Goal: Task Accomplishment & Management: Use online tool/utility

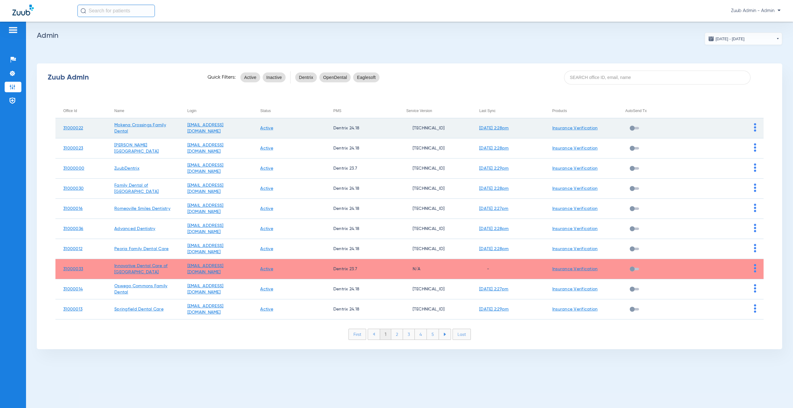
click at [755, 127] on img at bounding box center [755, 127] width 2 height 8
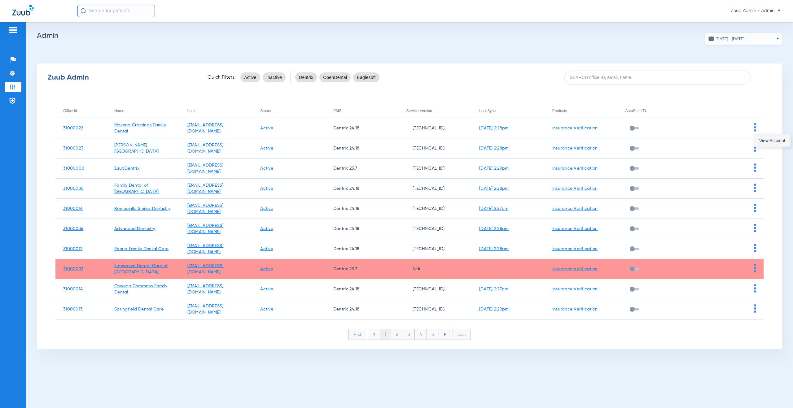
click at [763, 142] on span "View Account" at bounding box center [772, 140] width 26 height 4
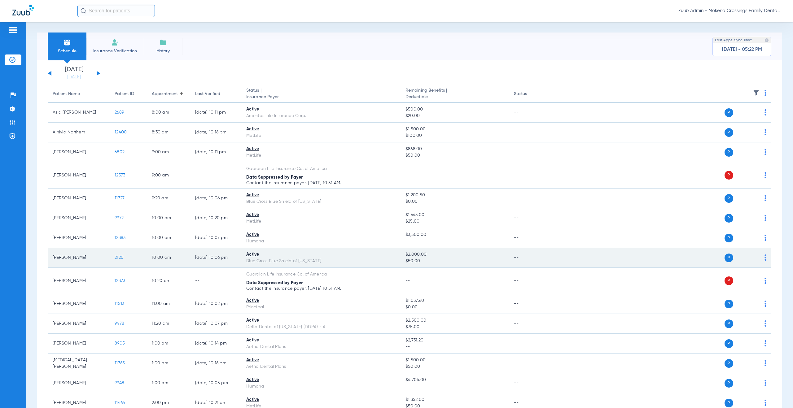
click at [116, 257] on span "2120" at bounding box center [119, 258] width 9 height 4
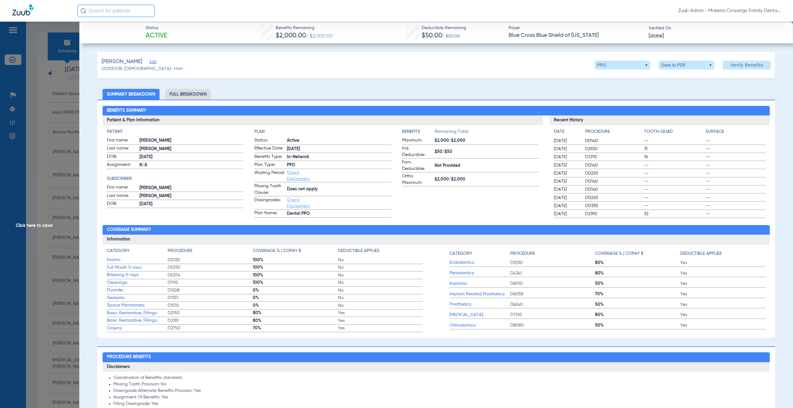
click at [31, 227] on span "Click here to close" at bounding box center [39, 226] width 79 height 408
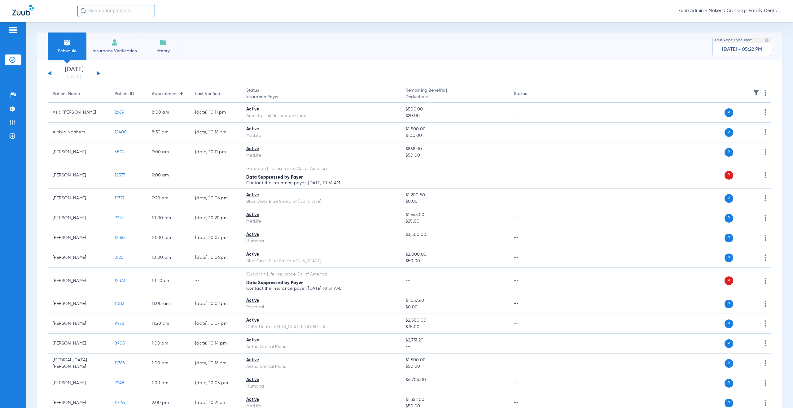
click at [753, 94] on img at bounding box center [756, 93] width 6 height 6
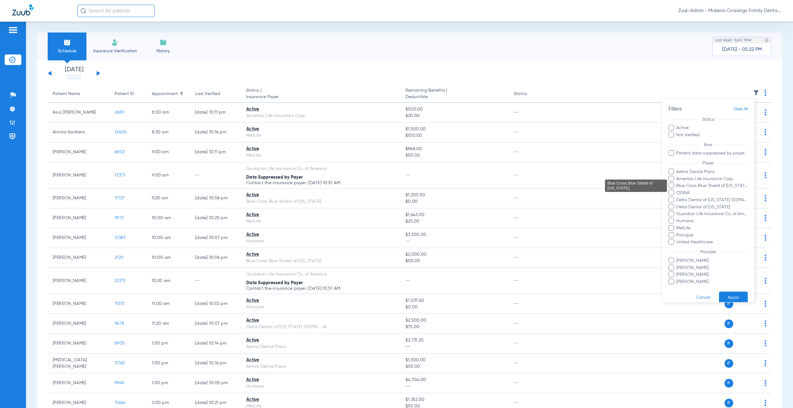
click at [696, 187] on span "Blue Cross Blue Shield of [US_STATE]" at bounding box center [712, 186] width 72 height 7
click at [677, 190] on input "Blue Cross Blue Shield of [US_STATE]" at bounding box center [677, 190] width 0 height 0
click at [727, 296] on button "Apply" at bounding box center [733, 298] width 29 height 12
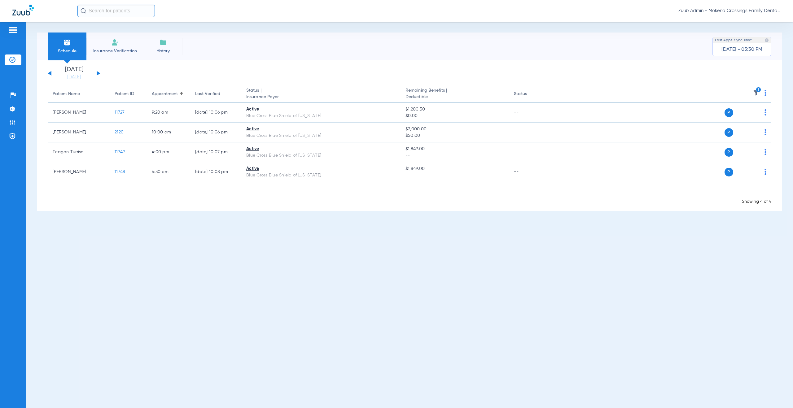
click at [98, 73] on button at bounding box center [99, 73] width 4 height 5
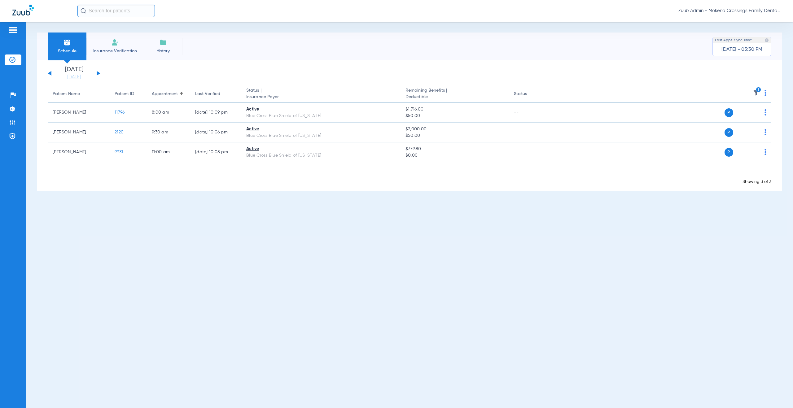
click at [98, 73] on button at bounding box center [99, 73] width 4 height 5
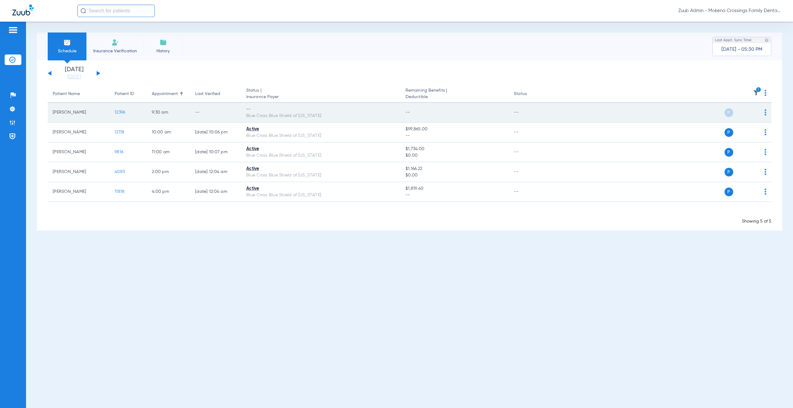
click at [765, 112] on img at bounding box center [766, 112] width 2 height 6
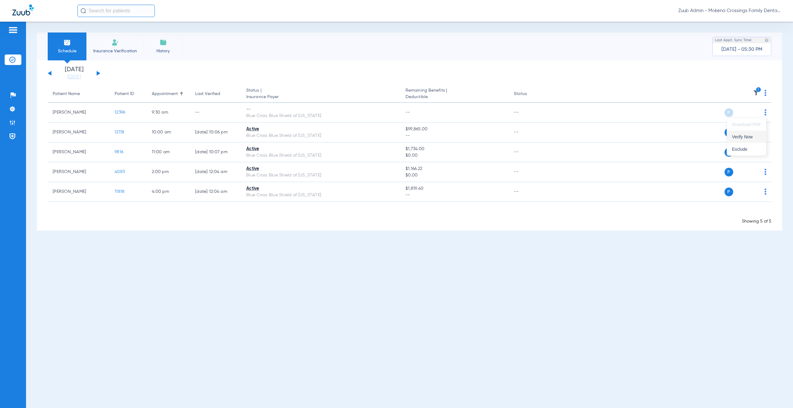
click at [753, 135] on span "Verify Now" at bounding box center [746, 137] width 29 height 4
click at [15, 110] on img at bounding box center [12, 109] width 6 height 6
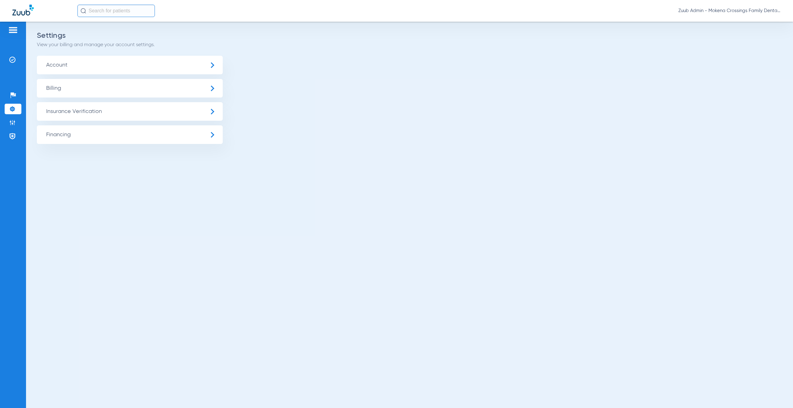
click at [77, 111] on span "Insurance Verification" at bounding box center [130, 111] width 186 height 19
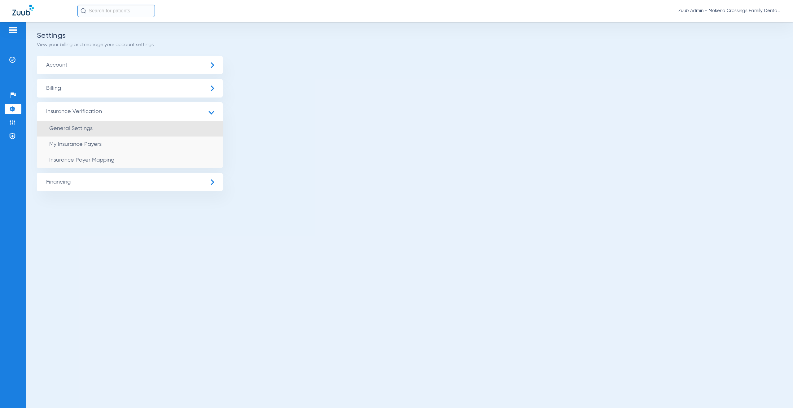
click at [78, 126] on span "General Settings" at bounding box center [70, 129] width 43 height 6
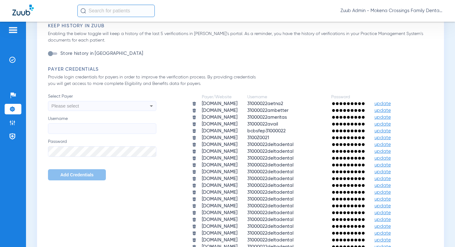
scroll to position [274, 0]
click at [12, 121] on img at bounding box center [12, 123] width 6 height 6
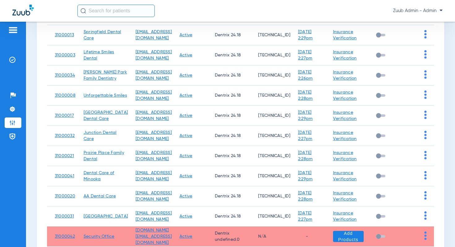
scroll to position [125, 0]
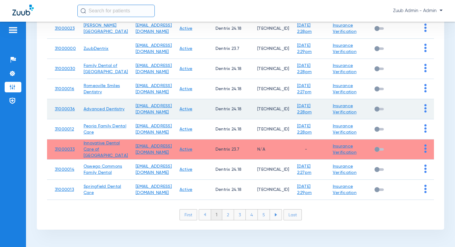
click at [427, 102] on td at bounding box center [417, 109] width 35 height 20
click at [425, 104] on img at bounding box center [426, 108] width 2 height 8
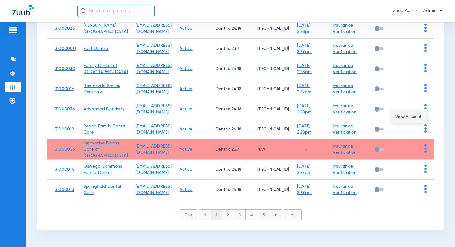
click at [413, 116] on span "View Account" at bounding box center [409, 116] width 26 height 4
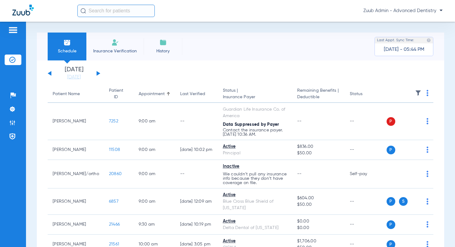
click at [418, 91] on img at bounding box center [418, 93] width 6 height 6
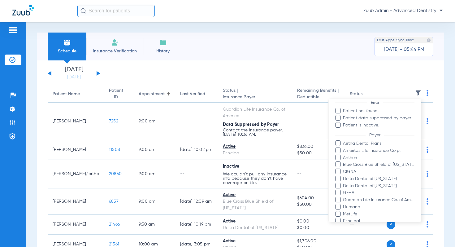
scroll to position [51, 0]
click at [374, 163] on span "Blue Cross Blue Shield of [US_STATE]" at bounding box center [379, 163] width 72 height 7
click at [344, 168] on input "Blue Cross Blue Shield of [US_STATE]" at bounding box center [344, 168] width 0 height 0
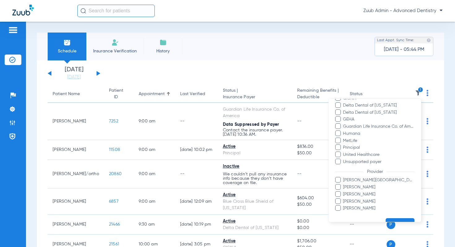
scroll to position [138, 0]
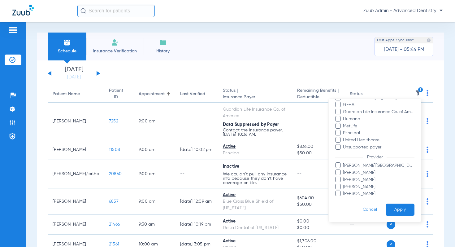
click at [405, 211] on button "Apply" at bounding box center [400, 210] width 29 height 12
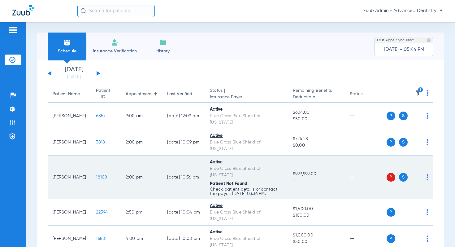
click at [96, 175] on span "18108" at bounding box center [101, 177] width 11 height 4
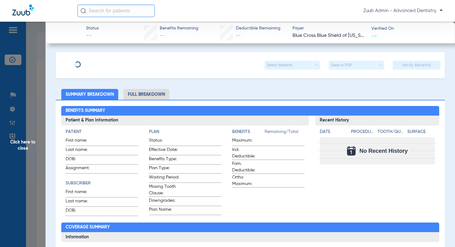
type input "Takora"
type input "Jones"
type input "02/09/1974"
type input "R60466130"
type input "0FEP00"
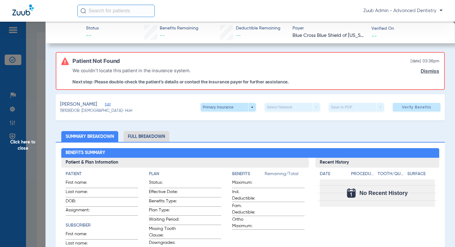
click at [105, 103] on span "Edit" at bounding box center [108, 105] width 6 height 6
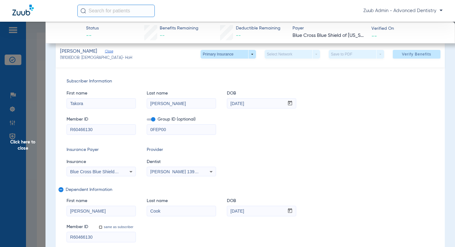
scroll to position [54, 0]
click at [114, 171] on span "Blue Cross Blue Shield Of [US_STATE]" at bounding box center [108, 170] width 76 height 5
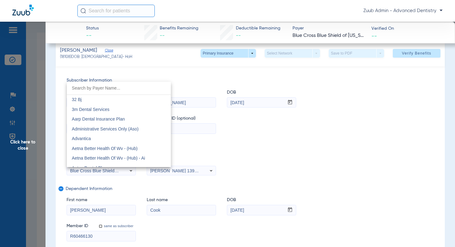
scroll to position [465, 0]
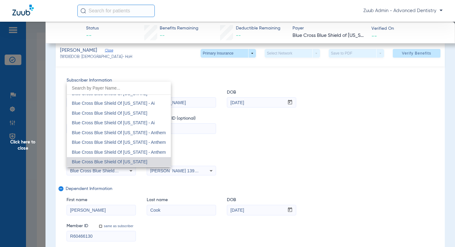
click at [240, 146] on div at bounding box center [227, 123] width 455 height 247
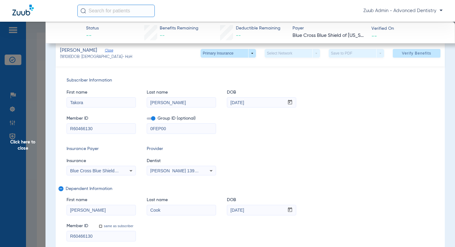
click at [115, 172] on span "Blue Cross Blue Shield Of [US_STATE]" at bounding box center [108, 170] width 76 height 5
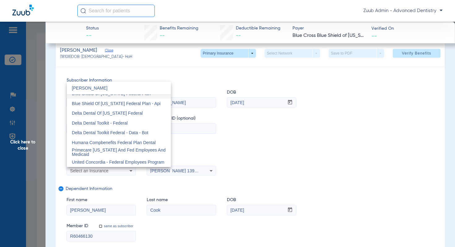
scroll to position [0, 0]
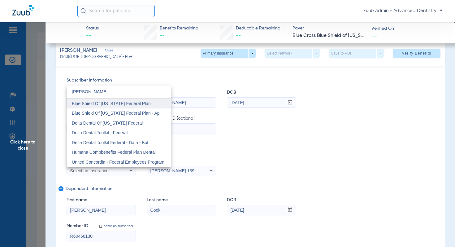
type input "[PERSON_NAME]"
click at [144, 101] on span "Blue Shield Of [US_STATE] Federal Plan" at bounding box center [111, 103] width 79 height 5
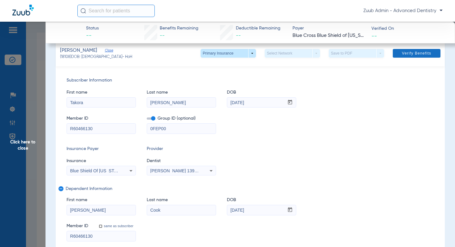
click at [418, 51] on span "Verify Benefits" at bounding box center [416, 53] width 29 height 5
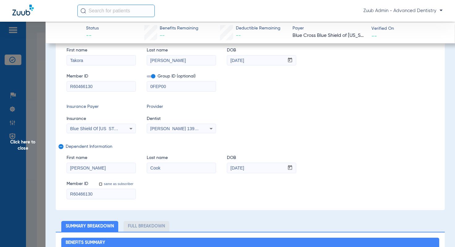
scroll to position [12, 0]
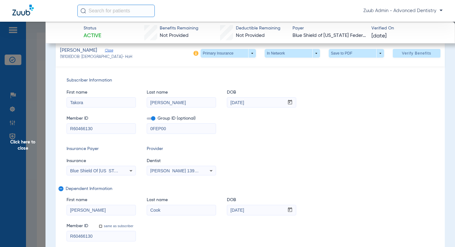
click at [32, 142] on span "Click here to close" at bounding box center [23, 145] width 46 height 247
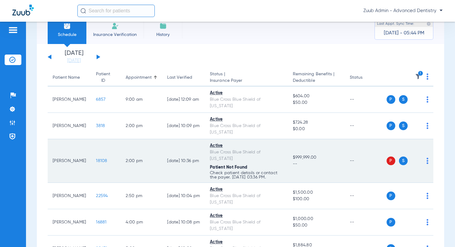
scroll to position [17, 0]
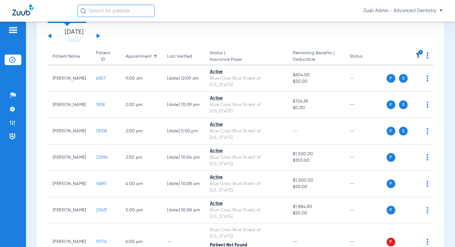
scroll to position [45, 0]
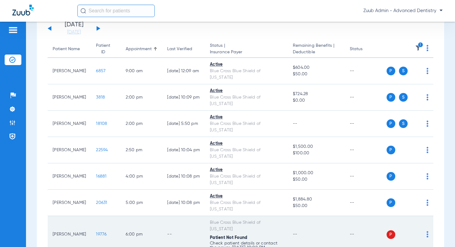
click at [96, 232] on span "19776" at bounding box center [101, 234] width 11 height 4
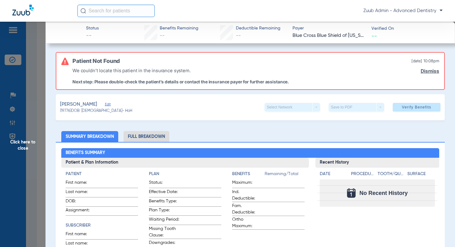
type input "[PERSON_NAME]"
type input "[DATE]"
type input "844609399"
type input "399564"
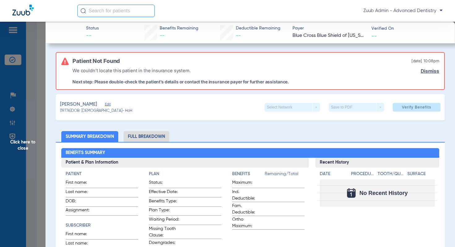
click at [108, 102] on span "Edit" at bounding box center [108, 105] width 6 height 6
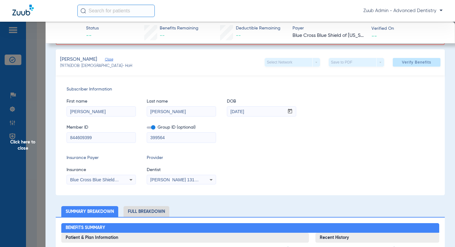
scroll to position [46, 0]
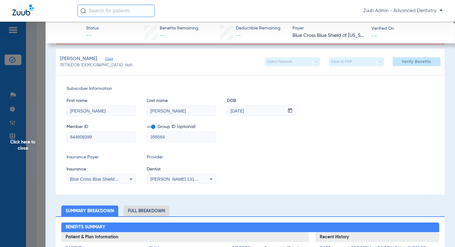
click at [115, 182] on div "Blue Cross Blue Shield Of [US_STATE]" at bounding box center [101, 178] width 69 height 7
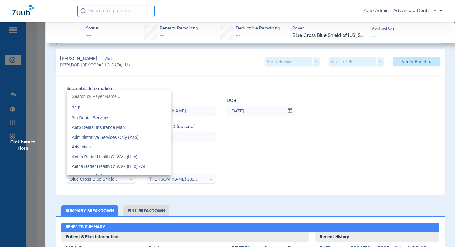
scroll to position [465, 0]
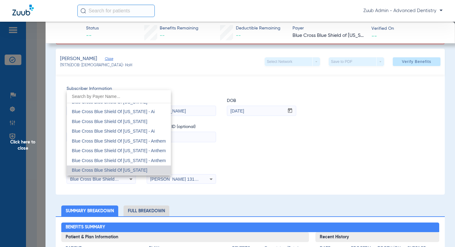
click at [300, 147] on div at bounding box center [227, 123] width 455 height 247
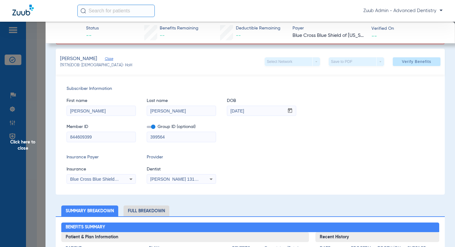
drag, startPoint x: 92, startPoint y: 137, endPoint x: 50, endPoint y: 136, distance: 42.5
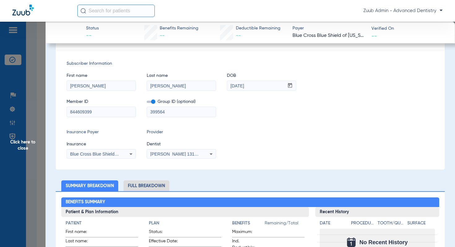
scroll to position [29, 0]
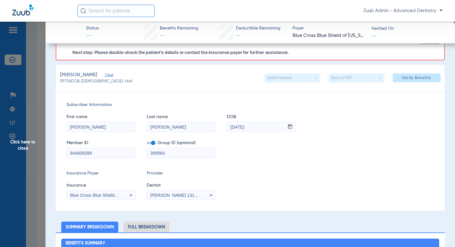
click at [30, 144] on span "Click here to close" at bounding box center [23, 145] width 46 height 247
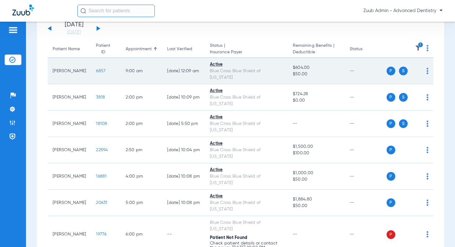
click at [96, 69] on span "6857" at bounding box center [101, 71] width 10 height 4
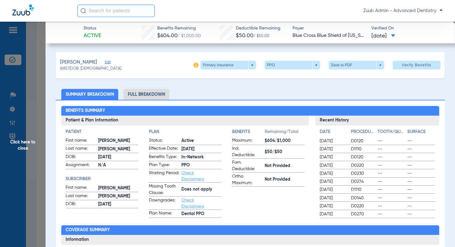
click at [105, 61] on span "Edit" at bounding box center [108, 63] width 6 height 6
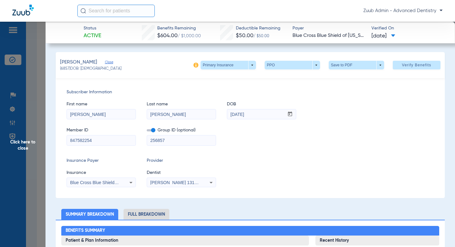
click at [29, 141] on span "Click here to close" at bounding box center [23, 145] width 46 height 247
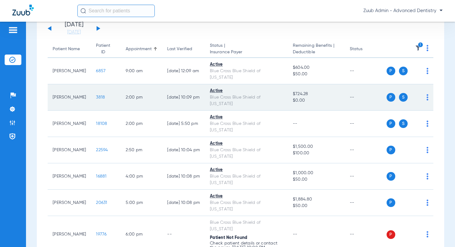
click at [96, 95] on span "3818" at bounding box center [100, 97] width 9 height 4
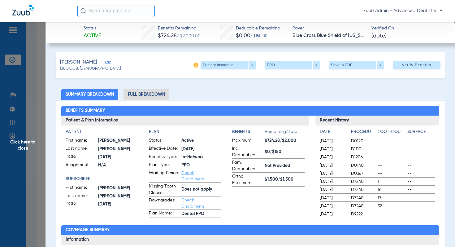
click at [107, 64] on span "Edit" at bounding box center [108, 63] width 6 height 6
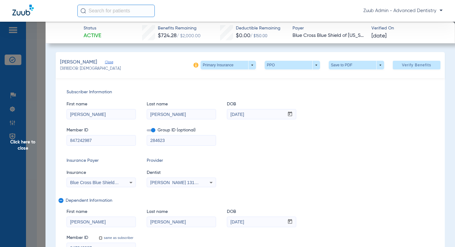
click at [107, 64] on span "Close" at bounding box center [108, 63] width 6 height 6
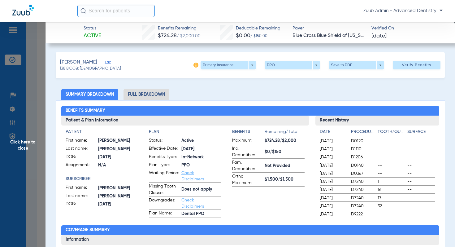
click at [27, 142] on span "Click here to close" at bounding box center [23, 145] width 46 height 247
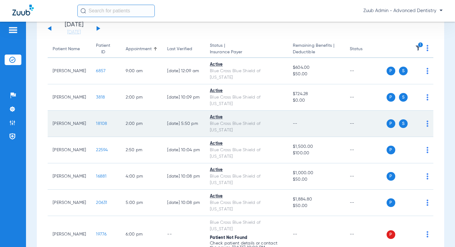
click at [96, 121] on span "18108" at bounding box center [101, 123] width 11 height 4
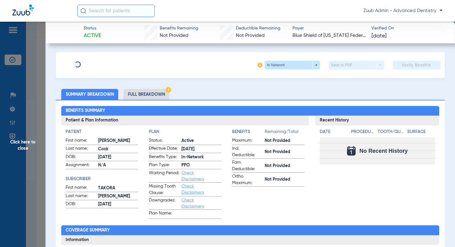
type input "Takora"
type input "Jones"
type input "02/09/1974"
type input "R60466130"
type input "0FEP00"
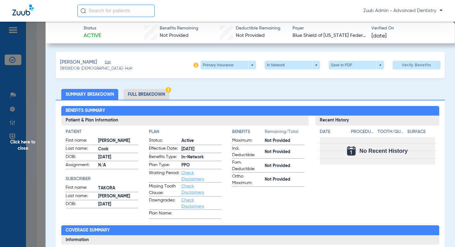
click at [105, 63] on span "Edit" at bounding box center [108, 63] width 6 height 6
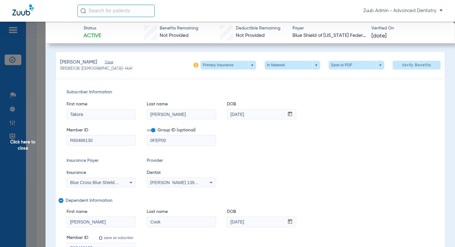
click at [33, 142] on span "Click here to close" at bounding box center [23, 145] width 46 height 247
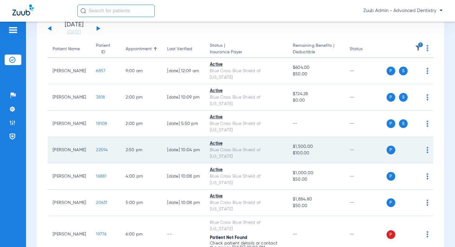
click at [96, 148] on span "22594" at bounding box center [102, 150] width 12 height 4
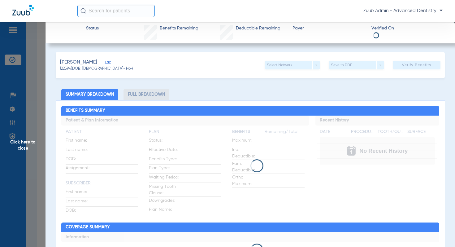
click at [105, 62] on span "Edit" at bounding box center [108, 63] width 6 height 6
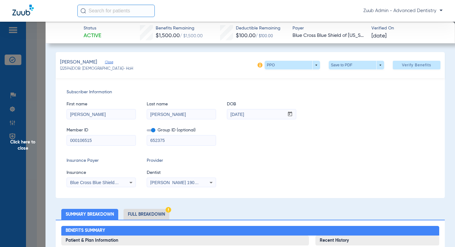
click at [34, 140] on span "Click here to close" at bounding box center [23, 145] width 46 height 247
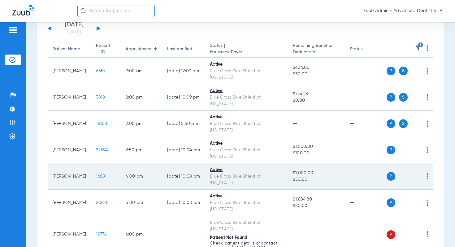
click at [96, 174] on span "16881" at bounding box center [101, 176] width 11 height 4
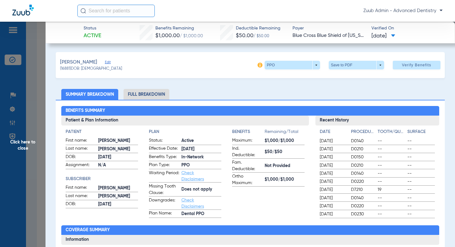
click at [111, 61] on span "Edit" at bounding box center [108, 63] width 6 height 6
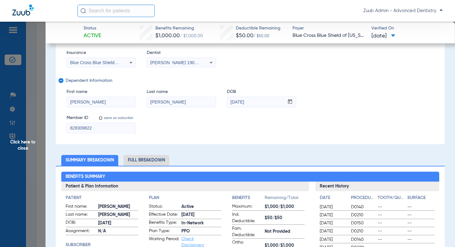
scroll to position [148, 0]
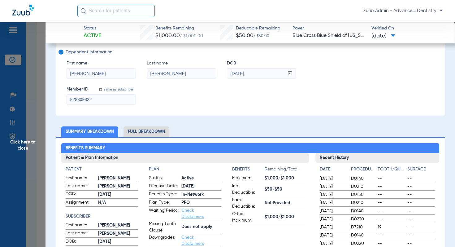
click at [148, 131] on li "Full Breakdown" at bounding box center [147, 131] width 46 height 11
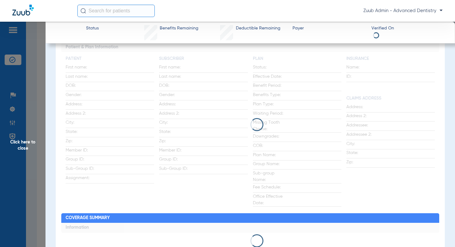
scroll to position [258, 0]
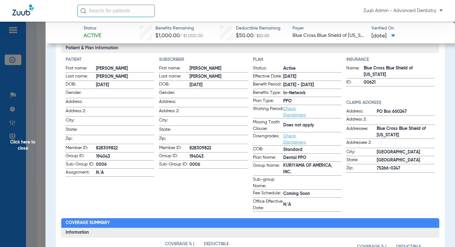
click at [35, 141] on span "Click here to close" at bounding box center [23, 145] width 46 height 247
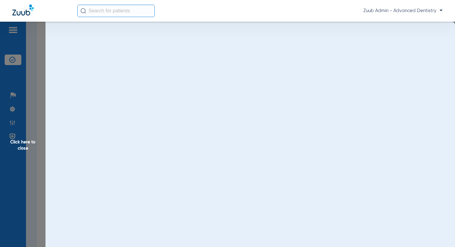
scroll to position [0, 0]
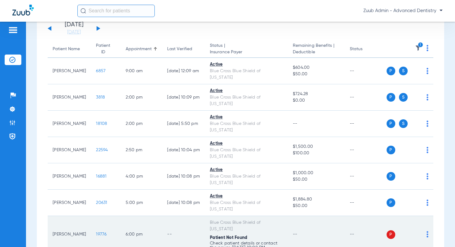
click at [96, 232] on span "19776" at bounding box center [101, 234] width 11 height 4
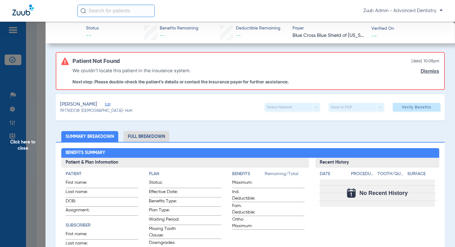
click at [108, 103] on span "Edit" at bounding box center [108, 105] width 6 height 6
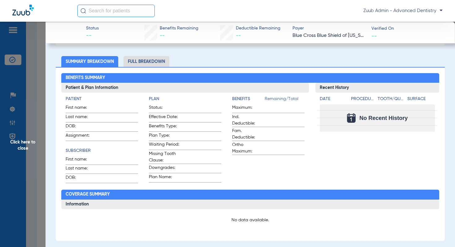
scroll to position [158, 0]
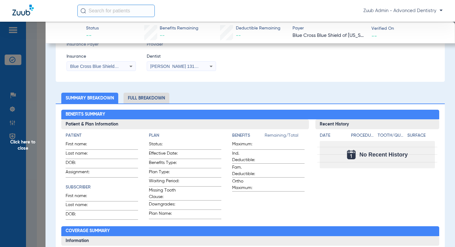
click at [101, 65] on span "Blue Cross Blue Shield Of [US_STATE]" at bounding box center [108, 66] width 76 height 5
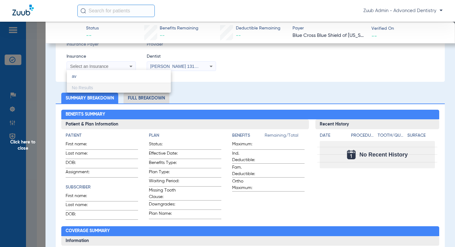
scroll to position [0, 0]
type input "a"
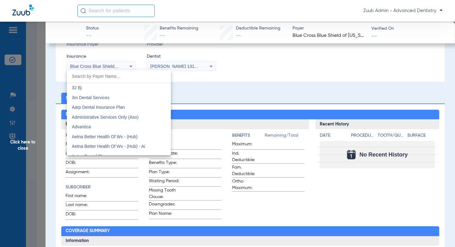
click at [40, 140] on div at bounding box center [227, 123] width 455 height 247
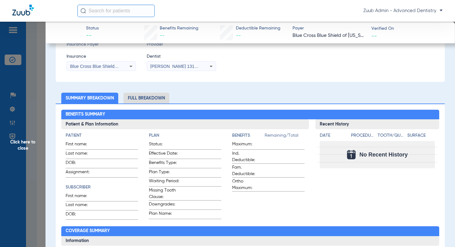
click at [25, 145] on span "Click here to close" at bounding box center [23, 145] width 46 height 247
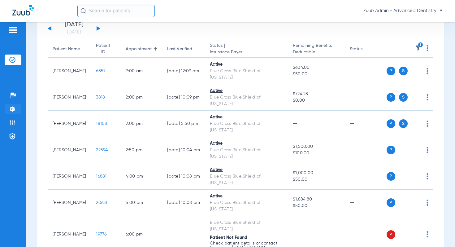
click at [12, 109] on img at bounding box center [12, 109] width 6 height 6
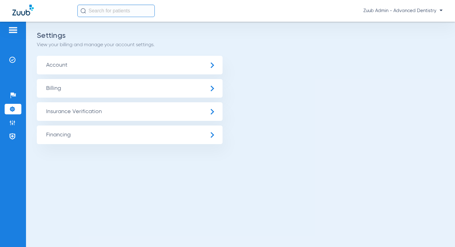
click at [90, 112] on span "Insurance Verification" at bounding box center [130, 111] width 186 height 19
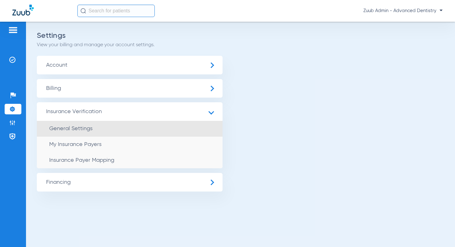
click at [86, 131] on li "General Settings" at bounding box center [130, 129] width 186 height 16
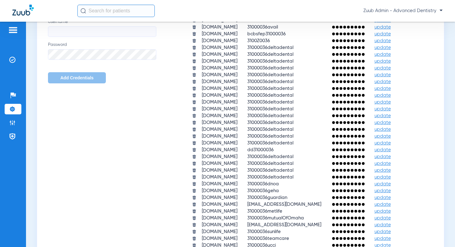
scroll to position [376, 0]
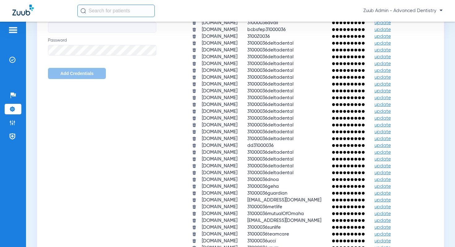
drag, startPoint x: 246, startPoint y: 110, endPoint x: 211, endPoint y: 110, distance: 35.3
click at [243, 26] on td "31000036avail" at bounding box center [284, 23] width 83 height 6
copy span "31000036avail"
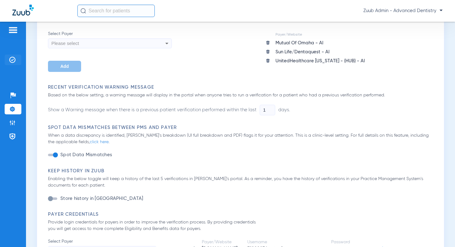
scroll to position [26, 0]
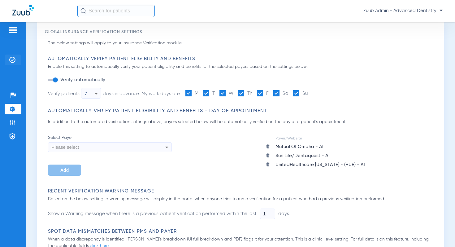
click at [16, 60] on li "Insurance Verification" at bounding box center [13, 60] width 17 height 11
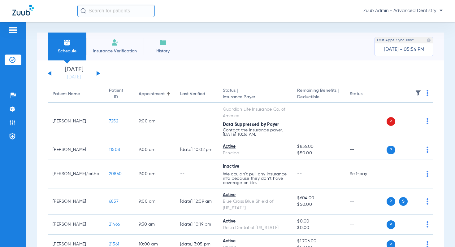
click at [419, 91] on img at bounding box center [418, 93] width 6 height 6
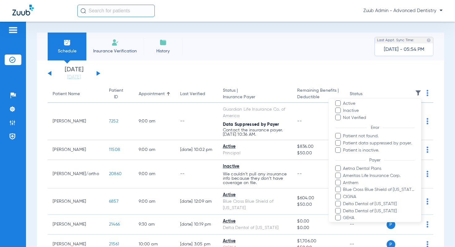
scroll to position [25, 0]
click at [369, 191] on span "Blue Cross Blue Shield of [US_STATE]" at bounding box center [379, 189] width 72 height 7
click at [344, 194] on input "Blue Cross Blue Shield of [US_STATE]" at bounding box center [344, 194] width 0 height 0
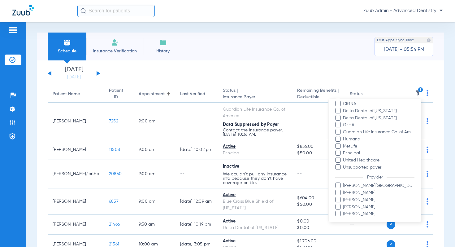
scroll to position [138, 0]
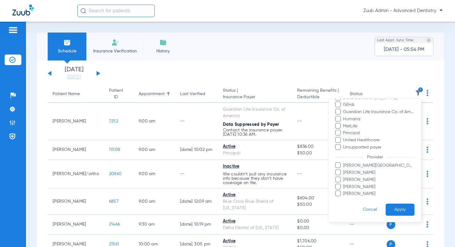
click at [403, 212] on button "Apply" at bounding box center [400, 210] width 29 height 12
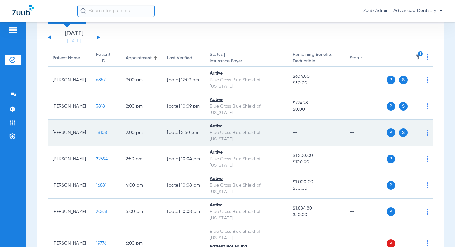
scroll to position [45, 0]
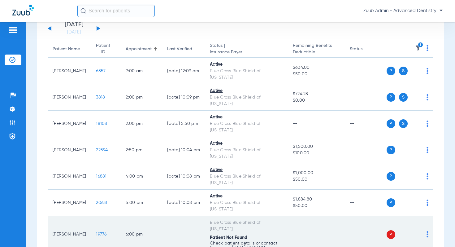
click at [96, 232] on span "19776" at bounding box center [101, 234] width 11 height 4
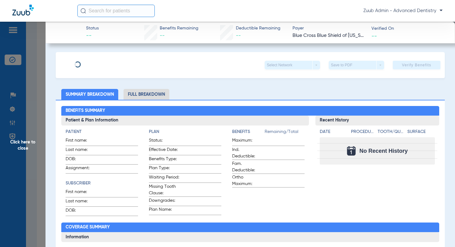
type input "Thomas"
type input "Melcher"
type input "05/14/1967"
type input "844609399"
type input "399564"
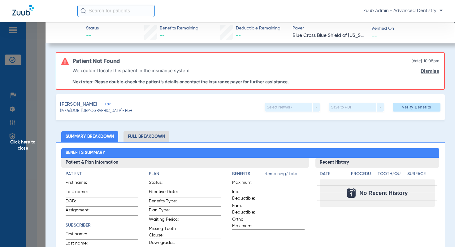
click at [107, 100] on div "Melcher, Thomas Edit (19776) DOB: 05/14/1967 - HoH Select Network arrow_drop_do…" at bounding box center [250, 107] width 389 height 26
click at [108, 105] on span "Edit" at bounding box center [108, 105] width 6 height 6
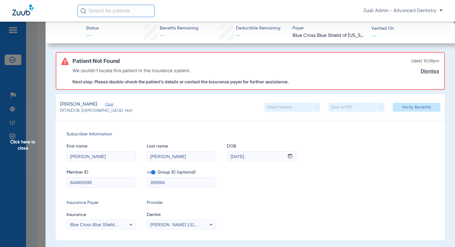
drag, startPoint x: 97, startPoint y: 185, endPoint x: 66, endPoint y: 184, distance: 30.4
click at [67, 184] on div "844609399" at bounding box center [101, 182] width 69 height 11
drag, startPoint x: 256, startPoint y: 155, endPoint x: 222, endPoint y: 155, distance: 34.4
click at [222, 155] on div "First name Thomas Last name Melcher DOB mm / dd / yyyy 05/14/1967" at bounding box center [251, 150] width 368 height 24
click at [29, 142] on span "Click here to close" at bounding box center [23, 145] width 46 height 247
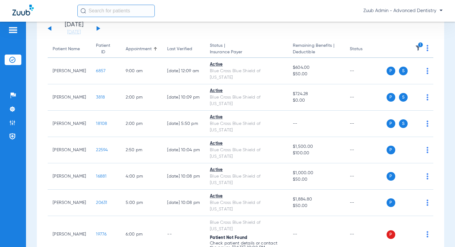
click at [99, 28] on button at bounding box center [99, 28] width 4 height 5
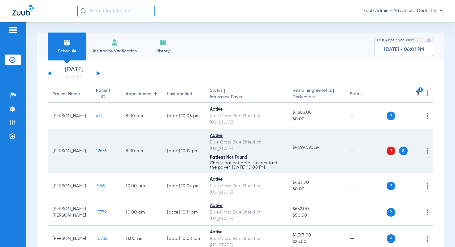
click at [96, 149] on span "12676" at bounding box center [101, 151] width 11 height 4
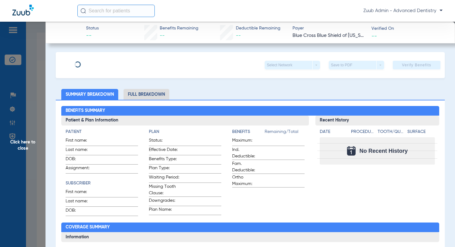
type input "Sandra"
type input "Kostelny"
type input "10/05/1947"
type input "R58421788"
type input "ILFP00"
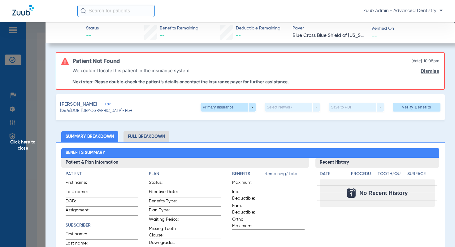
click at [108, 104] on span "Edit" at bounding box center [108, 105] width 6 height 6
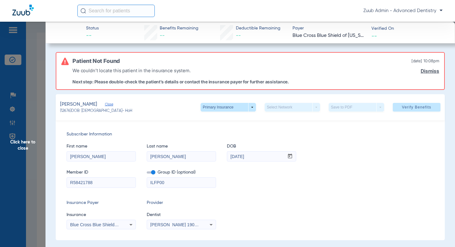
click at [122, 222] on div "Blue Cross Blue Shield Of [US_STATE]" at bounding box center [101, 224] width 69 height 7
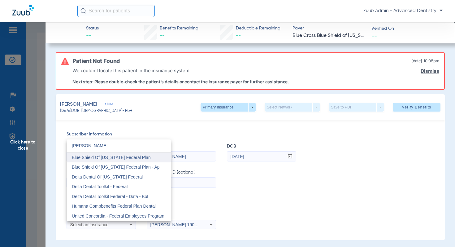
type input "[PERSON_NAME]"
click at [136, 159] on span "Blue Shield Of [US_STATE] Federal Plan" at bounding box center [111, 157] width 79 height 5
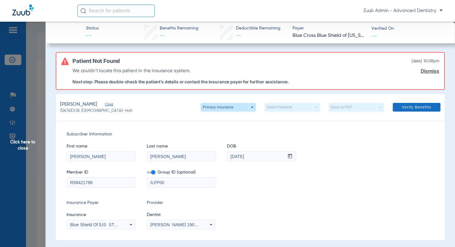
click at [414, 109] on span "Verify Benefits" at bounding box center [416, 107] width 29 height 5
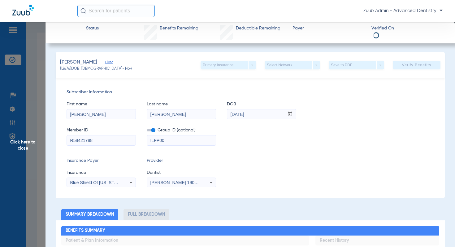
click at [28, 145] on span "Click here to close" at bounding box center [23, 145] width 46 height 247
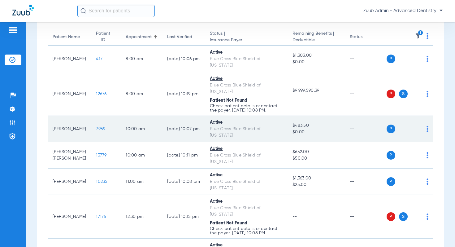
scroll to position [69, 0]
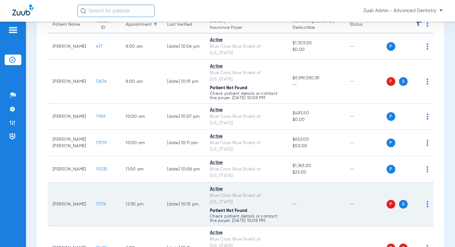
click at [96, 202] on span "17176" at bounding box center [101, 204] width 10 height 4
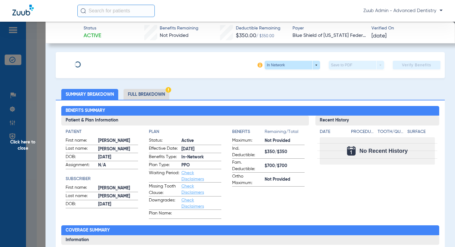
type input "William"
type input "Lubera"
type input "05/28/1959"
type input "R58898337"
type input "0FEP00"
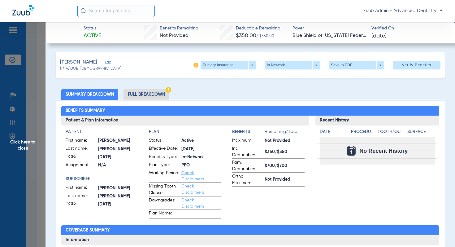
click at [105, 62] on span "Edit" at bounding box center [108, 63] width 6 height 6
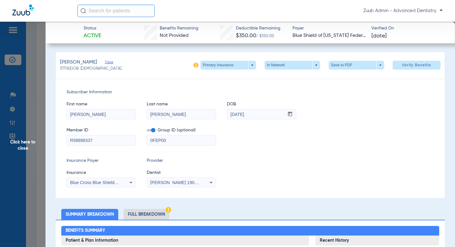
click at [107, 185] on div "Blue Cross Blue Shield Of [US_STATE]" at bounding box center [101, 182] width 69 height 7
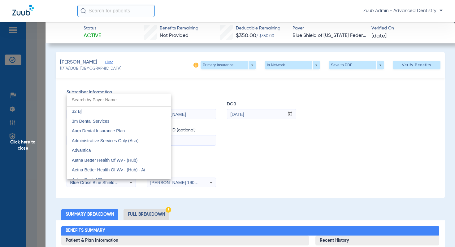
scroll to position [465, 0]
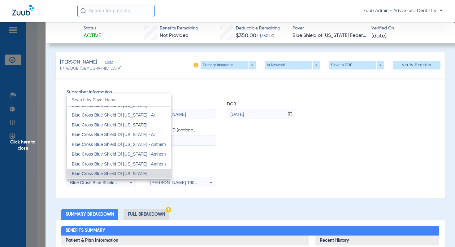
click at [33, 143] on div at bounding box center [227, 123] width 455 height 247
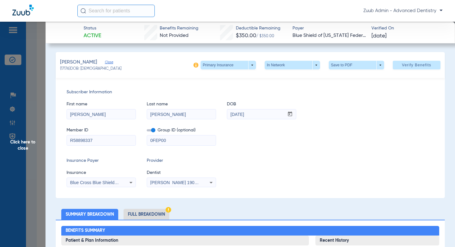
click at [33, 142] on span "Click here to close" at bounding box center [23, 145] width 46 height 247
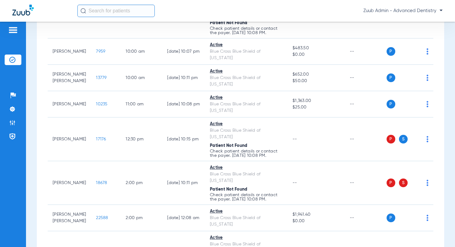
scroll to position [139, 0]
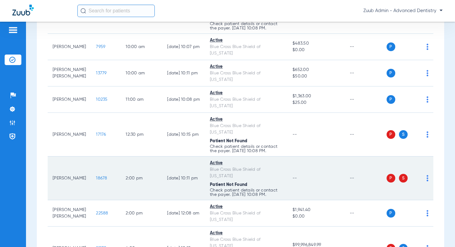
click at [96, 176] on span "18678" at bounding box center [101, 178] width 11 height 4
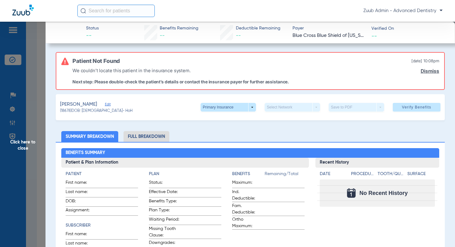
click at [105, 103] on span "Edit" at bounding box center [108, 105] width 6 height 6
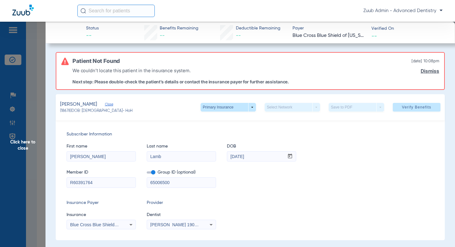
click at [105, 220] on mat-select "Blue Cross Blue Shield Of [US_STATE]" at bounding box center [101, 225] width 69 height 10
click at [106, 224] on span "Blue Cross Blue Shield Of [US_STATE]" at bounding box center [108, 224] width 76 height 5
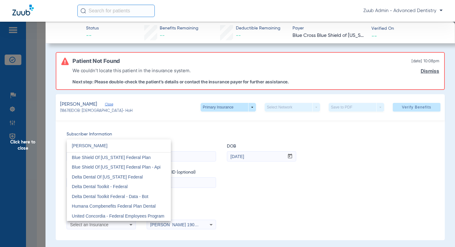
scroll to position [0, 0]
type input "[PERSON_NAME]"
click at [119, 161] on mat-option "Blue Shield Of [US_STATE] Federal Plan" at bounding box center [119, 157] width 104 height 10
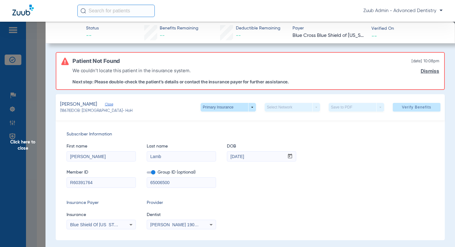
click at [28, 140] on span "Click here to close" at bounding box center [23, 145] width 46 height 247
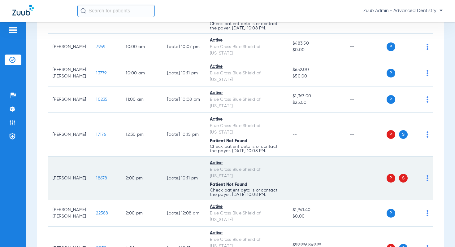
click at [96, 176] on span "18678" at bounding box center [101, 178] width 11 height 4
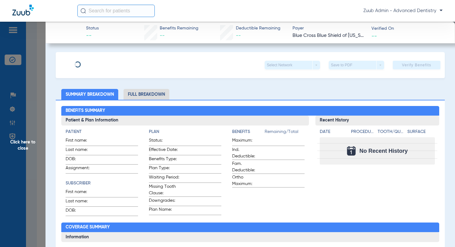
type input "Jerome"
type input "Lamb"
type input "07/26/1953"
type input "R60391764"
type input "65006500"
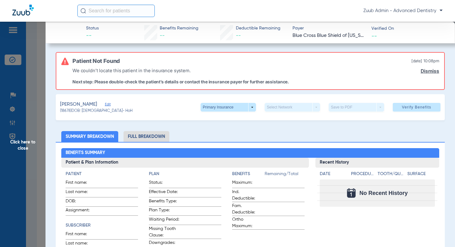
click at [99, 102] on div "Lamb, Jerome Edit" at bounding box center [96, 105] width 72 height 8
click at [105, 104] on span "Edit" at bounding box center [108, 105] width 6 height 6
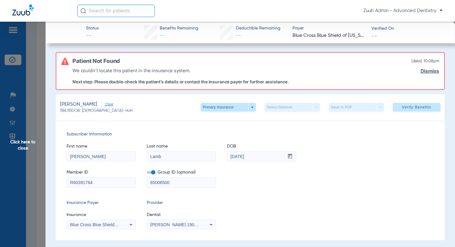
click at [110, 225] on span "Blue Cross Blue Shield Of [US_STATE]" at bounding box center [108, 224] width 76 height 5
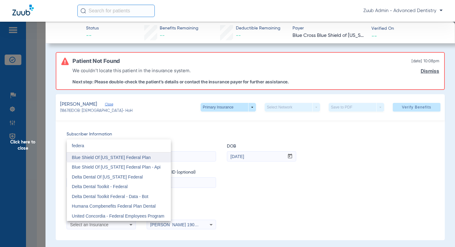
type input "federa"
click at [127, 157] on span "Blue Shield Of [US_STATE] Federal Plan" at bounding box center [111, 157] width 79 height 5
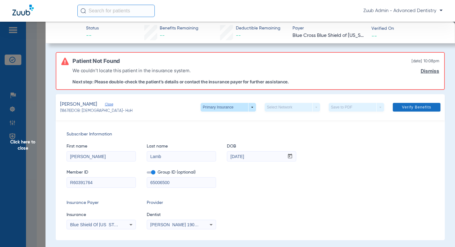
click at [410, 108] on span "Verify Benefits" at bounding box center [416, 107] width 29 height 5
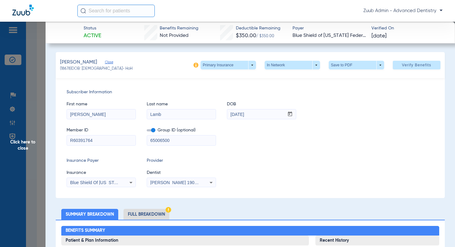
click at [27, 141] on span "Click here to close" at bounding box center [23, 145] width 46 height 247
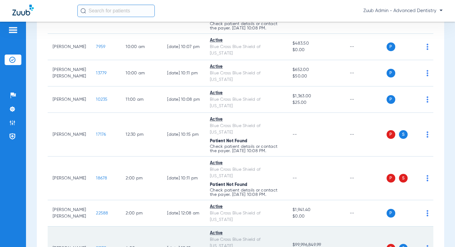
click at [91, 226] on td "21130" at bounding box center [106, 248] width 30 height 44
click at [96, 246] on span "21130" at bounding box center [101, 248] width 11 height 4
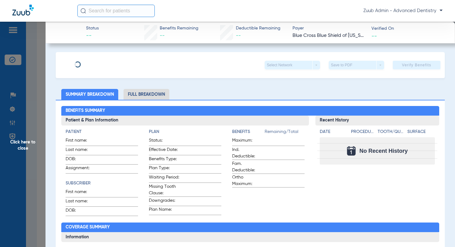
type input "Shelonda"
type input "Jackson"
type input "02/03/1969"
type input "R60433971"
type input "0FEP00"
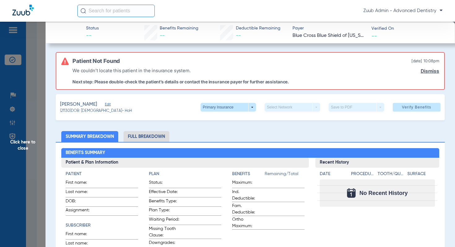
click at [111, 104] on span "Edit" at bounding box center [108, 105] width 6 height 6
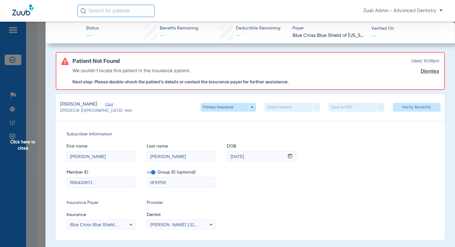
click at [106, 223] on span "Blue Cross Blue Shield Of [US_STATE]" at bounding box center [108, 224] width 76 height 5
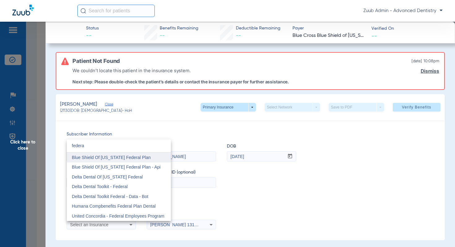
type input "federa"
click at [123, 159] on span "Blue Shield Of [US_STATE] Federal Plan" at bounding box center [111, 157] width 79 height 5
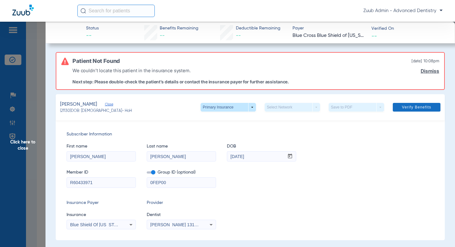
click at [417, 109] on span "Verify Benefits" at bounding box center [416, 107] width 29 height 5
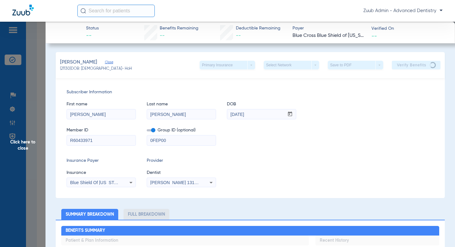
click at [28, 142] on span "Click here to close" at bounding box center [23, 145] width 46 height 247
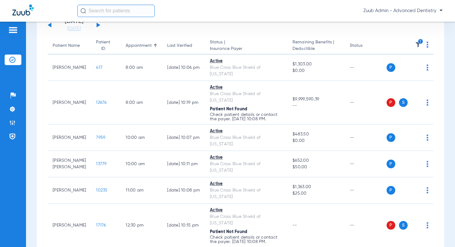
scroll to position [37, 0]
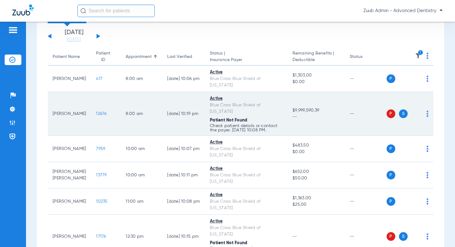
click at [91, 101] on td "12676" at bounding box center [106, 114] width 30 height 44
click at [96, 112] on span "12676" at bounding box center [101, 114] width 11 height 4
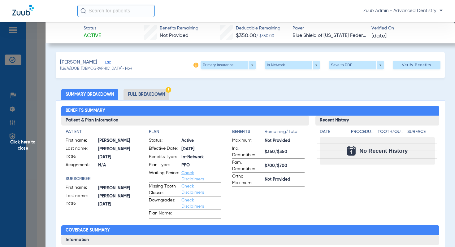
click at [28, 143] on span "Click here to close" at bounding box center [23, 145] width 46 height 247
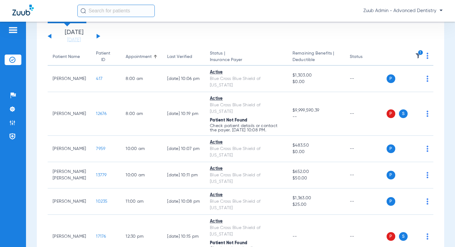
click at [98, 36] on button at bounding box center [99, 36] width 4 height 5
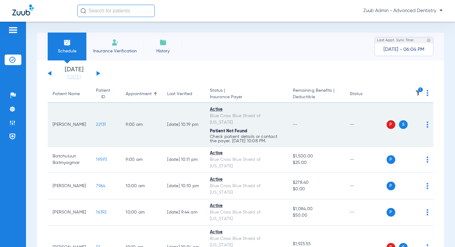
click at [96, 122] on span "22131" at bounding box center [101, 124] width 10 height 4
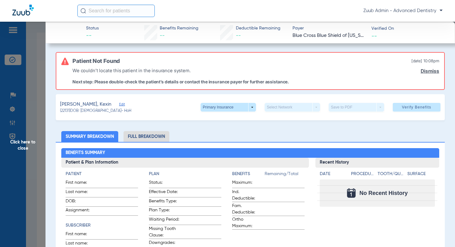
click at [119, 104] on span "Edit" at bounding box center [122, 105] width 6 height 6
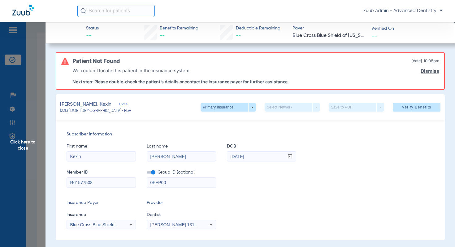
click at [116, 222] on span "Blue Cross Blue Shield Of [US_STATE]" at bounding box center [108, 224] width 76 height 5
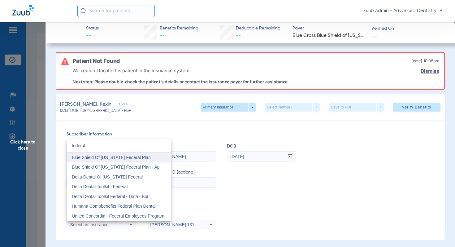
type input "federal"
click at [135, 158] on span "Blue Shield Of [US_STATE] Federal Plan" at bounding box center [111, 157] width 79 height 5
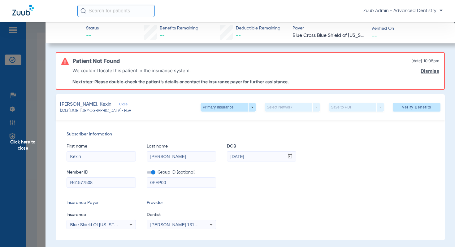
click at [432, 70] on link "Dismiss" at bounding box center [430, 71] width 19 height 6
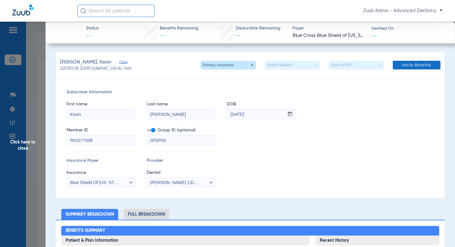
click at [414, 66] on span "Verify Benefits" at bounding box center [416, 65] width 29 height 5
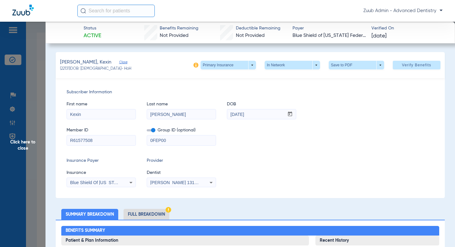
click at [31, 142] on span "Click here to close" at bounding box center [23, 145] width 46 height 247
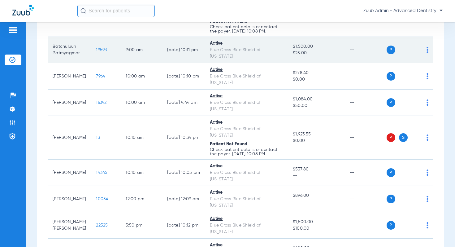
scroll to position [113, 0]
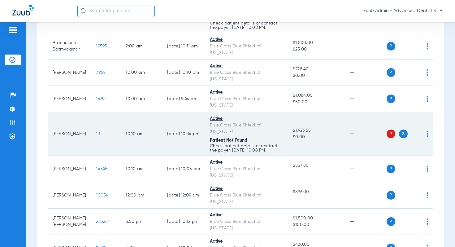
click at [96, 132] on span "13" at bounding box center [98, 134] width 4 height 4
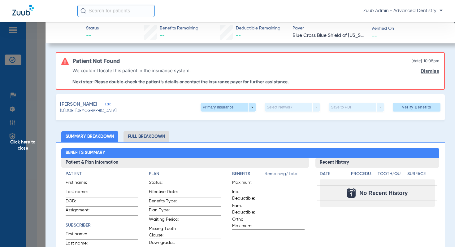
click at [111, 105] on span "Edit" at bounding box center [108, 105] width 6 height 6
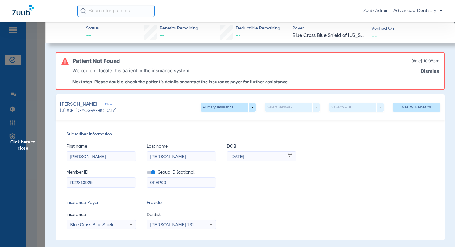
click at [107, 223] on span "Blue Cross Blue Shield Of [US_STATE]" at bounding box center [108, 224] width 76 height 5
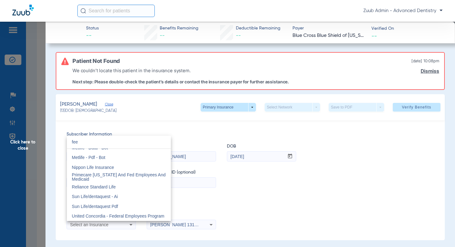
scroll to position [0, 0]
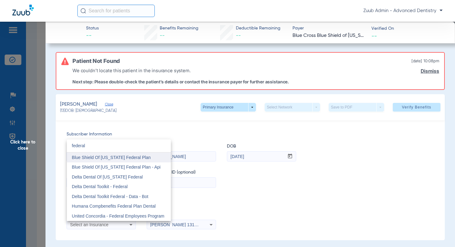
type input "federal"
click at [132, 157] on span "Blue Shield Of [US_STATE] Federal Plan" at bounding box center [111, 157] width 79 height 5
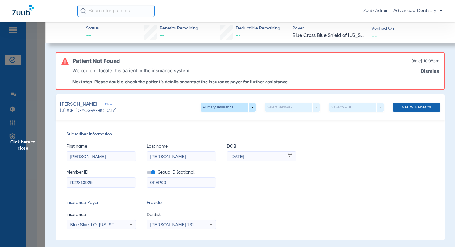
click at [414, 105] on span "Verify Benefits" at bounding box center [416, 107] width 29 height 5
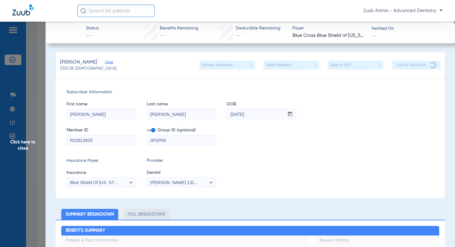
click at [26, 143] on span "Click here to close" at bounding box center [23, 145] width 46 height 247
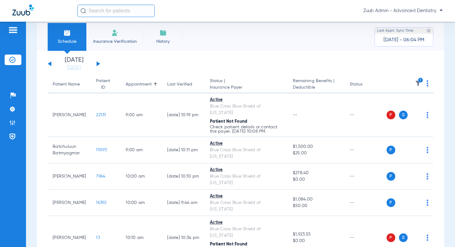
scroll to position [7, 0]
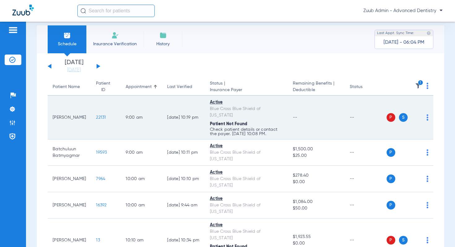
click at [97, 115] on span "22131" at bounding box center [101, 117] width 10 height 4
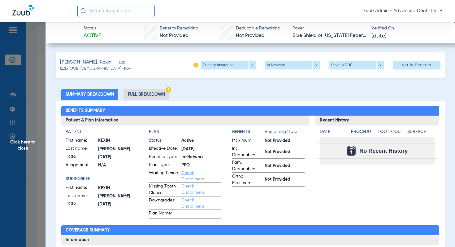
click at [33, 143] on span "Click here to close" at bounding box center [23, 145] width 46 height 247
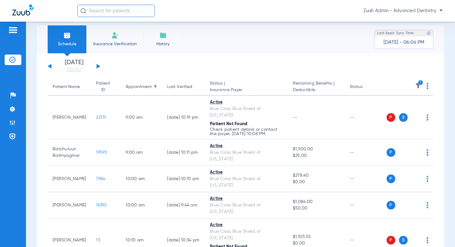
click at [99, 65] on div "[DATE] [DATE] [DATE] [DATE] [DATE] [DATE] [DATE] [DATE] [DATE] [DATE] [DATE] [D…" at bounding box center [74, 66] width 53 height 14
click at [98, 67] on button at bounding box center [99, 66] width 4 height 5
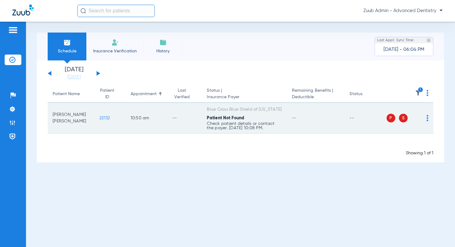
click at [99, 119] on span "22132" at bounding box center [104, 118] width 11 height 4
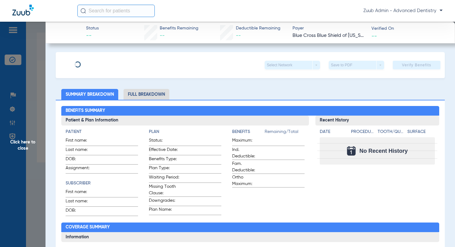
type input "Kexin"
type input "NP Zhang"
type input "08/30/1994"
type input "R61577508"
type input "0FEP00"
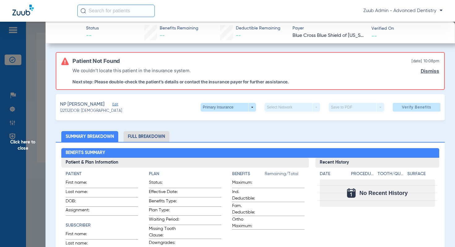
click at [112, 103] on span "Edit" at bounding box center [115, 105] width 6 height 6
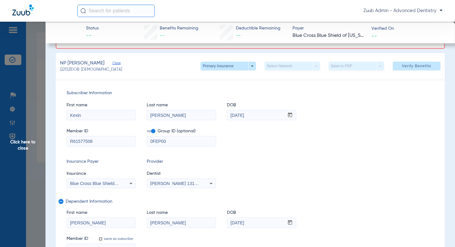
scroll to position [42, 0]
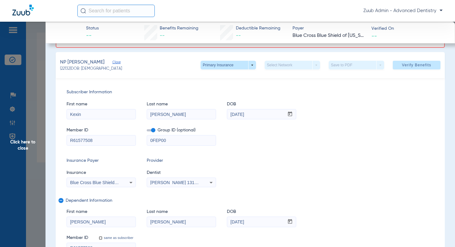
click at [102, 186] on div "Blue Cross Blue Shield Of [US_STATE]" at bounding box center [101, 182] width 69 height 7
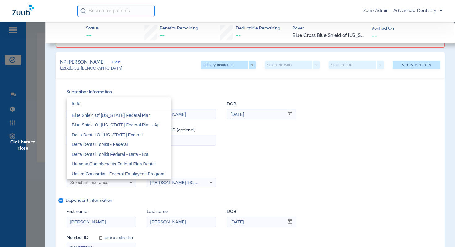
scroll to position [0, 0]
type input "federal"
click at [124, 113] on span "Blue Shield Of [US_STATE] Federal Plan" at bounding box center [111, 115] width 79 height 5
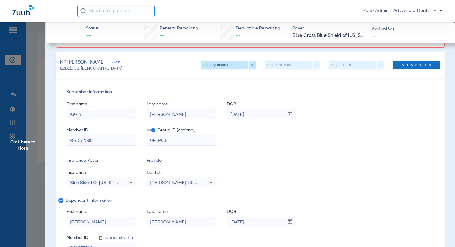
click at [425, 66] on span "Verify Benefits" at bounding box center [416, 65] width 29 height 5
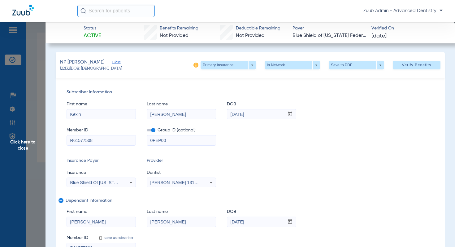
click at [32, 142] on span "Click here to close" at bounding box center [23, 145] width 46 height 247
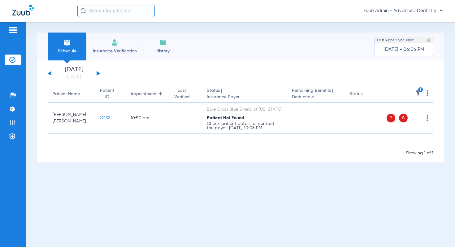
click at [98, 73] on button at bounding box center [99, 73] width 4 height 5
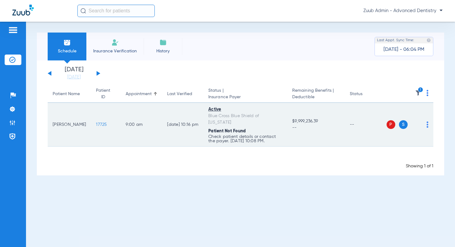
click at [96, 122] on span "17725" at bounding box center [101, 124] width 11 height 4
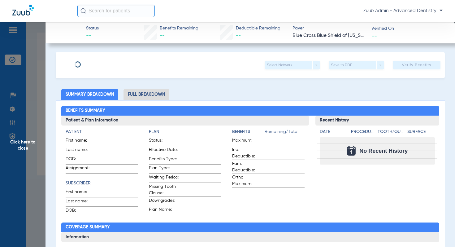
type input "Paula"
type input "Bach"
type input "04/25/1953"
type input "R16038708"
type input "0FEP00"
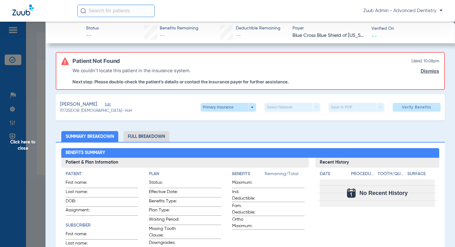
click at [105, 105] on span "Edit" at bounding box center [108, 105] width 6 height 6
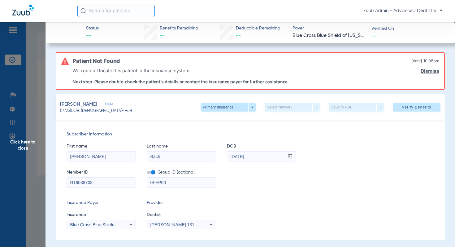
click at [111, 230] on div "Subscriber Information First name Paula Last name Bach DOB mm / dd / yyyy 04/25…" at bounding box center [250, 180] width 389 height 120
click at [111, 224] on span "Blue Cross Blue Shield Of [US_STATE]" at bounding box center [108, 224] width 76 height 5
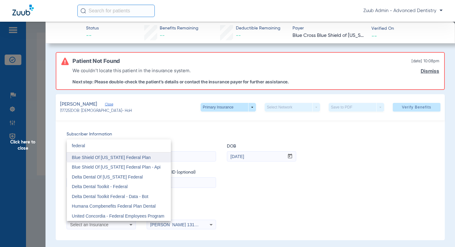
type input "federal"
click at [121, 157] on span "Blue Shield Of [US_STATE] Federal Plan" at bounding box center [111, 157] width 79 height 5
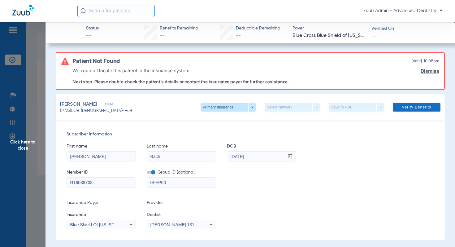
click at [426, 105] on span "Verify Benefits" at bounding box center [416, 107] width 29 height 5
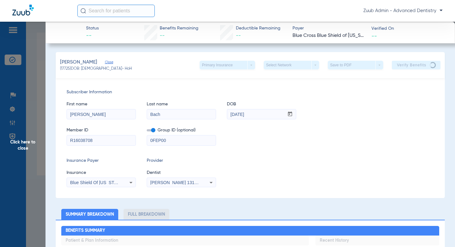
click at [24, 144] on span "Click here to close" at bounding box center [23, 145] width 46 height 247
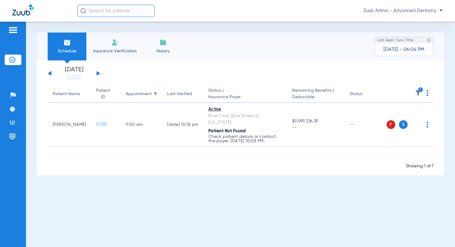
click at [98, 72] on div "[DATE] [DATE] [DATE] [DATE] [DATE] [DATE] [DATE] [DATE] [DATE] [DATE] [DATE] [D…" at bounding box center [74, 74] width 53 height 14
click at [98, 72] on button at bounding box center [99, 73] width 4 height 5
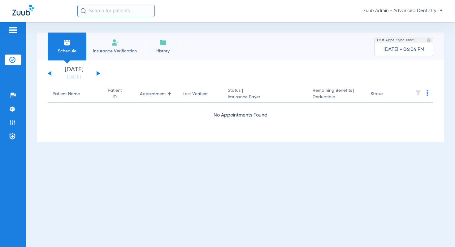
click at [98, 72] on button at bounding box center [99, 73] width 4 height 5
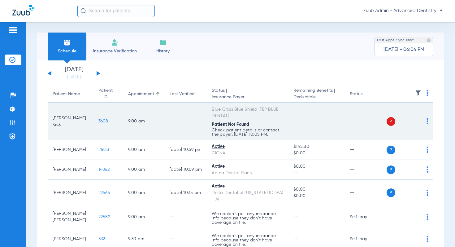
click at [99, 119] on span "3608" at bounding box center [104, 121] width 10 height 4
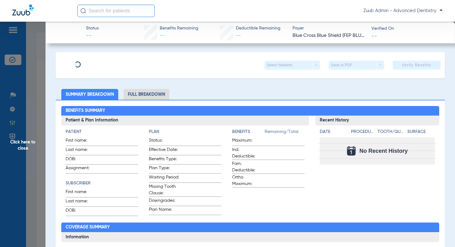
type input "Brian"
type input "Kick"
type input "01/26/1970"
type input "841306807"
type input "253417"
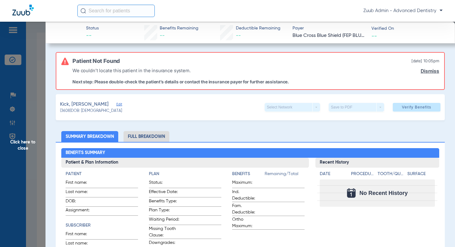
click at [116, 103] on span "Edit" at bounding box center [119, 105] width 6 height 6
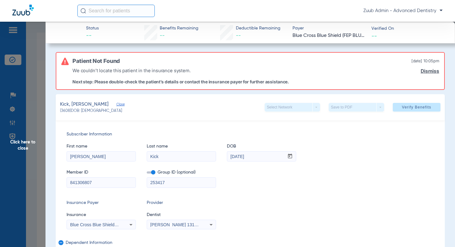
drag, startPoint x: 93, startPoint y: 181, endPoint x: 70, endPoint y: 181, distance: 23.5
click at [70, 180] on input "841306807" at bounding box center [101, 183] width 69 height 10
drag, startPoint x: 253, startPoint y: 158, endPoint x: 220, endPoint y: 158, distance: 33.1
click at [220, 158] on div "First name Brian Last name Kick DOB mm / dd / yyyy 01/26/1970" at bounding box center [251, 150] width 368 height 24
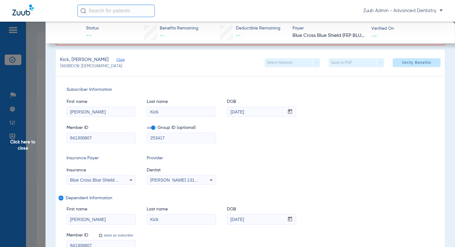
scroll to position [52, 0]
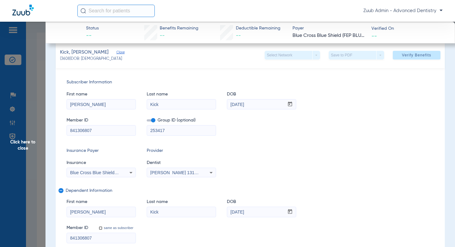
click at [123, 173] on div "Blue Cross Blue Shield (Fep Blue Dental)" at bounding box center [101, 172] width 69 height 7
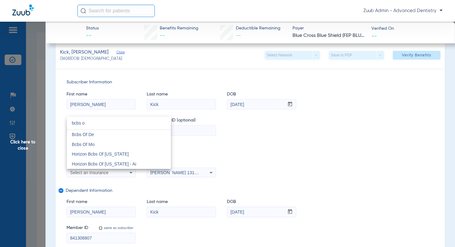
scroll to position [0, 0]
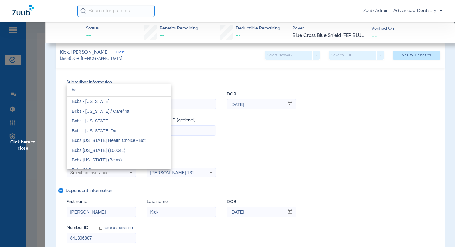
type input "b"
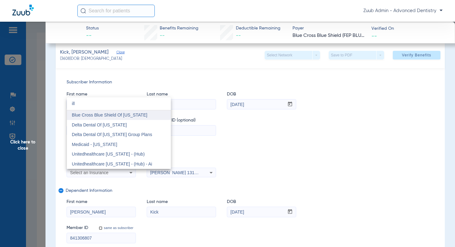
type input "ill"
click at [144, 114] on mat-option "Blue Cross Blue Shield Of [US_STATE]" at bounding box center [119, 115] width 104 height 10
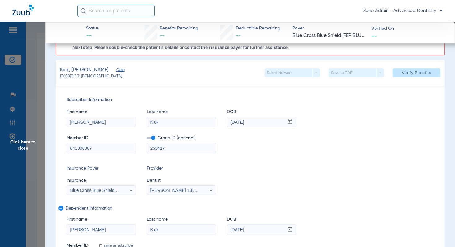
scroll to position [29, 0]
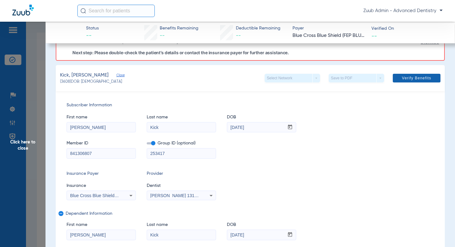
click at [421, 77] on span "Verify Benefits" at bounding box center [416, 78] width 29 height 5
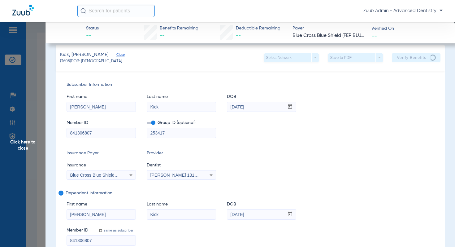
scroll to position [11, 0]
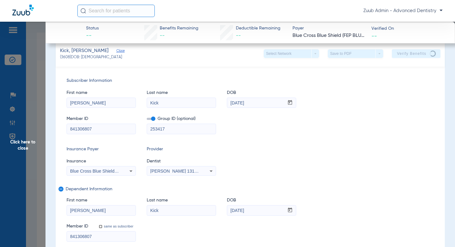
click at [28, 143] on span "Click here to close" at bounding box center [23, 145] width 46 height 247
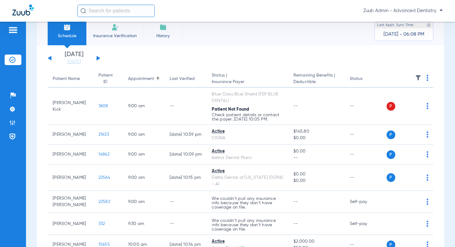
scroll to position [0, 0]
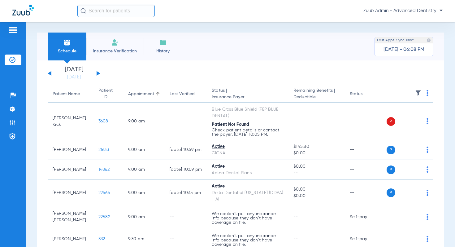
click at [418, 92] on img at bounding box center [418, 93] width 6 height 6
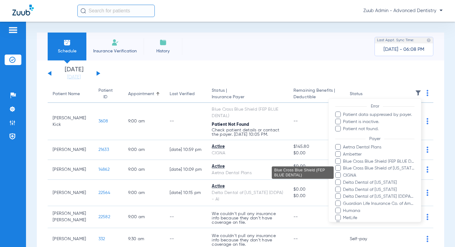
scroll to position [54, 0]
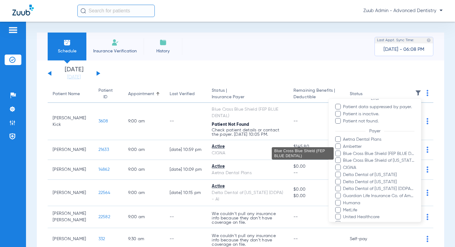
click at [363, 154] on span "Blue Cross Blue Shield (FEP BLUE DENTAL)" at bounding box center [379, 153] width 72 height 7
click at [344, 158] on input "Blue Cross Blue Shield (FEP BLUE DENTAL)" at bounding box center [344, 158] width 0 height 0
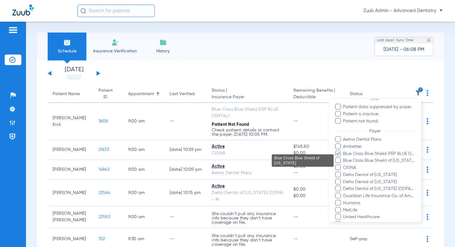
click at [363, 160] on span "Blue Cross Blue Shield of [US_STATE]" at bounding box center [379, 160] width 72 height 7
click at [344, 165] on input "Blue Cross Blue Shield of [US_STATE]" at bounding box center [344, 165] width 0 height 0
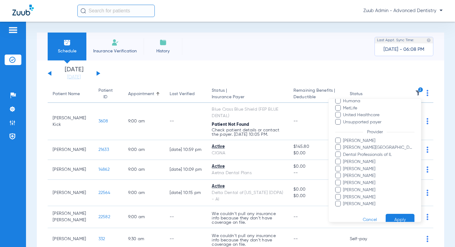
scroll to position [166, 0]
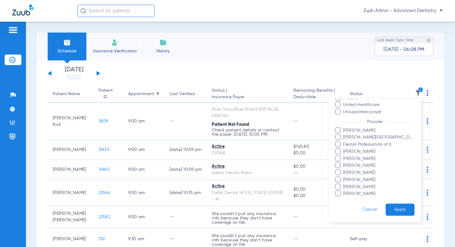
click at [391, 206] on button "Apply" at bounding box center [400, 210] width 29 height 12
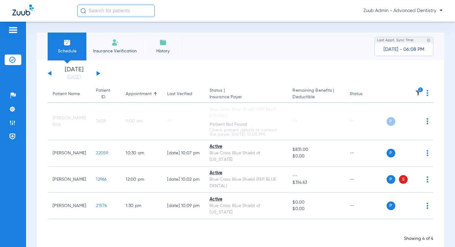
click at [97, 73] on button at bounding box center [99, 73] width 4 height 5
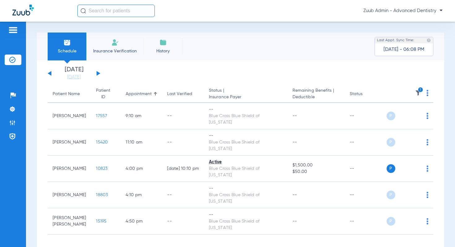
click at [428, 95] on img at bounding box center [428, 93] width 2 height 6
click at [413, 117] on span "Verify All" at bounding box center [404, 117] width 37 height 4
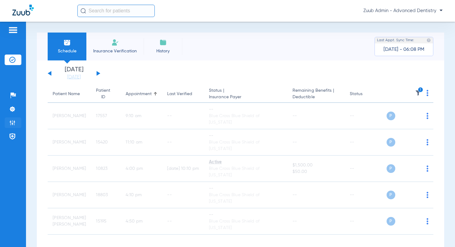
click at [12, 125] on img at bounding box center [12, 123] width 6 height 6
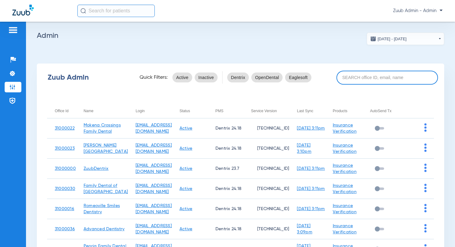
click at [358, 77] on input at bounding box center [388, 78] width 102 height 14
paste input "31000014"
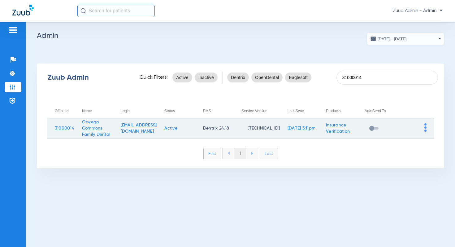
type input "31000014"
click at [426, 127] on img at bounding box center [426, 127] width 2 height 8
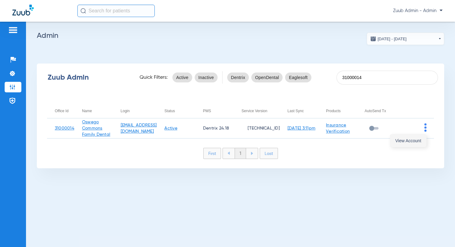
click at [414, 141] on span "View Account" at bounding box center [409, 140] width 26 height 4
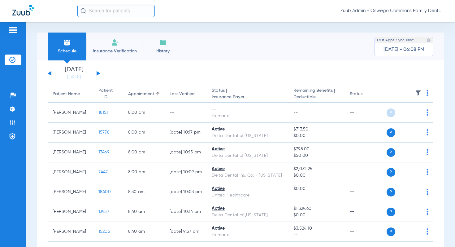
click at [419, 91] on img at bounding box center [418, 93] width 6 height 6
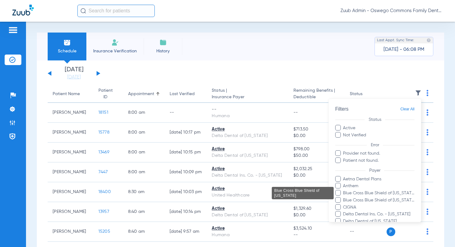
click at [363, 191] on span "Blue Cross Blue Shield of [US_STATE]" at bounding box center [379, 193] width 72 height 7
click at [344, 197] on input "Blue Cross Blue Shield of [US_STATE]" at bounding box center [344, 197] width 0 height 0
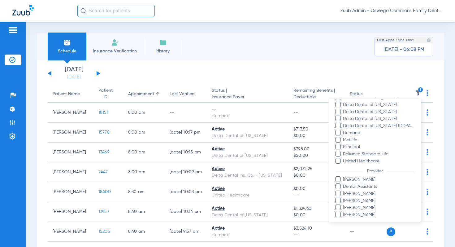
scroll to position [145, 0]
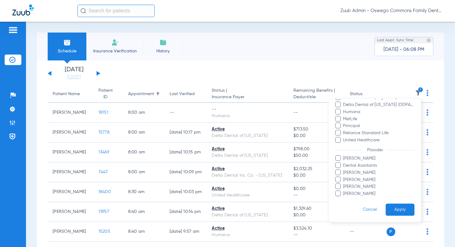
click at [396, 205] on button "Apply" at bounding box center [400, 210] width 29 height 12
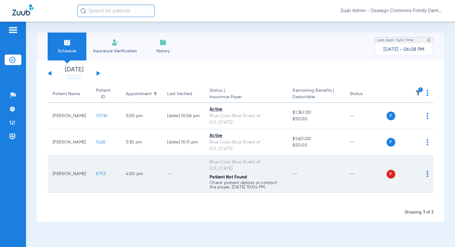
click at [96, 172] on span "8753" at bounding box center [101, 174] width 10 height 4
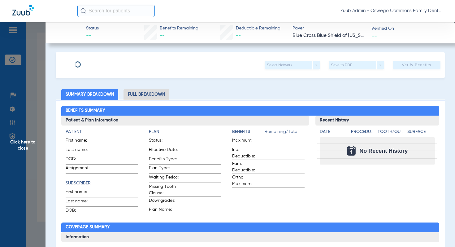
type input "[PERSON_NAME]"
type input "[DATE]"
type input "ZJN604M98122"
type input "212042M2A3"
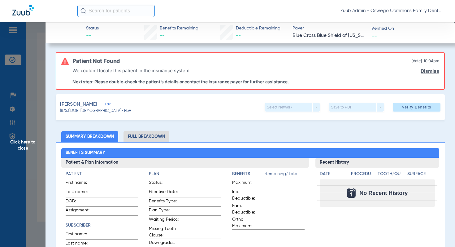
click at [107, 104] on span "Edit" at bounding box center [108, 105] width 6 height 6
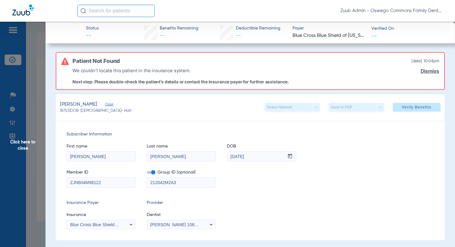
drag, startPoint x: 107, startPoint y: 184, endPoint x: 61, endPoint y: 182, distance: 45.3
click at [61, 182] on div "Subscriber Information First name James Last name Baldwin DOB mm / dd / yyyy 10…" at bounding box center [250, 180] width 389 height 120
drag, startPoint x: 255, startPoint y: 157, endPoint x: 225, endPoint y: 156, distance: 30.4
click at [225, 156] on div "First name [PERSON_NAME] name [PERSON_NAME] mm / dd / yyyy [DATE]" at bounding box center [251, 150] width 368 height 24
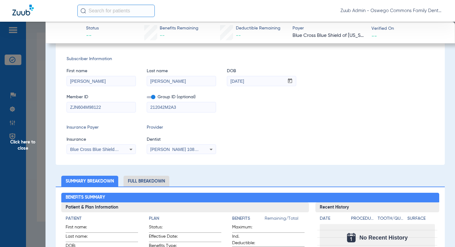
scroll to position [76, 0]
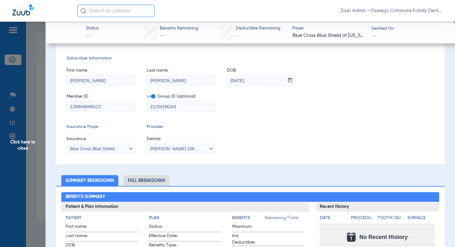
drag, startPoint x: 102, startPoint y: 106, endPoint x: 67, endPoint y: 107, distance: 34.4
click at [67, 106] on input "ZJN604M98122" at bounding box center [101, 107] width 69 height 10
click at [109, 110] on input "ZJN604M98122" at bounding box center [101, 107] width 69 height 10
drag, startPoint x: 106, startPoint y: 107, endPoint x: 60, endPoint y: 102, distance: 46.4
click at [60, 102] on div "Subscriber Information First name James Last name Baldwin DOB mm / dd / yyyy 10…" at bounding box center [250, 104] width 389 height 120
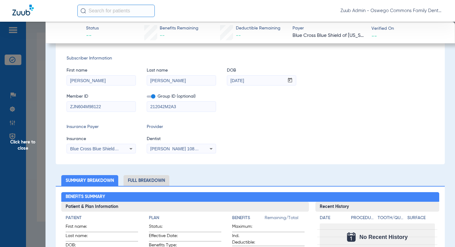
click at [31, 144] on span "Click here to close" at bounding box center [23, 145] width 46 height 247
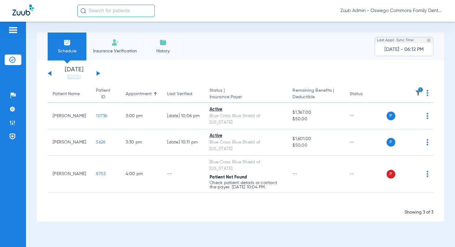
click at [97, 72] on button at bounding box center [99, 73] width 4 height 5
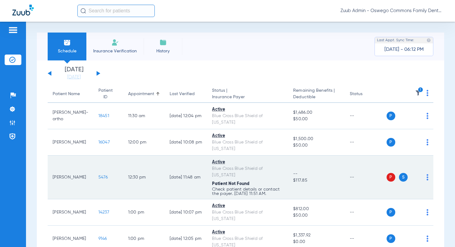
click at [99, 175] on span "5476" at bounding box center [104, 177] width 10 height 4
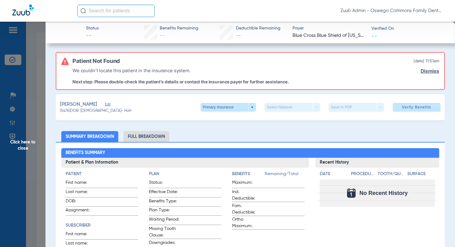
click at [110, 104] on span "Edit" at bounding box center [108, 105] width 6 height 6
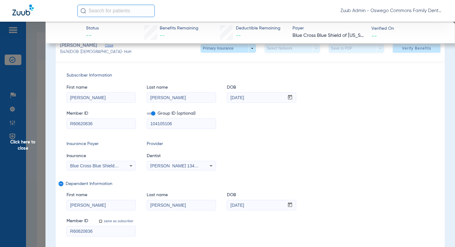
scroll to position [69, 0]
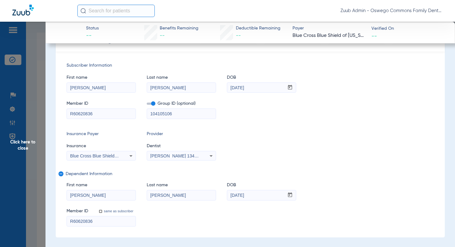
click at [100, 160] on mat-select "Blue Cross Blue Shield Of [US_STATE]" at bounding box center [101, 156] width 69 height 10
click at [100, 157] on span "Blue Cross Blue Shield Of [US_STATE]" at bounding box center [108, 155] width 76 height 5
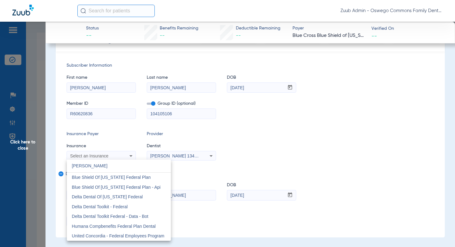
scroll to position [0, 0]
type input "federal"
click at [111, 176] on span "Blue Shield Of [US_STATE] Federal Plan" at bounding box center [111, 177] width 79 height 5
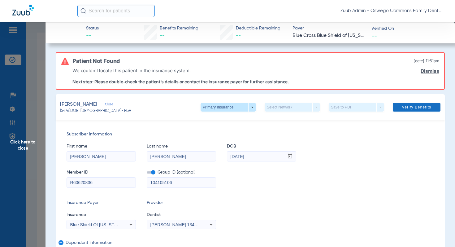
click at [406, 107] on span "Verify Benefits" at bounding box center [416, 107] width 29 height 5
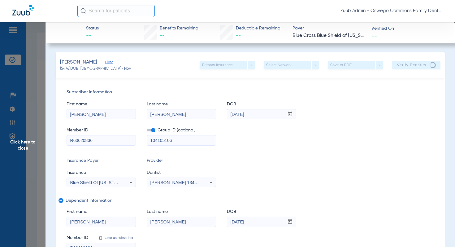
click at [30, 142] on span "Click here to close" at bounding box center [23, 145] width 46 height 247
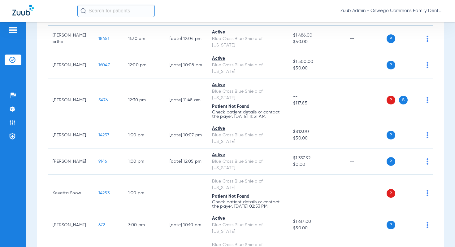
scroll to position [137, 0]
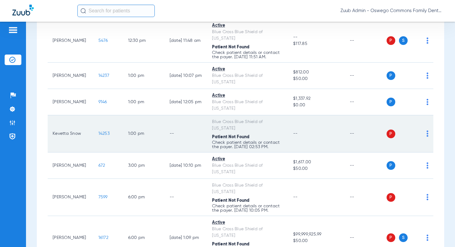
click at [99, 131] on span "14253" at bounding box center [104, 133] width 11 height 4
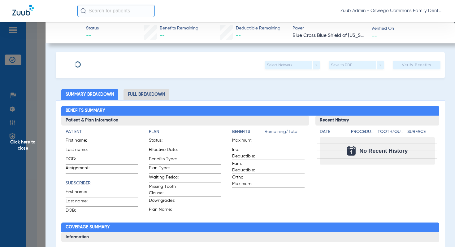
type input "Kevetta"
type input "Snow"
type input "[DATE]"
type input "CEP840420017"
type input "090070"
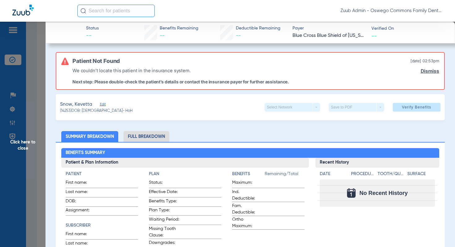
click at [102, 105] on span "Edit" at bounding box center [103, 105] width 6 height 6
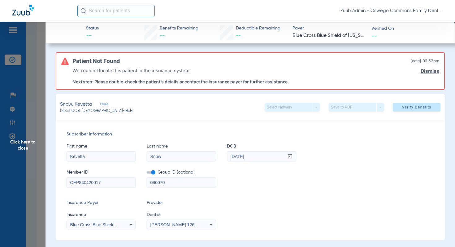
drag, startPoint x: 104, startPoint y: 182, endPoint x: 59, endPoint y: 181, distance: 44.6
click at [59, 181] on div "Subscriber Information First name Kevetta Last name Snow DOB mm / dd / yyyy 07/…" at bounding box center [250, 180] width 389 height 120
drag, startPoint x: 256, startPoint y: 156, endPoint x: 229, endPoint y: 156, distance: 27.3
click at [229, 156] on input "[DATE]" at bounding box center [255, 156] width 57 height 10
click at [28, 139] on span "Click here to close" at bounding box center [23, 145] width 46 height 247
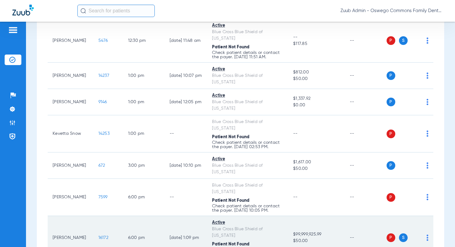
click at [94, 216] on td "16172" at bounding box center [109, 238] width 30 height 44
click at [99, 235] on span "16172" at bounding box center [104, 237] width 10 height 4
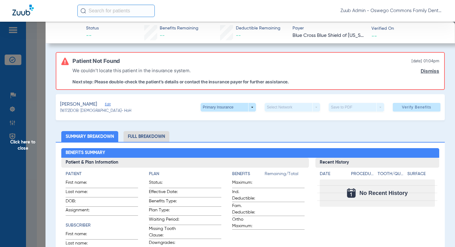
type input "Toni"
type input "Wolgast"
type input "07/17/1968"
type input "R60807880"
type input "111112113"
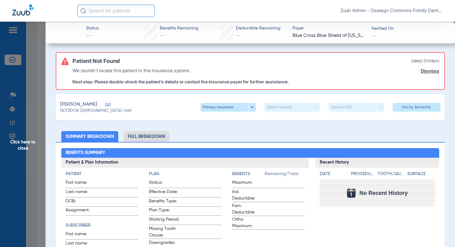
click at [108, 105] on span "Edit" at bounding box center [108, 105] width 6 height 6
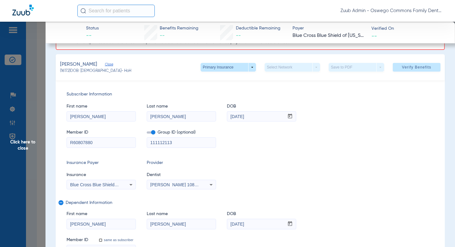
scroll to position [41, 0]
click at [115, 186] on span "Blue Cross Blue Shield Of [US_STATE]" at bounding box center [108, 184] width 76 height 5
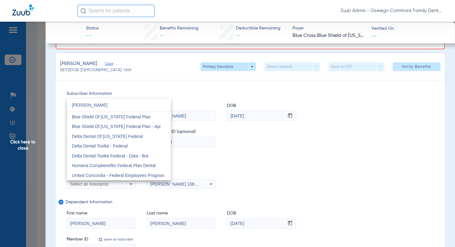
scroll to position [0, 0]
type input "federal"
click at [123, 119] on mat-option "Blue Shield Of [US_STATE] Federal Plan" at bounding box center [119, 117] width 104 height 10
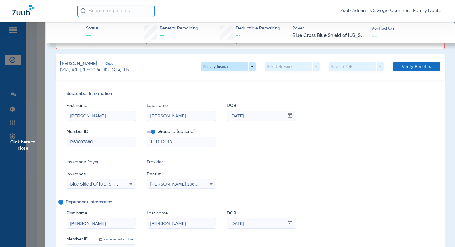
click at [430, 65] on span "Verify Benefits" at bounding box center [416, 66] width 29 height 5
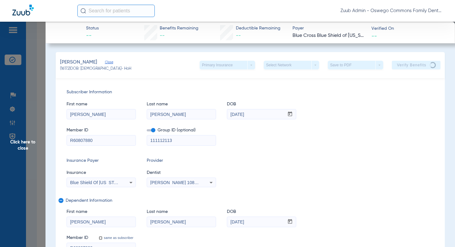
click at [33, 142] on span "Click here to close" at bounding box center [23, 145] width 46 height 247
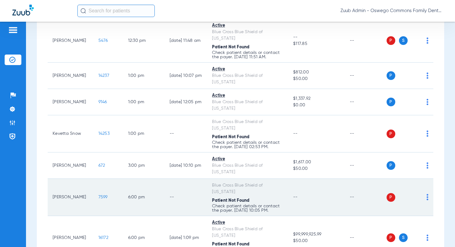
click at [99, 195] on span "7599" at bounding box center [103, 197] width 9 height 4
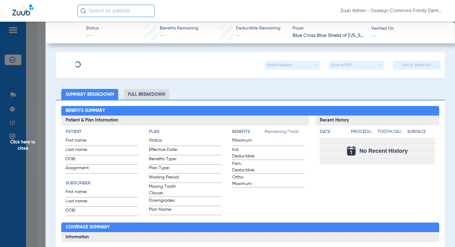
type input "[PERSON_NAME]"
type input "[DATE]"
type input "RLN846271717"
type input "079880"
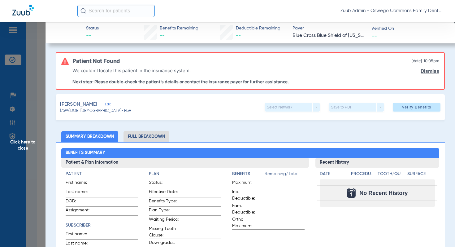
click at [108, 103] on span "Edit" at bounding box center [108, 105] width 6 height 6
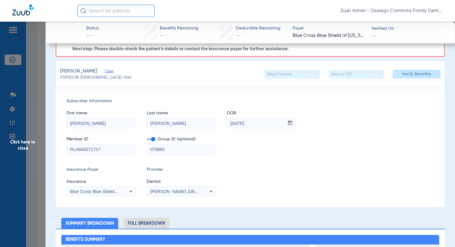
scroll to position [34, 0]
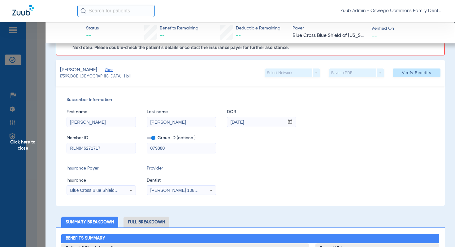
drag, startPoint x: 108, startPoint y: 149, endPoint x: 63, endPoint y: 146, distance: 45.6
click at [63, 146] on div "Subscriber Information First name Alvaro Last name Contreras DOB mm / dd / yyyy…" at bounding box center [250, 146] width 389 height 120
drag, startPoint x: 259, startPoint y: 123, endPoint x: 228, endPoint y: 121, distance: 31.1
click at [229, 121] on input "[DATE]" at bounding box center [255, 122] width 57 height 10
click at [33, 141] on span "Click here to close" at bounding box center [23, 145] width 46 height 247
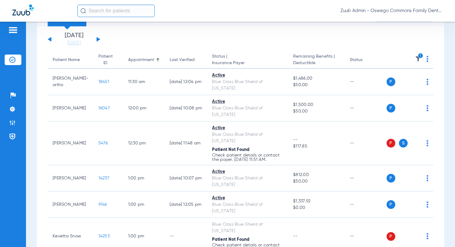
scroll to position [23, 0]
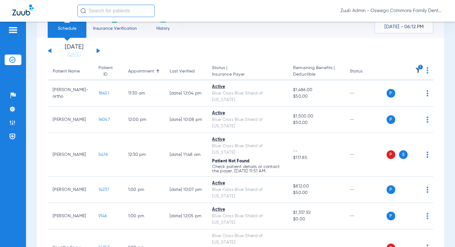
click at [98, 50] on button at bounding box center [99, 50] width 4 height 5
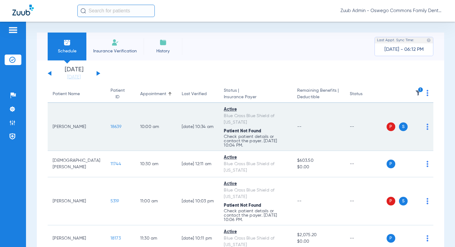
click at [111, 125] on span "18639" at bounding box center [116, 127] width 11 height 4
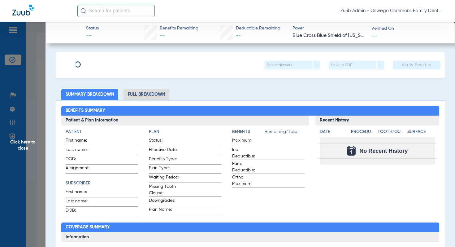
type input "Rachael"
type input "Rounds"
type input "09/27/1976"
type input "R61093982"
type input "111112113"
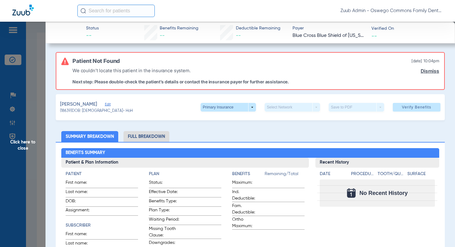
click at [107, 103] on span "Edit" at bounding box center [108, 105] width 6 height 6
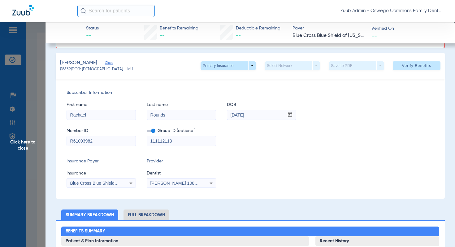
scroll to position [42, 0]
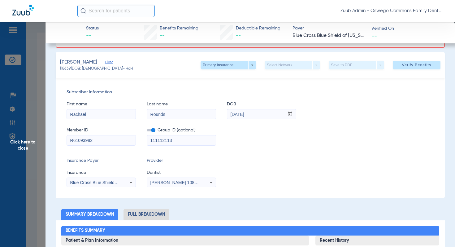
click at [109, 185] on div "Blue Cross Blue Shield Of [US_STATE]" at bounding box center [101, 182] width 69 height 7
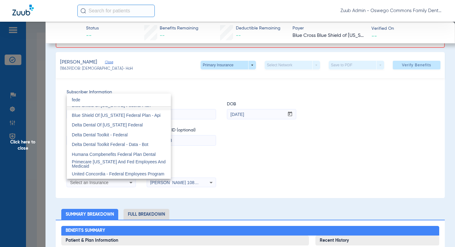
scroll to position [0, 0]
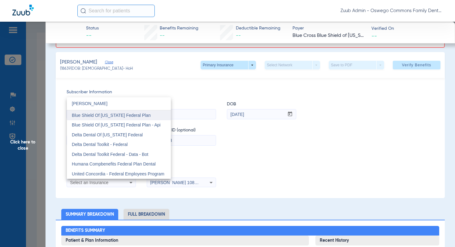
type input "[PERSON_NAME]"
click at [148, 115] on mat-option "Blue Shield Of [US_STATE] Federal Plan" at bounding box center [119, 115] width 104 height 10
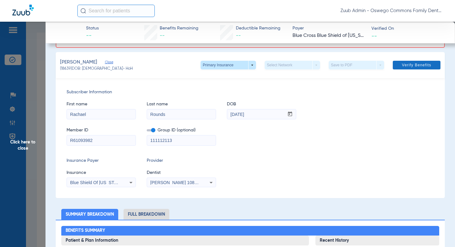
click at [412, 67] on span "Verify Benefits" at bounding box center [416, 65] width 29 height 5
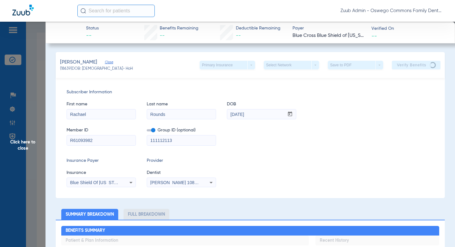
click at [29, 142] on span "Click here to close" at bounding box center [23, 145] width 46 height 247
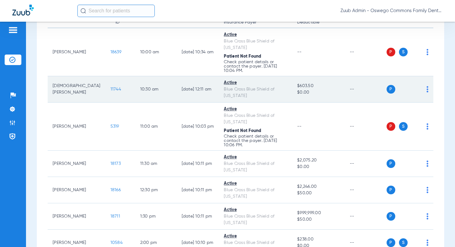
scroll to position [77, 0]
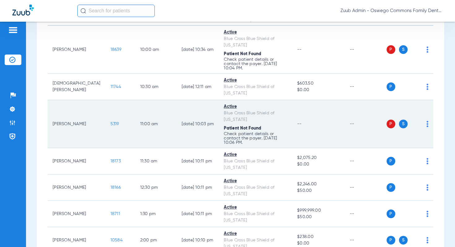
click at [111, 122] on span "5319" at bounding box center [115, 124] width 9 height 4
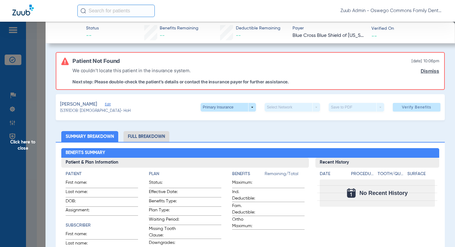
click at [111, 103] on span "Edit" at bounding box center [108, 105] width 6 height 6
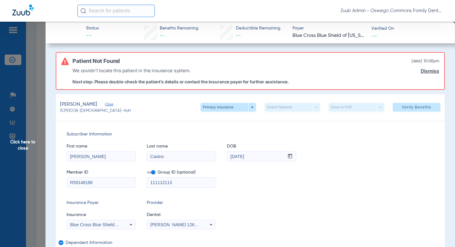
click at [114, 226] on span "Blue Cross Blue Shield Of [US_STATE]" at bounding box center [108, 224] width 76 height 5
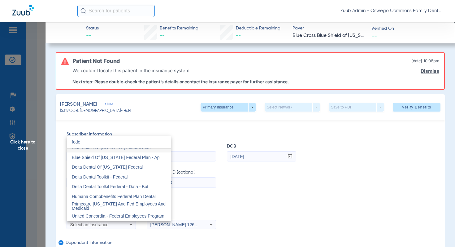
scroll to position [0, 0]
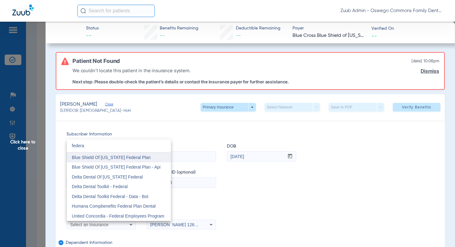
type input "federa"
click at [133, 158] on span "Blue Shield Of [US_STATE] Federal Plan" at bounding box center [111, 157] width 79 height 5
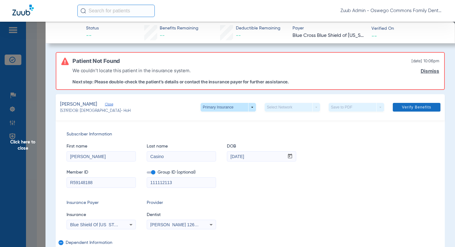
click at [420, 107] on span "Verify Benefits" at bounding box center [416, 107] width 29 height 5
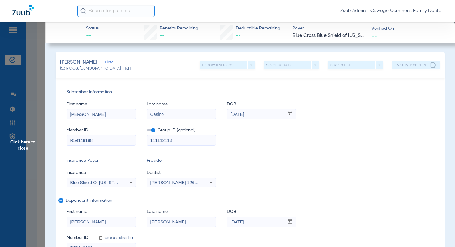
click at [26, 145] on span "Click here to close" at bounding box center [23, 145] width 46 height 247
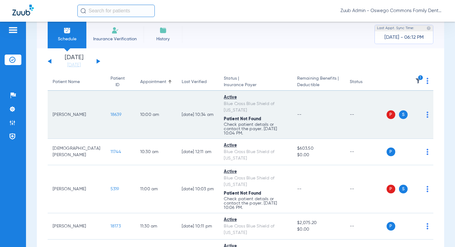
scroll to position [8, 0]
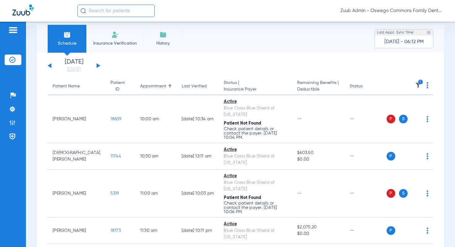
click at [98, 65] on button at bounding box center [99, 65] width 4 height 5
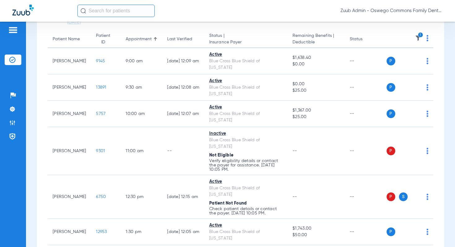
scroll to position [59, 0]
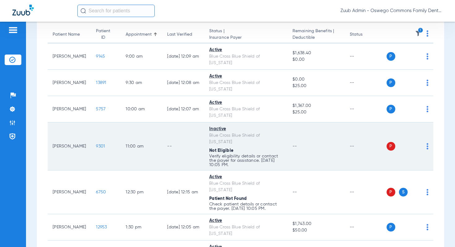
click at [96, 144] on span "9301" at bounding box center [100, 146] width 9 height 4
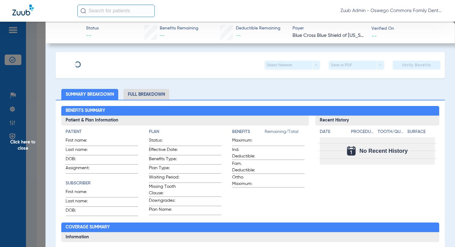
type input "Lauren"
type input "Straub"
type input "10/13/1969"
type input "921716840"
type input "DI1561"
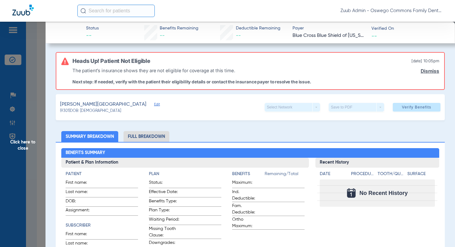
click at [154, 104] on span "Edit" at bounding box center [157, 105] width 6 height 6
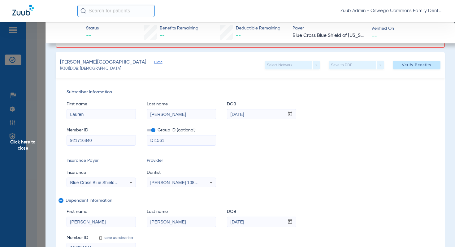
scroll to position [44, 0]
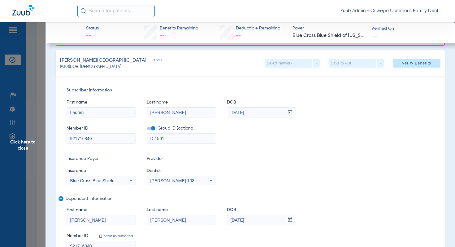
drag, startPoint x: 97, startPoint y: 140, endPoint x: 67, endPoint y: 137, distance: 29.9
click at [67, 137] on input "921716840" at bounding box center [101, 139] width 69 height 10
drag, startPoint x: 256, startPoint y: 114, endPoint x: 227, endPoint y: 113, distance: 28.8
click at [227, 113] on input "10/13/1969" at bounding box center [255, 112] width 57 height 10
click at [34, 141] on span "Click here to close" at bounding box center [23, 145] width 46 height 247
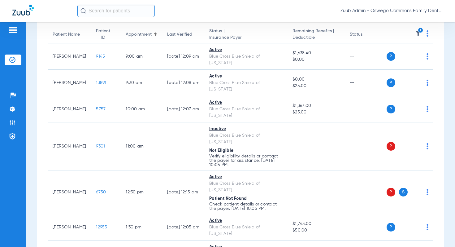
scroll to position [73, 0]
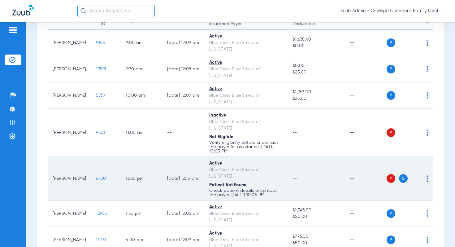
click at [96, 176] on span "6750" at bounding box center [101, 178] width 10 height 4
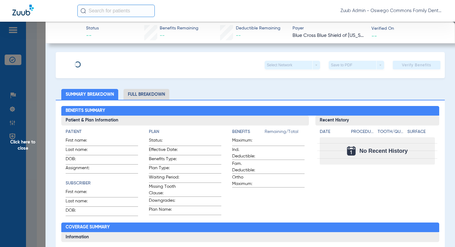
type input "Jennett"
type input "Atanga"
type input "08/16/1978"
type input "R60723966"
type input "104105106"
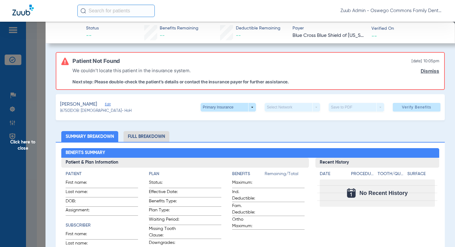
click at [107, 104] on span "Edit" at bounding box center [108, 105] width 6 height 6
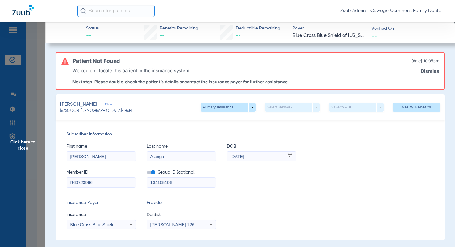
click at [98, 221] on div "Blue Cross Blue Shield Of [US_STATE]" at bounding box center [101, 224] width 69 height 7
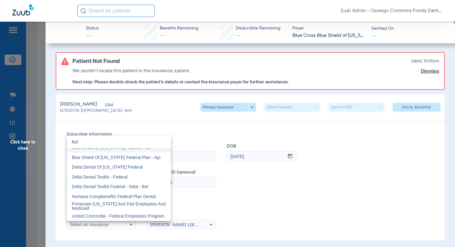
scroll to position [0, 0]
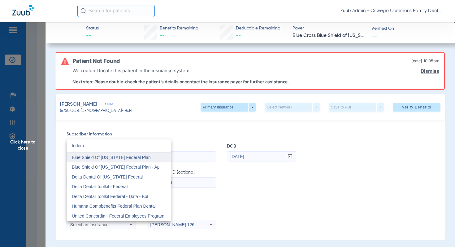
type input "federa"
click at [114, 156] on span "Blue Shield Of [US_STATE] Federal Plan" at bounding box center [111, 157] width 79 height 5
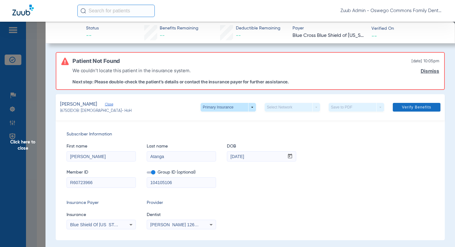
click at [405, 107] on span "Verify Benefits" at bounding box center [416, 107] width 29 height 5
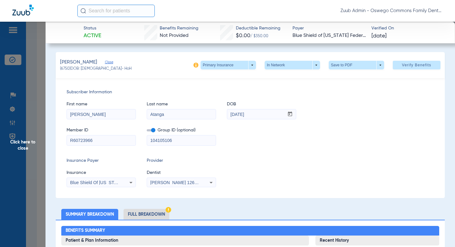
click at [30, 142] on span "Click here to close" at bounding box center [23, 145] width 46 height 247
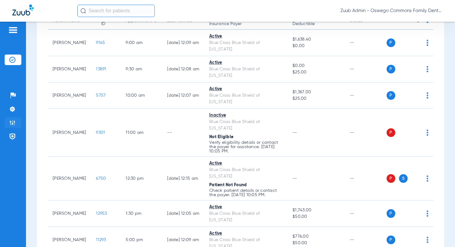
click at [15, 123] on li "Admin" at bounding box center [13, 122] width 17 height 11
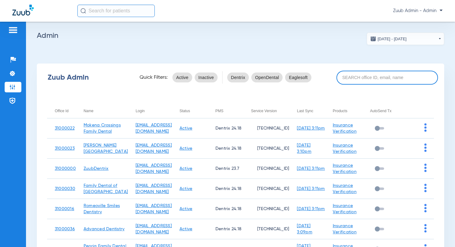
click at [347, 75] on input at bounding box center [388, 78] width 102 height 14
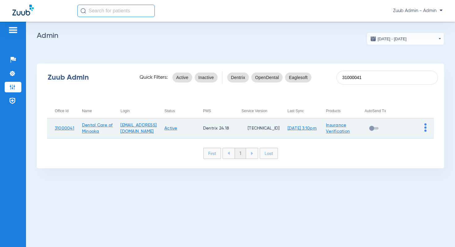
type input "31000041"
click at [424, 128] on td at bounding box center [415, 128] width 38 height 20
click at [426, 129] on img at bounding box center [426, 127] width 2 height 8
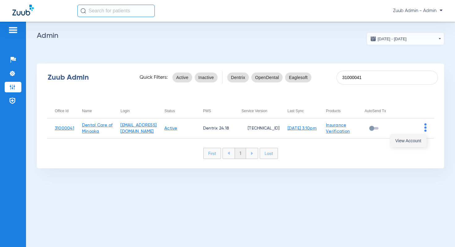
click at [417, 142] on span "View Account" at bounding box center [409, 140] width 26 height 4
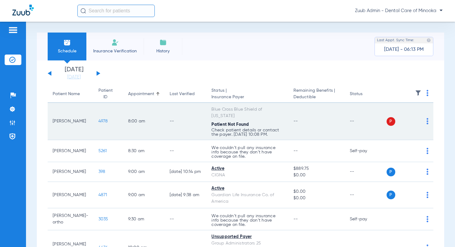
click at [99, 119] on span "4978" at bounding box center [104, 121] width 10 height 4
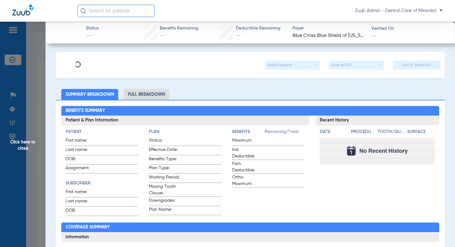
type input "[PERSON_NAME]"
type input "Atherton"
type input "04/13/1986"
type input "FDP 220146485"
type input "10034839"
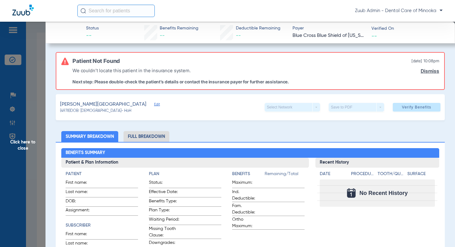
click at [154, 103] on span "Edit" at bounding box center [157, 105] width 6 height 6
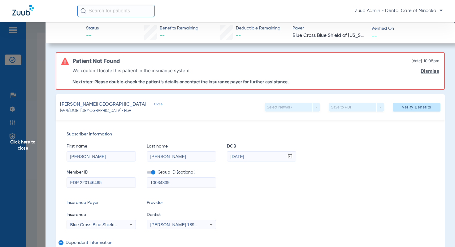
drag, startPoint x: 105, startPoint y: 182, endPoint x: 63, endPoint y: 180, distance: 41.5
click at [63, 180] on div "Subscriber Information First name Angela Last name Atherton DOB mm / dd / yyyy …" at bounding box center [250, 213] width 389 height 186
drag, startPoint x: 254, startPoint y: 157, endPoint x: 226, endPoint y: 156, distance: 27.6
click at [226, 156] on div "First name Angela Last name Atherton DOB mm / dd / yyyy 04/13/1986" at bounding box center [251, 150] width 368 height 24
click at [114, 195] on div "Subscriber Information First name Angela Last name Atherton DOB mm / dd / yyyy …" at bounding box center [250, 213] width 389 height 186
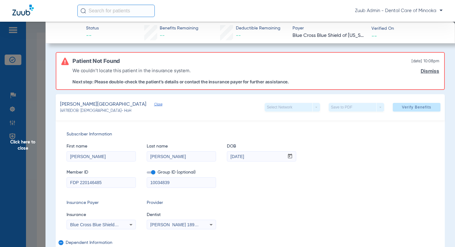
drag, startPoint x: 108, startPoint y: 181, endPoint x: 68, endPoint y: 181, distance: 40.3
click at [68, 181] on input "FDP 220146485" at bounding box center [101, 183] width 69 height 10
click at [384, 10] on span "Zuub Admin - Dental Care of Minooka" at bounding box center [399, 11] width 88 height 6
drag, startPoint x: 384, startPoint y: 12, endPoint x: 419, endPoint y: 13, distance: 35.6
click at [419, 13] on div at bounding box center [227, 123] width 455 height 247
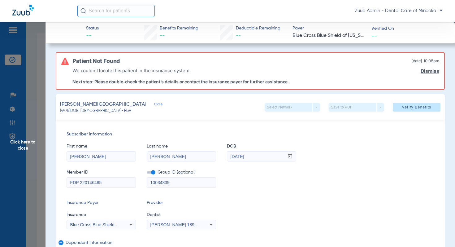
click at [34, 142] on span "Click here to close" at bounding box center [23, 145] width 46 height 247
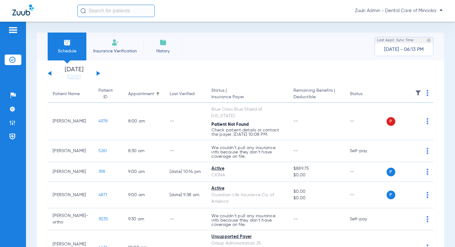
click at [417, 91] on img at bounding box center [418, 93] width 6 height 6
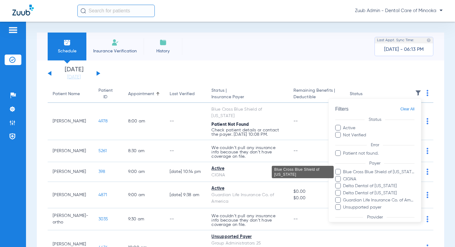
click at [375, 172] on span "Blue Cross Blue Shield of [US_STATE]" at bounding box center [379, 172] width 72 height 7
click at [344, 176] on input "Blue Cross Blue Shield of [US_STATE]" at bounding box center [344, 176] width 0 height 0
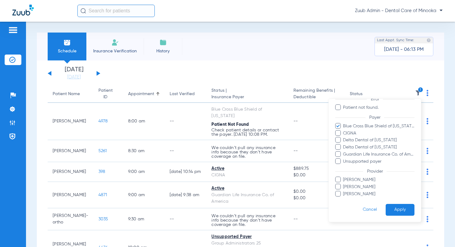
click at [403, 208] on button "Apply" at bounding box center [400, 210] width 29 height 12
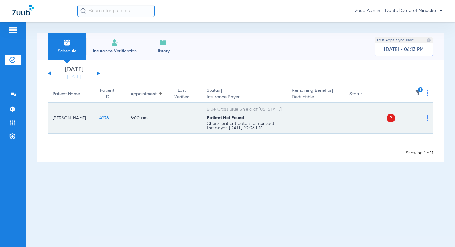
click at [100, 115] on td "4978" at bounding box center [109, 118] width 31 height 31
click at [100, 118] on span "4978" at bounding box center [104, 118] width 10 height 4
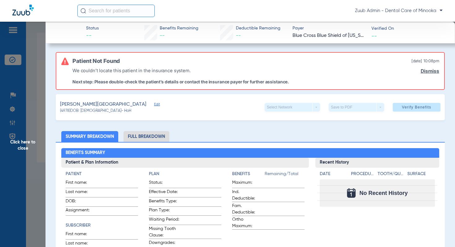
click at [154, 104] on span "Edit" at bounding box center [157, 105] width 6 height 6
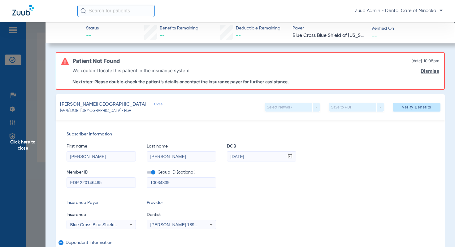
click at [31, 143] on span "Click here to close" at bounding box center [23, 145] width 46 height 247
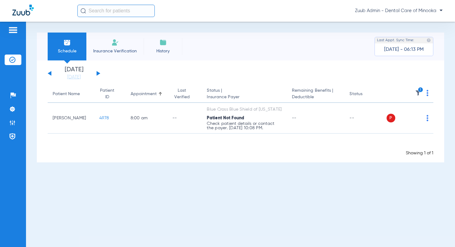
click at [96, 73] on div "[DATE] [DATE] [DATE] [DATE] [DATE] [DATE] [DATE] [DATE] [DATE] [DATE] [DATE] [D…" at bounding box center [74, 74] width 53 height 14
click at [97, 73] on button at bounding box center [99, 73] width 4 height 5
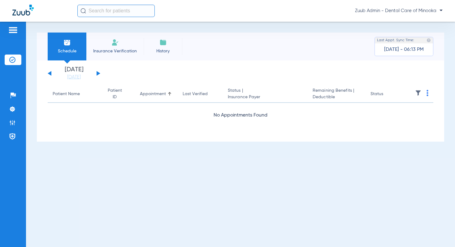
click at [98, 72] on button at bounding box center [99, 73] width 4 height 5
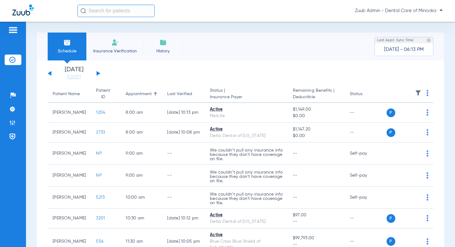
click at [421, 94] on img at bounding box center [418, 93] width 6 height 6
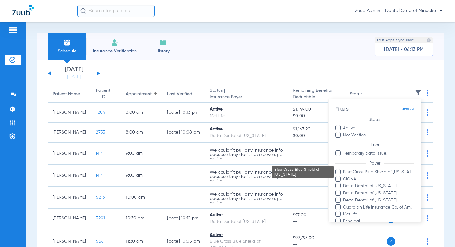
click at [386, 172] on span "Blue Cross Blue Shield of [US_STATE]" at bounding box center [379, 172] width 72 height 7
click at [344, 176] on input "Blue Cross Blue Shield of [US_STATE]" at bounding box center [344, 176] width 0 height 0
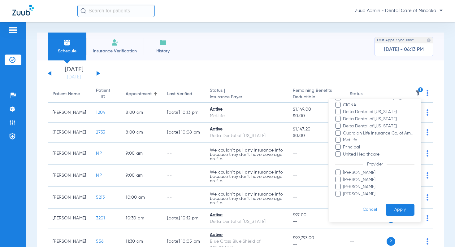
click at [396, 206] on button "Apply" at bounding box center [400, 210] width 29 height 12
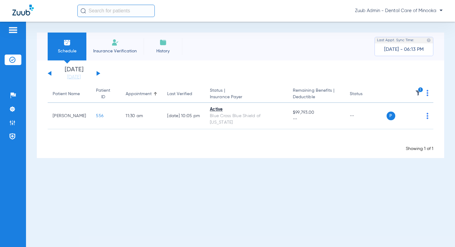
click at [99, 74] on div "[DATE] [DATE] [DATE] [DATE] [DATE] [DATE] [DATE] [DATE] [DATE] [DATE] [DATE] [D…" at bounding box center [74, 74] width 53 height 14
click at [98, 72] on div "[DATE] [DATE] [DATE] [DATE] [DATE] [DATE] [DATE] [DATE] [DATE] [DATE] [DATE] [D…" at bounding box center [74, 74] width 53 height 14
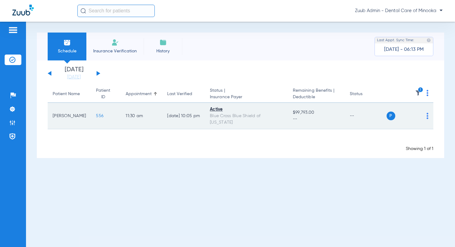
click at [96, 114] on span "556" at bounding box center [99, 116] width 7 height 4
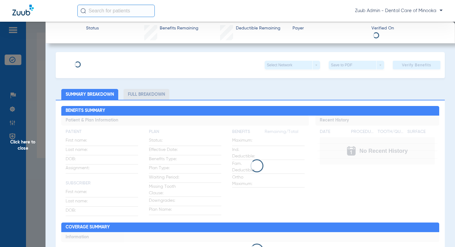
type input "Nancy"
type input "Seymour"
type input "07/03/1959"
type input "957180008"
type input "IST34U"
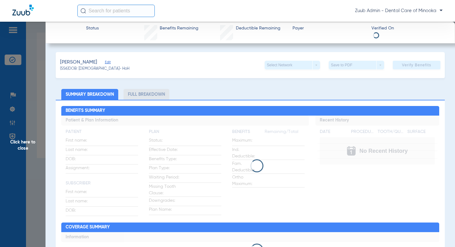
click at [107, 64] on span "Edit" at bounding box center [108, 63] width 6 height 6
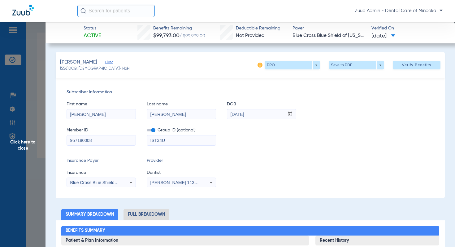
click at [108, 62] on span "Close" at bounding box center [108, 63] width 6 height 6
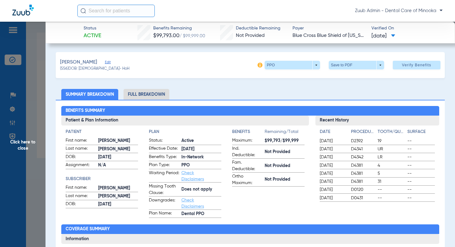
click at [149, 93] on li "Full Breakdown" at bounding box center [147, 94] width 46 height 11
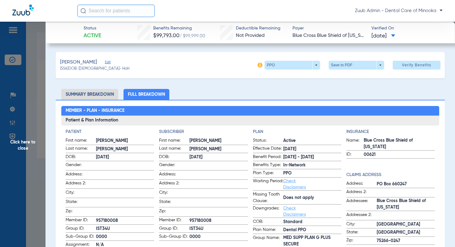
click at [31, 144] on span "Click here to close" at bounding box center [23, 145] width 46 height 247
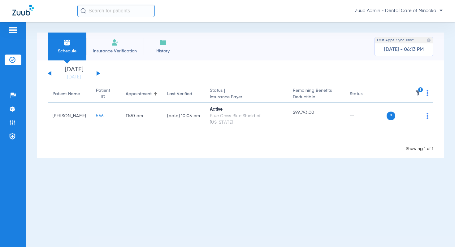
click at [99, 73] on button at bounding box center [99, 73] width 4 height 5
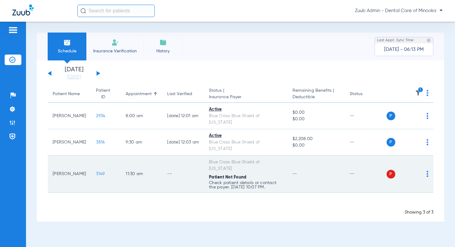
click at [96, 172] on span "3149" at bounding box center [100, 174] width 9 height 4
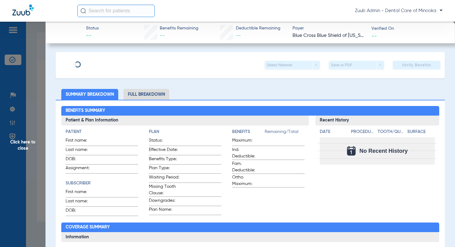
type input "Martin"
type input "Mchale"
type input "10/02/1965"
type input "801072644"
type input "P13346"
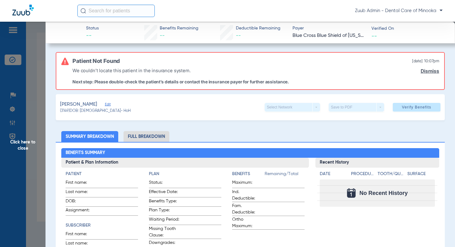
click at [105, 104] on span "Edit" at bounding box center [108, 105] width 6 height 6
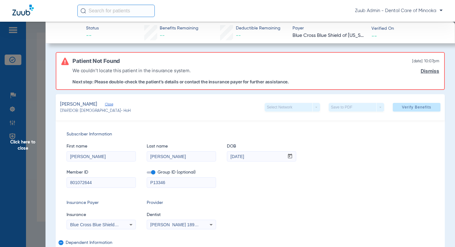
drag, startPoint x: 95, startPoint y: 183, endPoint x: 58, endPoint y: 183, distance: 37.2
click at [58, 183] on div "Subscriber Information First name Martin Last name Mchale DOB mm / dd / yyyy 10…" at bounding box center [250, 213] width 389 height 186
drag, startPoint x: 258, startPoint y: 157, endPoint x: 223, endPoint y: 157, distance: 35.0
click at [223, 157] on div "First name Martin Last name Mchale DOB mm / dd / yyyy 10/02/1965" at bounding box center [251, 150] width 368 height 24
click at [30, 141] on span "Click here to close" at bounding box center [23, 145] width 46 height 247
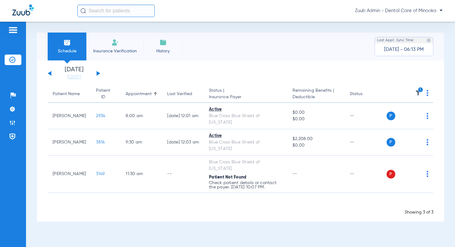
click at [97, 72] on button at bounding box center [99, 73] width 4 height 5
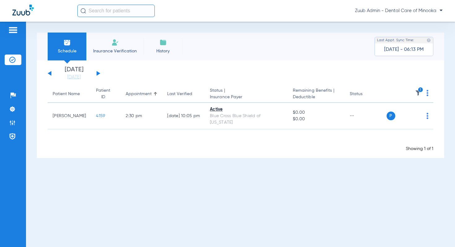
click at [97, 75] on button at bounding box center [99, 73] width 4 height 5
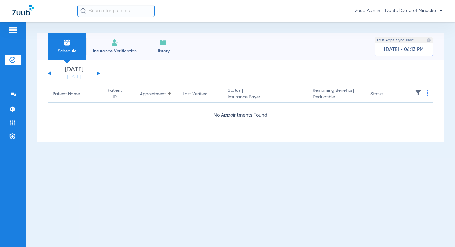
click at [97, 75] on button at bounding box center [99, 73] width 4 height 5
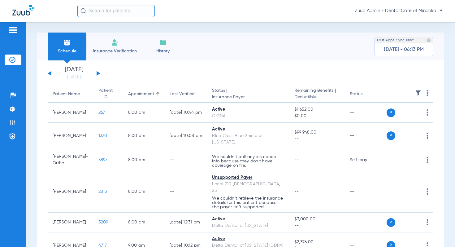
click at [419, 92] on img at bounding box center [418, 93] width 6 height 6
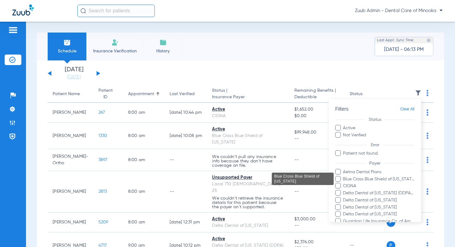
click at [386, 180] on span "Blue Cross Blue Shield of [US_STATE]" at bounding box center [379, 179] width 72 height 7
click at [344, 183] on input "Blue Cross Blue Shield of [US_STATE]" at bounding box center [344, 183] width 0 height 0
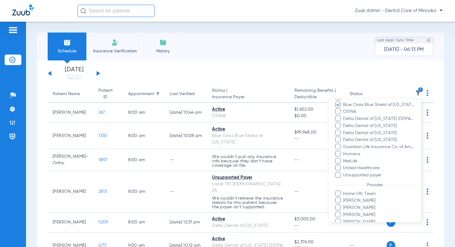
scroll to position [102, 0]
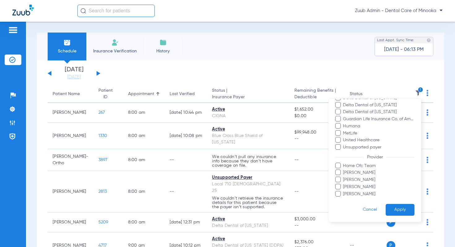
click at [393, 207] on button "Apply" at bounding box center [400, 210] width 29 height 12
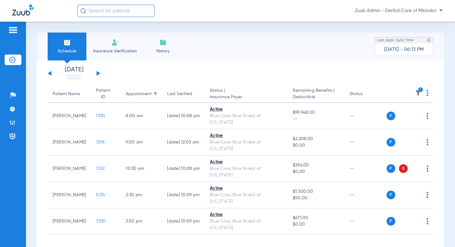
click at [98, 73] on button at bounding box center [99, 73] width 4 height 5
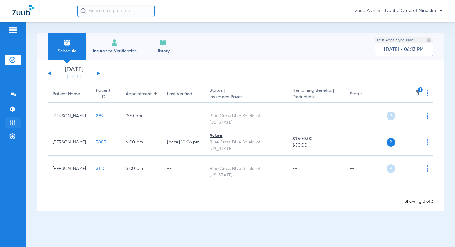
click at [15, 123] on img at bounding box center [12, 123] width 6 height 6
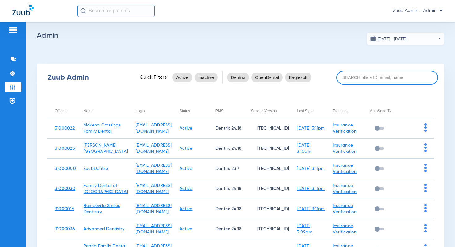
click at [380, 77] on input at bounding box center [388, 78] width 102 height 14
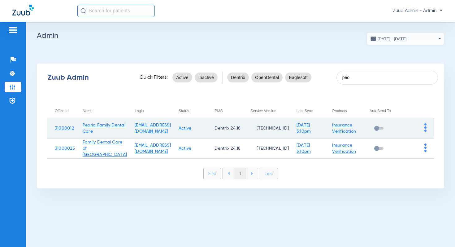
type input "peo"
click at [426, 128] on img at bounding box center [426, 127] width 2 height 8
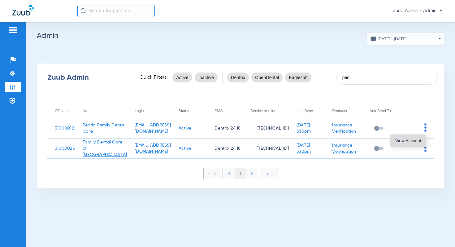
click at [413, 142] on span "View Account" at bounding box center [409, 140] width 26 height 4
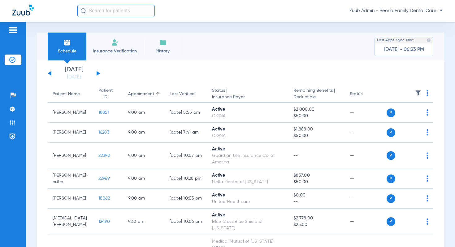
click at [420, 93] on img at bounding box center [418, 93] width 6 height 6
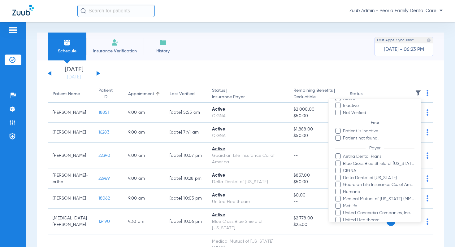
scroll to position [34, 0]
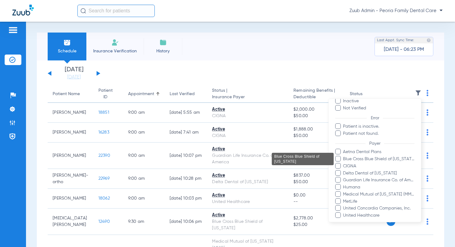
click at [357, 159] on span "Blue Cross Blue Shield of [US_STATE]" at bounding box center [379, 159] width 72 height 7
click at [344, 163] on input "Blue Cross Blue Shield of [US_STATE]" at bounding box center [344, 163] width 0 height 0
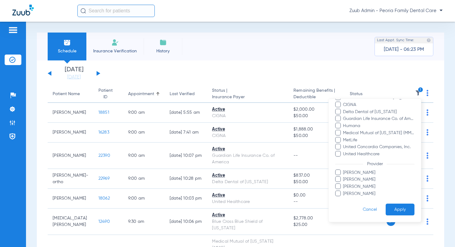
click at [397, 210] on button "Apply" at bounding box center [400, 210] width 29 height 12
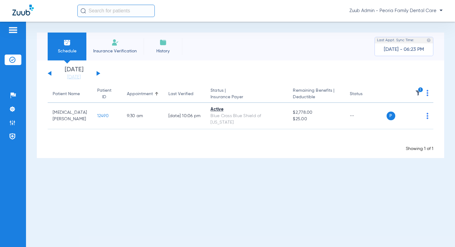
click at [98, 73] on button at bounding box center [99, 73] width 4 height 5
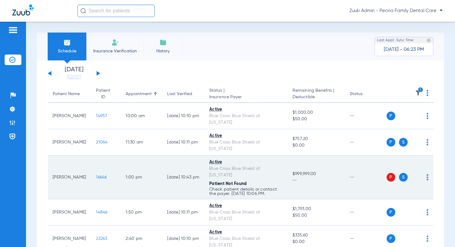
click at [104, 158] on td "16646" at bounding box center [106, 178] width 30 height 44
click at [103, 175] on span "16646" at bounding box center [101, 177] width 11 height 4
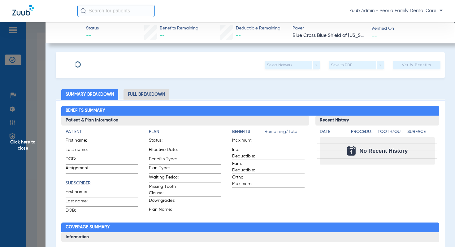
type input "[PERSON_NAME]"
type input "ShermanSeppelt"
type input "[DATE]"
type input "R60628422"
type input "OFEPOO"
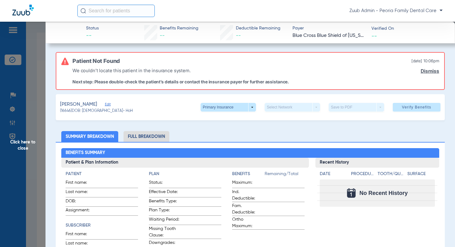
click at [111, 105] on span "Edit" at bounding box center [108, 105] width 6 height 6
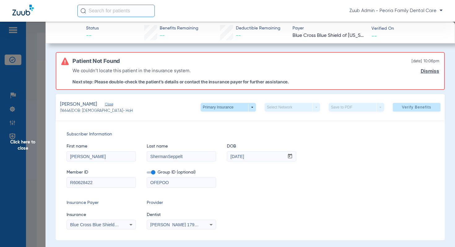
click at [105, 221] on div "Blue Cross Blue Shield Of [US_STATE]" at bounding box center [101, 224] width 69 height 7
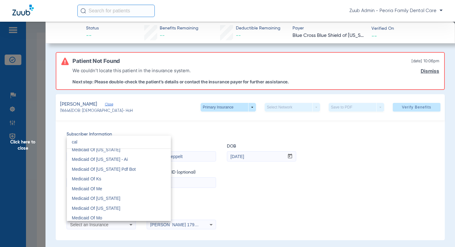
scroll to position [13, 0]
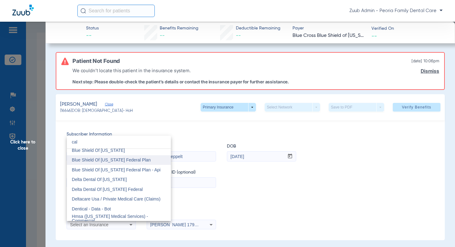
type input "cal"
click at [111, 161] on span "Blue Shield Of [US_STATE] Federal Plan" at bounding box center [111, 159] width 79 height 5
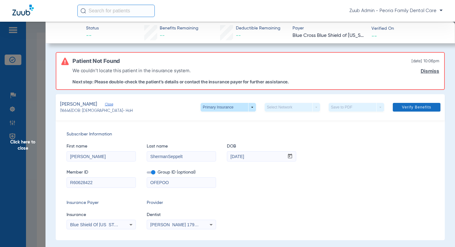
click at [410, 107] on span "Verify Benefits" at bounding box center [416, 107] width 29 height 5
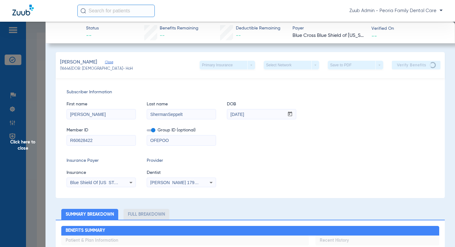
click at [30, 141] on span "Click here to close" at bounding box center [23, 145] width 46 height 247
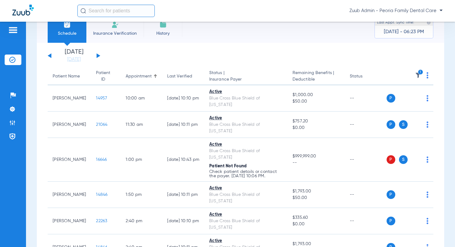
scroll to position [32, 0]
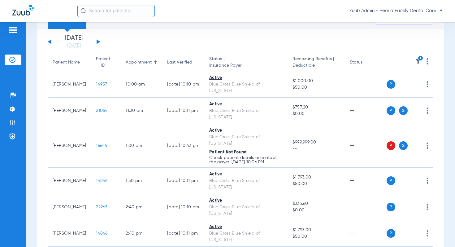
click at [98, 41] on button at bounding box center [99, 41] width 4 height 5
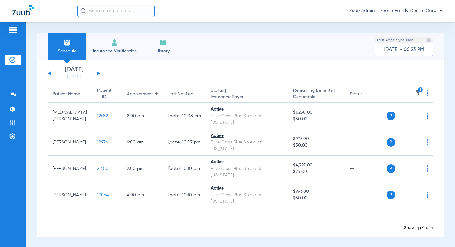
click at [98, 71] on div "[DATE] [DATE] [DATE] [DATE] [DATE] [DATE] [DATE] [DATE] [DATE] [DATE] [DATE] [D…" at bounding box center [74, 74] width 53 height 14
click at [98, 72] on button at bounding box center [99, 73] width 4 height 5
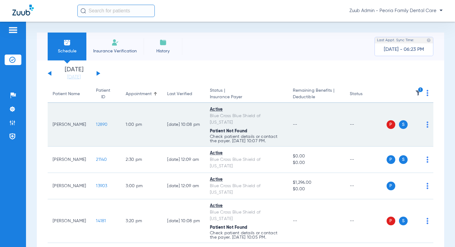
click at [96, 122] on span "12890" at bounding box center [101, 124] width 11 height 4
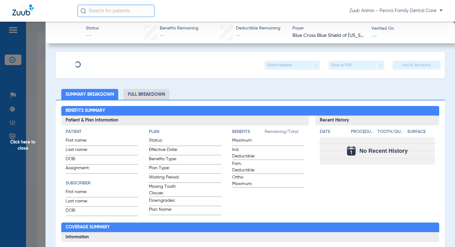
type input "Shelby"
type input "Nolte"
type input "03/15/1985"
type input "R60273834"
type input "OFEPOO"
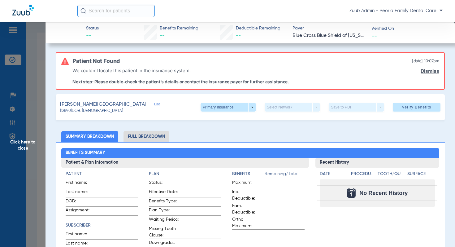
click at [154, 102] on span "Edit" at bounding box center [157, 105] width 6 height 6
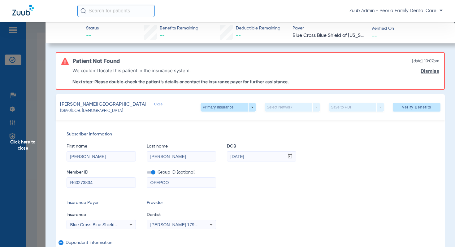
click at [120, 222] on span "Blue Cross Blue Shield Of [US_STATE]" at bounding box center [108, 224] width 76 height 5
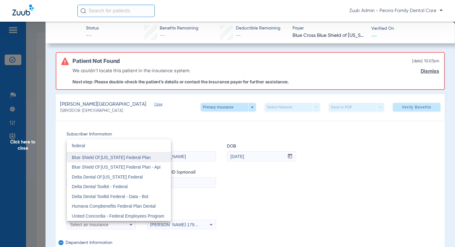
type input "federal"
click at [127, 155] on span "Blue Shield Of [US_STATE] Federal Plan" at bounding box center [111, 157] width 79 height 5
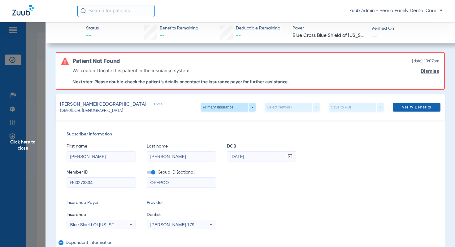
click at [421, 109] on span "Verify Benefits" at bounding box center [416, 107] width 29 height 5
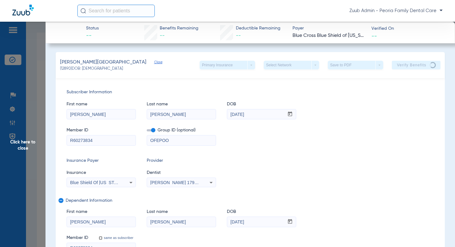
click at [33, 142] on span "Click here to close" at bounding box center [23, 145] width 46 height 247
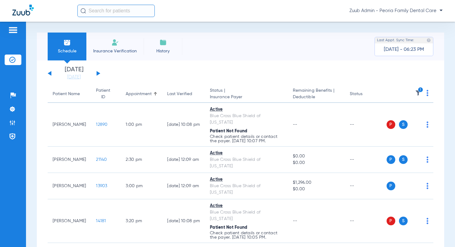
scroll to position [46, 0]
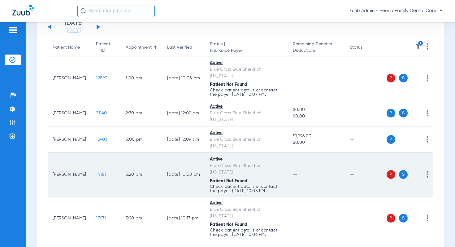
click at [96, 172] on span "14181" at bounding box center [101, 174] width 10 height 4
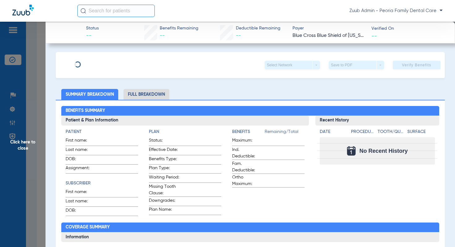
type input "Kasey"
type input "Simmons"
type input "10/27/1988"
type input "R60484330"
type input "OFEPOO"
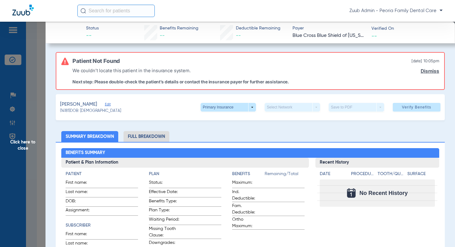
click at [105, 104] on span "Edit" at bounding box center [108, 105] width 6 height 6
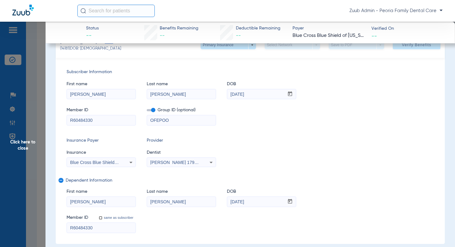
scroll to position [67, 0]
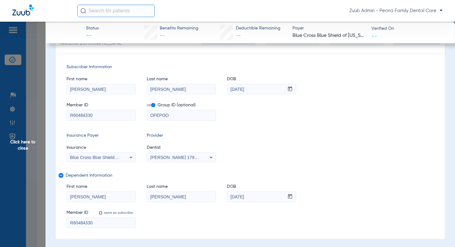
click at [116, 161] on mat-select "Blue Cross Blue Shield Of [US_STATE]" at bounding box center [101, 157] width 69 height 10
click at [116, 156] on span "Blue Cross Blue Shield Of [US_STATE]" at bounding box center [108, 157] width 76 height 5
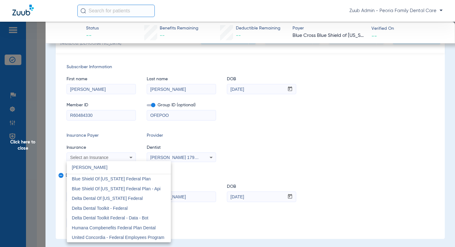
scroll to position [0, 0]
type input "federal"
click at [115, 184] on mat-option "Blue Shield Of [US_STATE] Federal Plan - Api" at bounding box center [119, 189] width 104 height 10
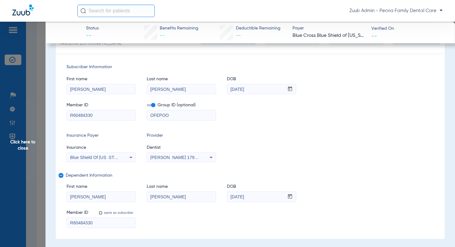
click at [115, 158] on span "Blue Shield Of [US_STATE] Federal Plan - Api" at bounding box center [114, 157] width 89 height 5
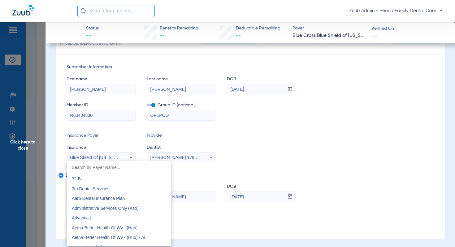
scroll to position [796, 0]
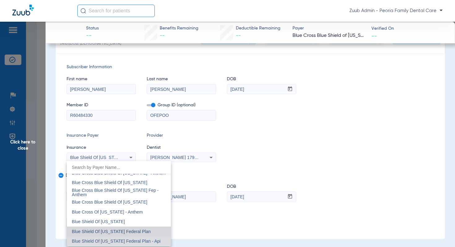
click at [122, 228] on mat-option "Blue Shield Of [US_STATE] Federal Plan" at bounding box center [119, 231] width 104 height 10
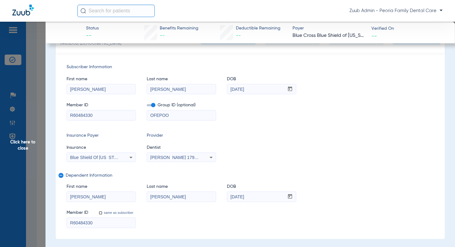
scroll to position [0, 0]
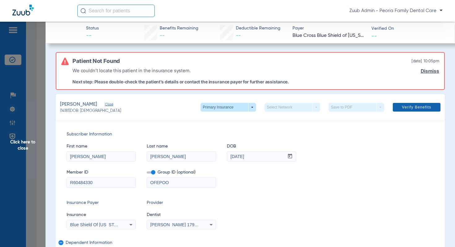
click at [419, 103] on span at bounding box center [417, 107] width 48 height 15
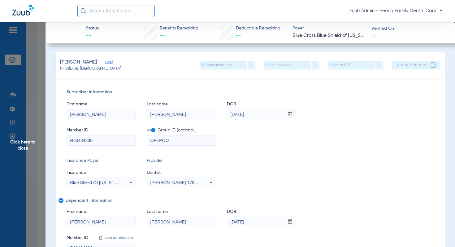
click at [21, 141] on span "Click here to close" at bounding box center [23, 145] width 46 height 247
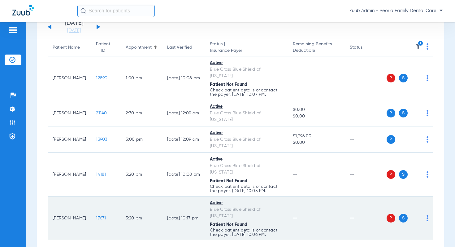
click at [96, 216] on span "17671" at bounding box center [101, 218] width 10 height 4
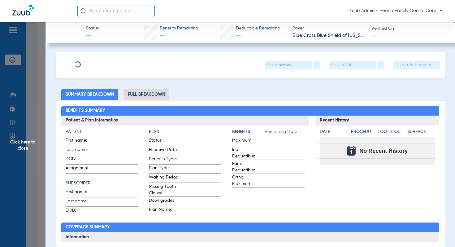
type input "Kasey"
type input "Simmons"
type input "10/27/1988"
type input "R60484330"
type input "OFEPOO"
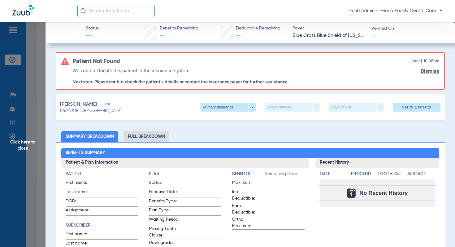
click at [105, 103] on span "Edit" at bounding box center [108, 105] width 6 height 6
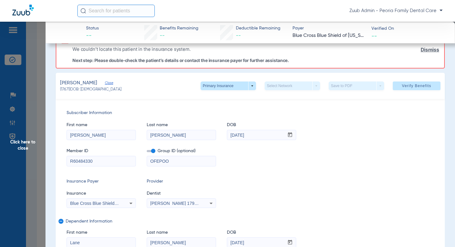
scroll to position [26, 0]
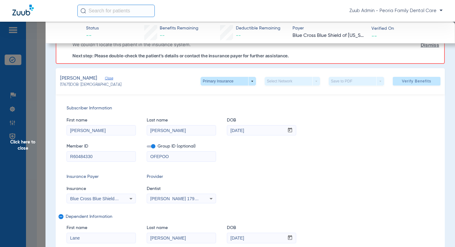
click at [109, 198] on span "Blue Cross Blue Shield Of [US_STATE]" at bounding box center [108, 198] width 76 height 5
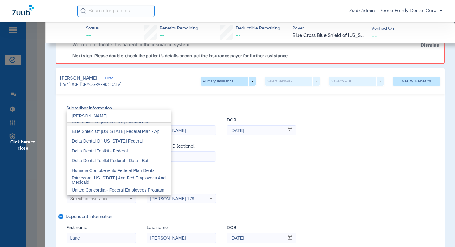
scroll to position [0, 0]
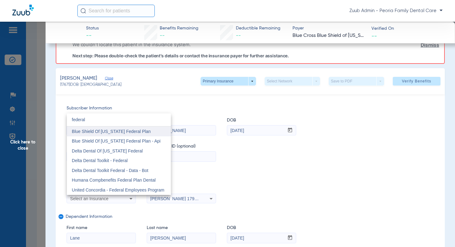
type input "federal"
click at [133, 128] on mat-option "Blue Shield Of [US_STATE] Federal Plan" at bounding box center [119, 131] width 104 height 10
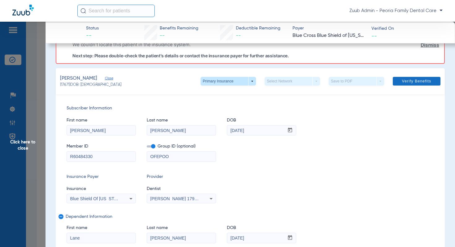
click at [415, 77] on span at bounding box center [417, 81] width 48 height 15
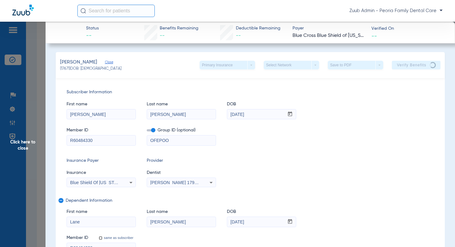
click at [30, 141] on span "Click here to close" at bounding box center [23, 145] width 46 height 247
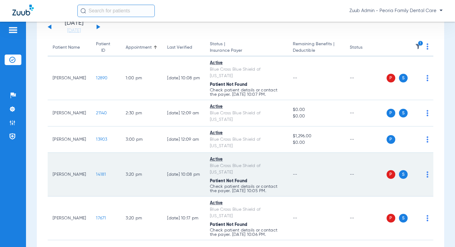
click at [96, 172] on span "14181" at bounding box center [101, 174] width 10 height 4
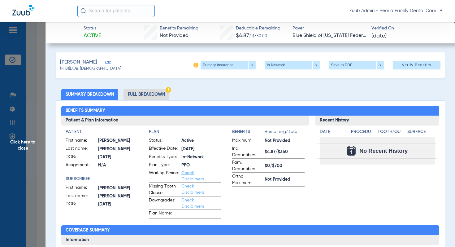
click at [26, 143] on span "Click here to close" at bounding box center [23, 145] width 46 height 247
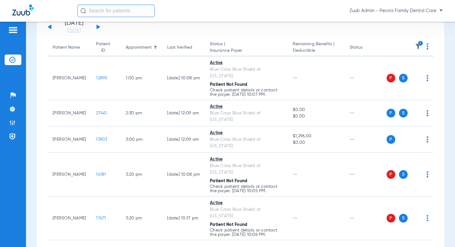
click at [97, 26] on button at bounding box center [99, 26] width 4 height 5
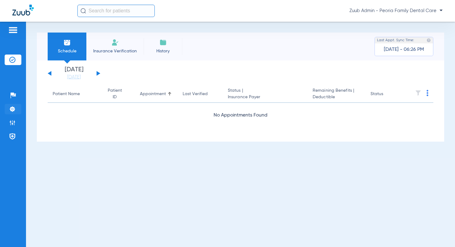
click at [14, 110] on img at bounding box center [12, 109] width 6 height 6
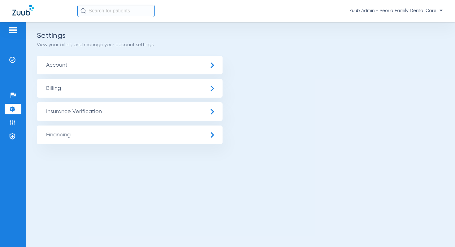
click at [87, 114] on span "Insurance Verification" at bounding box center [130, 111] width 186 height 19
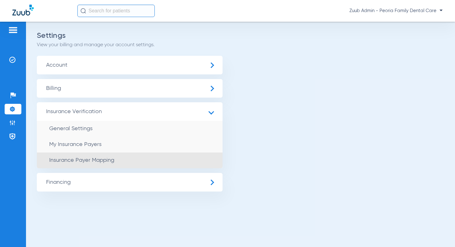
click at [107, 165] on li "Insurance Payer Mapping" at bounding box center [130, 160] width 186 height 16
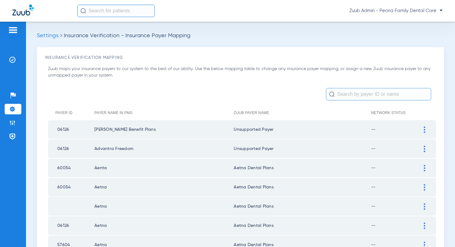
click at [348, 96] on input "text" at bounding box center [378, 94] width 105 height 12
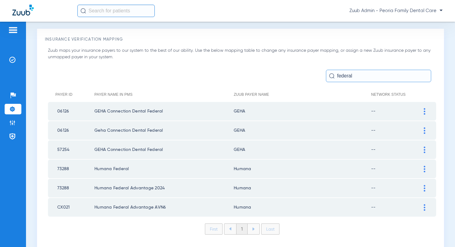
scroll to position [18, 0]
drag, startPoint x: 357, startPoint y: 75, endPoint x: 328, endPoint y: 74, distance: 29.5
click at [328, 74] on input "federal" at bounding box center [378, 76] width 105 height 12
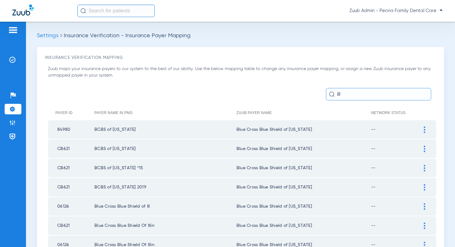
drag, startPoint x: 126, startPoint y: 147, endPoint x: 94, endPoint y: 147, distance: 31.9
click at [94, 147] on tr "CB621 BCBS of Illinois Blue Cross Blue Shield of Illinois --" at bounding box center [242, 148] width 388 height 19
copy tr "BCBS of Illinois"
drag, startPoint x: 343, startPoint y: 96, endPoint x: 332, endPoint y: 96, distance: 11.2
click at [332, 96] on div "ill" at bounding box center [378, 94] width 105 height 12
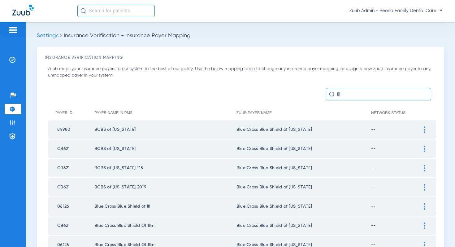
paste input "BCBS of Illinois"
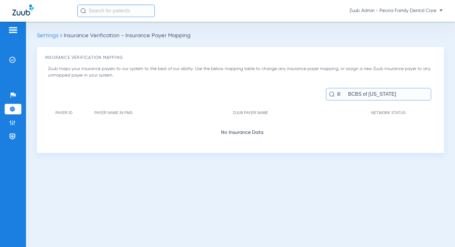
drag, startPoint x: 386, startPoint y: 95, endPoint x: 329, endPoint y: 93, distance: 57.1
click at [329, 93] on input "ill BCBS of Illinois" at bounding box center [378, 94] width 105 height 12
drag, startPoint x: 349, startPoint y: 94, endPoint x: 305, endPoint y: 94, distance: 43.7
click at [305, 94] on form "BCBS of Illinois" at bounding box center [242, 94] width 388 height 12
type input "BCBS of Illinois"
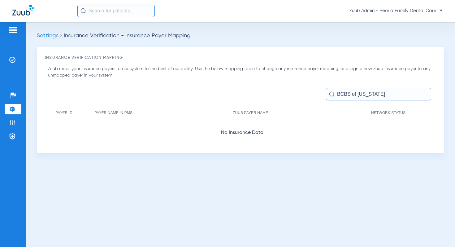
click at [322, 113] on th "Zuub Payer Name" at bounding box center [302, 112] width 138 height 15
click at [379, 97] on input "BCBS of Illinois" at bounding box center [378, 94] width 105 height 12
drag, startPoint x: 376, startPoint y: 94, endPoint x: 337, endPoint y: 92, distance: 39.1
click at [337, 92] on input "BCBS of Illinois" at bounding box center [378, 94] width 105 height 12
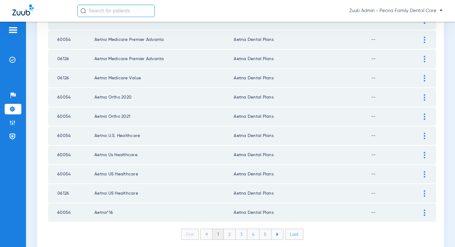
scroll to position [879, 0]
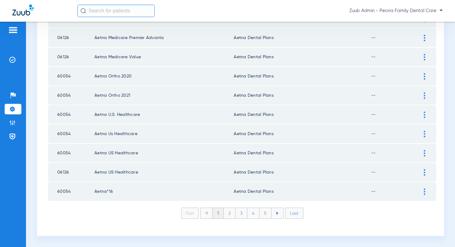
click at [229, 214] on li "2" at bounding box center [230, 213] width 12 height 11
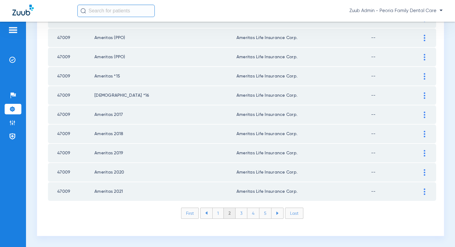
click at [237, 214] on li "3" at bounding box center [242, 213] width 12 height 11
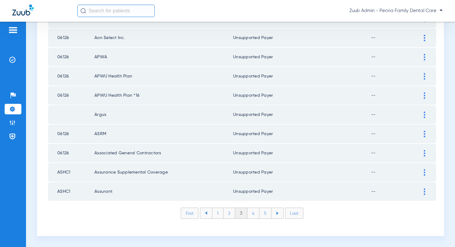
click at [251, 216] on li "4" at bounding box center [254, 213] width 12 height 11
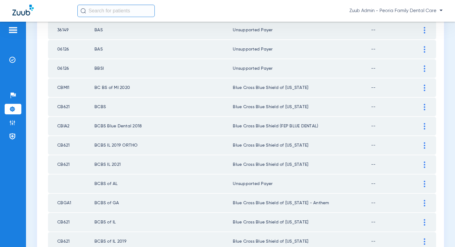
scroll to position [446, 0]
drag, startPoint x: 71, startPoint y: 126, endPoint x: 56, endPoint y: 127, distance: 15.2
click at [56, 127] on td "CBIA2" at bounding box center [71, 125] width 46 height 19
copy td "CBIA2"
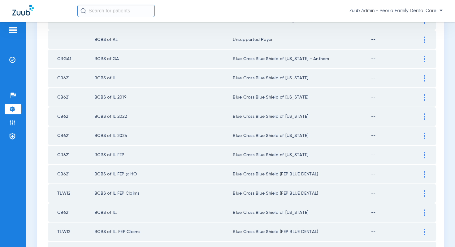
scroll to position [591, 0]
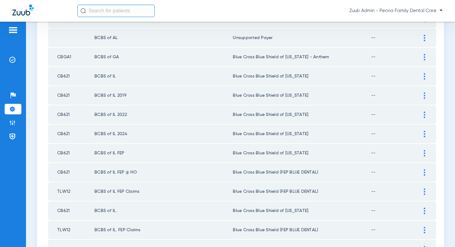
click at [425, 154] on img at bounding box center [425, 153] width 2 height 7
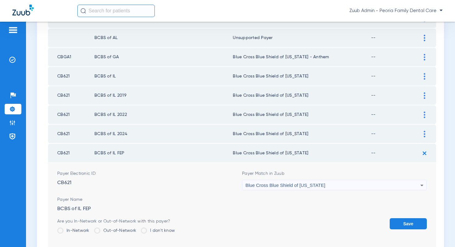
click at [288, 185] on span "Blue Cross Blue Shield of [US_STATE]" at bounding box center [286, 184] width 80 height 5
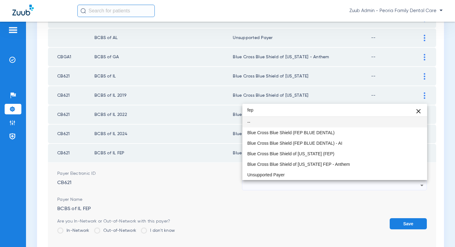
scroll to position [0, 0]
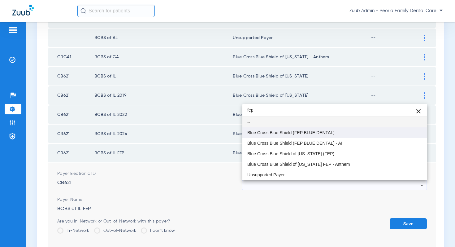
type input "fep"
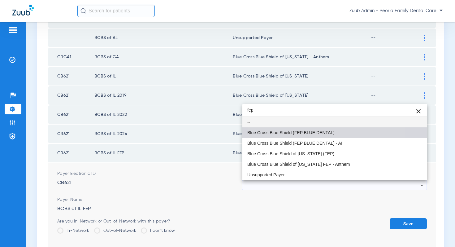
click at [299, 135] on mat-option "Blue Cross Blue Shield (FEP BLUE DENTAL)" at bounding box center [335, 132] width 185 height 11
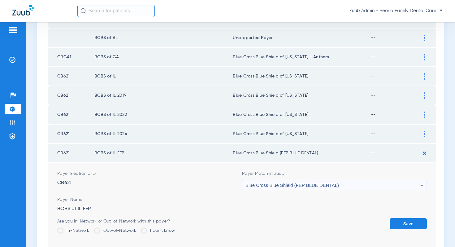
click at [412, 224] on button "Save" at bounding box center [408, 223] width 37 height 11
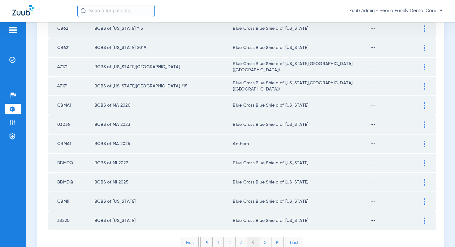
scroll to position [879, 0]
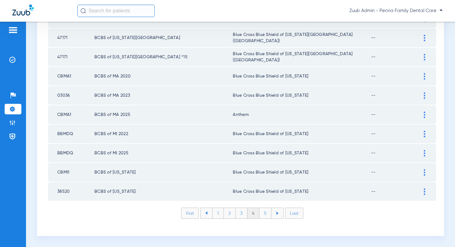
click at [267, 214] on li "5" at bounding box center [266, 213] width 12 height 11
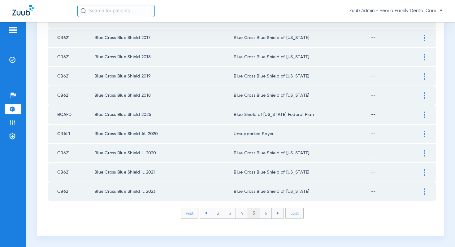
click at [266, 216] on li "6" at bounding box center [266, 213] width 12 height 11
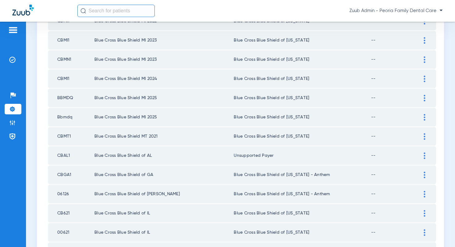
scroll to position [818, 0]
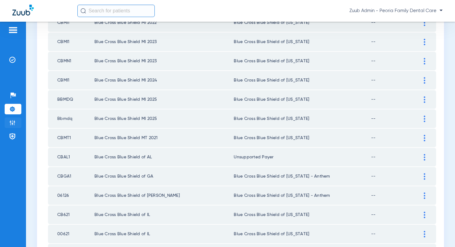
click at [17, 123] on li "Admin" at bounding box center [13, 122] width 17 height 11
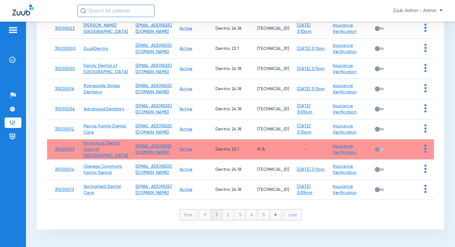
scroll to position [125, 0]
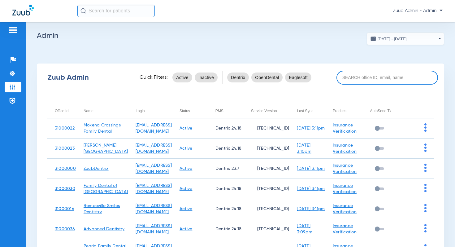
click at [353, 78] on input at bounding box center [388, 78] width 102 height 14
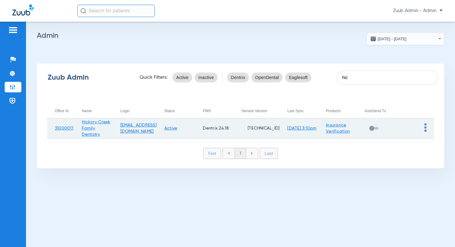
type input "hic"
click at [426, 127] on img at bounding box center [426, 127] width 2 height 8
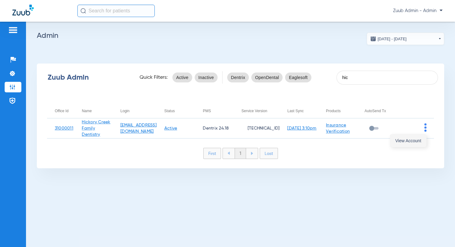
click at [414, 140] on span "View Account" at bounding box center [409, 140] width 26 height 4
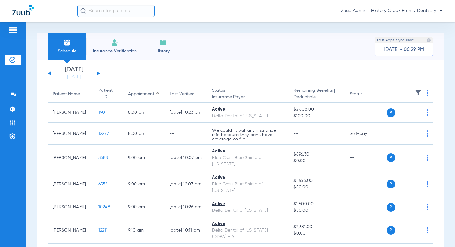
click at [418, 92] on img at bounding box center [418, 93] width 6 height 6
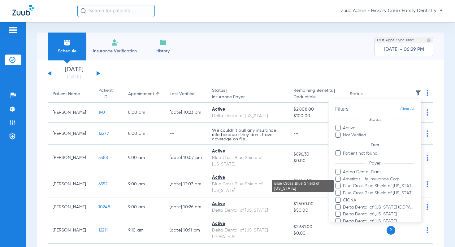
click at [362, 186] on span "Blue Cross Blue Shield of [US_STATE]" at bounding box center [379, 186] width 72 height 7
click at [344, 190] on input "Blue Cross Blue Shield of [US_STATE]" at bounding box center [344, 190] width 0 height 0
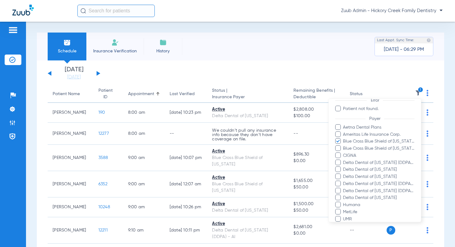
scroll to position [124, 0]
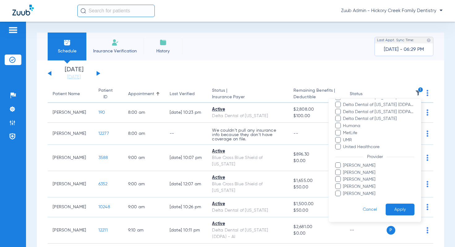
click at [398, 212] on button "Apply" at bounding box center [400, 210] width 29 height 12
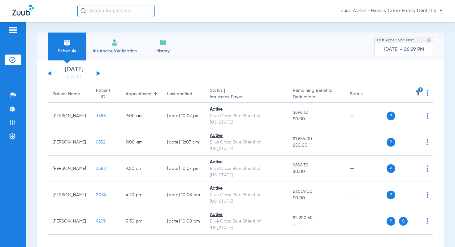
click at [98, 73] on button at bounding box center [99, 73] width 4 height 5
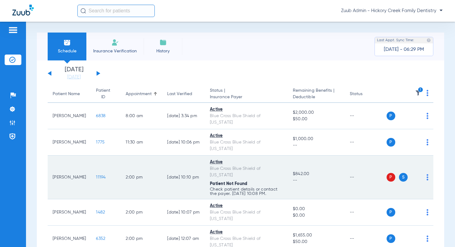
click at [96, 175] on span "11194" at bounding box center [101, 177] width 10 height 4
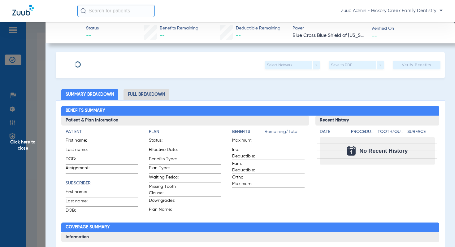
type input "Frank"
type input "Coddington"
type input "09/19/1973"
type input "R58303448"
type input "111112113"
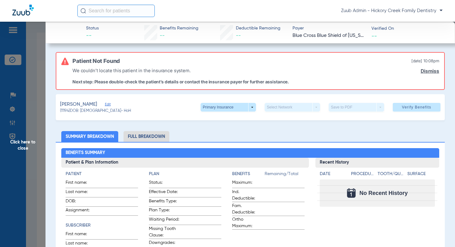
click at [111, 103] on span "Edit" at bounding box center [108, 105] width 6 height 6
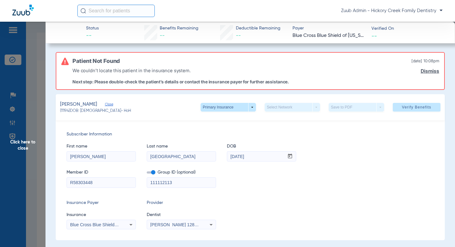
click at [103, 226] on span "Blue Cross Blue Shield Of [US_STATE]" at bounding box center [108, 224] width 76 height 5
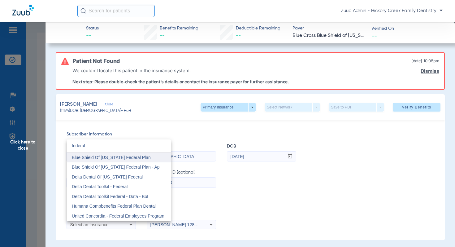
type input "federal"
click at [120, 158] on span "Blue Shield Of [US_STATE] Federal Plan" at bounding box center [111, 157] width 79 height 5
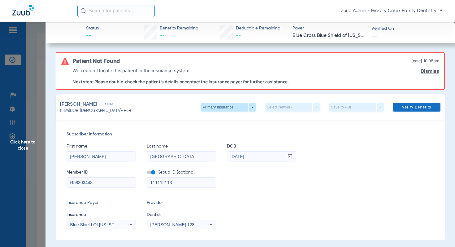
click at [425, 106] on span "Verify Benefits" at bounding box center [416, 107] width 29 height 5
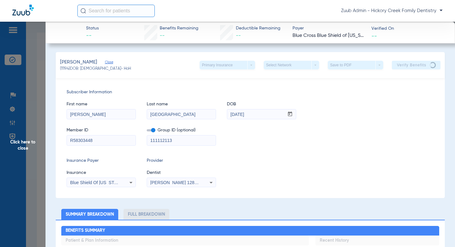
click at [30, 143] on span "Click here to close" at bounding box center [23, 145] width 46 height 247
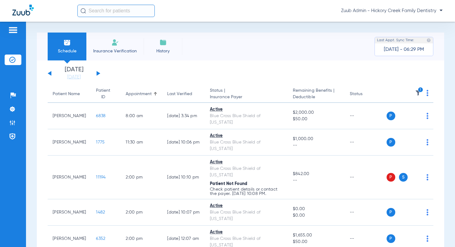
click at [98, 72] on button at bounding box center [99, 73] width 4 height 5
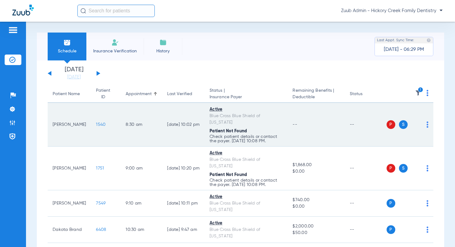
click at [96, 122] on span "1540" at bounding box center [101, 124] width 10 height 4
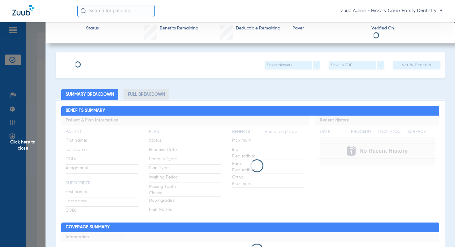
type input "Andrew"
type input "Anderson"
type input "11/23/1966"
type input "R60127965"
type input "111112113"
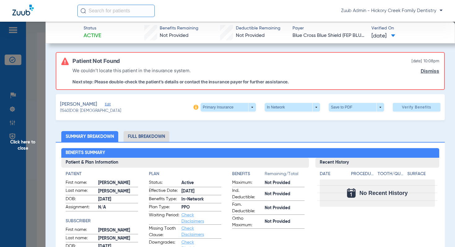
click at [111, 104] on span "Edit" at bounding box center [108, 105] width 6 height 6
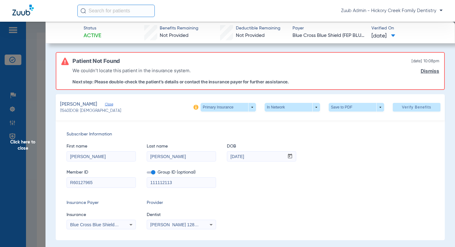
click at [32, 138] on span "Click here to close" at bounding box center [23, 145] width 46 height 247
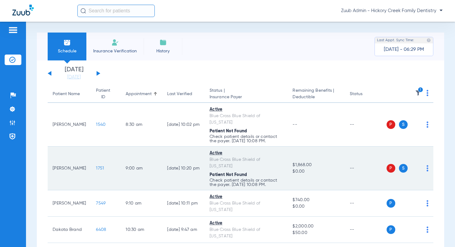
click at [96, 166] on span "1751" at bounding box center [100, 168] width 8 height 4
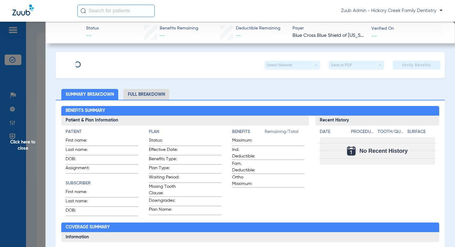
type input "Robert"
type input "Esquivel"
type input "03/22/1978"
type input "R60489619"
type input "104105106"
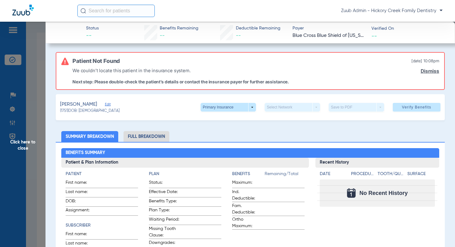
click at [108, 104] on span "Edit" at bounding box center [108, 105] width 6 height 6
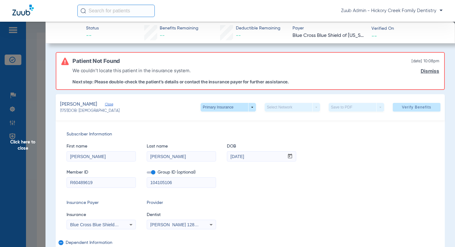
click at [107, 227] on div "Blue Cross Blue Shield Of [US_STATE]" at bounding box center [101, 224] width 69 height 7
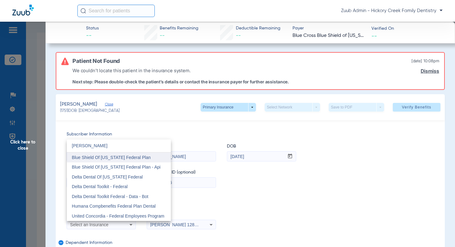
type input "[PERSON_NAME]"
click at [124, 158] on span "Blue Shield Of [US_STATE] Federal Plan" at bounding box center [111, 157] width 79 height 5
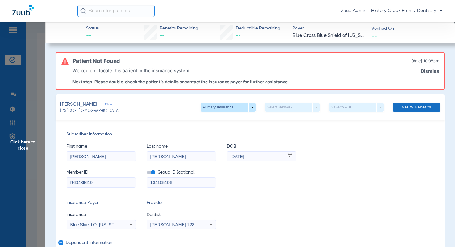
click at [417, 108] on span "Verify Benefits" at bounding box center [416, 107] width 29 height 5
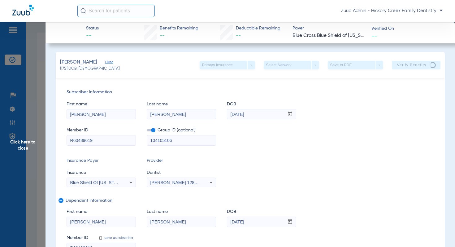
click at [29, 141] on span "Click here to close" at bounding box center [23, 145] width 46 height 247
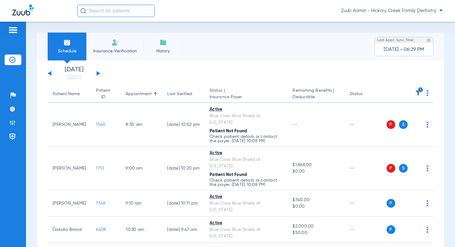
click at [98, 73] on button at bounding box center [99, 73] width 4 height 5
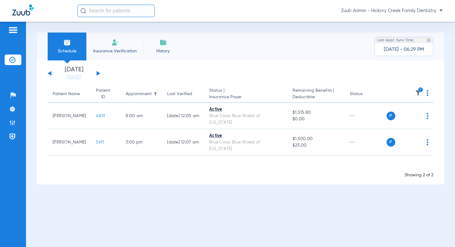
click at [98, 71] on div "[DATE] [DATE] [DATE] [DATE] [DATE] [DATE] [DATE] [DATE] [DATE] [DATE] [DATE] [D…" at bounding box center [74, 74] width 53 height 14
click at [98, 72] on button at bounding box center [99, 73] width 4 height 5
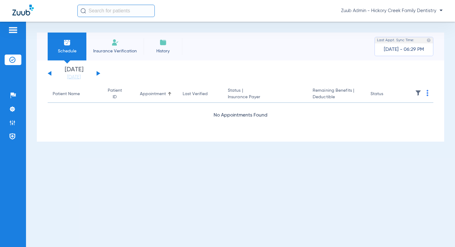
click at [98, 72] on button at bounding box center [99, 73] width 4 height 5
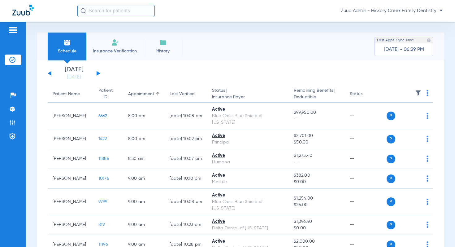
click at [420, 90] on img at bounding box center [418, 93] width 6 height 6
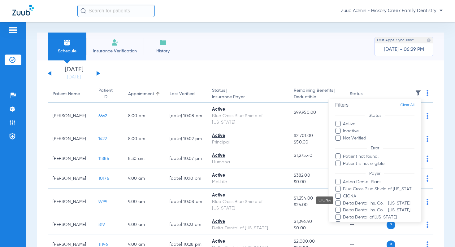
scroll to position [6, 0]
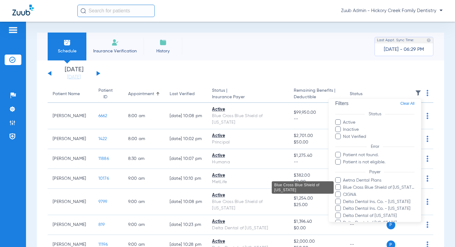
click at [361, 190] on span "Blue Cross Blue Shield of [US_STATE]" at bounding box center [379, 187] width 72 height 7
click at [344, 192] on input "Blue Cross Blue Shield of [US_STATE]" at bounding box center [344, 192] width 0 height 0
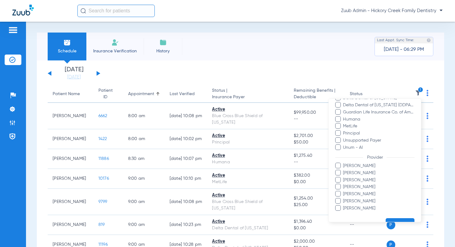
scroll to position [159, 0]
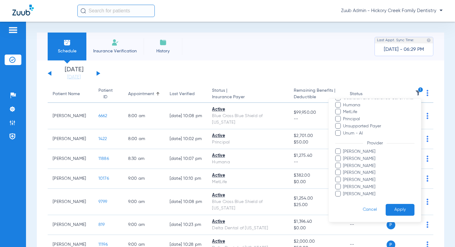
click at [400, 212] on button "Apply" at bounding box center [400, 210] width 29 height 12
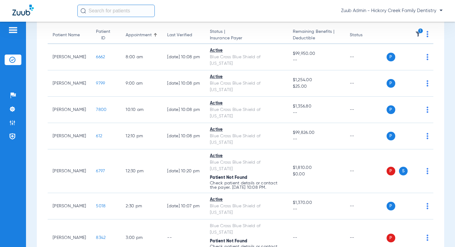
scroll to position [59, 0]
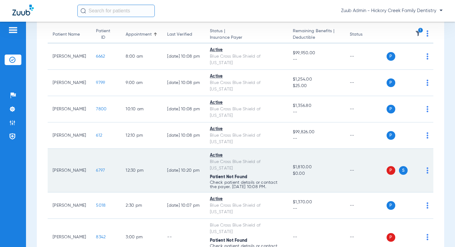
click at [96, 168] on span "6797" at bounding box center [100, 170] width 9 height 4
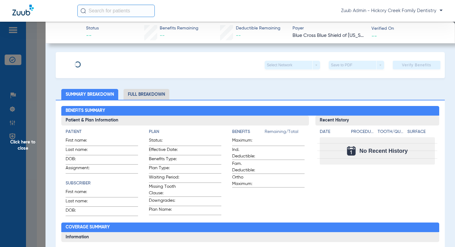
type input "Robert"
type input "Esquivel"
type input "03/22/1978"
type input "R60489619"
type input "104105106"
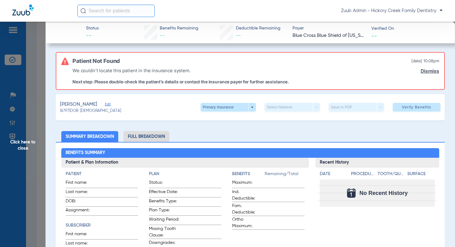
click at [107, 102] on div "Esquivel, Natalie Edit" at bounding box center [90, 105] width 61 height 8
click at [107, 106] on span "Edit" at bounding box center [108, 105] width 6 height 6
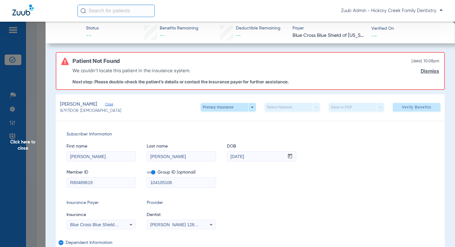
click at [105, 221] on div "Blue Cross Blue Shield Of [US_STATE]" at bounding box center [101, 224] width 69 height 7
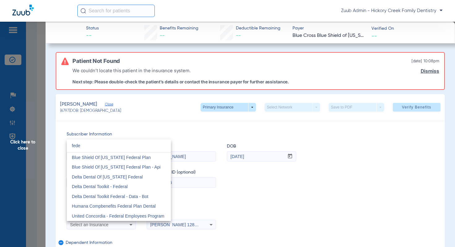
scroll to position [0, 0]
type input "[PERSON_NAME]"
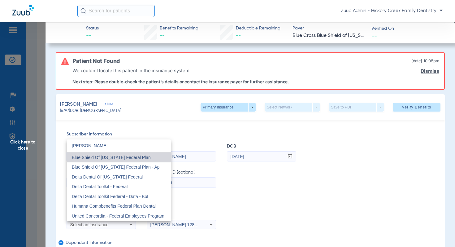
click at [126, 153] on mat-option "Blue Shield Of [US_STATE] Federal Plan" at bounding box center [119, 157] width 104 height 10
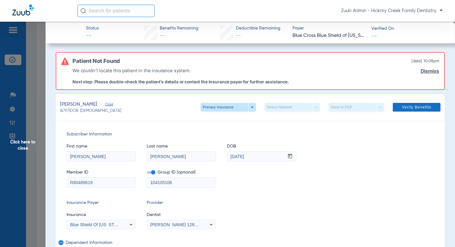
click at [432, 105] on span at bounding box center [417, 107] width 48 height 15
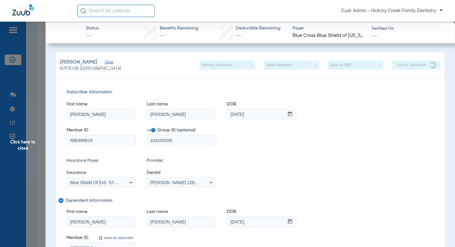
click at [36, 142] on span "Click here to close" at bounding box center [23, 145] width 46 height 247
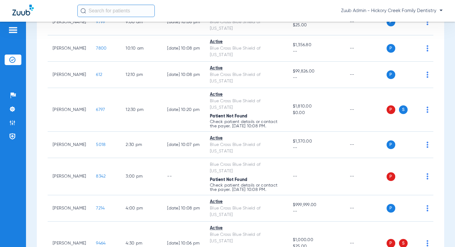
scroll to position [121, 0]
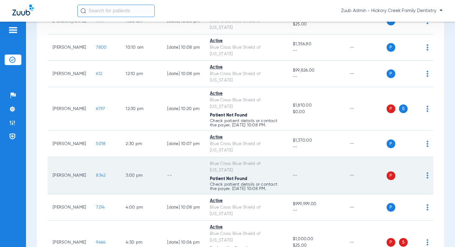
click at [96, 173] on span "8342" at bounding box center [101, 175] width 10 height 4
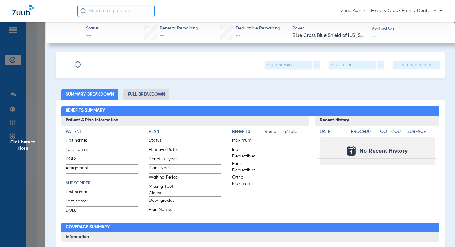
type input "Estela"
type input "Cuevas"
type input "06/11/1972"
type input "845883899"
type input "542458"
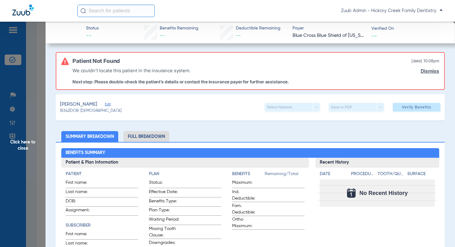
click at [105, 102] on span "Edit" at bounding box center [108, 105] width 6 height 6
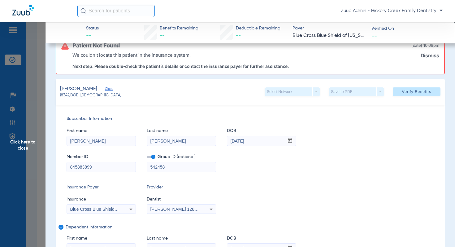
scroll to position [25, 0]
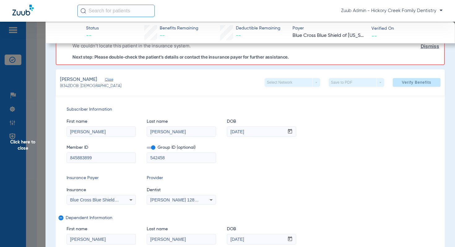
drag, startPoint x: 94, startPoint y: 159, endPoint x: 64, endPoint y: 158, distance: 30.4
click at [64, 158] on div "Subscriber Information First name Estela Last name Cuevas DOB mm / dd / yyyy 06…" at bounding box center [250, 188] width 389 height 186
click at [99, 156] on input "845883899" at bounding box center [101, 158] width 69 height 10
drag, startPoint x: 98, startPoint y: 158, endPoint x: 64, endPoint y: 157, distance: 33.5
click at [64, 157] on div "Subscriber Information First name Estela Last name Cuevas DOB mm / dd / yyyy 06…" at bounding box center [250, 188] width 389 height 186
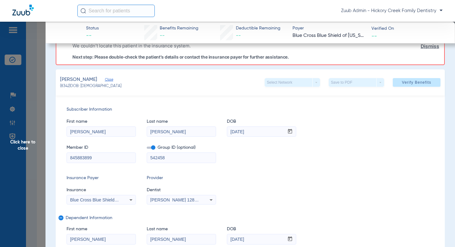
drag, startPoint x: 255, startPoint y: 131, endPoint x: 223, endPoint y: 130, distance: 31.9
click at [223, 130] on div "First name Estela Last name Cuevas DOB mm / dd / yyyy 06/11/1972" at bounding box center [251, 125] width 368 height 24
click at [39, 143] on span "Click here to close" at bounding box center [23, 145] width 46 height 247
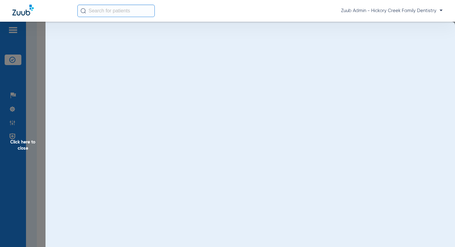
scroll to position [0, 0]
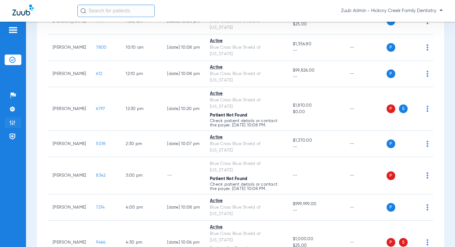
click at [17, 123] on li "Admin" at bounding box center [13, 122] width 17 height 11
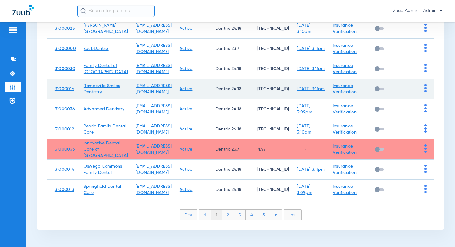
scroll to position [121, 0]
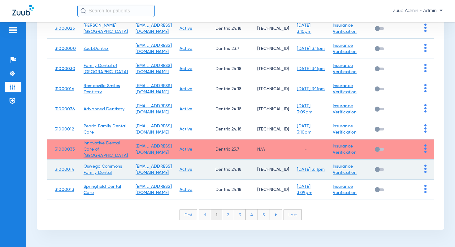
click at [425, 171] on img at bounding box center [426, 168] width 2 height 8
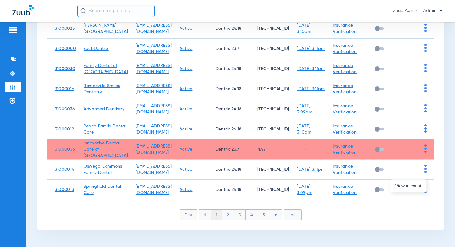
click at [66, 113] on div at bounding box center [227, 123] width 455 height 247
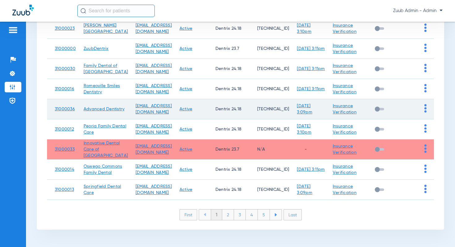
click at [425, 108] on img at bounding box center [426, 108] width 2 height 8
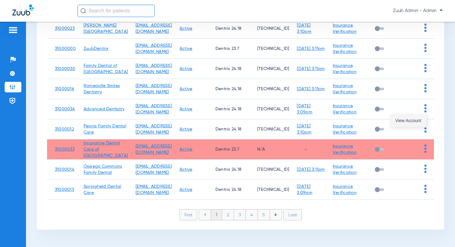
click at [414, 121] on span "View Account" at bounding box center [409, 120] width 26 height 4
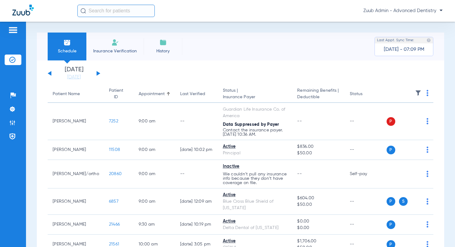
click at [418, 94] on img at bounding box center [418, 93] width 6 height 6
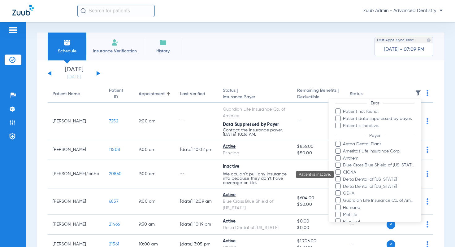
scroll to position [52, 0]
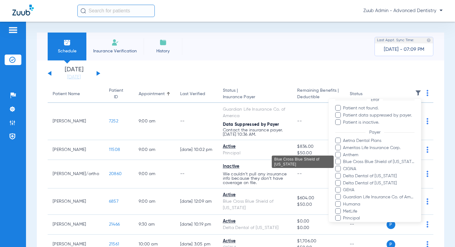
click at [372, 163] on span "Blue Cross Blue Shield of [US_STATE]" at bounding box center [379, 162] width 72 height 7
click at [344, 166] on input "Blue Cross Blue Shield of [US_STATE]" at bounding box center [344, 166] width 0 height 0
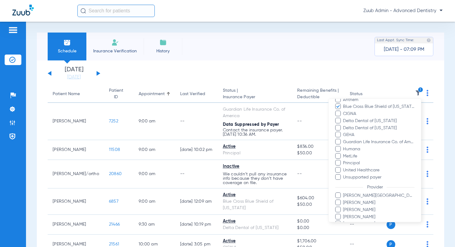
scroll to position [138, 0]
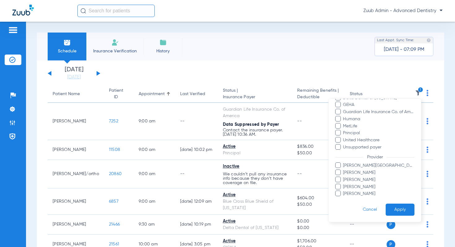
click at [396, 207] on button "Apply" at bounding box center [400, 210] width 29 height 12
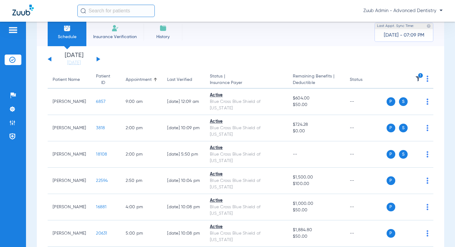
scroll to position [45, 0]
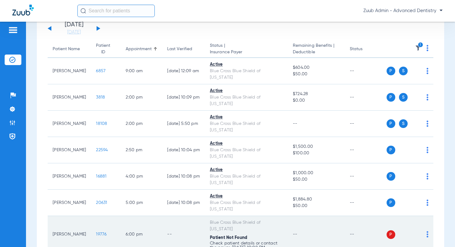
click at [96, 232] on span "19776" at bounding box center [101, 234] width 11 height 4
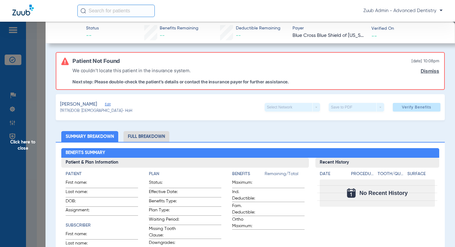
click at [108, 103] on span "Edit" at bounding box center [108, 105] width 6 height 6
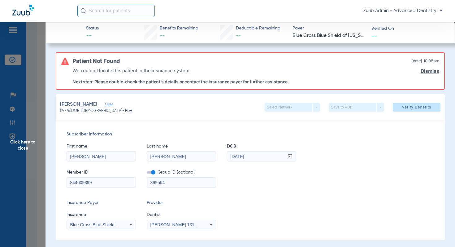
drag, startPoint x: 92, startPoint y: 184, endPoint x: 60, endPoint y: 182, distance: 32.3
click at [60, 182] on div "Subscriber Information First name Thomas Last name Melcher DOB mm / dd / yyyy 0…" at bounding box center [250, 180] width 389 height 120
drag, startPoint x: 257, startPoint y: 156, endPoint x: 225, endPoint y: 156, distance: 31.9
click at [225, 156] on div "First name Thomas Last name Melcher DOB mm / dd / yyyy 05/14/1967" at bounding box center [251, 150] width 368 height 24
click at [29, 142] on span "Click here to close" at bounding box center [23, 145] width 46 height 247
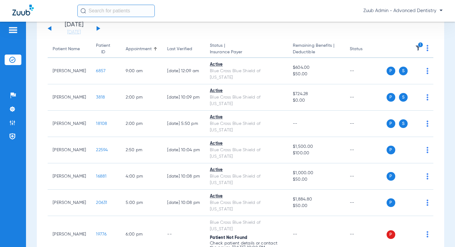
click at [97, 28] on button at bounding box center [99, 28] width 4 height 5
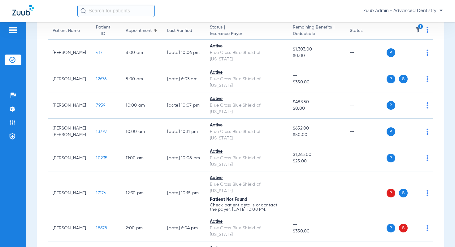
scroll to position [77, 0]
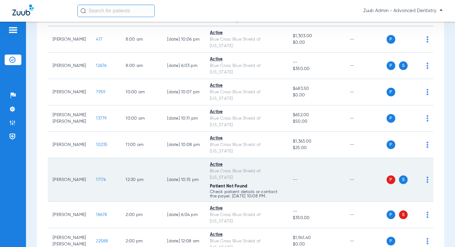
click at [96, 178] on span "17176" at bounding box center [101, 180] width 10 height 4
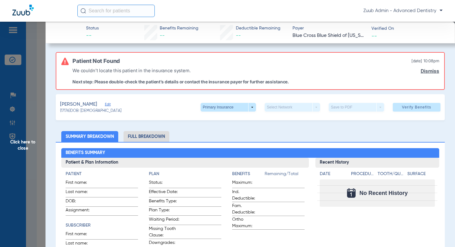
click at [107, 106] on span "Edit" at bounding box center [108, 105] width 6 height 6
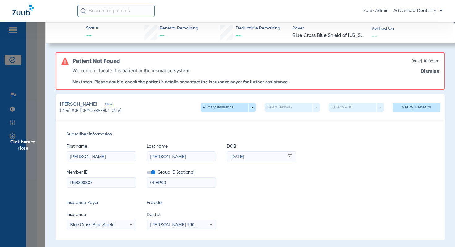
click at [108, 226] on span "Blue Cross Blue Shield Of [US_STATE]" at bounding box center [108, 224] width 76 height 5
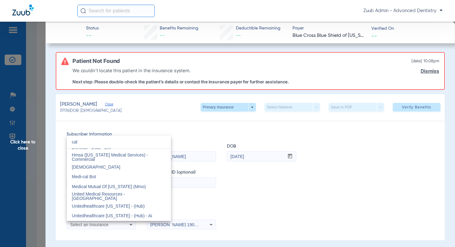
scroll to position [13, 0]
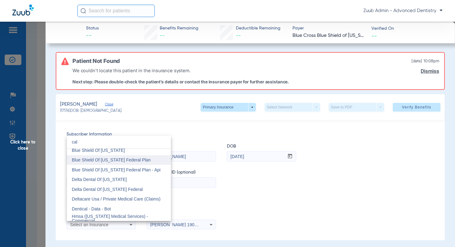
type input "cal"
click at [136, 163] on mat-option "Blue Shield Of [US_STATE] Federal Plan" at bounding box center [119, 160] width 104 height 10
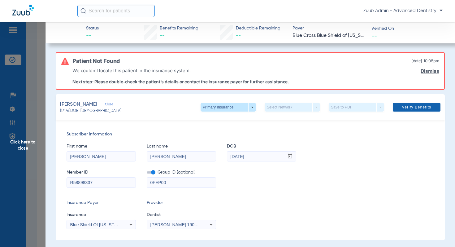
click at [417, 108] on span "Verify Benefits" at bounding box center [416, 107] width 29 height 5
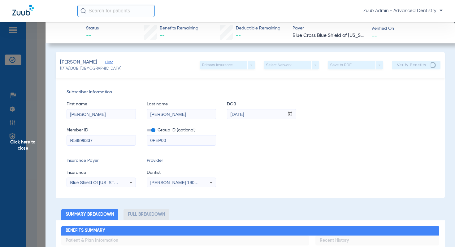
click at [28, 143] on span "Click here to close" at bounding box center [23, 145] width 46 height 247
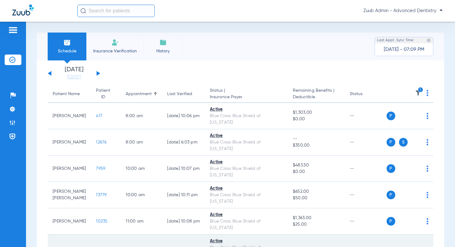
scroll to position [2, 0]
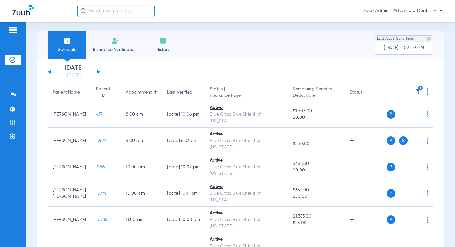
click at [98, 72] on button at bounding box center [99, 71] width 4 height 5
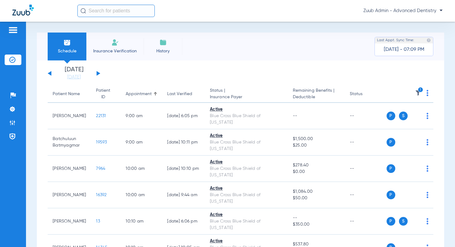
click at [97, 72] on button at bounding box center [99, 73] width 4 height 5
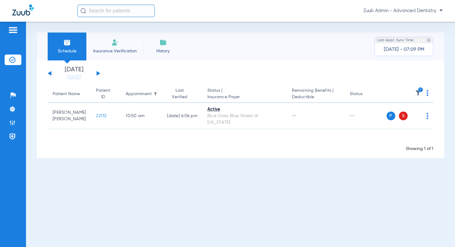
click at [97, 72] on button at bounding box center [99, 73] width 4 height 5
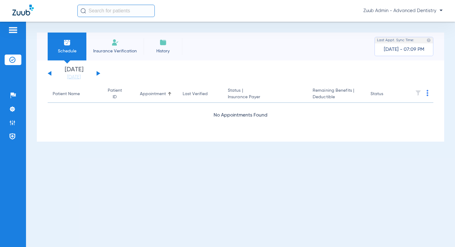
click at [97, 72] on button at bounding box center [99, 73] width 4 height 5
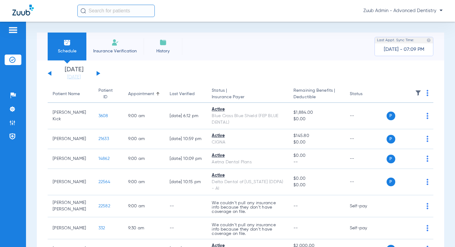
click at [418, 92] on img at bounding box center [418, 93] width 6 height 6
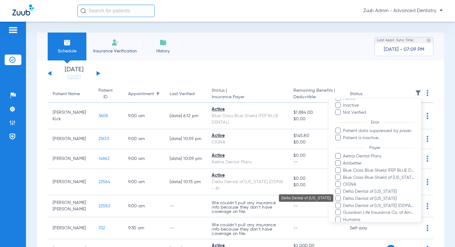
scroll to position [32, 0]
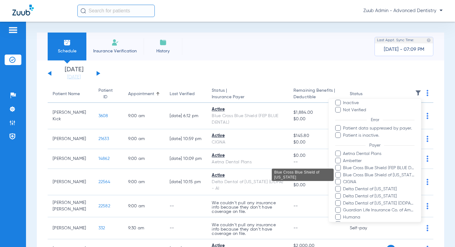
click at [375, 176] on span "Blue Cross Blue Shield of [US_STATE]" at bounding box center [379, 175] width 72 height 7
click at [344, 179] on input "Blue Cross Blue Shield of [US_STATE]" at bounding box center [344, 179] width 0 height 0
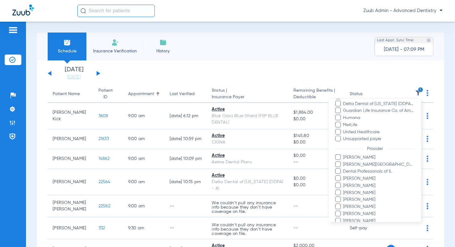
scroll to position [159, 0]
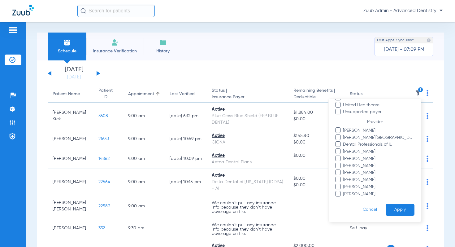
click at [391, 207] on button "Apply" at bounding box center [400, 210] width 29 height 12
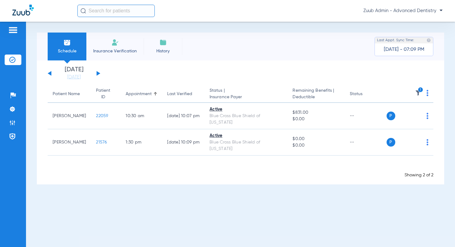
click at [99, 73] on button at bounding box center [99, 73] width 4 height 5
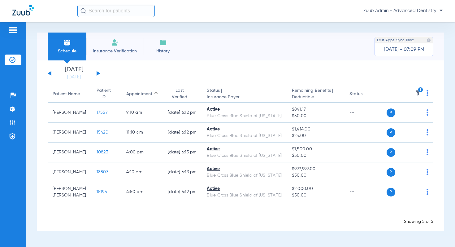
click at [99, 73] on button at bounding box center [99, 73] width 4 height 5
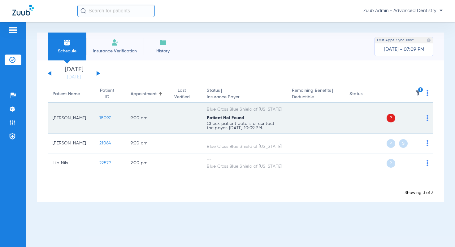
click at [100, 116] on span "18097" at bounding box center [104, 118] width 11 height 4
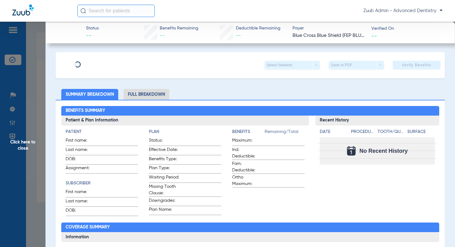
type input "Jakob"
type input "Kempf"
type input "09/15/1990"
type input "823520588"
type input "P85020"
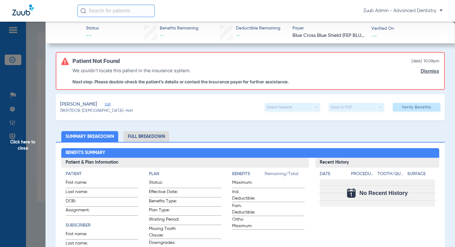
click at [105, 102] on span "Edit" at bounding box center [108, 105] width 6 height 6
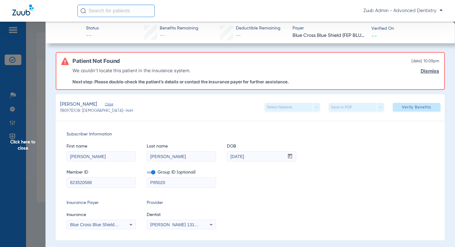
drag, startPoint x: 94, startPoint y: 182, endPoint x: 56, endPoint y: 181, distance: 38.1
click at [56, 181] on div "Subscriber Information First name Jakob Last name Kempf DOB mm / dd / yyyy 09/1…" at bounding box center [250, 180] width 389 height 120
drag, startPoint x: 254, startPoint y: 156, endPoint x: 227, endPoint y: 155, distance: 27.3
click at [227, 155] on input "09/15/1990" at bounding box center [255, 156] width 57 height 10
click at [113, 226] on span "Blue Cross Blue Shield Of [US_STATE]" at bounding box center [108, 224] width 76 height 5
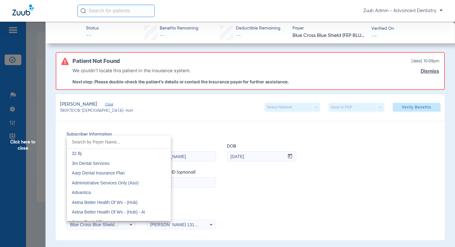
scroll to position [465, 0]
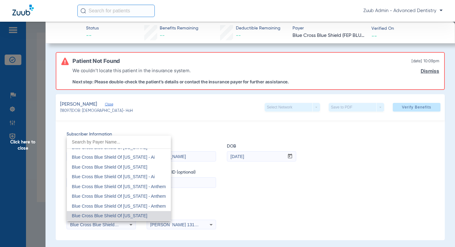
click at [114, 217] on span "Blue Cross Blue Shield Of [US_STATE]" at bounding box center [110, 215] width 76 height 5
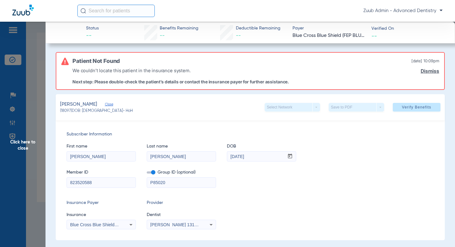
click at [425, 70] on link "Dismiss" at bounding box center [430, 71] width 19 height 6
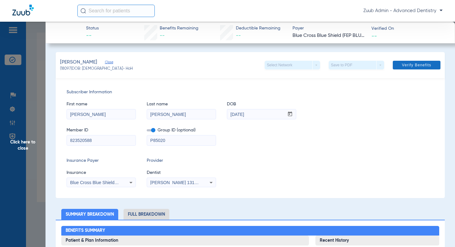
click at [418, 65] on span "Verify Benefits" at bounding box center [416, 65] width 29 height 5
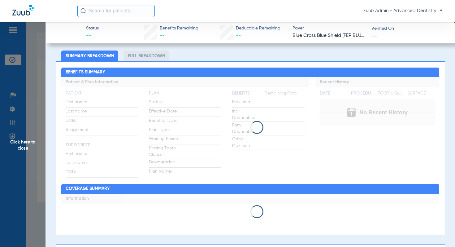
scroll to position [0, 0]
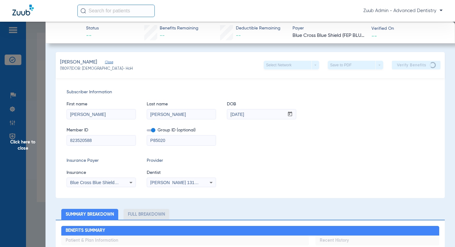
click at [33, 141] on span "Click here to close" at bounding box center [23, 145] width 46 height 247
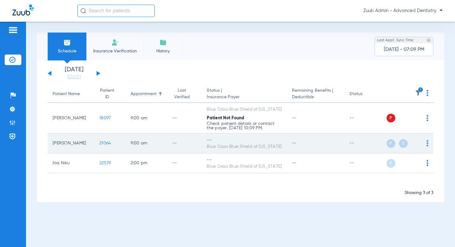
click at [427, 142] on img at bounding box center [428, 143] width 2 height 6
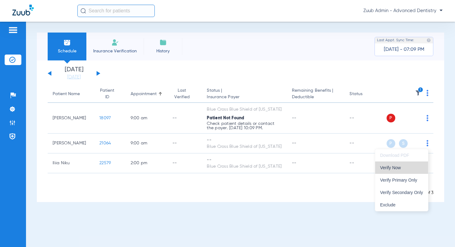
click at [414, 165] on span "Verify Now" at bounding box center [401, 167] width 43 height 4
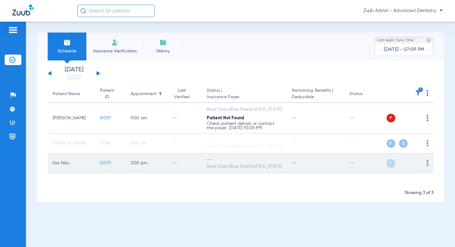
click at [429, 163] on td "P S" at bounding box center [410, 163] width 47 height 20
click at [427, 164] on img at bounding box center [428, 163] width 2 height 6
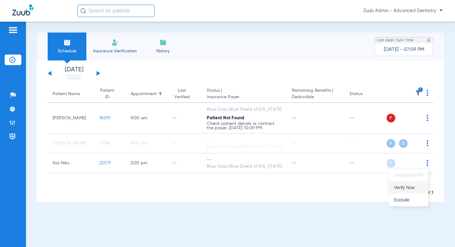
click at [406, 186] on span "Verify Now" at bounding box center [408, 187] width 29 height 4
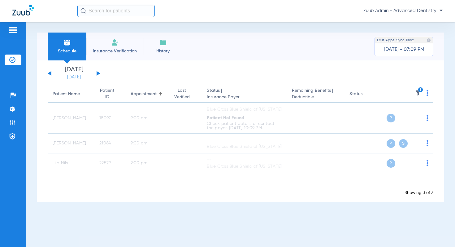
click at [71, 76] on link "[DATE]" at bounding box center [73, 77] width 37 height 6
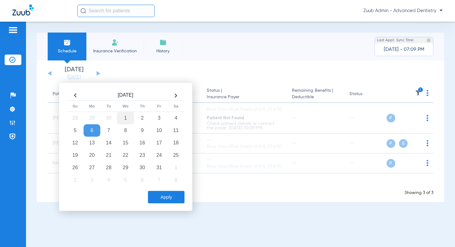
click at [126, 117] on td "1" at bounding box center [125, 118] width 17 height 12
click at [167, 195] on button "Apply" at bounding box center [166, 197] width 37 height 12
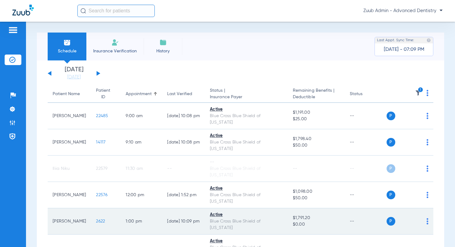
scroll to position [32, 0]
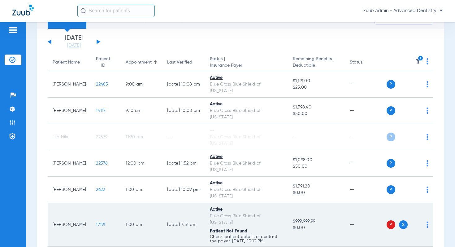
click at [96, 222] on span "17191" at bounding box center [100, 224] width 9 height 4
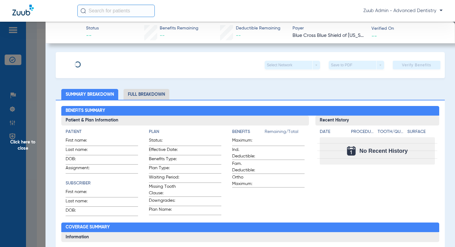
type input "Raymond"
type input "Kulczak"
type input "08/13/1938"
type input "R59280847"
type input "0FEP00"
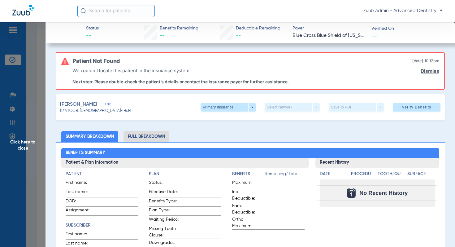
click at [108, 104] on span "Edit" at bounding box center [108, 105] width 6 height 6
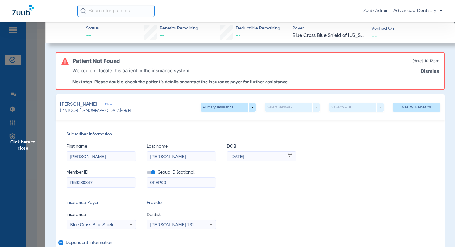
click at [100, 226] on span "Blue Cross Blue Shield Of [US_STATE]" at bounding box center [108, 224] width 76 height 5
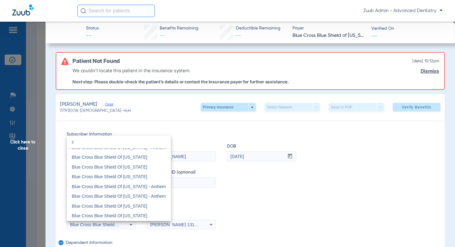
scroll to position [13, 0]
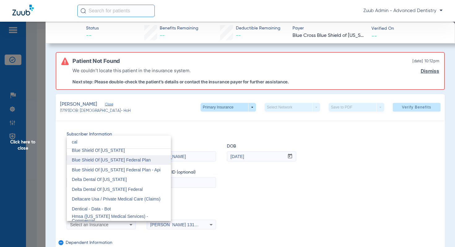
type input "cal"
click at [132, 162] on span "Blue Shield Of [US_STATE] Federal Plan" at bounding box center [111, 159] width 79 height 5
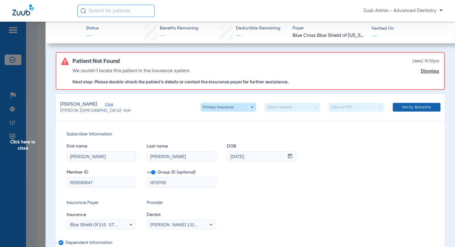
click at [417, 107] on span "Verify Benefits" at bounding box center [416, 107] width 29 height 5
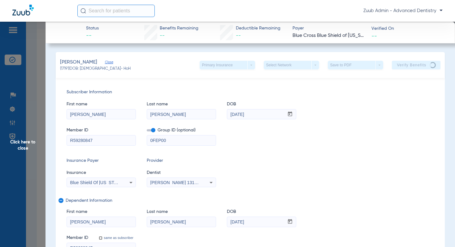
click at [29, 142] on span "Click here to close" at bounding box center [23, 145] width 46 height 247
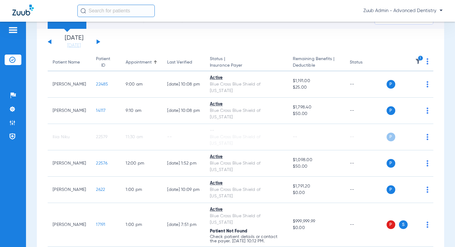
click at [98, 42] on button at bounding box center [99, 41] width 4 height 5
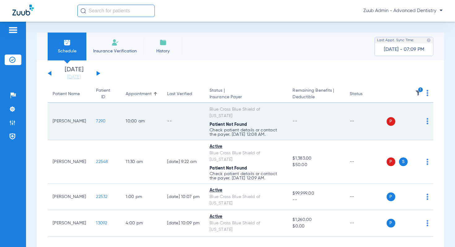
click at [96, 119] on span "7290" at bounding box center [101, 121] width 10 height 4
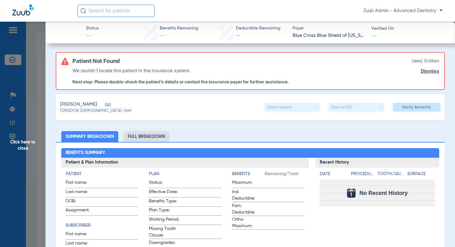
click at [105, 103] on span "Edit" at bounding box center [108, 105] width 6 height 6
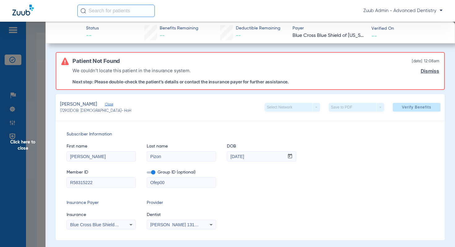
click at [105, 227] on div "Blue Cross Blue Shield Of [US_STATE]" at bounding box center [101, 224] width 69 height 7
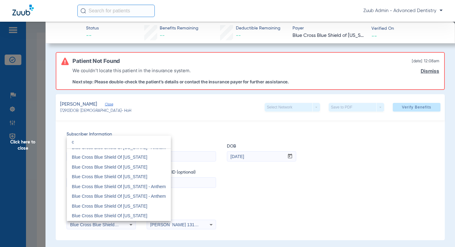
scroll to position [13, 0]
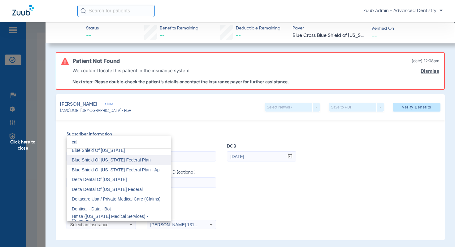
type input "cal"
click at [121, 160] on span "Blue Shield Of [US_STATE] Federal Plan" at bounding box center [111, 159] width 79 height 5
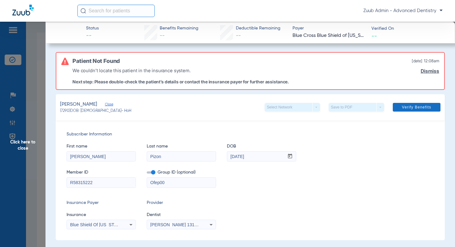
click at [415, 106] on span "Verify Benefits" at bounding box center [416, 107] width 29 height 5
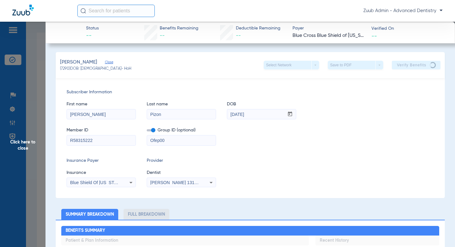
click at [33, 142] on span "Click here to close" at bounding box center [23, 145] width 46 height 247
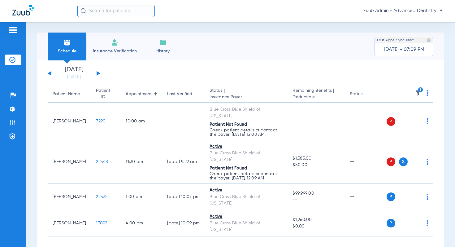
scroll to position [3, 0]
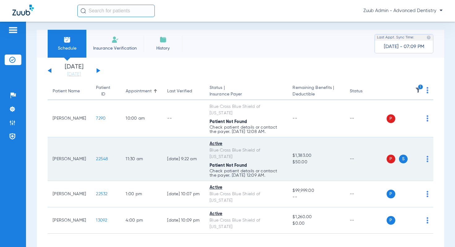
click at [96, 157] on span "22548" at bounding box center [102, 159] width 12 height 4
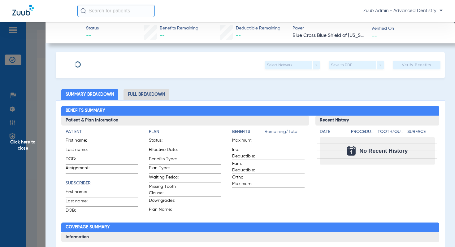
type input "[PERSON_NAME]"
type input "Arauz"
type input "08/17/1969"
type input "XOX839378866"
type input "284806"
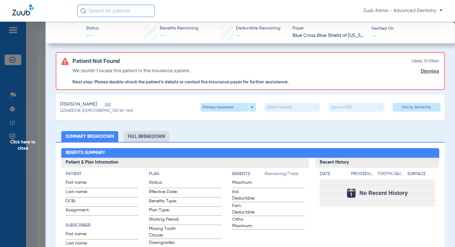
click at [107, 104] on span "Edit" at bounding box center [108, 105] width 6 height 6
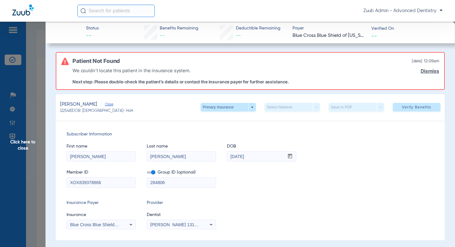
drag, startPoint x: 108, startPoint y: 183, endPoint x: 67, endPoint y: 183, distance: 40.6
click at [67, 183] on input "XOX839378866" at bounding box center [101, 183] width 69 height 10
drag, startPoint x: 255, startPoint y: 158, endPoint x: 228, endPoint y: 158, distance: 27.3
click at [228, 158] on input "08/17/1969" at bounding box center [255, 156] width 57 height 10
drag, startPoint x: 103, startPoint y: 183, endPoint x: 68, endPoint y: 180, distance: 34.5
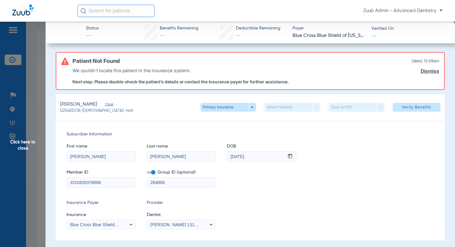
click at [68, 180] on input "XOX839378866" at bounding box center [101, 183] width 69 height 10
click at [29, 139] on span "Click here to close" at bounding box center [23, 145] width 46 height 247
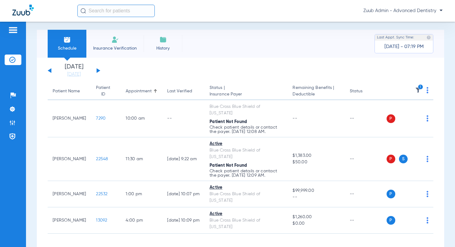
click at [98, 69] on button at bounding box center [99, 70] width 4 height 5
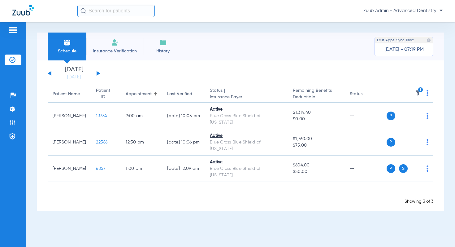
click at [98, 74] on button at bounding box center [99, 73] width 4 height 5
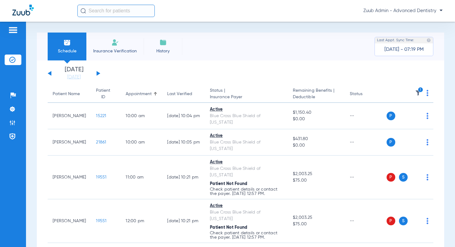
click at [98, 74] on button at bounding box center [99, 73] width 4 height 5
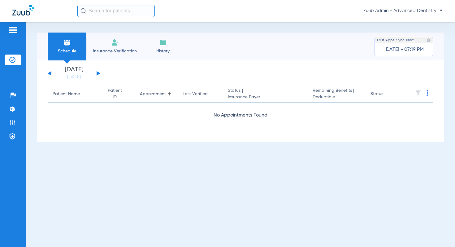
click at [48, 70] on div "[DATE] [DATE] [DATE] [DATE] [DATE] [DATE] [DATE] [DATE] [DATE] [DATE] [DATE] [D…" at bounding box center [74, 74] width 53 height 14
click at [49, 72] on button at bounding box center [50, 73] width 4 height 5
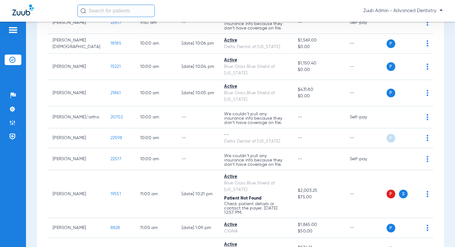
scroll to position [331, 0]
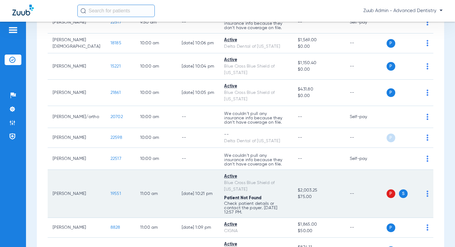
click at [111, 191] on span "19551" at bounding box center [116, 193] width 11 height 4
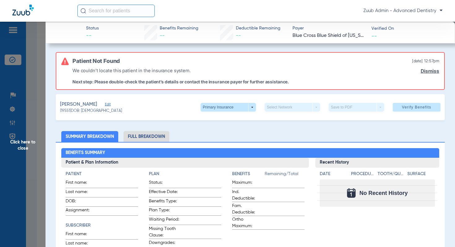
click at [105, 104] on span "Edit" at bounding box center [108, 105] width 6 height 6
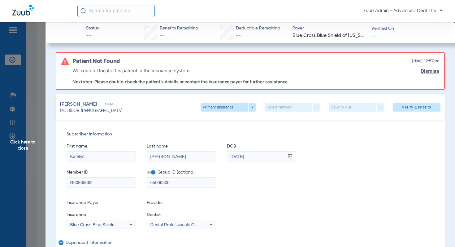
click at [108, 223] on span "Blue Cross Blue Shield Of [US_STATE]" at bounding box center [108, 224] width 76 height 5
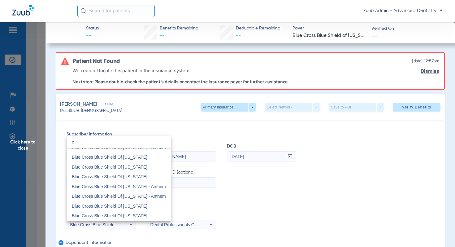
scroll to position [13, 0]
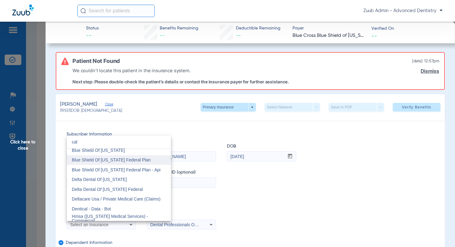
type input "cal"
click at [129, 160] on span "Blue Shield Of [US_STATE] Federal Plan" at bounding box center [111, 159] width 79 height 5
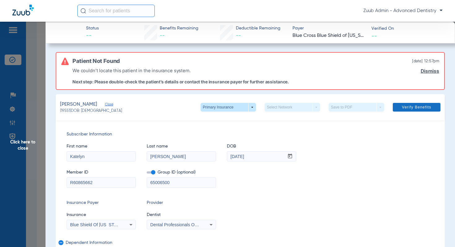
click at [427, 111] on span at bounding box center [417, 107] width 48 height 15
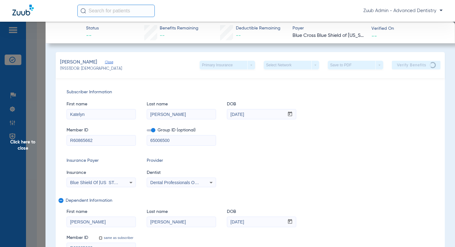
click at [30, 138] on span "Click here to close" at bounding box center [23, 145] width 46 height 247
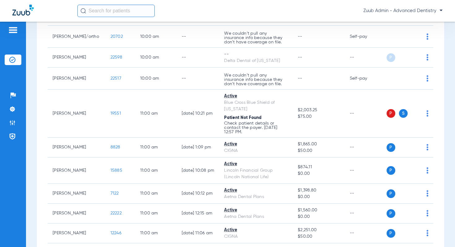
scroll to position [495, 0]
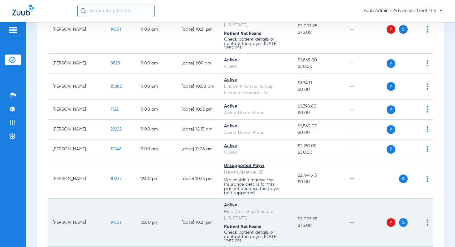
click at [111, 220] on span "19551" at bounding box center [116, 222] width 11 height 4
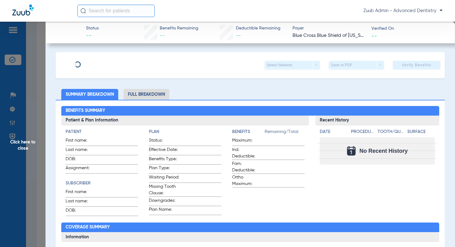
type input "Katelyn"
type input "Thomas"
type input "12/25/1989"
type input "R60865662"
type input "65006500"
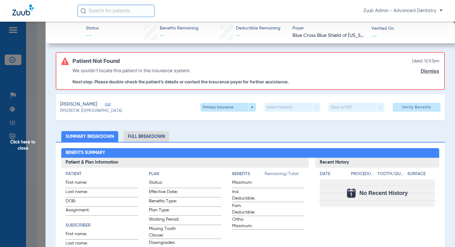
click at [105, 105] on span "Edit" at bounding box center [108, 105] width 6 height 6
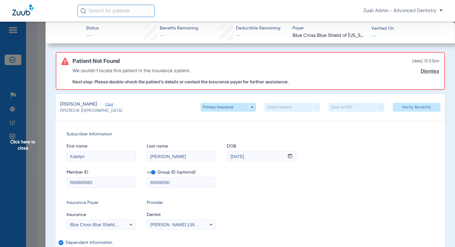
click at [96, 225] on span "Blue Cross Blue Shield Of [US_STATE]" at bounding box center [108, 224] width 76 height 5
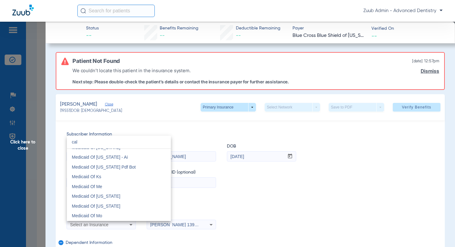
scroll to position [13, 0]
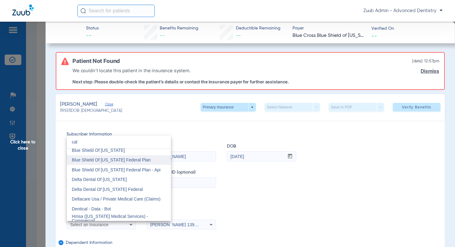
type input "cal"
click at [127, 156] on mat-option "Blue Shield Of [US_STATE] Federal Plan" at bounding box center [119, 160] width 104 height 10
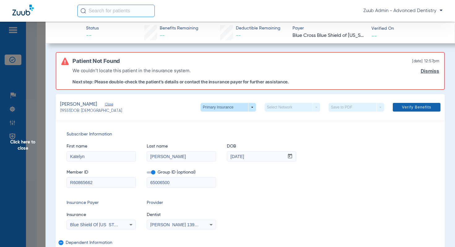
click at [417, 106] on span "Verify Benefits" at bounding box center [416, 107] width 29 height 5
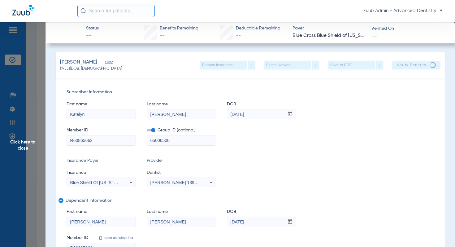
click at [27, 140] on span "Click here to close" at bounding box center [23, 145] width 46 height 247
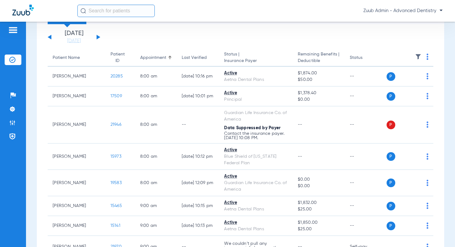
scroll to position [0, 0]
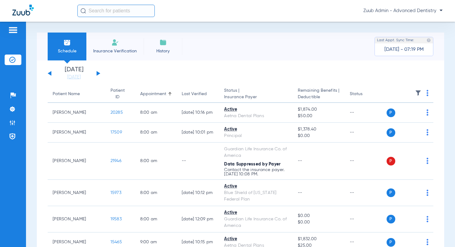
click at [98, 73] on button at bounding box center [99, 73] width 4 height 5
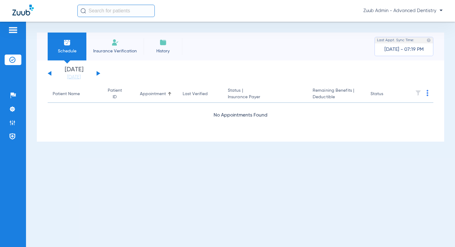
click at [98, 73] on button at bounding box center [99, 73] width 4 height 5
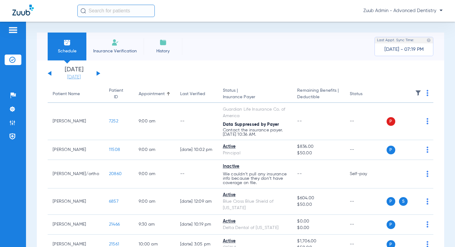
click at [80, 78] on link "[DATE]" at bounding box center [73, 77] width 37 height 6
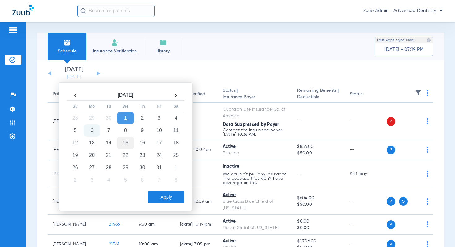
click at [127, 139] on td "15" at bounding box center [125, 143] width 17 height 12
click at [170, 195] on button "Apply" at bounding box center [166, 197] width 37 height 12
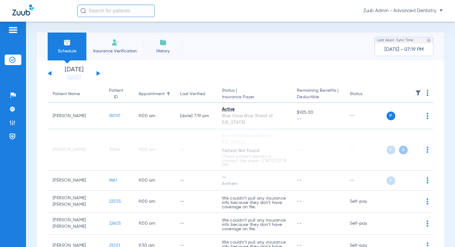
click at [418, 92] on img at bounding box center [418, 93] width 6 height 6
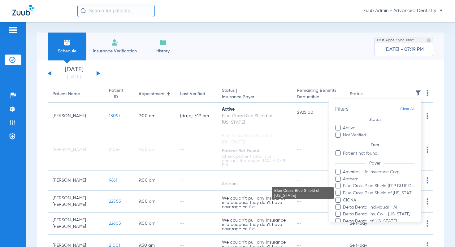
click at [365, 194] on span "Blue Cross Blue Shield of [US_STATE]" at bounding box center [379, 193] width 72 height 7
click at [344, 197] on input "Blue Cross Blue Shield of [US_STATE]" at bounding box center [344, 197] width 0 height 0
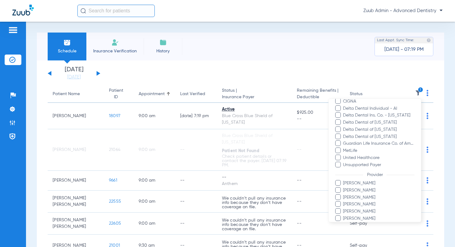
scroll to position [152, 0]
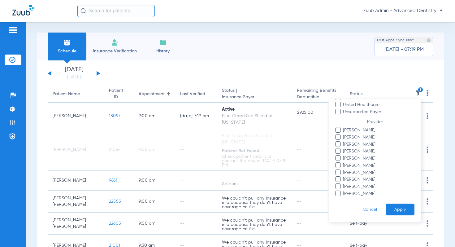
click at [400, 211] on button "Apply" at bounding box center [400, 210] width 29 height 12
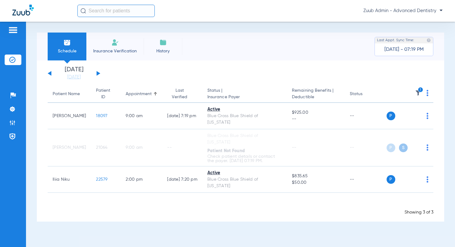
click at [97, 74] on button at bounding box center [99, 73] width 4 height 5
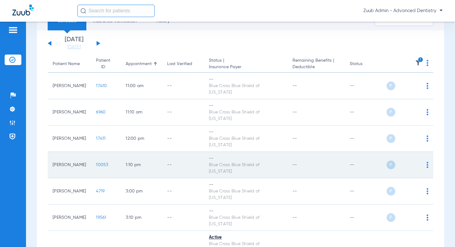
scroll to position [51, 0]
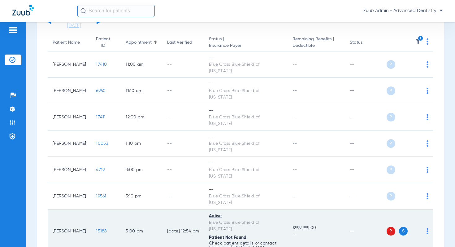
click at [96, 229] on span "15188" at bounding box center [101, 231] width 11 height 4
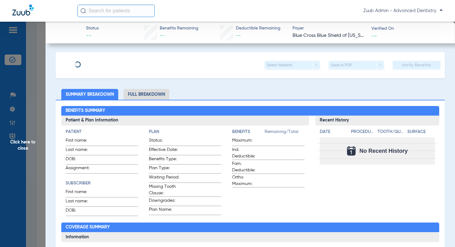
type input "Doina"
type input "Iacob"
type input "05/26/1971"
type input "R60129932"
type input "65006500"
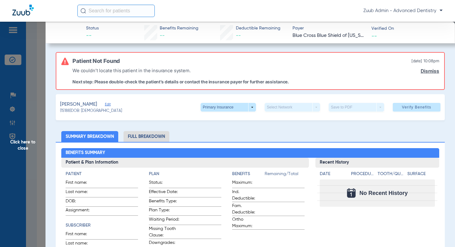
click at [103, 102] on div "Iacob, Tiberius Edit" at bounding box center [91, 105] width 62 height 8
click at [105, 104] on span "Edit" at bounding box center [108, 105] width 6 height 6
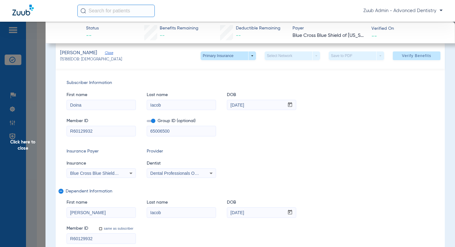
scroll to position [53, 0]
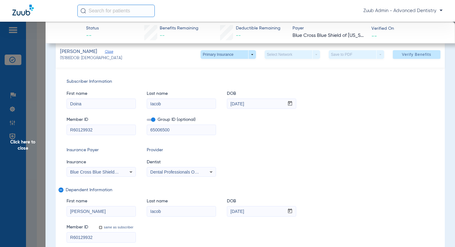
click at [102, 172] on span "Blue Cross Blue Shield Of [US_STATE]" at bounding box center [108, 171] width 76 height 5
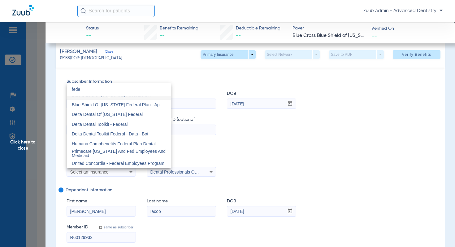
scroll to position [0, 0]
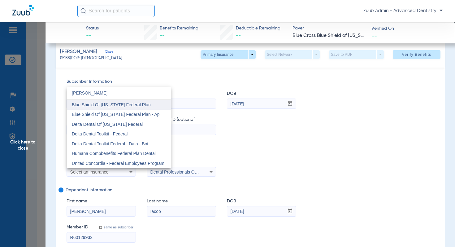
type input "[PERSON_NAME]"
click at [117, 102] on span "Blue Shield Of [US_STATE] Federal Plan" at bounding box center [111, 104] width 79 height 5
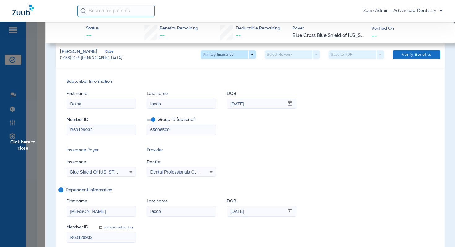
click at [423, 56] on span "Verify Benefits" at bounding box center [416, 54] width 29 height 5
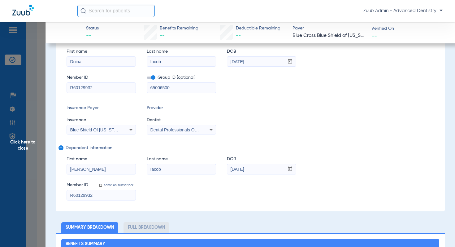
scroll to position [11, 0]
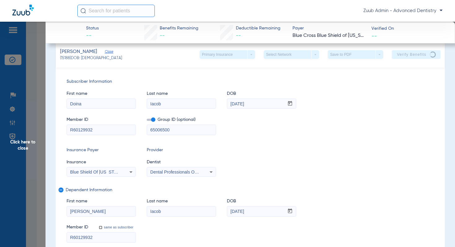
click at [28, 145] on span "Click here to close" at bounding box center [23, 145] width 46 height 247
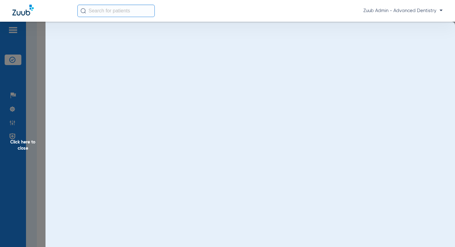
scroll to position [0, 0]
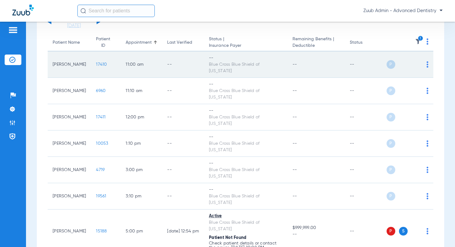
click at [96, 62] on span "17410" at bounding box center [101, 64] width 11 height 4
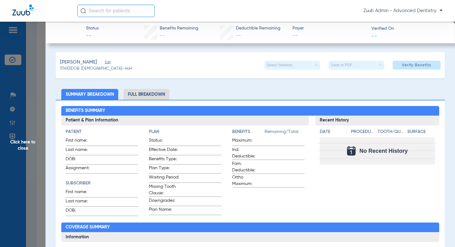
click at [108, 61] on span "Edit" at bounding box center [108, 63] width 6 height 6
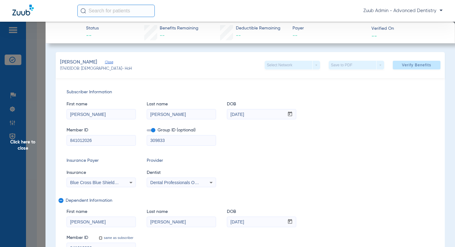
click at [31, 142] on span "Click here to close" at bounding box center [23, 145] width 46 height 247
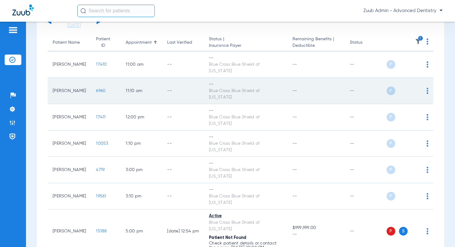
click at [96, 89] on span "6960" at bounding box center [101, 91] width 10 height 4
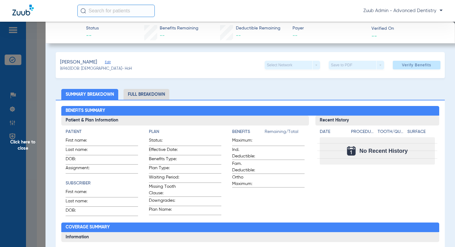
click at [111, 61] on span "Edit" at bounding box center [108, 63] width 6 height 6
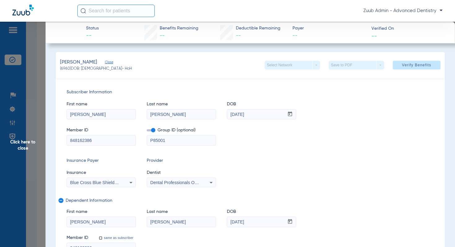
click at [30, 142] on span "Click here to close" at bounding box center [23, 145] width 46 height 247
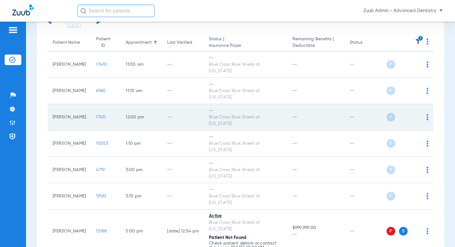
click at [96, 115] on span "17411" at bounding box center [101, 117] width 10 height 4
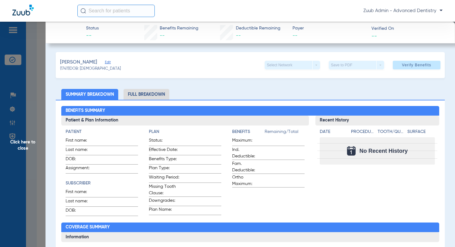
click at [107, 63] on span "Edit" at bounding box center [108, 63] width 6 height 6
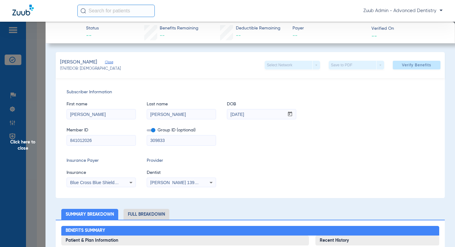
click at [33, 142] on span "Click here to close" at bounding box center [23, 145] width 46 height 247
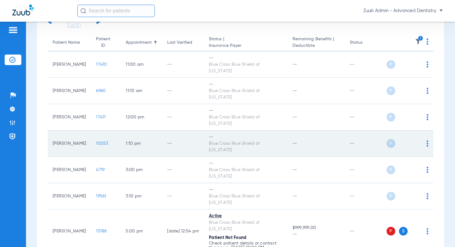
click at [91, 130] on td "10053" at bounding box center [106, 143] width 30 height 26
click at [96, 141] on span "10053" at bounding box center [102, 143] width 12 height 4
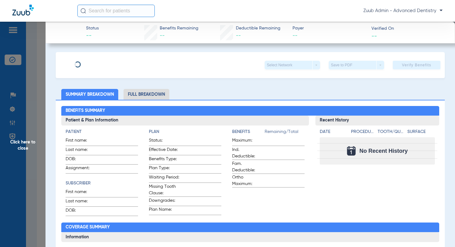
type input "Ronald"
type input "Hunt"
type input "08/31/1947"
type input "ELT846425603"
type input "P85001"
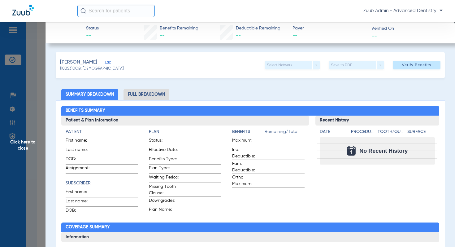
click at [105, 63] on span "Edit" at bounding box center [108, 63] width 6 height 6
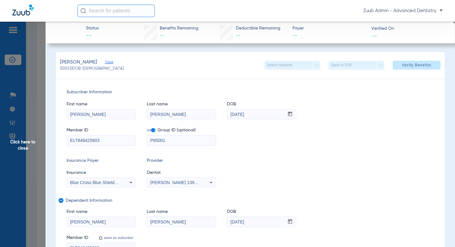
drag, startPoint x: 104, startPoint y: 140, endPoint x: 62, endPoint y: 139, distance: 42.1
click at [62, 139] on div "Subscriber Information First name Ronald Last name Hunt DOB mm / dd / yyyy 08/3…" at bounding box center [250, 171] width 389 height 186
click at [414, 65] on span "Verify Benefits" at bounding box center [416, 65] width 29 height 5
drag, startPoint x: 256, startPoint y: 114, endPoint x: 225, endPoint y: 113, distance: 30.4
click at [225, 113] on div "First name Ronald Last name Hunt DOB mm / dd / yyyy 08/31/1947" at bounding box center [251, 107] width 368 height 24
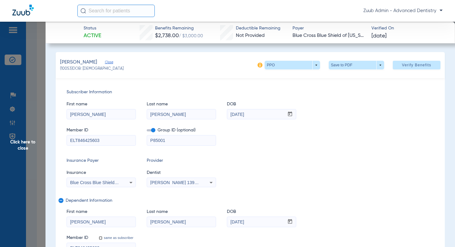
click at [31, 143] on span "Click here to close" at bounding box center [23, 145] width 46 height 247
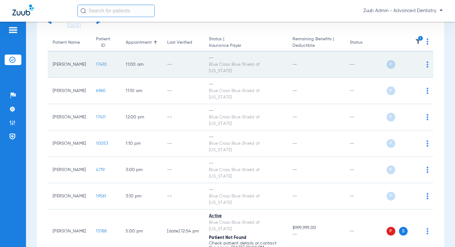
click at [96, 62] on span "17410" at bounding box center [101, 64] width 11 height 4
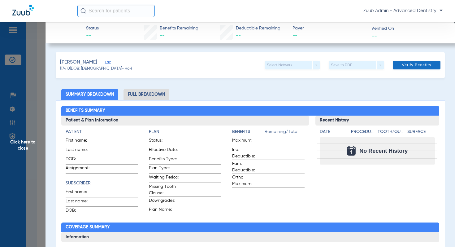
click at [414, 64] on span "Verify Benefits" at bounding box center [416, 65] width 29 height 5
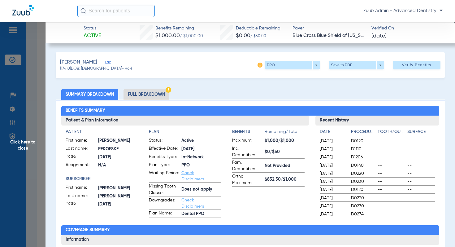
click at [27, 143] on span "Click here to close" at bounding box center [23, 145] width 46 height 247
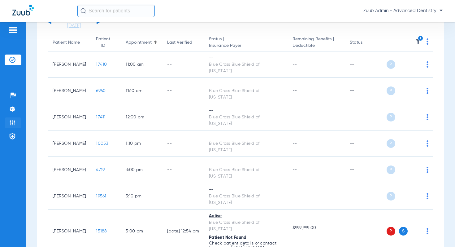
click at [13, 121] on img at bounding box center [12, 123] width 6 height 6
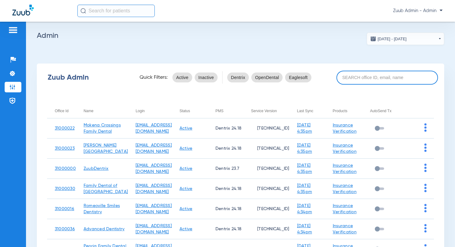
click at [370, 81] on input at bounding box center [388, 78] width 102 height 14
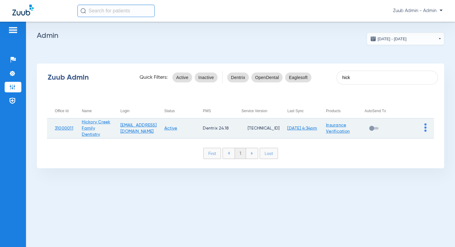
type input "hick"
click at [426, 125] on img at bounding box center [426, 127] width 2 height 8
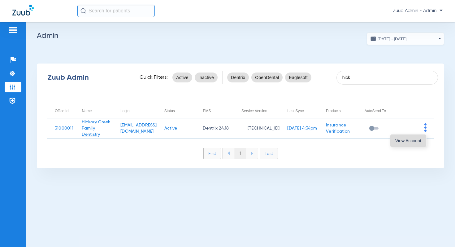
click at [419, 141] on span "View Account" at bounding box center [409, 140] width 26 height 4
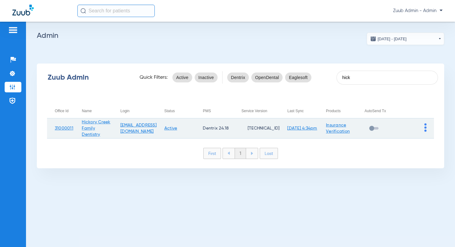
click at [426, 129] on img at bounding box center [426, 127] width 2 height 8
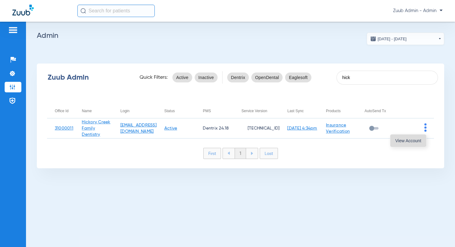
click at [415, 137] on button "View Account" at bounding box center [409, 140] width 36 height 12
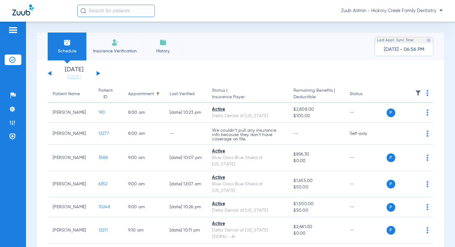
click at [419, 94] on img at bounding box center [418, 93] width 6 height 6
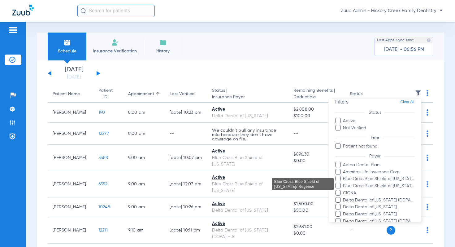
scroll to position [9, 0]
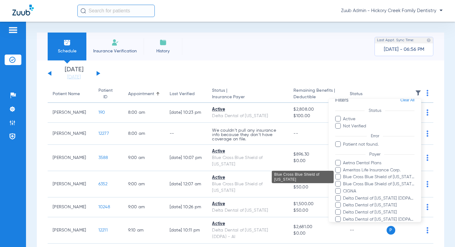
click at [375, 177] on span "Blue Cross Blue Shield of [US_STATE]" at bounding box center [379, 177] width 72 height 7
click at [344, 181] on input "Blue Cross Blue Shield of [US_STATE]" at bounding box center [344, 181] width 0 height 0
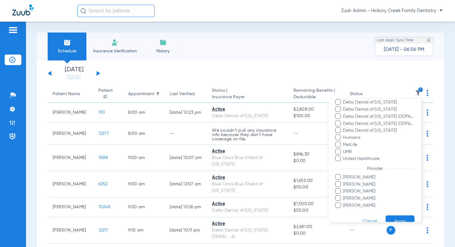
scroll to position [124, 0]
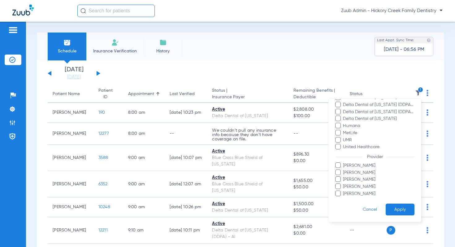
click at [401, 209] on button "Apply" at bounding box center [400, 210] width 29 height 12
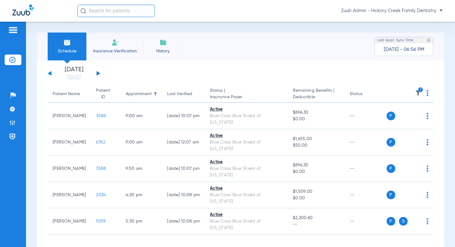
click at [50, 73] on button at bounding box center [50, 73] width 4 height 5
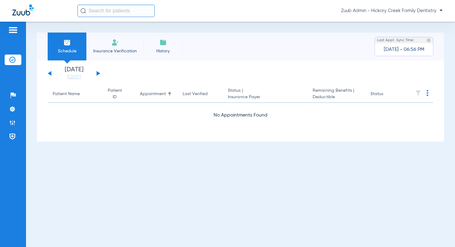
click at [50, 74] on button at bounding box center [50, 73] width 4 height 5
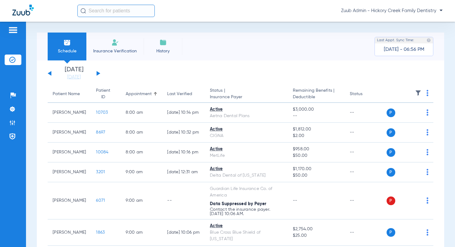
click at [419, 93] on img at bounding box center [418, 93] width 6 height 6
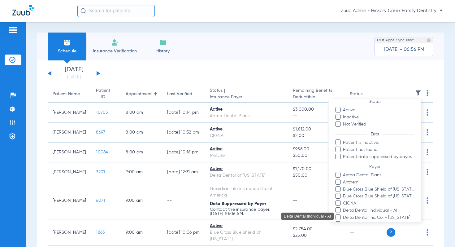
scroll to position [25, 0]
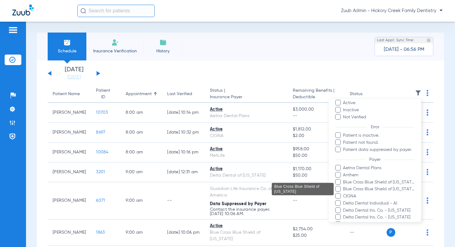
click at [367, 187] on span "Blue Cross Blue Shield of [US_STATE]" at bounding box center [379, 189] width 72 height 7
click at [344, 193] on input "Blue Cross Blue Shield of [US_STATE]" at bounding box center [344, 193] width 0 height 0
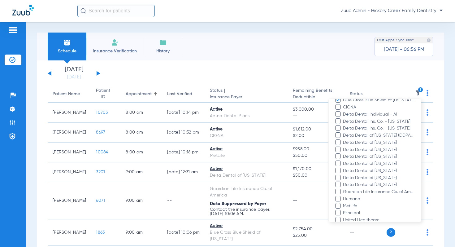
scroll to position [197, 0]
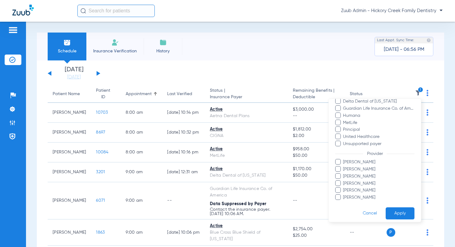
click at [396, 213] on button "Apply" at bounding box center [400, 213] width 29 height 12
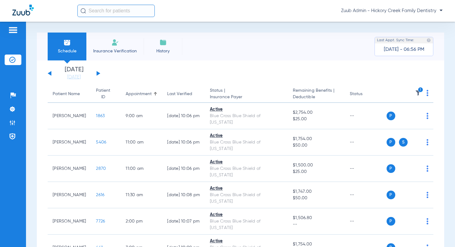
click at [98, 74] on button at bounding box center [99, 73] width 4 height 5
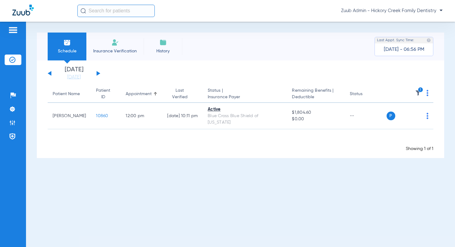
click at [98, 74] on button at bounding box center [99, 73] width 4 height 5
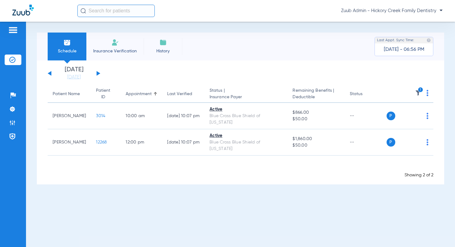
click at [99, 74] on div "[DATE] [DATE] [DATE] [DATE] [DATE] [DATE] [DATE] [DATE] [DATE] [DATE] [DATE] [D…" at bounding box center [74, 74] width 53 height 14
click at [97, 73] on button at bounding box center [99, 73] width 4 height 5
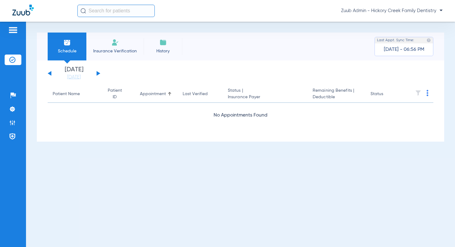
click at [96, 74] on div "[DATE] [DATE] [DATE] [DATE] [DATE] [DATE] [DATE] [DATE] [DATE] [DATE] [DATE] [D…" at bounding box center [74, 74] width 53 height 14
click at [97, 74] on button at bounding box center [99, 73] width 4 height 5
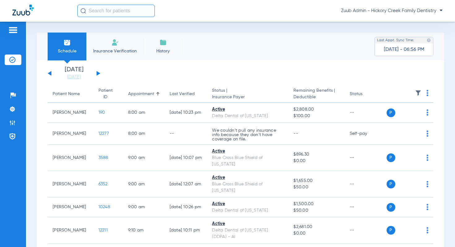
click at [417, 94] on img at bounding box center [418, 93] width 6 height 6
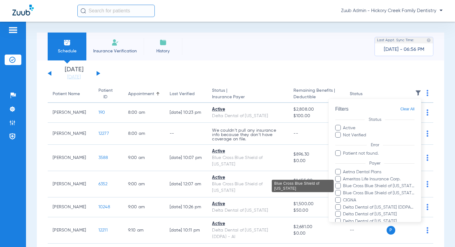
click at [369, 183] on span "Blue Cross Blue Shield of [US_STATE]" at bounding box center [379, 186] width 72 height 7
click at [344, 190] on input "Blue Cross Blue Shield of [US_STATE]" at bounding box center [344, 190] width 0 height 0
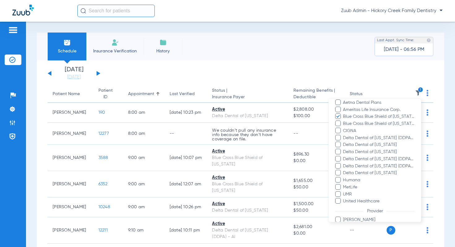
scroll to position [124, 0]
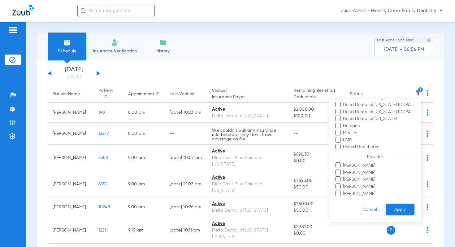
click at [402, 206] on button "Apply" at bounding box center [400, 210] width 29 height 12
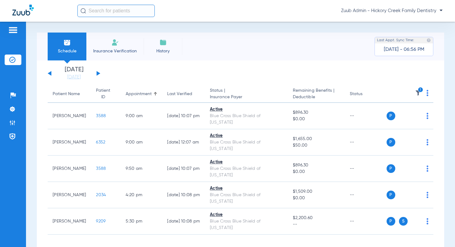
click at [97, 72] on button at bounding box center [99, 73] width 4 height 5
click at [97, 73] on button at bounding box center [99, 73] width 4 height 5
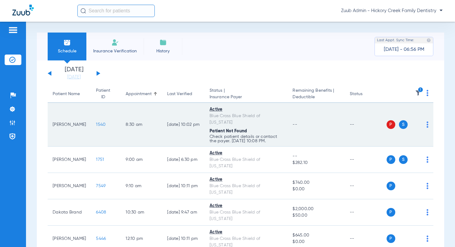
click at [96, 122] on span "1540" at bounding box center [101, 124] width 10 height 4
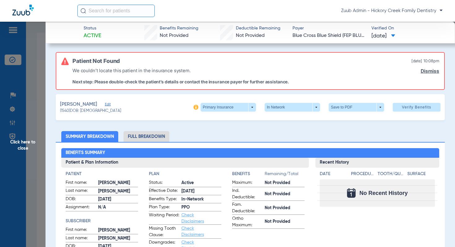
click at [111, 103] on span "Edit" at bounding box center [108, 105] width 6 height 6
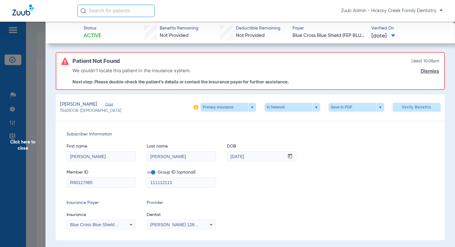
click at [32, 145] on span "Click here to close" at bounding box center [23, 145] width 46 height 247
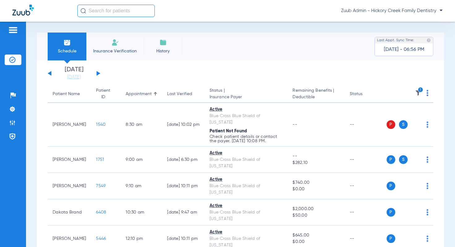
click at [99, 72] on div "[DATE] [DATE] [DATE] [DATE] [DATE] [DATE] [DATE] [DATE] [DATE] [DATE] [DATE] [D…" at bounding box center [74, 74] width 53 height 14
click at [98, 74] on button at bounding box center [99, 73] width 4 height 5
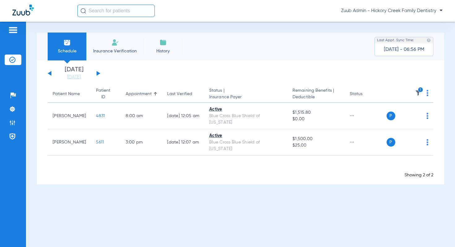
click at [98, 72] on button at bounding box center [99, 73] width 4 height 5
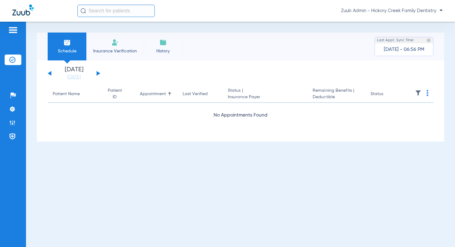
click at [98, 72] on button at bounding box center [99, 73] width 4 height 5
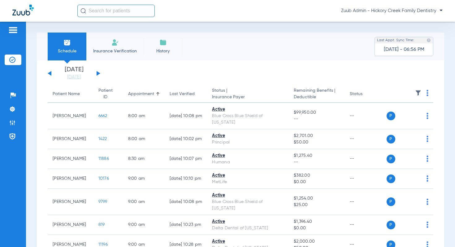
click at [418, 94] on img at bounding box center [418, 93] width 6 height 6
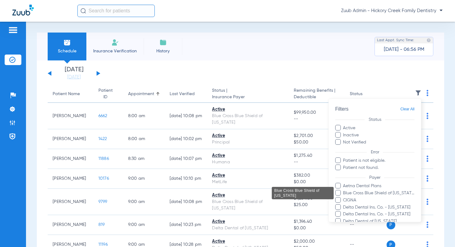
click at [372, 193] on span "Blue Cross Blue Shield of [US_STATE]" at bounding box center [379, 193] width 72 height 7
click at [344, 197] on input "Blue Cross Blue Shield of [US_STATE]" at bounding box center [344, 197] width 0 height 0
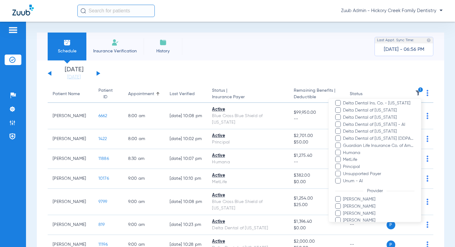
scroll to position [159, 0]
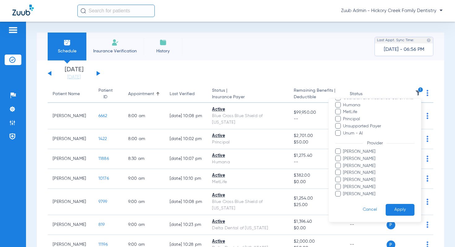
click at [398, 208] on button "Apply" at bounding box center [400, 210] width 29 height 12
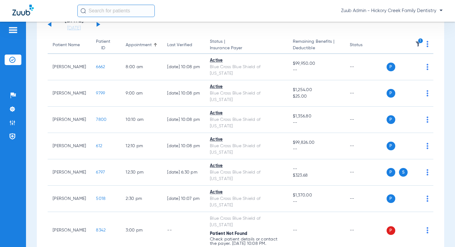
scroll to position [72, 0]
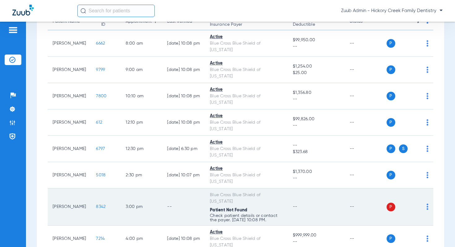
click at [96, 204] on span "8342" at bounding box center [101, 206] width 10 height 4
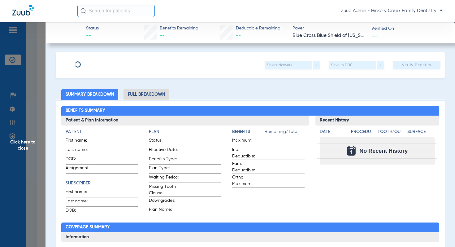
type input "Estela"
type input "Cuevas"
type input "06/11/1972"
type input "845883899"
type input "542458"
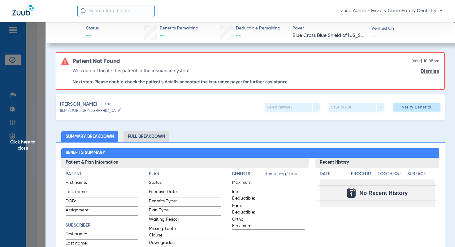
click at [105, 103] on span "Edit" at bounding box center [108, 105] width 6 height 6
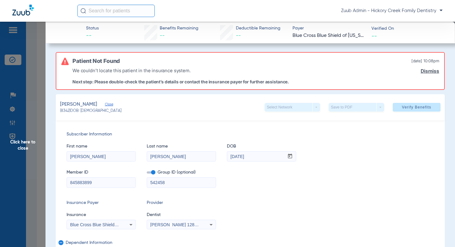
scroll to position [41, 0]
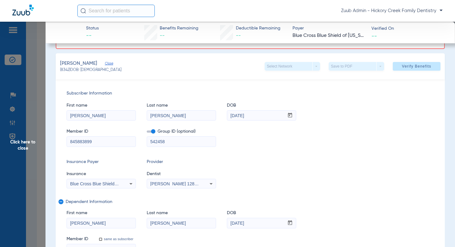
drag, startPoint x: 99, startPoint y: 141, endPoint x: 63, endPoint y: 142, distance: 35.6
click at [63, 142] on div "Subscriber Information First name Estela Last name Cuevas DOB mm / dd / yyyy 06…" at bounding box center [250, 172] width 389 height 186
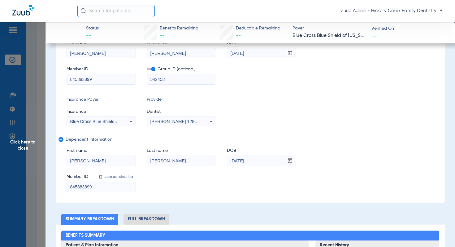
scroll to position [106, 0]
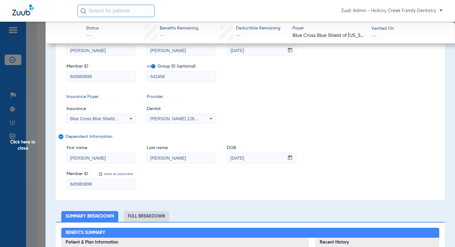
drag, startPoint x: 255, startPoint y: 160, endPoint x: 225, endPoint y: 160, distance: 30.0
click at [225, 160] on div "First name Sergio Last name Cuevas DOB mm / dd / yyyy 05/20/1967" at bounding box center [251, 151] width 368 height 24
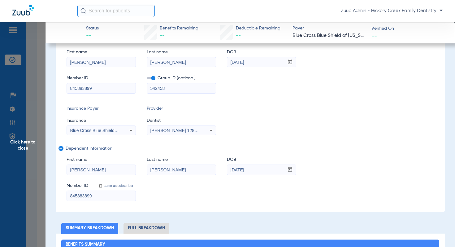
scroll to position [97, 0]
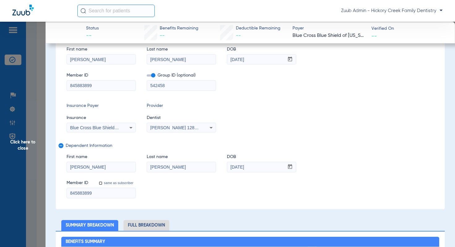
click at [30, 138] on span "Click here to close" at bounding box center [23, 145] width 46 height 247
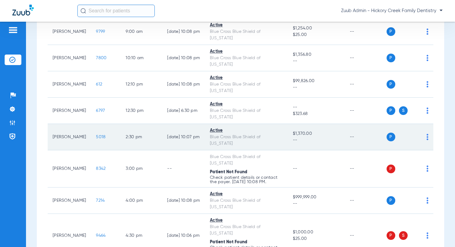
scroll to position [122, 0]
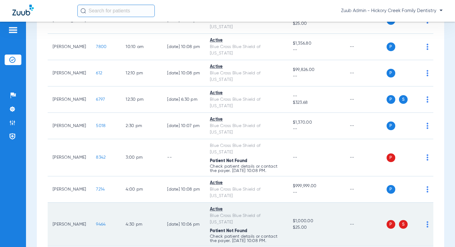
click at [96, 222] on span "9464" at bounding box center [101, 224] width 10 height 4
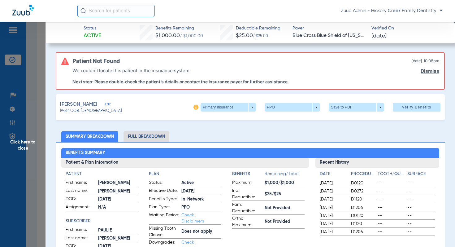
click at [103, 102] on div "Lopez, Michael Edit" at bounding box center [91, 105] width 62 height 8
click at [105, 103] on span "Edit" at bounding box center [108, 105] width 6 height 6
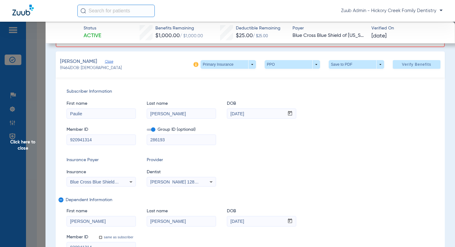
scroll to position [51, 0]
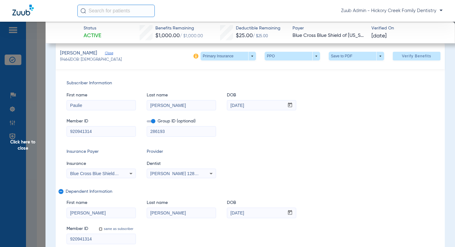
drag, startPoint x: 94, startPoint y: 132, endPoint x: 68, endPoint y: 131, distance: 26.3
click at [68, 131] on input "920941314" at bounding box center [101, 131] width 69 height 10
drag, startPoint x: 254, startPoint y: 106, endPoint x: 229, endPoint y: 106, distance: 25.4
click at [229, 106] on input "[DATE]" at bounding box center [255, 105] width 57 height 10
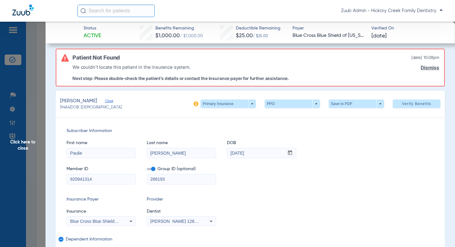
scroll to position [7, 0]
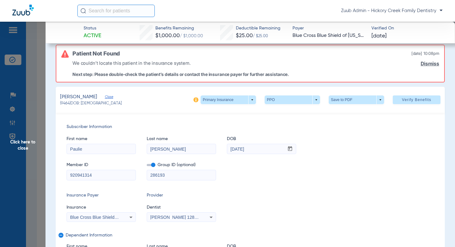
click at [33, 143] on span "Click here to close" at bounding box center [23, 145] width 46 height 247
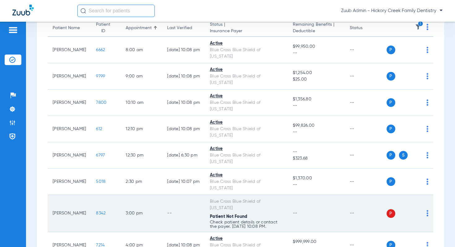
scroll to position [0, 0]
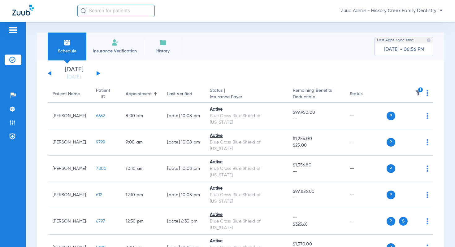
click at [98, 74] on button at bounding box center [99, 73] width 4 height 5
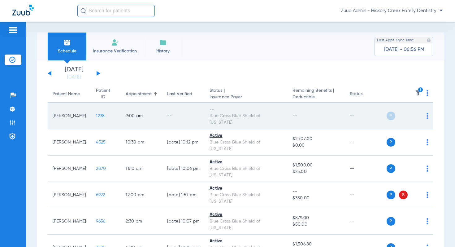
click at [428, 114] on img at bounding box center [428, 116] width 2 height 6
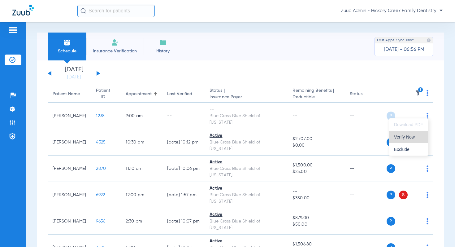
click at [408, 138] on span "Verify Now" at bounding box center [408, 137] width 29 height 4
click at [98, 73] on button at bounding box center [99, 73] width 4 height 5
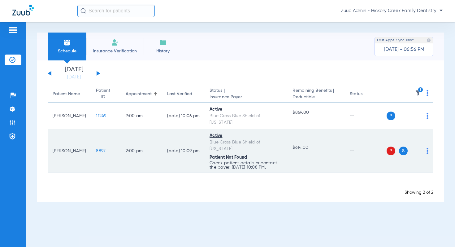
click at [96, 149] on span "8897" at bounding box center [101, 151] width 10 height 4
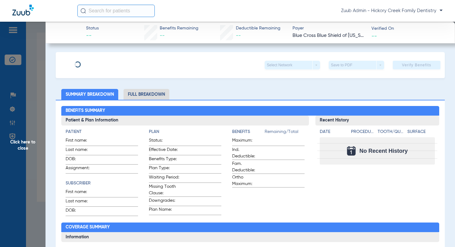
type input "[PERSON_NAME]"
type input "Kronenberg"
type input "04/24/1960"
type input "R50512264"
type input "111112113"
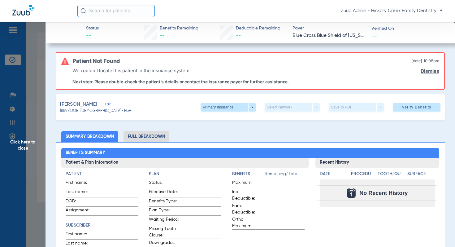
click at [111, 104] on span "Edit" at bounding box center [108, 105] width 6 height 6
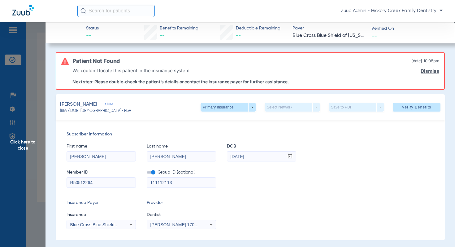
click at [106, 226] on span "Blue Cross Blue Shield Of [US_STATE]" at bounding box center [108, 224] width 76 height 5
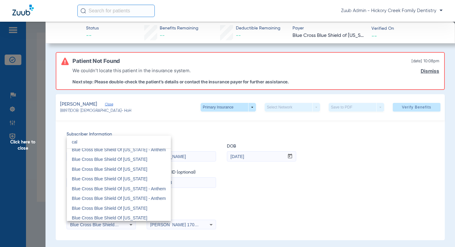
scroll to position [13, 0]
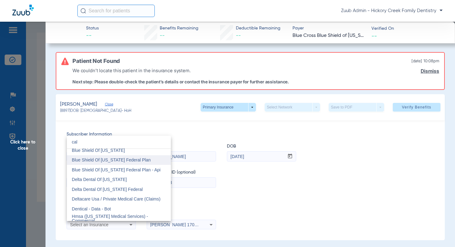
type input "cal"
click at [121, 162] on mat-option "Blue Shield Of [US_STATE] Federal Plan" at bounding box center [119, 160] width 104 height 10
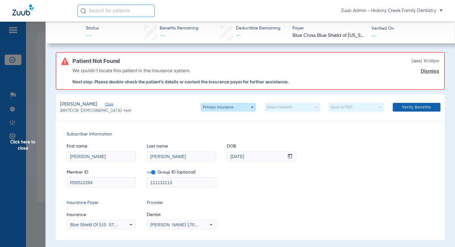
click at [418, 106] on span "Verify Benefits" at bounding box center [416, 107] width 29 height 5
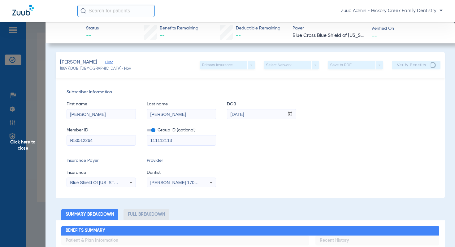
click at [24, 142] on span "Click here to close" at bounding box center [23, 145] width 46 height 247
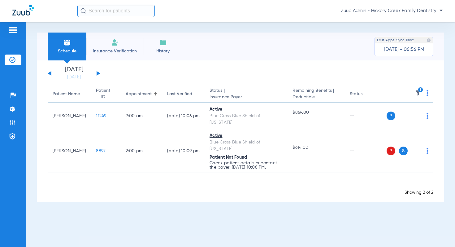
click at [98, 73] on button at bounding box center [99, 73] width 4 height 5
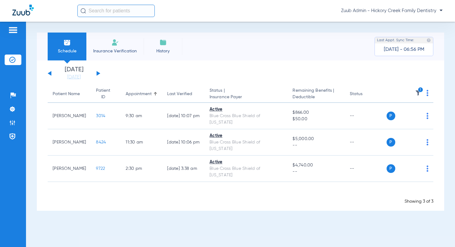
click at [98, 73] on button at bounding box center [99, 73] width 4 height 5
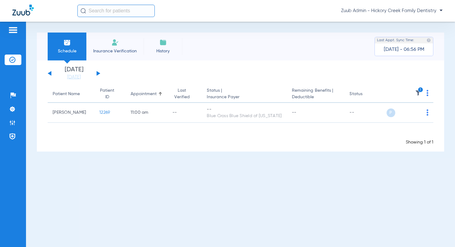
click at [98, 73] on button at bounding box center [99, 73] width 4 height 5
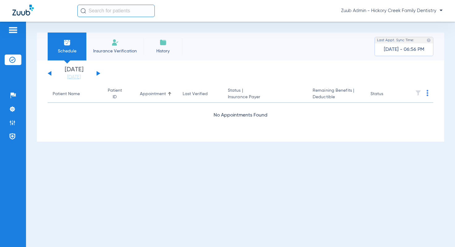
click at [98, 73] on button at bounding box center [99, 73] width 4 height 5
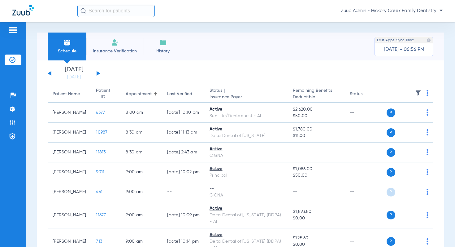
click at [415, 96] on img at bounding box center [418, 93] width 6 height 6
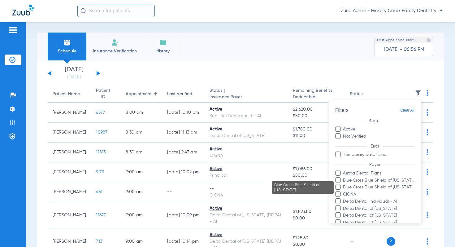
click at [375, 185] on span "Blue Cross Blue Shield of [US_STATE]" at bounding box center [379, 187] width 72 height 7
click at [344, 192] on input "Blue Cross Blue Shield of [US_STATE]" at bounding box center [344, 192] width 0 height 0
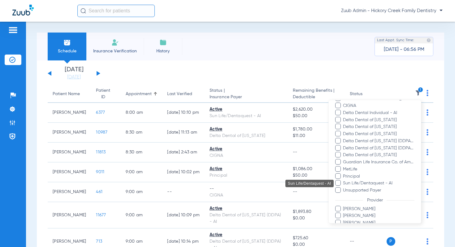
scroll to position [130, 0]
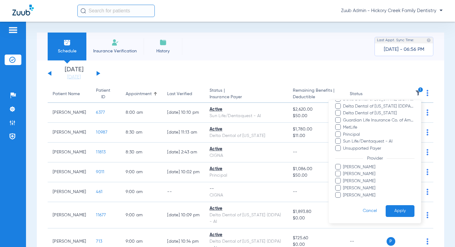
click at [397, 210] on button "Apply" at bounding box center [400, 211] width 29 height 12
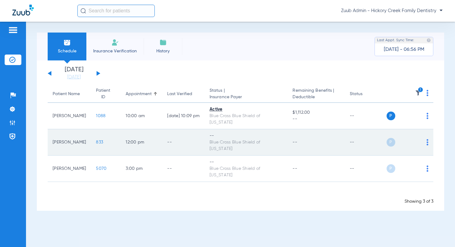
click at [96, 140] on span "833" at bounding box center [99, 142] width 7 height 4
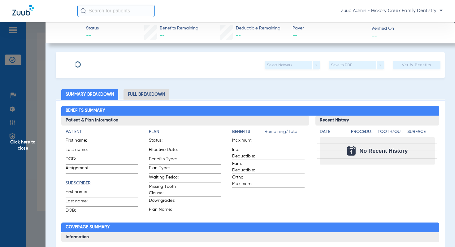
type input "[PERSON_NAME]"
type input "Rector"
type input "05/14/1968"
type input "890403041"
type input "DI1424"
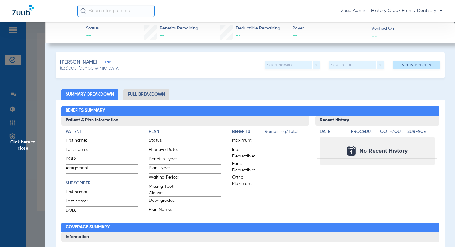
click at [109, 64] on span "Edit" at bounding box center [108, 63] width 6 height 6
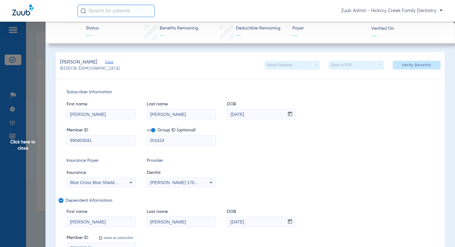
drag, startPoint x: 99, startPoint y: 142, endPoint x: 57, endPoint y: 141, distance: 42.8
click at [56, 141] on div "Subscriber Information First name James Last name Rector DOB mm / dd / yyyy 05/…" at bounding box center [250, 171] width 389 height 186
click at [402, 64] on span "Verify Benefits" at bounding box center [416, 65] width 29 height 5
drag, startPoint x: 255, startPoint y: 222, endPoint x: 224, endPoint y: 223, distance: 30.4
click at [224, 223] on div "First name Nathaniel Last name Rector DOB mm / dd / yyyy 03/31/2005" at bounding box center [251, 215] width 368 height 24
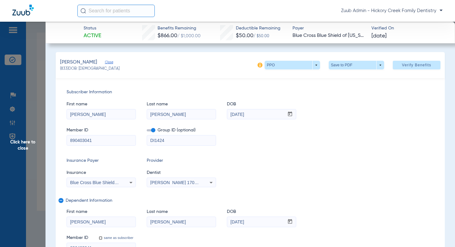
click at [33, 143] on span "Click here to close" at bounding box center [23, 145] width 46 height 247
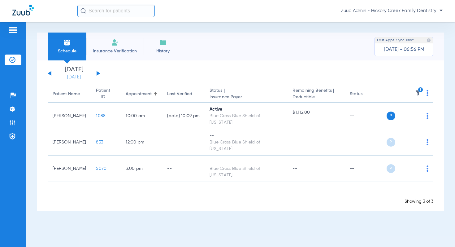
click at [71, 75] on link "[DATE]" at bounding box center [73, 77] width 37 height 6
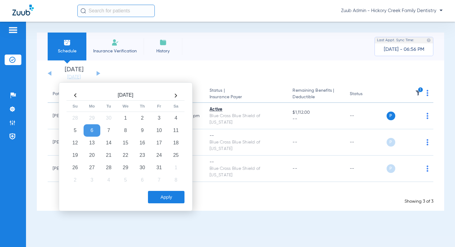
click at [77, 96] on th at bounding box center [75, 95] width 17 height 10
click at [93, 119] on td "1" at bounding box center [92, 118] width 17 height 12
click at [172, 202] on button "Apply" at bounding box center [166, 197] width 37 height 12
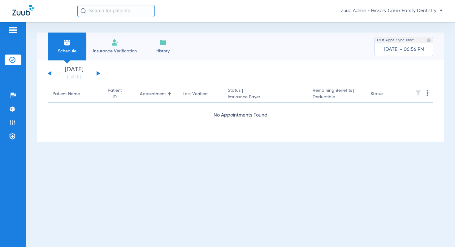
click at [98, 74] on button at bounding box center [99, 73] width 4 height 5
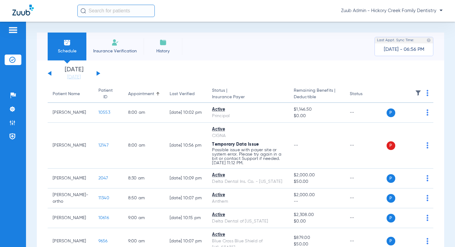
click at [418, 92] on img at bounding box center [418, 93] width 6 height 6
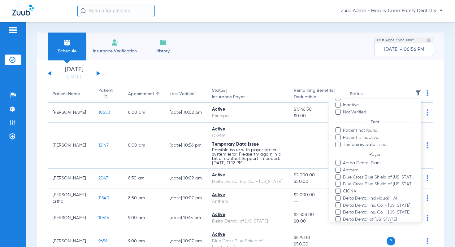
scroll to position [32, 0]
click at [357, 173] on span "Blue Cross Blue Shield of [US_STATE]" at bounding box center [379, 175] width 72 height 7
click at [344, 180] on input "Blue Cross Blue Shield of [US_STATE]" at bounding box center [344, 180] width 0 height 0
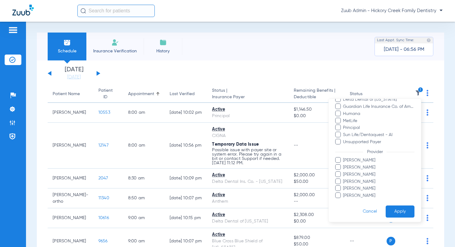
scroll to position [173, 0]
click at [401, 211] on button "Apply" at bounding box center [400, 210] width 29 height 12
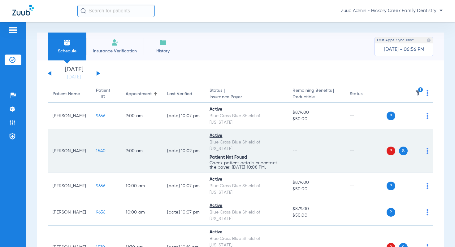
click at [96, 149] on span "1540" at bounding box center [101, 151] width 10 height 4
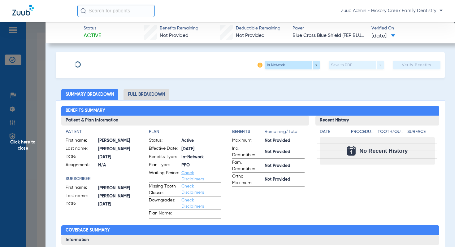
type input "[PERSON_NAME]"
type input "[DATE]"
type input "R60127965"
type input "111112113"
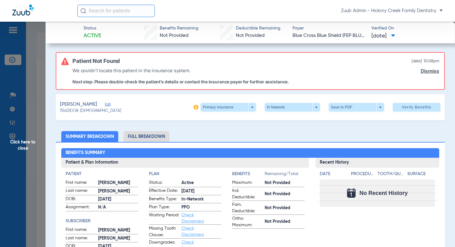
click at [110, 102] on span "Edit" at bounding box center [108, 105] width 6 height 6
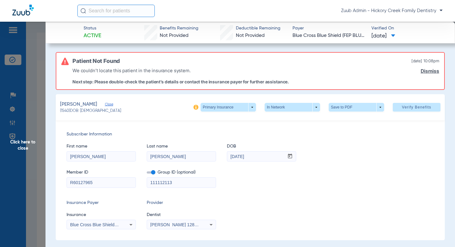
click at [118, 223] on span "Blue Cross Blue Shield Of [US_STATE]" at bounding box center [108, 224] width 76 height 5
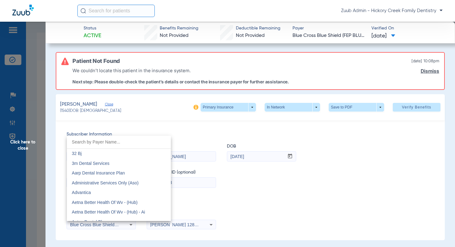
scroll to position [465, 0]
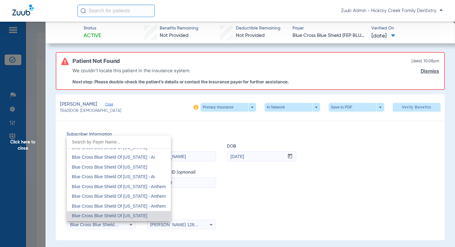
click at [31, 138] on div at bounding box center [227, 123] width 455 height 247
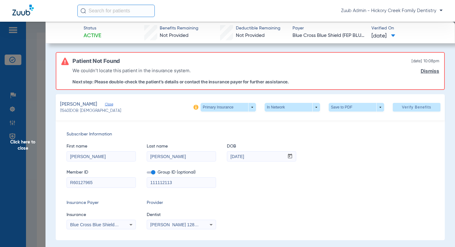
click at [31, 140] on span "Click here to close" at bounding box center [23, 145] width 46 height 247
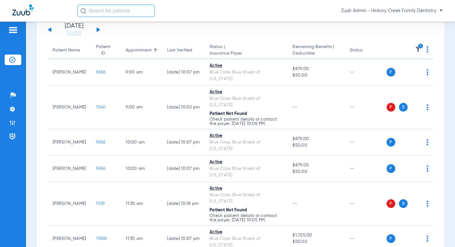
scroll to position [69, 0]
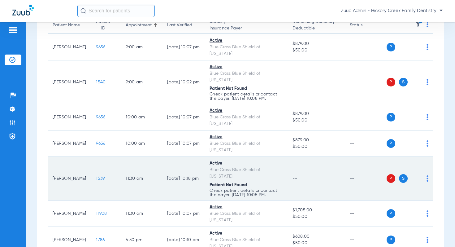
click at [96, 176] on span "1539" at bounding box center [100, 178] width 9 height 4
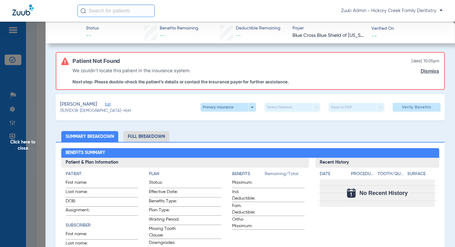
click at [111, 104] on span "Edit" at bounding box center [108, 105] width 6 height 6
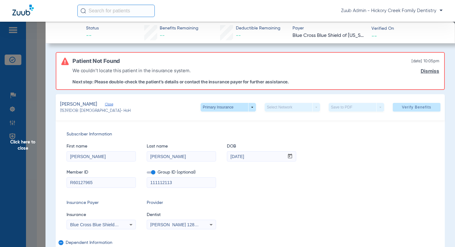
click at [31, 141] on span "Click here to close" at bounding box center [23, 145] width 46 height 247
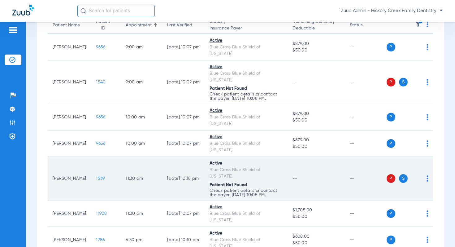
click at [96, 176] on span "1539" at bounding box center [100, 178] width 9 height 4
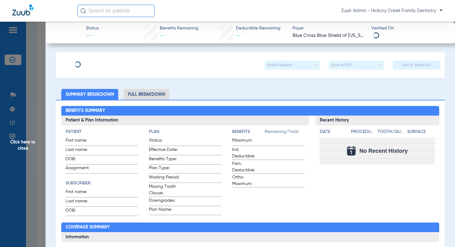
click at [28, 144] on span "Click here to close" at bounding box center [23, 145] width 46 height 247
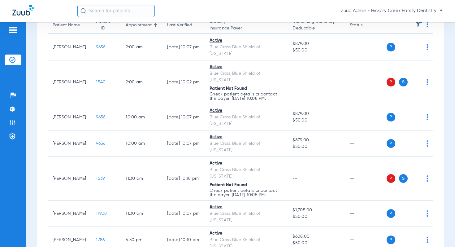
scroll to position [0, 0]
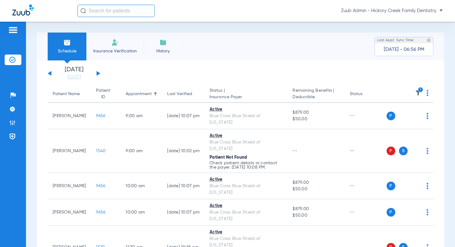
click at [98, 74] on button at bounding box center [99, 73] width 4 height 5
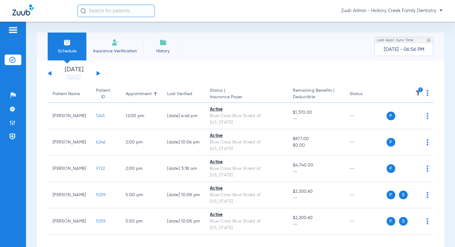
click at [98, 74] on button at bounding box center [99, 73] width 4 height 5
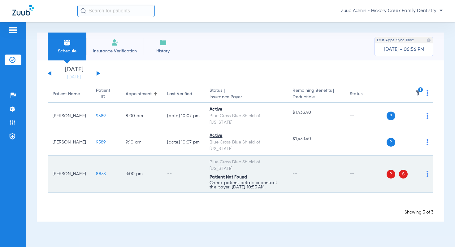
click at [91, 156] on td "8838" at bounding box center [106, 174] width 30 height 37
click at [96, 172] on span "8838" at bounding box center [101, 174] width 10 height 4
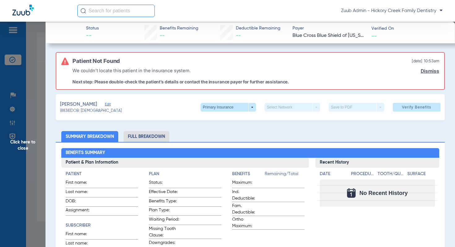
click at [105, 106] on span "Edit" at bounding box center [108, 105] width 6 height 6
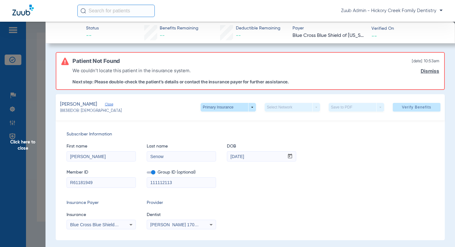
click at [29, 139] on span "Click here to close" at bounding box center [23, 145] width 46 height 247
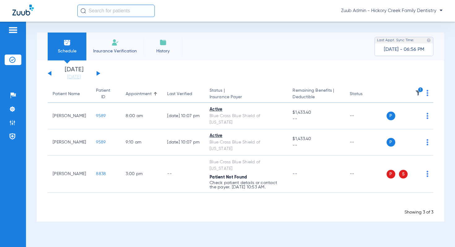
click at [98, 74] on button at bounding box center [99, 73] width 4 height 5
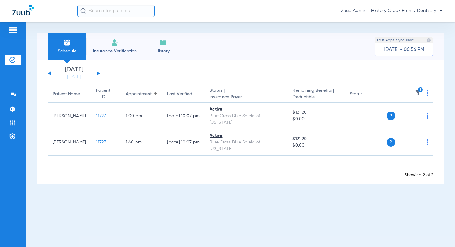
click at [98, 74] on button at bounding box center [99, 73] width 4 height 5
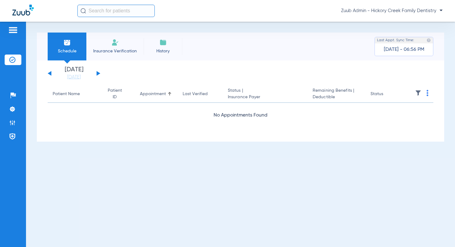
click at [98, 74] on button at bounding box center [99, 73] width 4 height 5
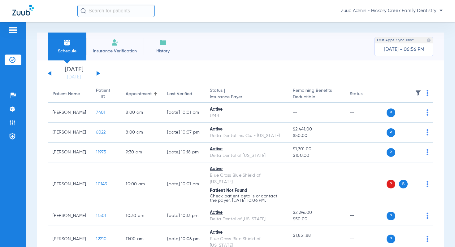
click at [417, 94] on img at bounding box center [418, 93] width 6 height 6
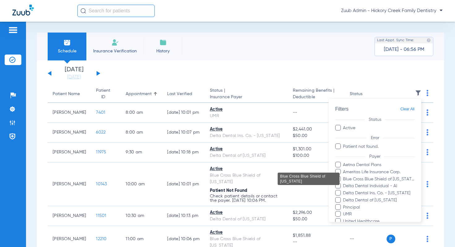
click at [378, 178] on span "Blue Cross Blue Shield of [US_STATE]" at bounding box center [379, 179] width 72 height 7
click at [344, 183] on input "Blue Cross Blue Shield of [US_STATE]" at bounding box center [344, 183] width 0 height 0
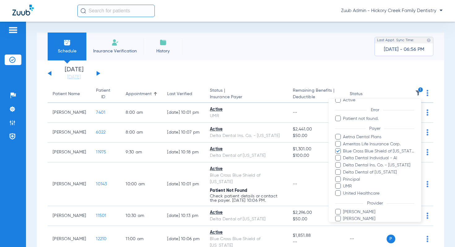
scroll to position [67, 0]
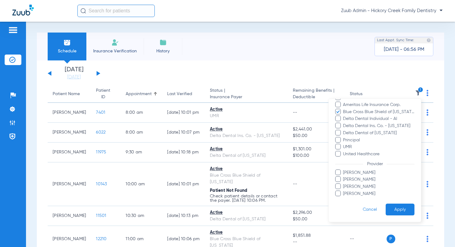
click at [394, 207] on button "Apply" at bounding box center [400, 210] width 29 height 12
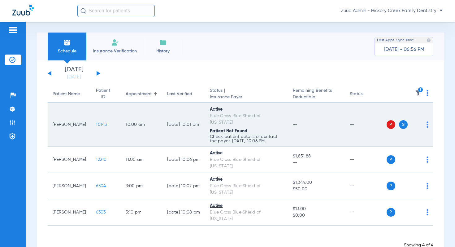
click at [96, 122] on span "10143" at bounding box center [101, 124] width 11 height 4
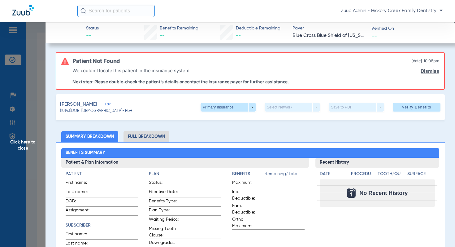
click at [105, 104] on span "Edit" at bounding box center [108, 105] width 6 height 6
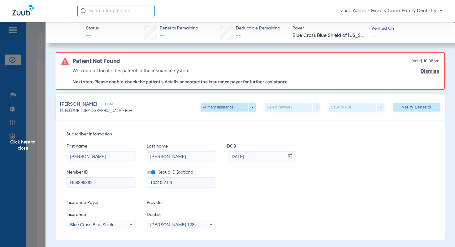
click at [33, 141] on span "Click here to close" at bounding box center [23, 145] width 46 height 247
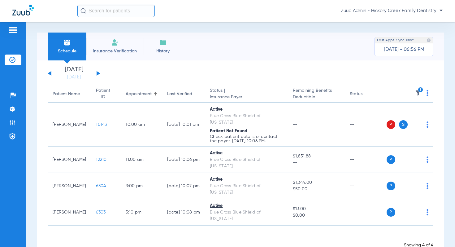
click at [98, 74] on button at bounding box center [99, 73] width 4 height 5
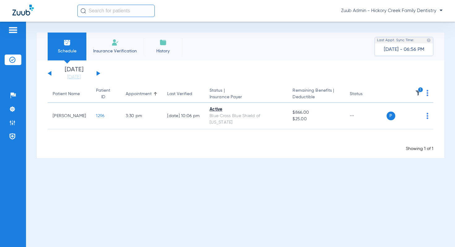
click at [96, 72] on div "[DATE] [DATE] [DATE] [DATE] [DATE] [DATE] [DATE] [DATE] [DATE] [DATE] [DATE] [D…" at bounding box center [74, 74] width 53 height 14
click at [97, 73] on button at bounding box center [99, 73] width 4 height 5
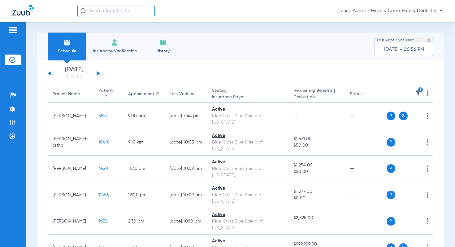
click at [97, 74] on button at bounding box center [99, 73] width 4 height 5
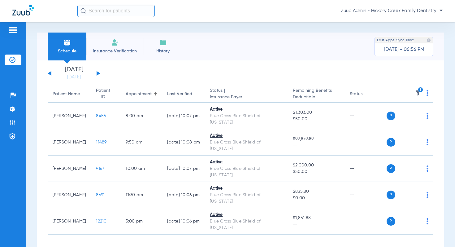
click at [97, 74] on button at bounding box center [99, 73] width 4 height 5
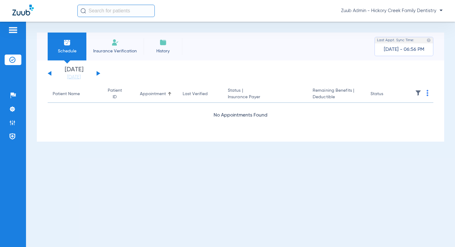
click at [97, 74] on button at bounding box center [99, 73] width 4 height 5
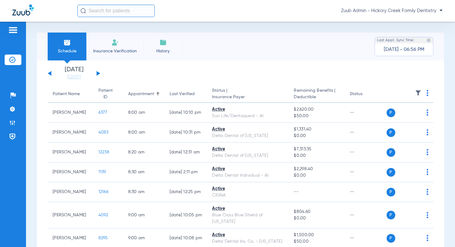
click at [420, 92] on img at bounding box center [418, 93] width 6 height 6
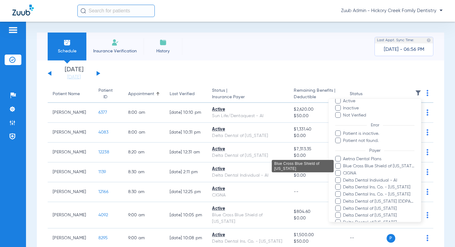
click at [384, 165] on span "Blue Cross Blue Shield of [US_STATE]" at bounding box center [379, 166] width 72 height 7
click at [344, 170] on input "Blue Cross Blue Shield of [US_STATE]" at bounding box center [344, 170] width 0 height 0
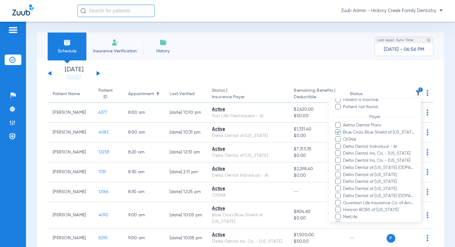
scroll to position [159, 0]
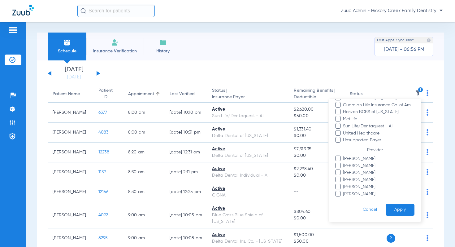
click at [396, 210] on button "Apply" at bounding box center [400, 210] width 29 height 12
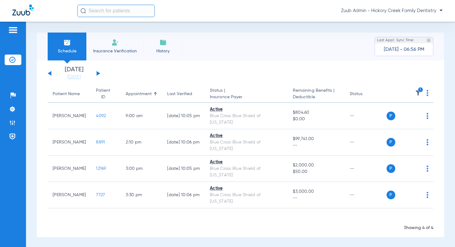
click at [97, 74] on button at bounding box center [99, 73] width 4 height 5
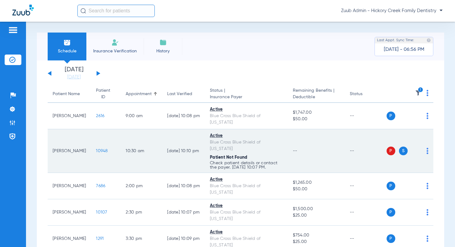
click at [96, 149] on span "10948" at bounding box center [102, 151] width 12 height 4
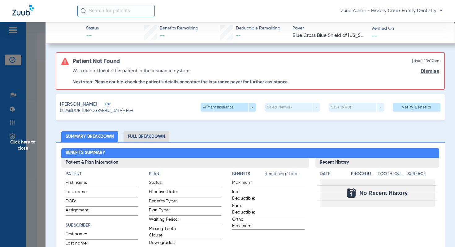
click at [105, 105] on span "Edit" at bounding box center [108, 105] width 6 height 6
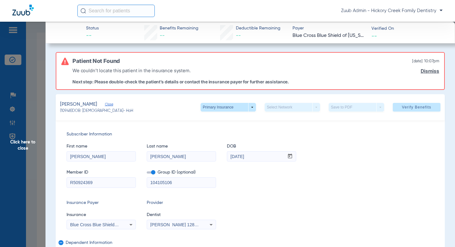
click at [24, 141] on span "Click here to close" at bounding box center [23, 145] width 46 height 247
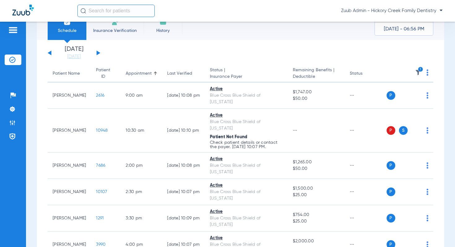
scroll to position [3, 0]
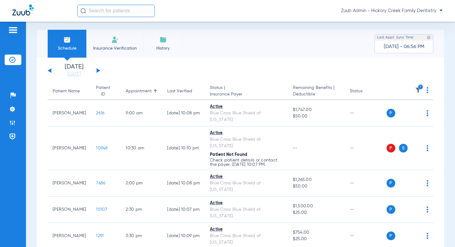
click at [98, 70] on button at bounding box center [99, 70] width 4 height 5
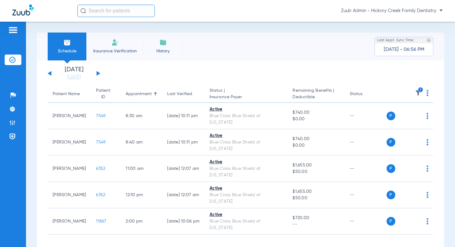
click at [98, 74] on button at bounding box center [99, 73] width 4 height 5
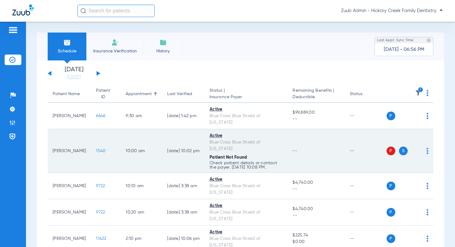
click at [96, 149] on span "1540" at bounding box center [101, 151] width 10 height 4
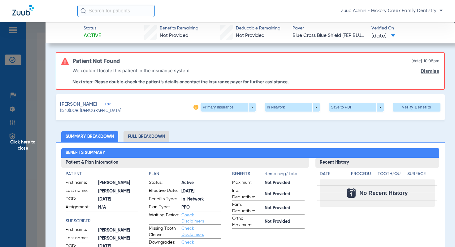
click at [111, 103] on span "Edit" at bounding box center [108, 105] width 6 height 6
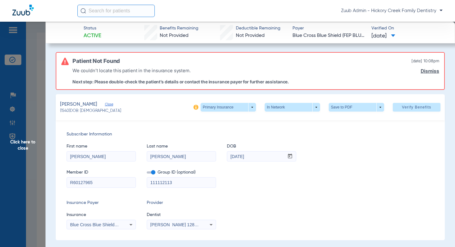
click at [34, 142] on span "Click here to close" at bounding box center [23, 145] width 46 height 247
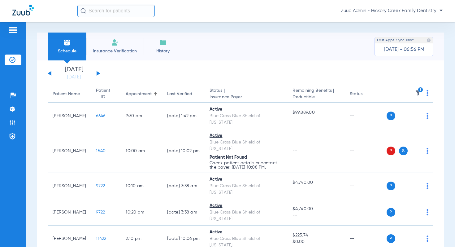
click at [97, 73] on button at bounding box center [99, 73] width 4 height 5
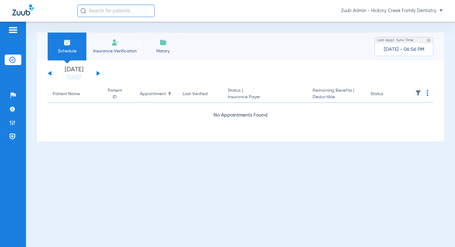
click at [49, 74] on button at bounding box center [50, 73] width 4 height 5
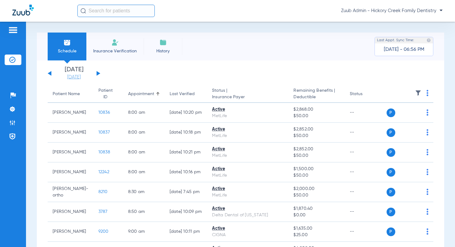
click at [71, 77] on link "[DATE]" at bounding box center [73, 77] width 37 height 6
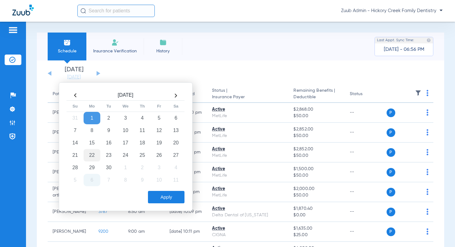
click at [92, 156] on td "22" at bounding box center [92, 155] width 17 height 12
click at [178, 195] on button "Apply" at bounding box center [166, 197] width 37 height 12
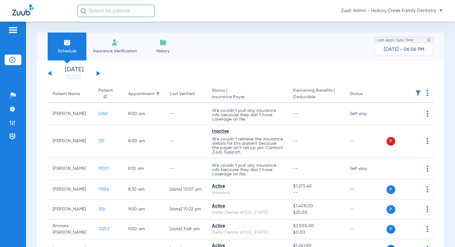
click at [417, 95] on img at bounding box center [418, 93] width 6 height 6
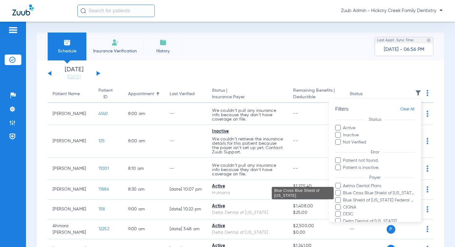
click at [373, 194] on span "Blue Cross Blue Shield of [US_STATE]" at bounding box center [379, 193] width 72 height 7
click at [344, 197] on input "Blue Cross Blue Shield of [US_STATE]" at bounding box center [344, 197] width 0 height 0
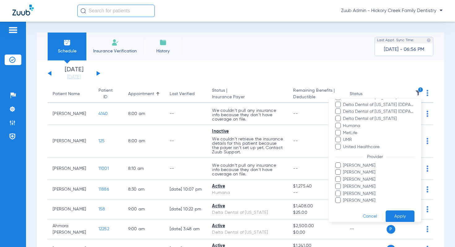
scroll to position [133, 0]
click at [398, 211] on button "Apply" at bounding box center [400, 214] width 29 height 12
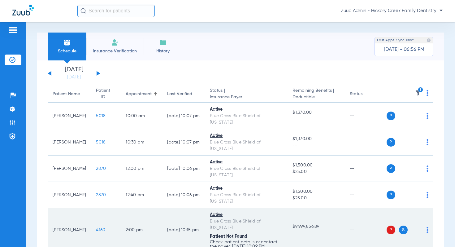
click at [91, 208] on td "4160" at bounding box center [106, 230] width 30 height 44
click at [96, 228] on span "4160" at bounding box center [100, 230] width 9 height 4
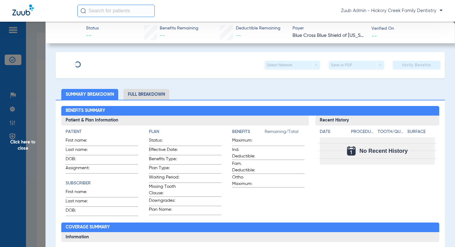
type input "[PERSON_NAME]"
type input "[DATE]"
type input "R58755481"
type input "111112113"
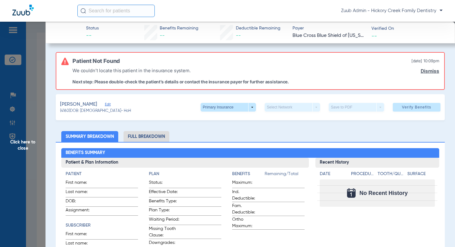
click at [105, 106] on span "Edit" at bounding box center [108, 105] width 6 height 6
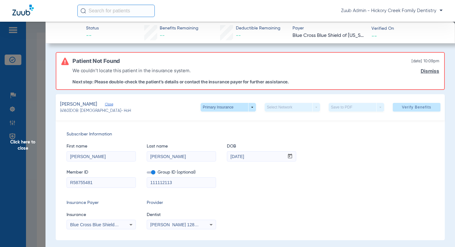
click at [30, 141] on span "Click here to close" at bounding box center [23, 145] width 46 height 247
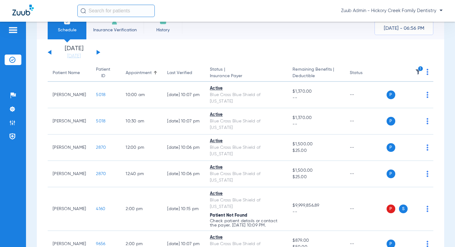
scroll to position [12, 0]
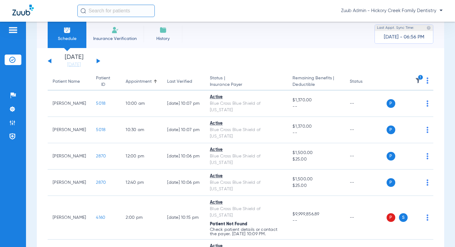
click at [97, 61] on button at bounding box center [99, 61] width 4 height 5
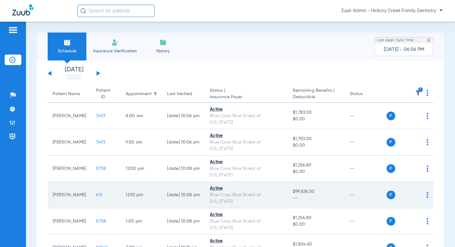
scroll to position [91, 0]
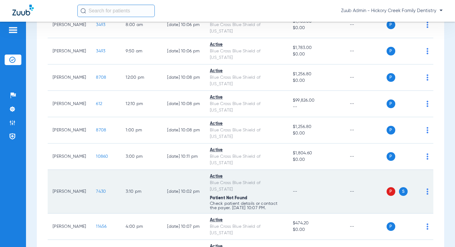
click at [96, 189] on span "7430" at bounding box center [101, 191] width 10 height 4
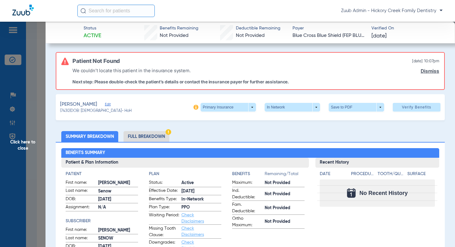
click at [105, 104] on span "Edit" at bounding box center [108, 105] width 6 height 6
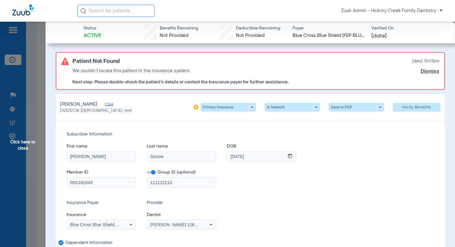
drag, startPoint x: 57, startPoint y: 156, endPoint x: 51, endPoint y: 155, distance: 5.7
click at [29, 141] on span "Click here to close" at bounding box center [23, 145] width 46 height 247
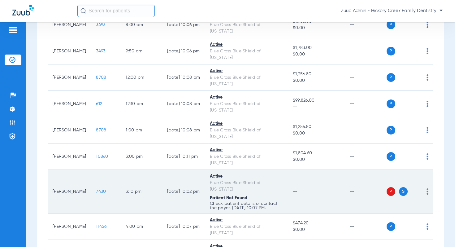
scroll to position [0, 0]
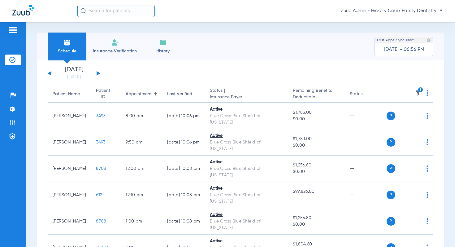
click at [99, 73] on button at bounding box center [99, 73] width 4 height 5
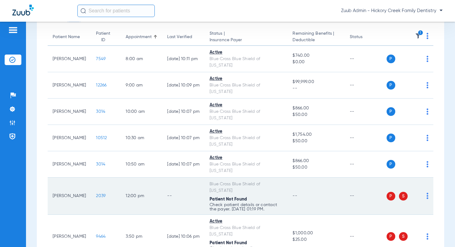
scroll to position [61, 0]
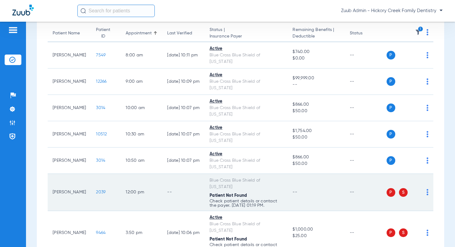
click at [96, 190] on span "2039" at bounding box center [101, 192] width 10 height 4
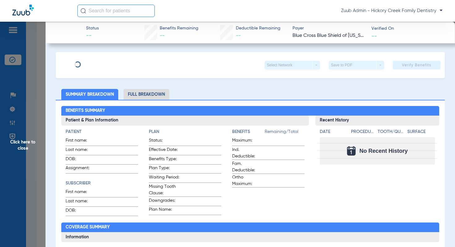
type input "Chanton"
type input "[PERSON_NAME]"
type input "[DATE]"
type input "R61578006"
type input "104105106"
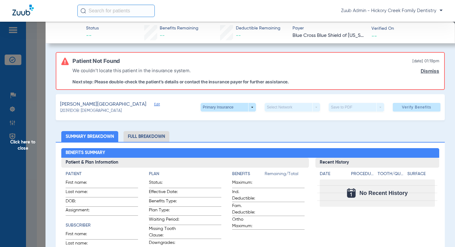
click at [154, 106] on span "Edit" at bounding box center [157, 105] width 6 height 6
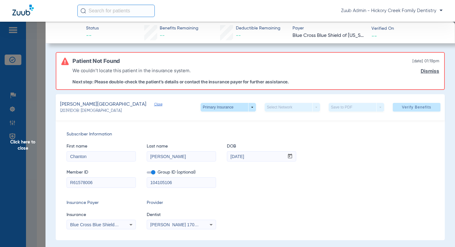
click at [27, 144] on span "Click here to close" at bounding box center [23, 145] width 46 height 247
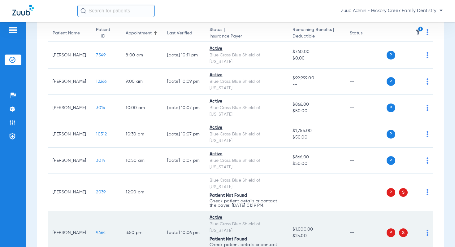
click at [96, 230] on span "9464" at bounding box center [101, 232] width 10 height 4
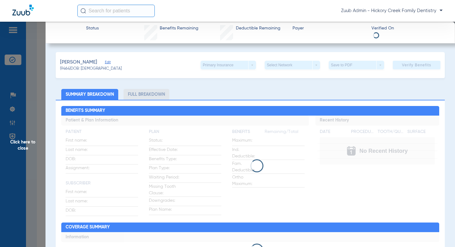
click at [105, 62] on span "Edit" at bounding box center [108, 63] width 6 height 6
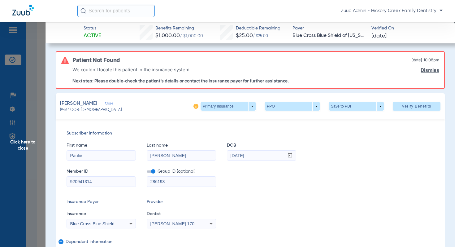
scroll to position [0, 0]
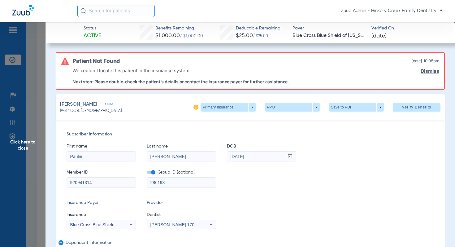
drag, startPoint x: 97, startPoint y: 184, endPoint x: 67, endPoint y: 182, distance: 30.7
click at [67, 182] on div "920941314" at bounding box center [101, 182] width 69 height 11
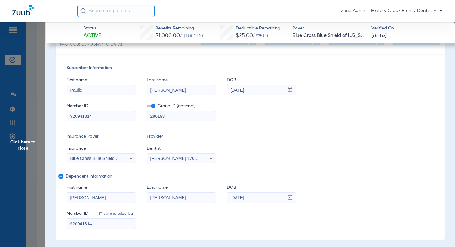
scroll to position [67, 0]
drag, startPoint x: 257, startPoint y: 198, endPoint x: 226, endPoint y: 197, distance: 31.3
click at [226, 197] on div "First name [PERSON_NAME] Last name [PERSON_NAME] mm / dd / yyyy [DATE]" at bounding box center [251, 190] width 368 height 24
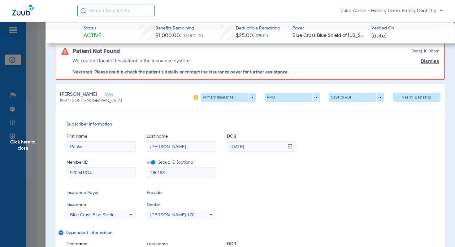
scroll to position [0, 0]
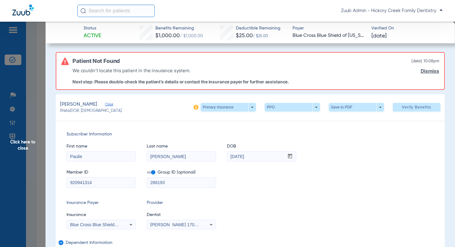
click at [28, 140] on span "Click here to close" at bounding box center [23, 145] width 46 height 247
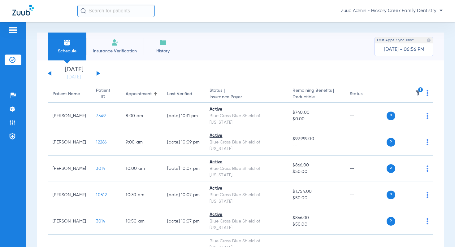
click at [99, 73] on button at bounding box center [99, 73] width 4 height 5
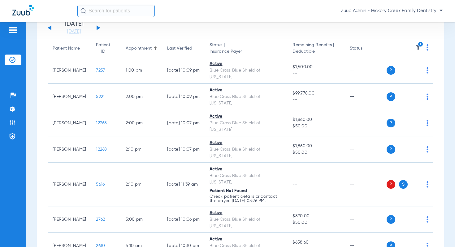
scroll to position [51, 0]
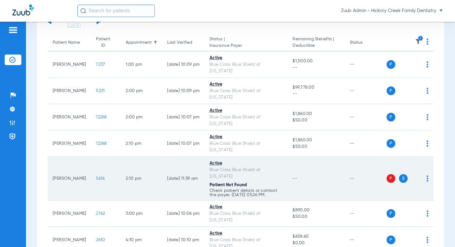
click at [96, 176] on span "5616" at bounding box center [100, 178] width 9 height 4
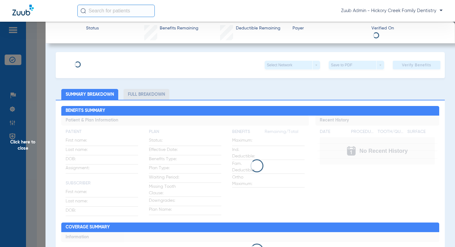
type input "[PERSON_NAME]"
type input "[DATE]"
type input "R61377012"
type input "111112113"
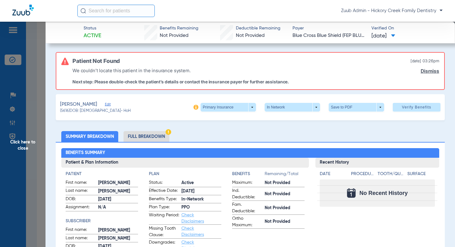
click at [111, 104] on span "Edit" at bounding box center [108, 105] width 6 height 6
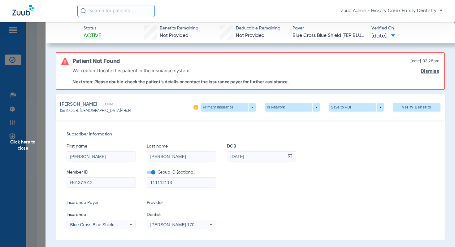
scroll to position [10, 0]
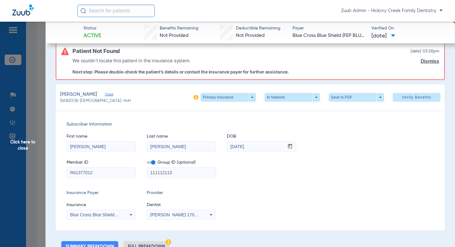
click at [31, 142] on span "Click here to close" at bounding box center [23, 145] width 46 height 247
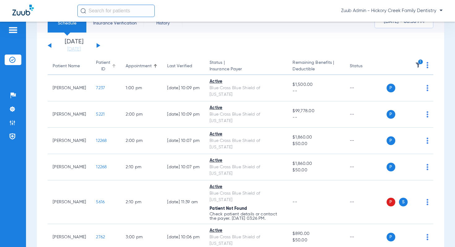
scroll to position [28, 0]
click at [96, 46] on div "[DATE] [DATE] [DATE] [DATE] [DATE] [DATE] [DATE] [DATE] [DATE] [DATE] [DATE] [D…" at bounding box center [74, 46] width 53 height 14
click at [97, 46] on button at bounding box center [99, 45] width 4 height 5
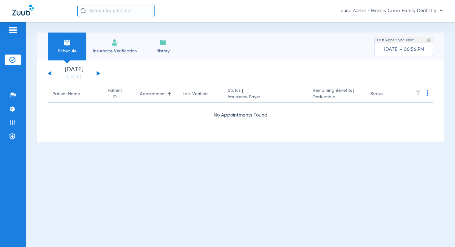
click at [99, 73] on button at bounding box center [99, 73] width 4 height 5
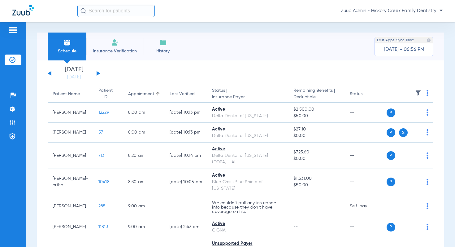
click at [419, 93] on img at bounding box center [418, 93] width 6 height 6
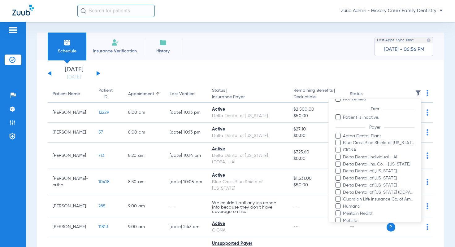
scroll to position [58, 0]
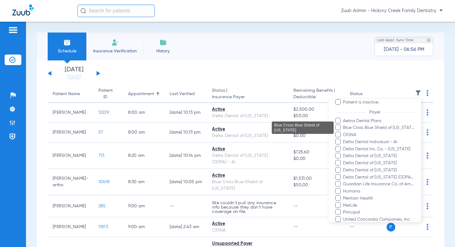
click at [363, 126] on span "Blue Cross Blue Shield of [US_STATE]" at bounding box center [379, 128] width 72 height 7
click at [344, 132] on input "Blue Cross Blue Shield of [US_STATE]" at bounding box center [344, 132] width 0 height 0
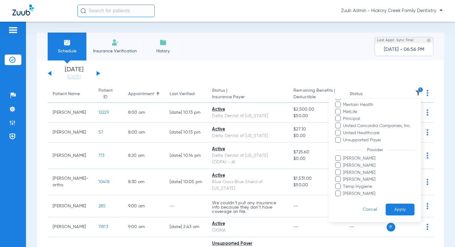
click at [399, 206] on button "Apply" at bounding box center [400, 210] width 29 height 12
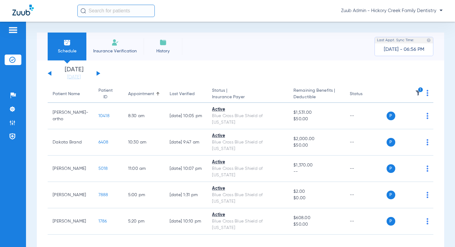
click at [98, 72] on button at bounding box center [99, 73] width 4 height 5
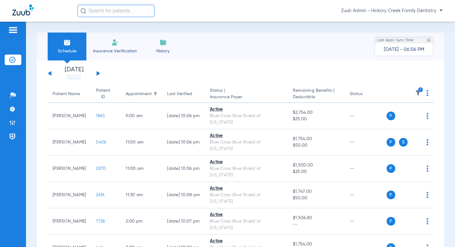
click at [98, 73] on button at bounding box center [99, 73] width 4 height 5
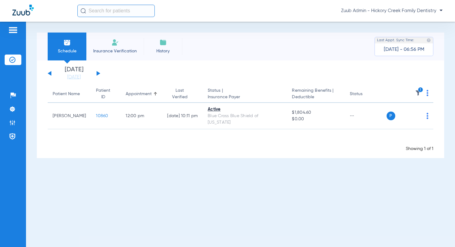
click at [98, 74] on button at bounding box center [99, 73] width 4 height 5
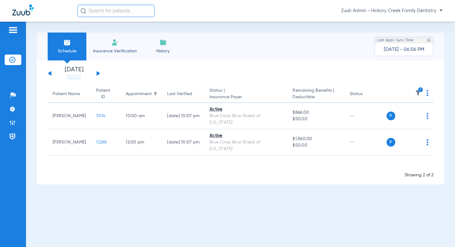
click at [98, 74] on button at bounding box center [99, 73] width 4 height 5
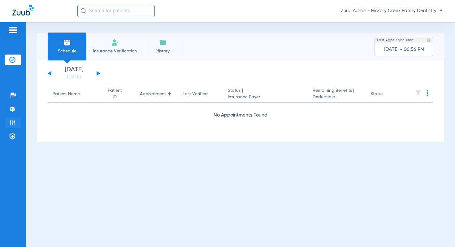
click at [9, 121] on img at bounding box center [12, 123] width 6 height 6
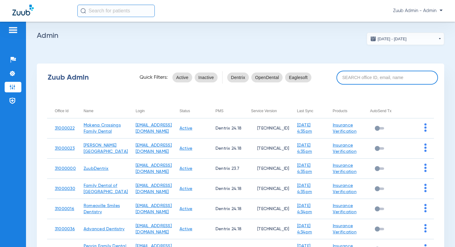
click at [373, 72] on input at bounding box center [388, 78] width 102 height 14
paste input "Oswego"
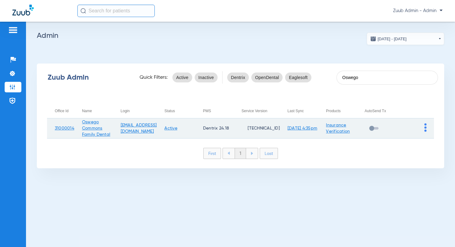
type input "Oswego"
click at [427, 128] on td at bounding box center [415, 128] width 38 height 20
click at [426, 128] on img at bounding box center [426, 127] width 2 height 8
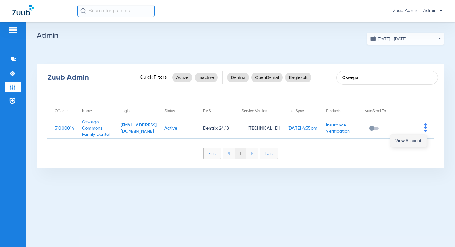
click at [414, 138] on span "View Account" at bounding box center [409, 140] width 26 height 4
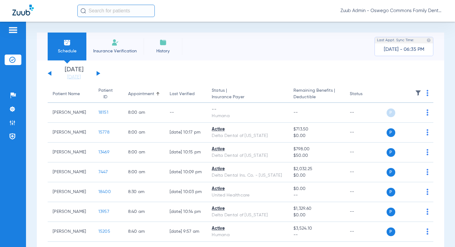
click at [109, 10] on input "text" at bounding box center [115, 11] width 77 height 12
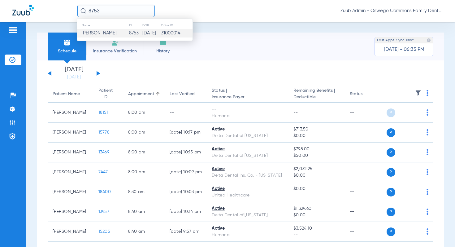
type input "8753"
click at [129, 33] on td "8753" at bounding box center [135, 33] width 13 height 9
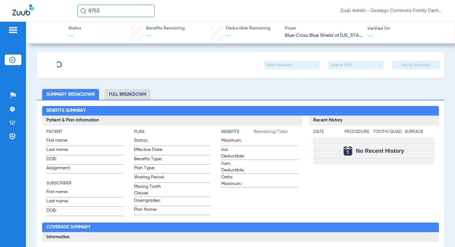
type input "[PERSON_NAME]"
type input "[DATE]"
type input "ZJN604M98122"
type input "212042M2A3"
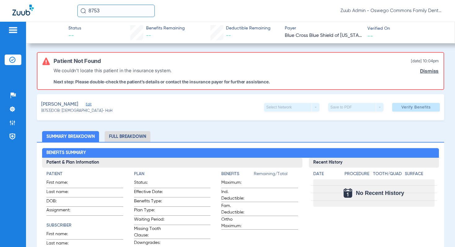
click at [86, 103] on span "Edit" at bounding box center [89, 105] width 6 height 6
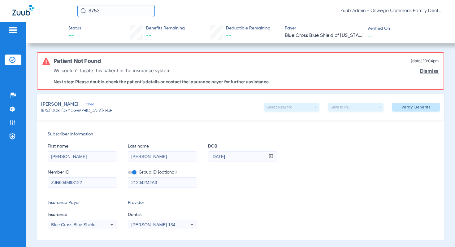
drag, startPoint x: 85, startPoint y: 182, endPoint x: 42, endPoint y: 180, distance: 43.4
click at [42, 180] on div "Subscriber Information First name [PERSON_NAME] name [PERSON_NAME] mm / dd / yy…" at bounding box center [241, 180] width 408 height 120
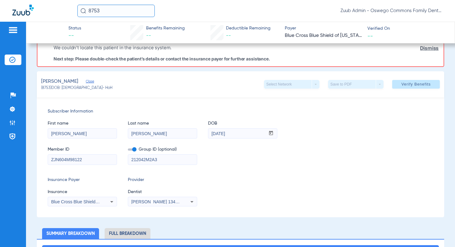
scroll to position [20, 0]
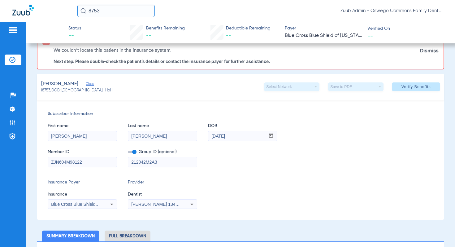
drag, startPoint x: 235, startPoint y: 136, endPoint x: 206, endPoint y: 135, distance: 29.4
click at [206, 135] on div "First name [PERSON_NAME] name [PERSON_NAME] mm / dd / yyyy [DATE]" at bounding box center [241, 129] width 386 height 24
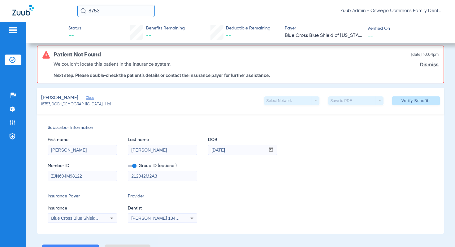
scroll to position [0, 0]
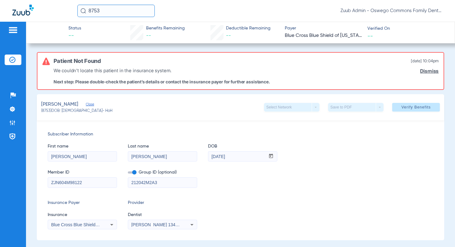
drag, startPoint x: 101, startPoint y: 9, endPoint x: 77, endPoint y: 9, distance: 24.2
click at [77, 9] on div "8753 Zuub Admin - Oswego Commons Family Dental" at bounding box center [227, 11] width 455 height 22
type input "7599"
click at [108, 12] on input "7599" at bounding box center [115, 11] width 77 height 12
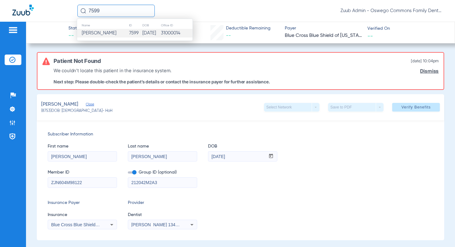
click at [108, 31] on span "[PERSON_NAME]" at bounding box center [99, 33] width 35 height 5
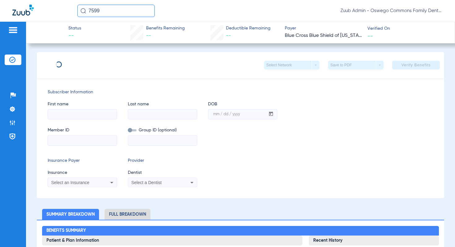
type input "[PERSON_NAME]"
type input "[DATE]"
type input "RLN846271717"
type input "079880"
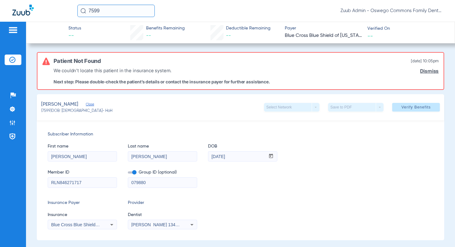
drag, startPoint x: 86, startPoint y: 182, endPoint x: 47, endPoint y: 181, distance: 39.0
click at [48, 181] on div "RLN846271717" at bounding box center [82, 182] width 69 height 11
drag, startPoint x: 240, startPoint y: 156, endPoint x: 194, endPoint y: 155, distance: 46.2
click at [194, 155] on div "First name [PERSON_NAME] Last name [PERSON_NAME] mm / dd / yyyy [DATE]" at bounding box center [241, 150] width 386 height 24
click at [90, 229] on div "Subscriber Information First name [PERSON_NAME] Last name [PERSON_NAME] mm / dd…" at bounding box center [241, 180] width 408 height 120
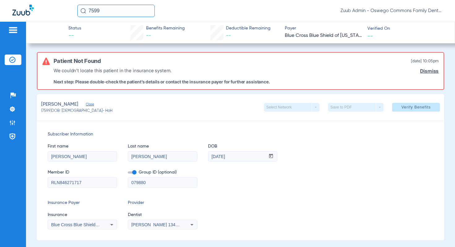
click at [90, 228] on mat-select "Blue Cross Blue Shield Of [US_STATE]" at bounding box center [82, 225] width 69 height 10
click at [96, 221] on div "Blue Cross Blue Shield Of [US_STATE]" at bounding box center [82, 224] width 69 height 7
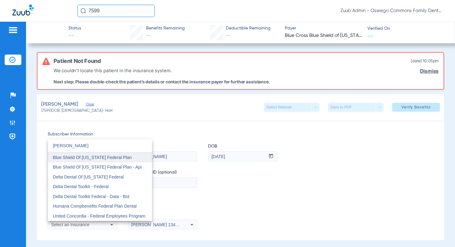
type input "[PERSON_NAME]"
click at [105, 158] on span "Blue Shield Of [US_STATE] Federal Plan" at bounding box center [92, 157] width 79 height 5
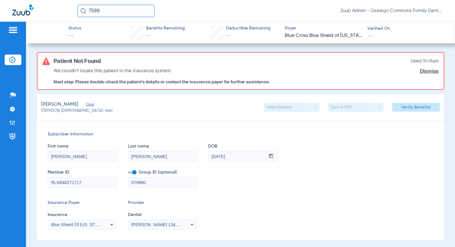
click at [432, 72] on link "Dismiss" at bounding box center [429, 71] width 19 height 6
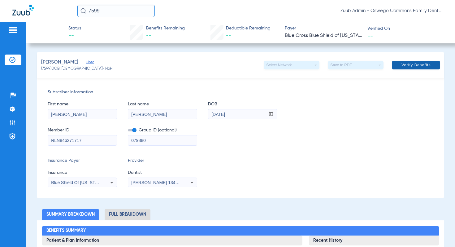
click at [423, 67] on span "Verify Benefits" at bounding box center [416, 65] width 29 height 5
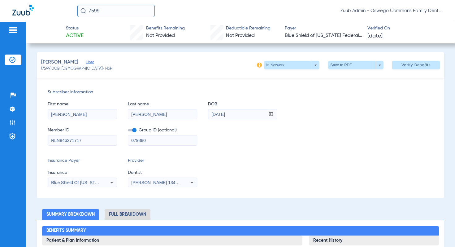
drag, startPoint x: 112, startPoint y: 11, endPoint x: 75, endPoint y: 11, distance: 37.5
click at [75, 11] on div "7599 Zuub Admin - Oswego Commons Family Dental" at bounding box center [227, 11] width 455 height 22
type input "14253"
click at [119, 11] on input "14253" at bounding box center [115, 11] width 77 height 12
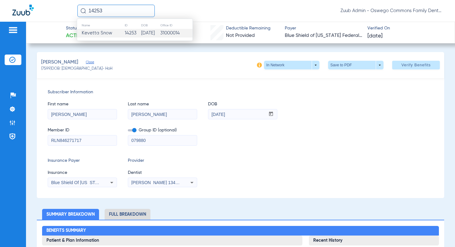
click at [125, 33] on td "14253" at bounding box center [133, 33] width 16 height 9
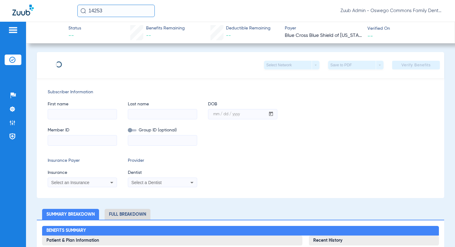
type input "Kevetta"
type input "Snow"
type input "[DATE]"
type input "CEP840420017"
type input "090070"
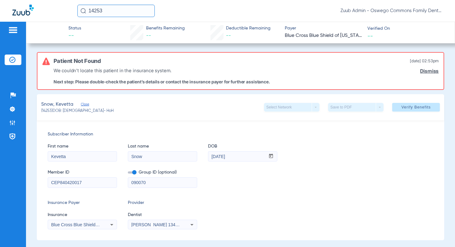
drag, startPoint x: 88, startPoint y: 179, endPoint x: 97, endPoint y: 184, distance: 9.4
click at [97, 184] on input "CEP840420017" at bounding box center [82, 183] width 69 height 10
drag, startPoint x: 238, startPoint y: 157, endPoint x: 205, endPoint y: 157, distance: 32.2
click at [205, 157] on div "First name [PERSON_NAME] Last name Snow DOB mm / dd / yyyy [DATE]" at bounding box center [241, 150] width 386 height 24
drag, startPoint x: 87, startPoint y: 184, endPoint x: 51, endPoint y: 182, distance: 35.7
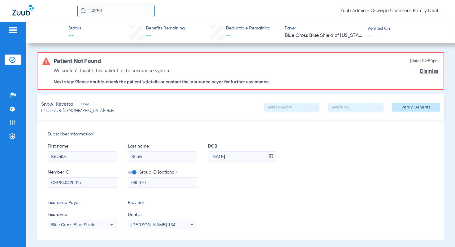
click at [51, 182] on input "CEP840420017" at bounding box center [82, 183] width 69 height 10
click at [13, 125] on img at bounding box center [12, 123] width 6 height 6
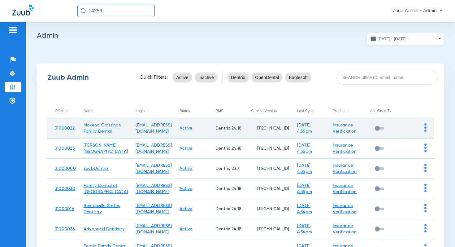
click at [425, 128] on img at bounding box center [426, 127] width 2 height 8
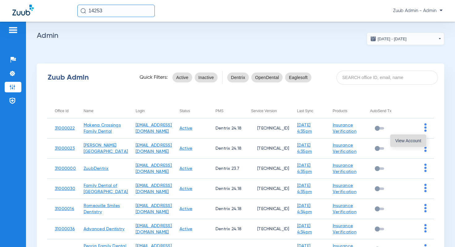
click at [409, 139] on span "View Account" at bounding box center [409, 140] width 26 height 4
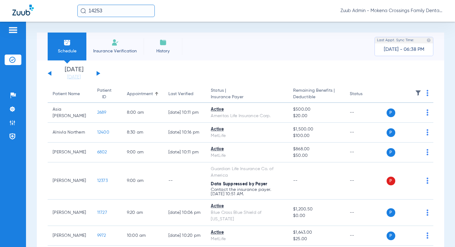
click at [418, 92] on img at bounding box center [418, 93] width 6 height 6
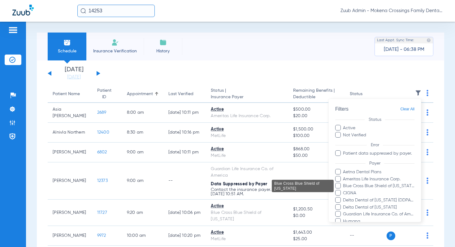
click at [366, 186] on span "Blue Cross Blue Shield of [US_STATE]" at bounding box center [379, 186] width 72 height 7
click at [344, 190] on input "Blue Cross Blue Shield of [US_STATE]" at bounding box center [344, 190] width 0 height 0
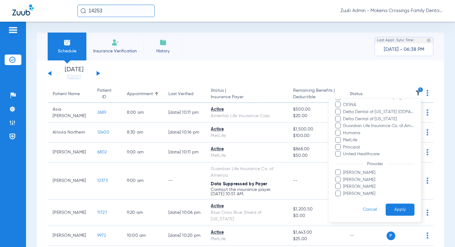
click at [392, 206] on button "Apply" at bounding box center [400, 210] width 29 height 12
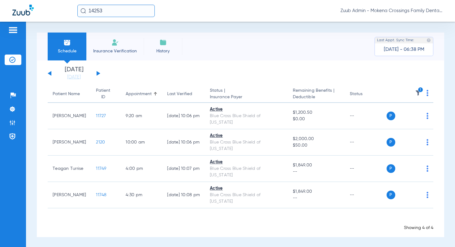
click at [96, 73] on div "[DATE] [DATE] [DATE] [DATE] [DATE] [DATE] [DATE] [DATE] [DATE] [DATE] [DATE] [D…" at bounding box center [74, 74] width 53 height 14
click at [99, 74] on button at bounding box center [99, 73] width 4 height 5
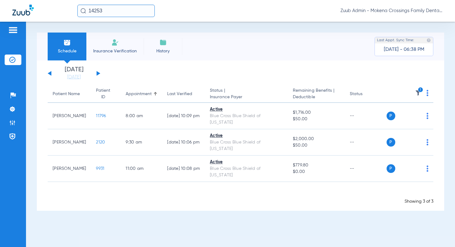
click at [99, 73] on button at bounding box center [99, 73] width 4 height 5
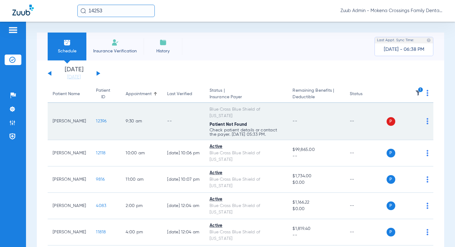
click at [96, 119] on span "12396" at bounding box center [101, 121] width 11 height 4
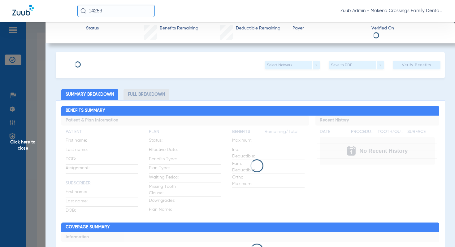
type input "[PERSON_NAME]"
type input "[DATE]"
type input "001061537"
type input "652375"
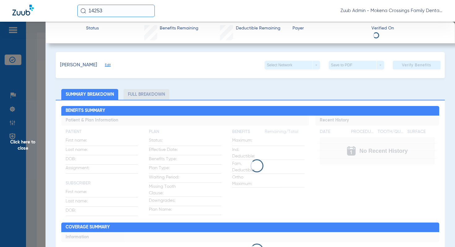
click at [111, 65] on span "Edit" at bounding box center [108, 66] width 6 height 6
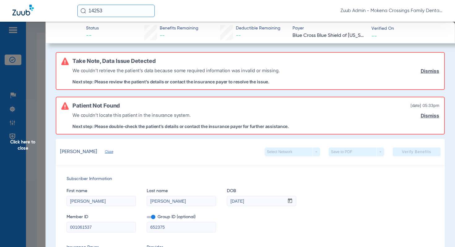
click at [97, 142] on div "[PERSON_NAME] Close Select Network arrow_drop_down Save to PDF arrow_drop_down …" at bounding box center [250, 152] width 389 height 26
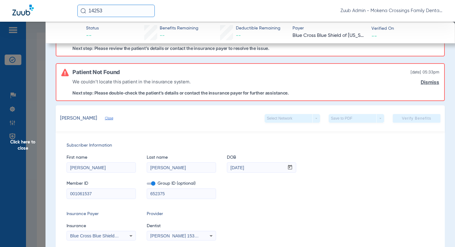
scroll to position [36, 0]
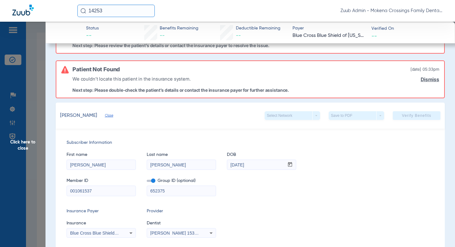
drag, startPoint x: 98, startPoint y: 189, endPoint x: 65, endPoint y: 188, distance: 33.5
click at [64, 188] on div "Subscriber Information First name [PERSON_NAME] Last name [PERSON_NAME] DOB mm …" at bounding box center [250, 222] width 389 height 186
drag, startPoint x: 253, startPoint y: 163, endPoint x: 225, endPoint y: 163, distance: 27.9
click at [225, 163] on div "First name [PERSON_NAME] Last name [PERSON_NAME] mm / dd / yyyy [DATE]" at bounding box center [251, 158] width 368 height 24
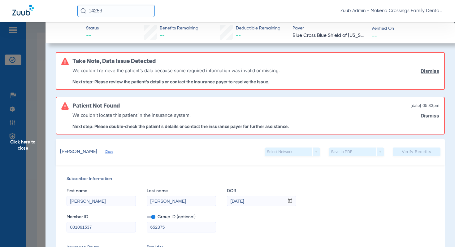
click at [429, 69] on link "Dismiss" at bounding box center [430, 71] width 19 height 6
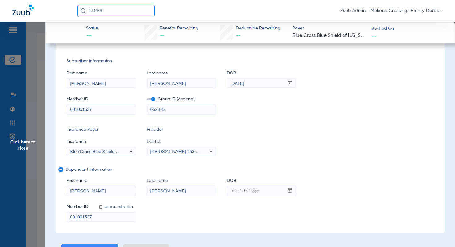
scroll to position [67, 0]
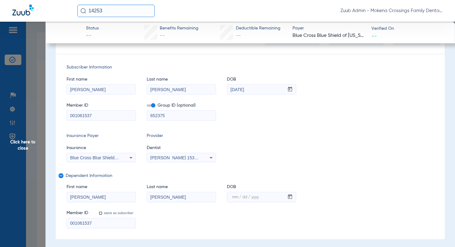
click at [24, 143] on span "Click here to close" at bounding box center [23, 145] width 46 height 247
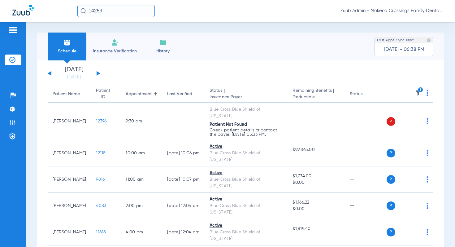
click at [98, 73] on button at bounding box center [99, 73] width 4 height 5
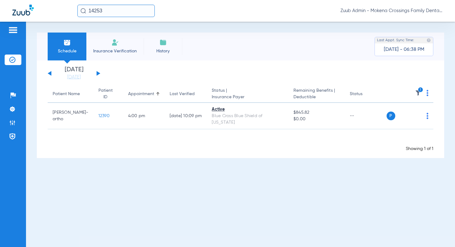
click at [98, 72] on div "[DATE] [DATE] [DATE] [DATE] [DATE] [DATE] [DATE] [DATE] [DATE] [DATE] [DATE] [D…" at bounding box center [74, 74] width 53 height 14
click at [98, 74] on button at bounding box center [99, 73] width 4 height 5
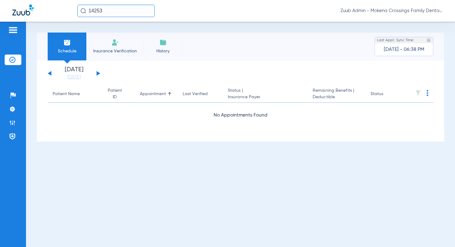
click at [98, 74] on button at bounding box center [99, 73] width 4 height 5
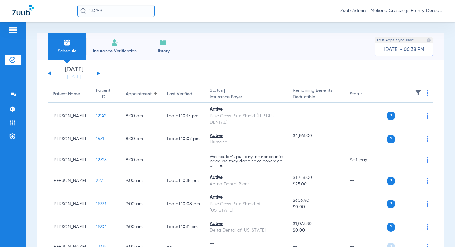
click at [419, 93] on img at bounding box center [418, 93] width 6 height 6
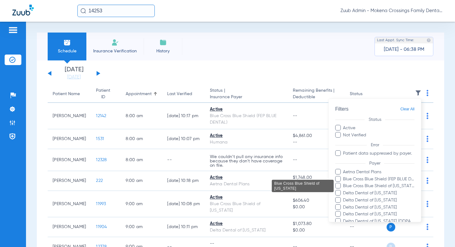
click at [353, 184] on span "Blue Cross Blue Shield of [US_STATE]" at bounding box center [379, 186] width 72 height 7
click at [344, 190] on input "Blue Cross Blue Shield of [US_STATE]" at bounding box center [344, 190] width 0 height 0
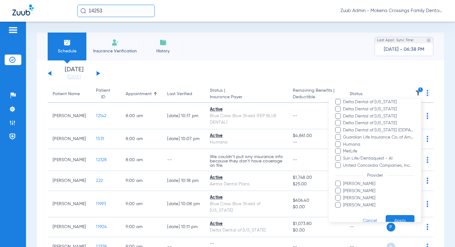
scroll to position [102, 0]
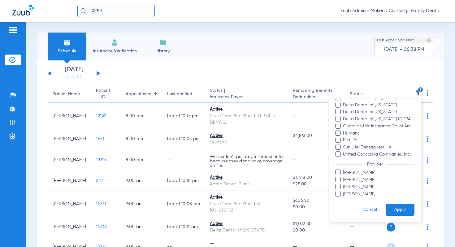
click at [401, 207] on button "Apply" at bounding box center [400, 210] width 29 height 12
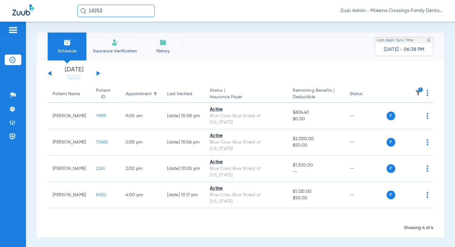
click at [96, 70] on div "[DATE] [DATE] [DATE] [DATE] [DATE] [DATE] [DATE] [DATE] [DATE] [DATE] [DATE] [D…" at bounding box center [74, 74] width 53 height 14
click at [97, 72] on button at bounding box center [99, 73] width 4 height 5
click at [98, 73] on button at bounding box center [99, 73] width 4 height 5
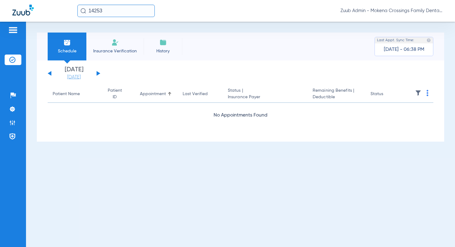
click at [70, 76] on link "[DATE]" at bounding box center [73, 77] width 37 height 6
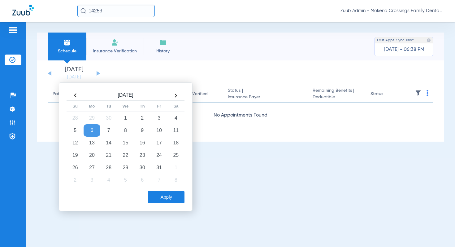
click at [75, 97] on th at bounding box center [75, 95] width 17 height 10
click at [94, 120] on td "1" at bounding box center [92, 118] width 17 height 12
click at [172, 197] on button "Apply" at bounding box center [166, 197] width 37 height 12
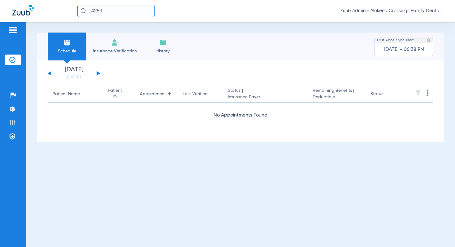
click at [99, 72] on div "[DATE] [DATE] [DATE] [DATE] [DATE] [DATE] [DATE] [DATE] [DATE] [DATE] [DATE] [D…" at bounding box center [74, 74] width 53 height 14
click at [98, 72] on button at bounding box center [99, 73] width 4 height 5
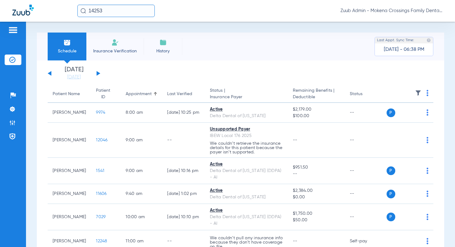
click at [420, 90] on img at bounding box center [418, 93] width 6 height 6
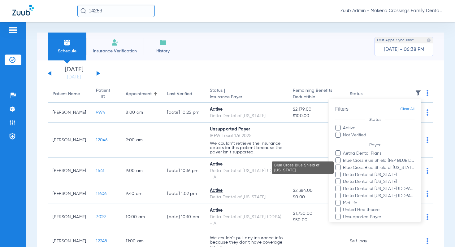
click at [384, 166] on span "Blue Cross Blue Shield of [US_STATE]" at bounding box center [379, 167] width 72 height 7
click at [344, 172] on input "Blue Cross Blue Shield of [US_STATE]" at bounding box center [344, 172] width 0 height 0
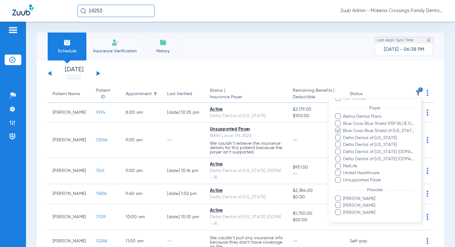
scroll to position [56, 0]
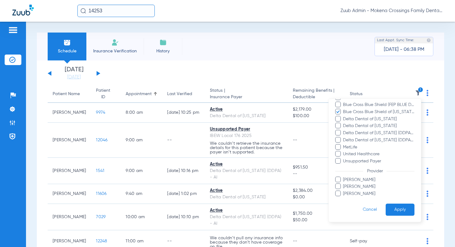
click at [402, 211] on button "Apply" at bounding box center [400, 210] width 29 height 12
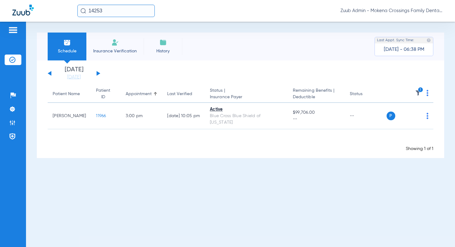
click at [99, 73] on button at bounding box center [99, 73] width 4 height 5
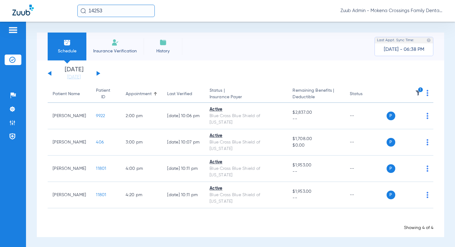
click at [99, 73] on button at bounding box center [99, 73] width 4 height 5
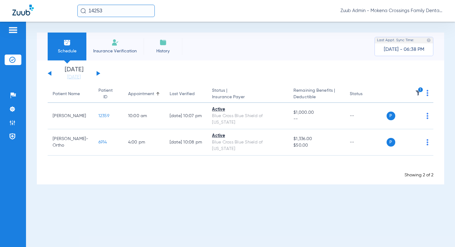
click at [99, 73] on button at bounding box center [99, 73] width 4 height 5
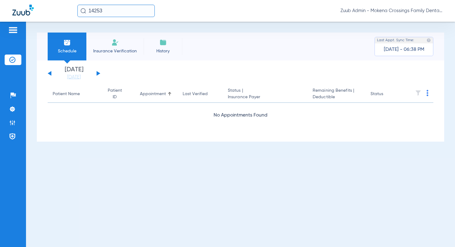
click at [99, 73] on button at bounding box center [99, 73] width 4 height 5
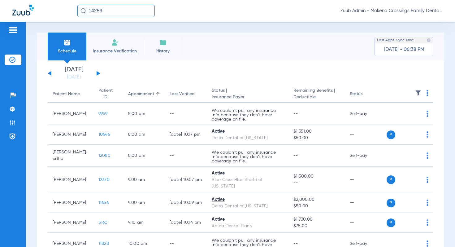
click at [418, 93] on img at bounding box center [418, 93] width 6 height 6
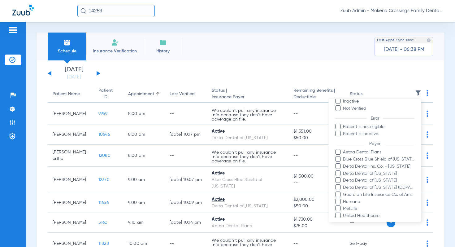
scroll to position [34, 0]
click at [373, 157] on span "Blue Cross Blue Shield of [US_STATE]" at bounding box center [379, 159] width 72 height 7
click at [344, 163] on input "Blue Cross Blue Shield of [US_STATE]" at bounding box center [344, 163] width 0 height 0
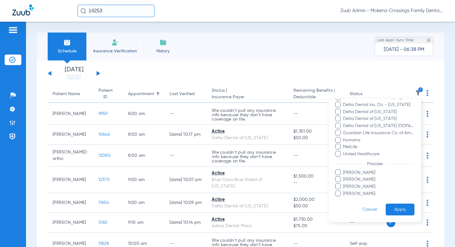
click at [397, 207] on button "Apply" at bounding box center [400, 210] width 29 height 12
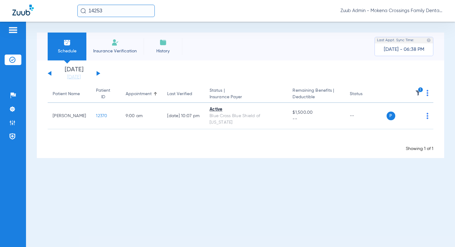
click at [98, 72] on button at bounding box center [99, 73] width 4 height 5
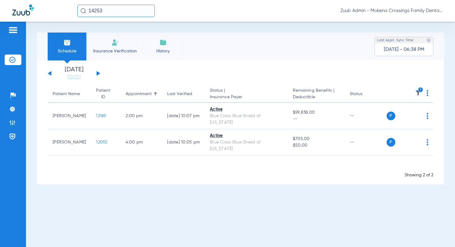
click at [98, 72] on button at bounding box center [99, 73] width 4 height 5
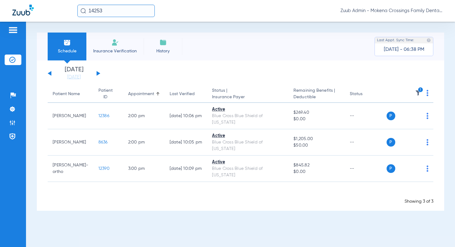
click at [98, 72] on button at bounding box center [99, 73] width 4 height 5
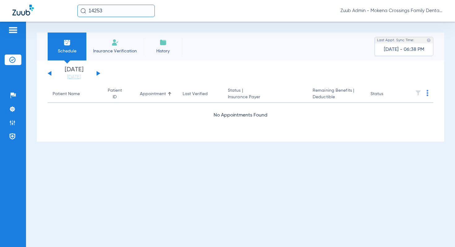
click at [98, 72] on button at bounding box center [99, 73] width 4 height 5
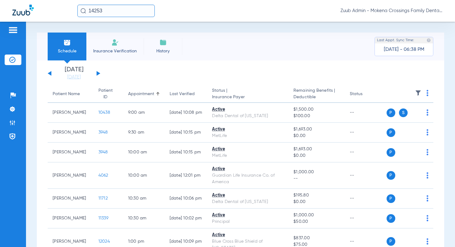
click at [419, 92] on img at bounding box center [418, 93] width 6 height 6
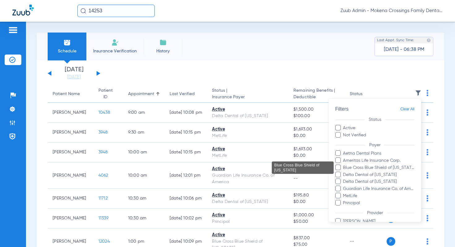
click at [376, 168] on span "Blue Cross Blue Shield of [US_STATE]" at bounding box center [379, 167] width 72 height 7
click at [344, 172] on input "Blue Cross Blue Shield of [US_STATE]" at bounding box center [344, 172] width 0 height 0
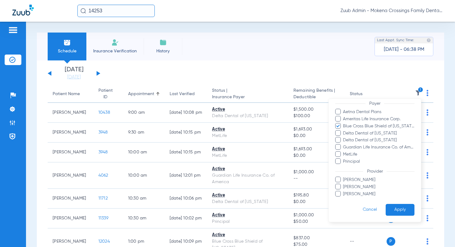
click at [397, 204] on button "Apply" at bounding box center [400, 210] width 29 height 12
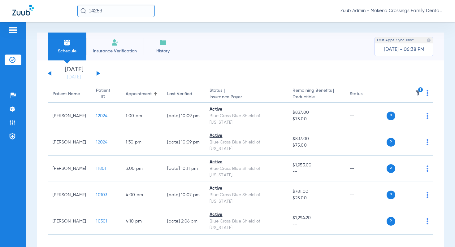
click at [98, 73] on button at bounding box center [99, 73] width 4 height 5
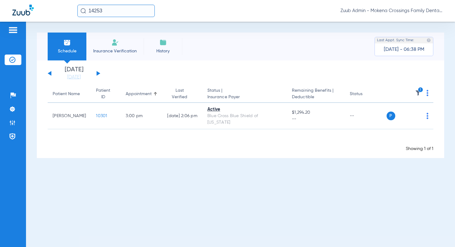
click at [98, 73] on button at bounding box center [99, 73] width 4 height 5
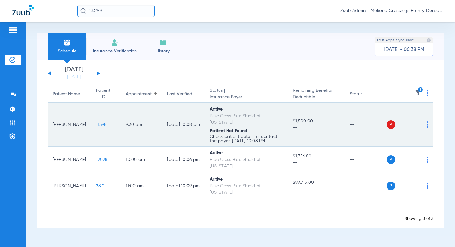
click at [96, 122] on span "11598" at bounding box center [101, 124] width 11 height 4
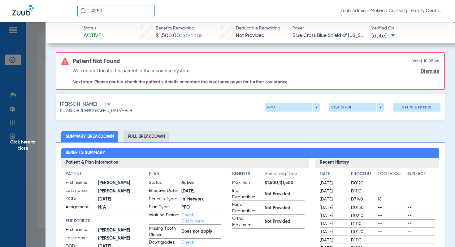
click at [111, 104] on span "Edit" at bounding box center [108, 105] width 6 height 6
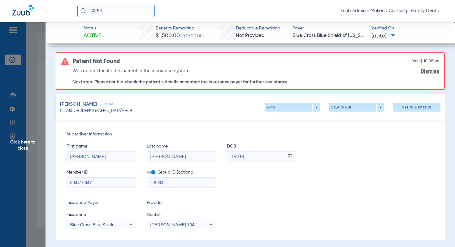
scroll to position [7, 0]
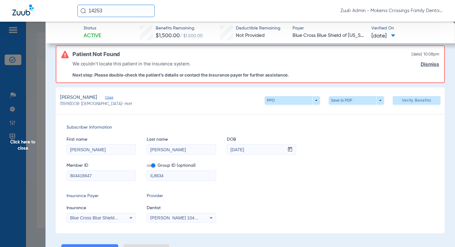
click at [425, 66] on link "Dismiss" at bounding box center [430, 64] width 19 height 6
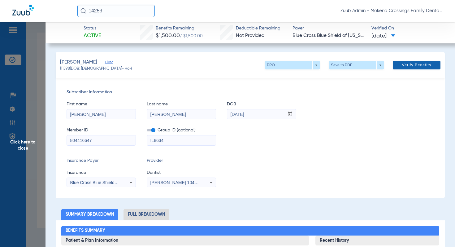
click at [414, 68] on span at bounding box center [417, 65] width 48 height 15
click at [27, 147] on span "Click here to close" at bounding box center [23, 145] width 46 height 247
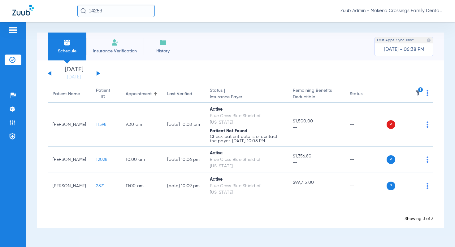
click at [99, 74] on div "[DATE] [DATE] [DATE] [DATE] [DATE] [DATE] [DATE] [DATE] [DATE] [DATE] [DATE] [D…" at bounding box center [74, 74] width 53 height 14
click at [97, 72] on button at bounding box center [99, 73] width 4 height 5
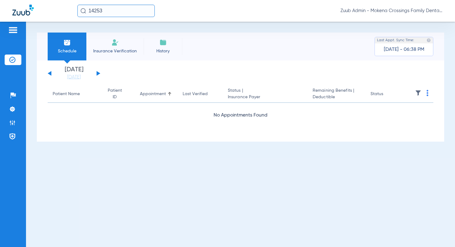
click at [97, 72] on button at bounding box center [99, 73] width 4 height 5
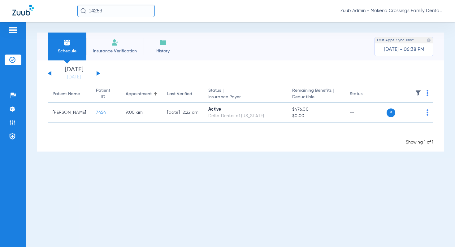
click at [97, 72] on button at bounding box center [99, 73] width 4 height 5
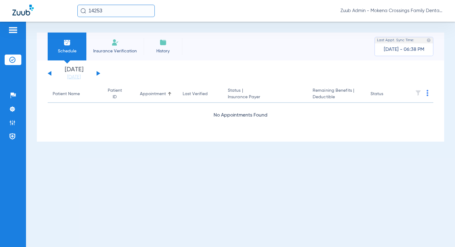
click at [97, 72] on button at bounding box center [99, 73] width 4 height 5
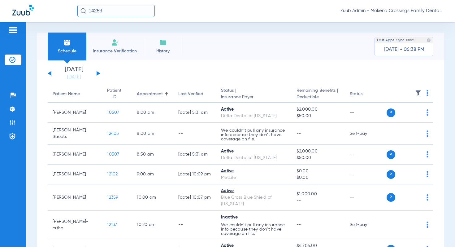
click at [416, 92] on img at bounding box center [418, 93] width 6 height 6
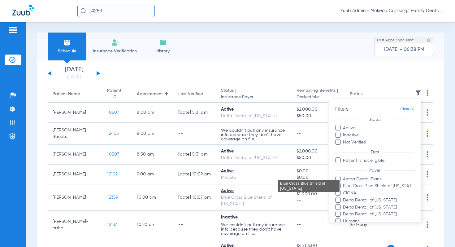
click at [399, 184] on span "Blue Cross Blue Shield of [US_STATE]" at bounding box center [379, 186] width 72 height 7
click at [344, 190] on input "Blue Cross Blue Shield of [US_STATE]" at bounding box center [344, 190] width 0 height 0
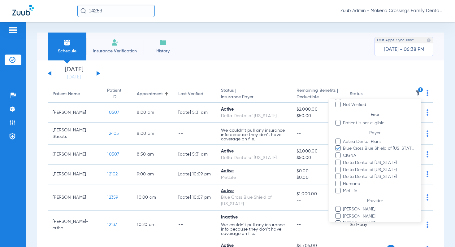
scroll to position [67, 0]
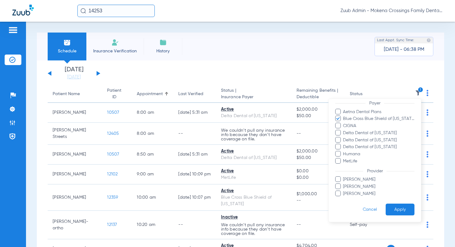
click at [407, 209] on button "Apply" at bounding box center [400, 210] width 29 height 12
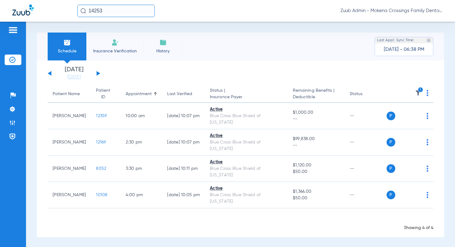
click at [98, 74] on button at bounding box center [99, 73] width 4 height 5
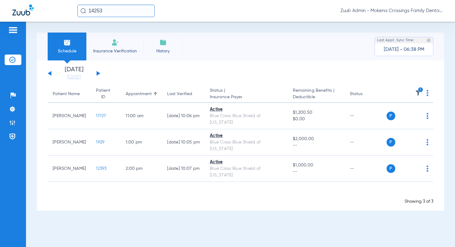
click at [98, 74] on button at bounding box center [99, 73] width 4 height 5
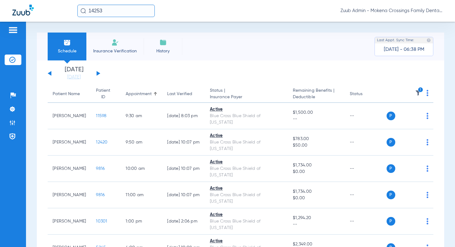
click at [98, 74] on button at bounding box center [99, 73] width 4 height 5
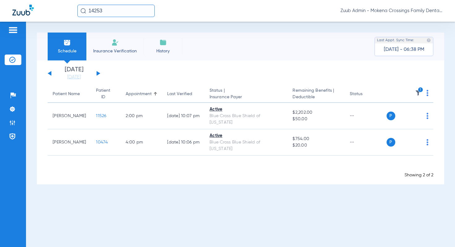
click at [98, 74] on button at bounding box center [99, 73] width 4 height 5
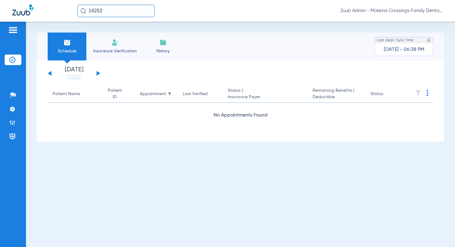
click at [98, 74] on button at bounding box center [99, 73] width 4 height 5
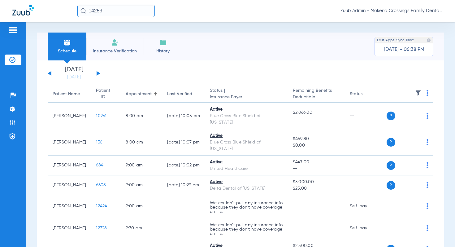
click at [99, 73] on button at bounding box center [99, 73] width 4 height 5
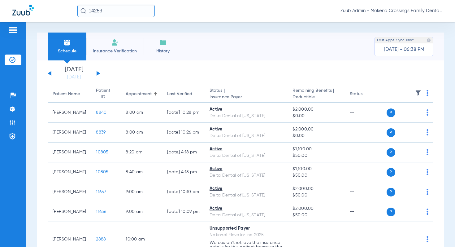
click at [417, 94] on img at bounding box center [418, 93] width 6 height 6
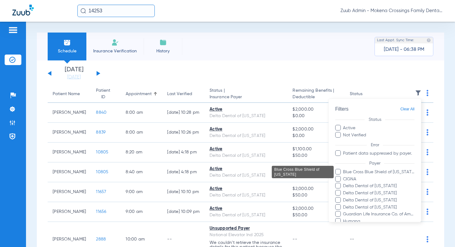
click at [385, 173] on span "Blue Cross Blue Shield of [US_STATE]" at bounding box center [379, 172] width 72 height 7
click at [344, 176] on input "Blue Cross Blue Shield of [US_STATE]" at bounding box center [344, 176] width 0 height 0
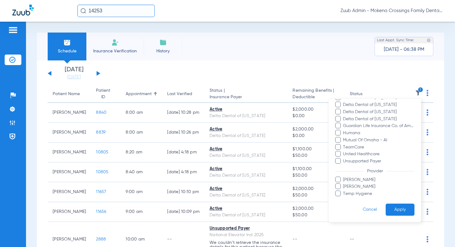
click at [399, 211] on button "Apply" at bounding box center [400, 210] width 29 height 12
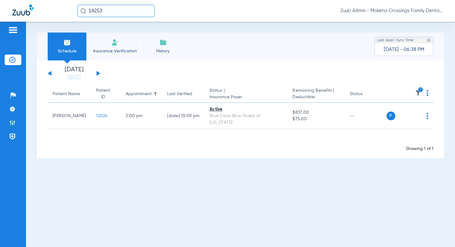
click at [99, 73] on button at bounding box center [99, 73] width 4 height 5
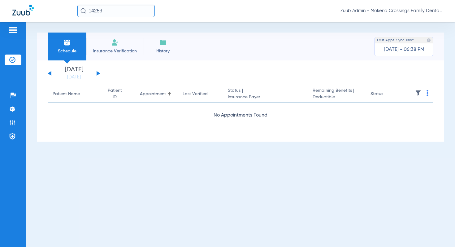
click at [99, 73] on button at bounding box center [99, 73] width 4 height 5
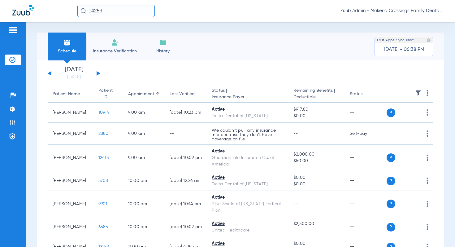
click at [417, 94] on img at bounding box center [418, 93] width 6 height 6
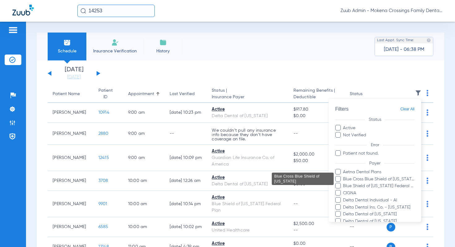
click at [379, 180] on span "Blue Cross Blue Shield of [US_STATE]" at bounding box center [379, 179] width 72 height 7
click at [344, 183] on input "Blue Cross Blue Shield of [US_STATE]" at bounding box center [344, 183] width 0 height 0
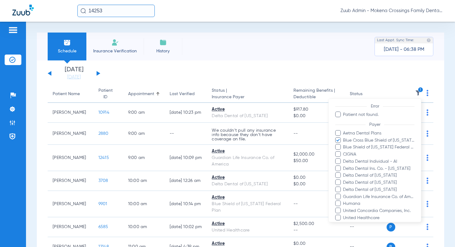
scroll to position [95, 0]
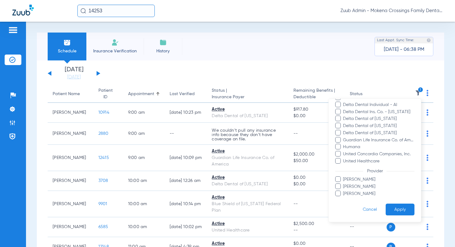
click at [401, 211] on button "Apply" at bounding box center [400, 210] width 29 height 12
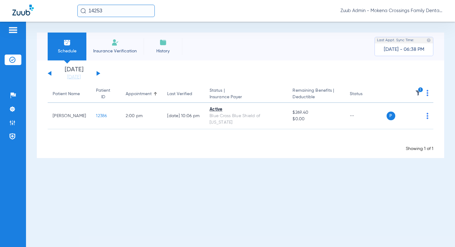
click at [97, 72] on button at bounding box center [99, 73] width 4 height 5
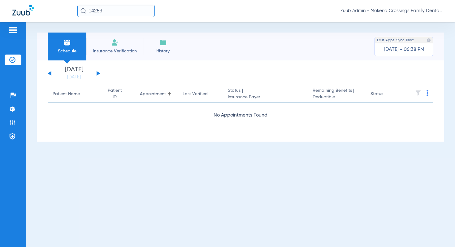
click at [97, 72] on button at bounding box center [99, 73] width 4 height 5
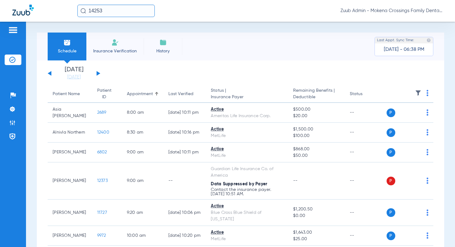
click at [418, 89] on th at bounding box center [410, 93] width 47 height 17
click at [418, 96] on img at bounding box center [418, 93] width 6 height 6
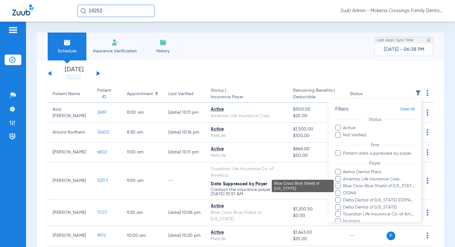
click at [368, 187] on span "Blue Cross Blue Shield of [US_STATE]" at bounding box center [379, 186] width 72 height 7
click at [344, 190] on input "Blue Cross Blue Shield of [US_STATE]" at bounding box center [344, 190] width 0 height 0
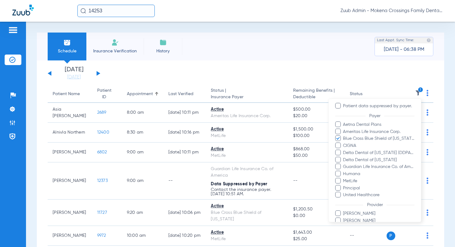
scroll to position [88, 0]
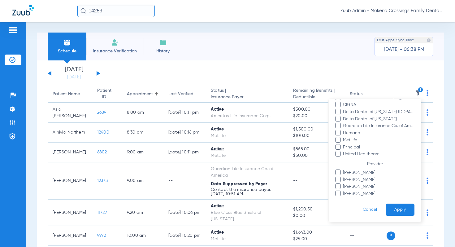
click at [399, 212] on button "Apply" at bounding box center [400, 210] width 29 height 12
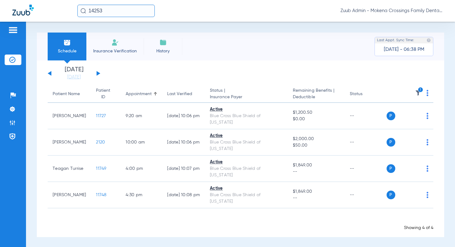
click at [99, 74] on div "[DATE] [DATE] [DATE] [DATE] [DATE] [DATE] [DATE] [DATE] [DATE] [DATE] [DATE] [D…" at bounding box center [74, 74] width 53 height 14
click at [97, 73] on button at bounding box center [99, 73] width 4 height 5
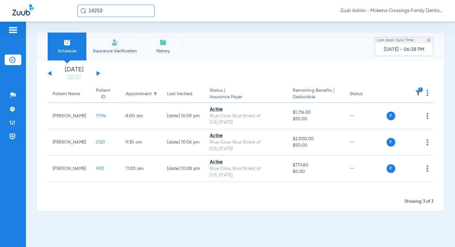
click at [98, 73] on button at bounding box center [99, 73] width 4 height 5
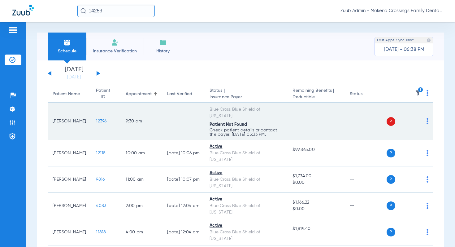
click at [96, 119] on span "12396" at bounding box center [101, 121] width 11 height 4
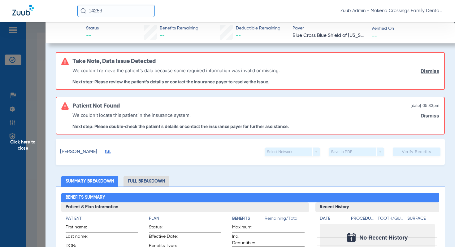
click at [111, 150] on span "Edit" at bounding box center [108, 153] width 6 height 6
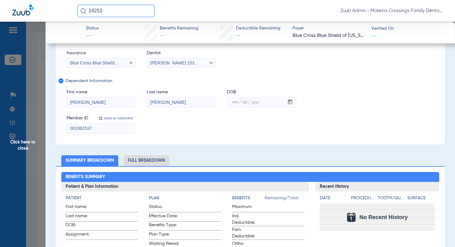
scroll to position [203, 0]
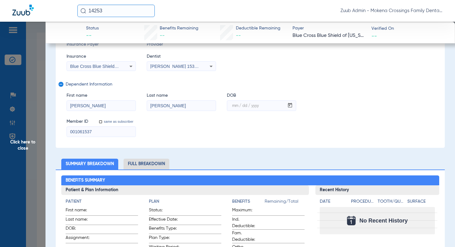
click at [29, 138] on span "Click here to close" at bounding box center [23, 145] width 46 height 247
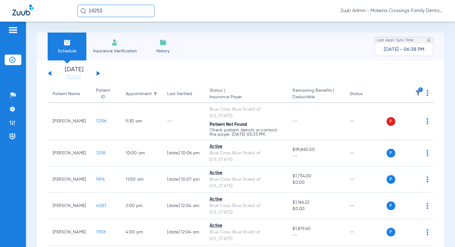
click at [98, 73] on button at bounding box center [99, 73] width 4 height 5
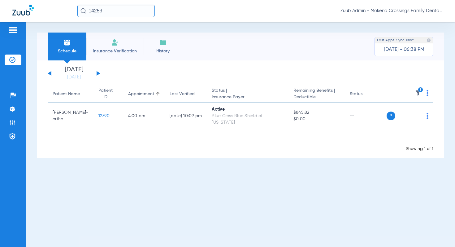
click at [99, 73] on button at bounding box center [99, 73] width 4 height 5
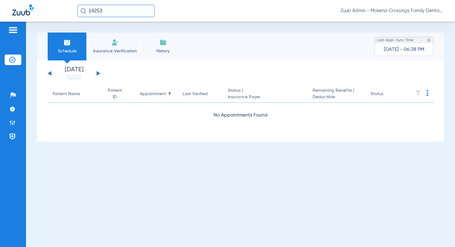
click at [99, 73] on button at bounding box center [99, 73] width 4 height 5
click at [12, 125] on img at bounding box center [12, 123] width 6 height 6
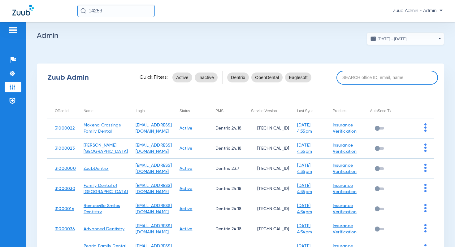
click at [375, 75] on input at bounding box center [388, 78] width 102 height 14
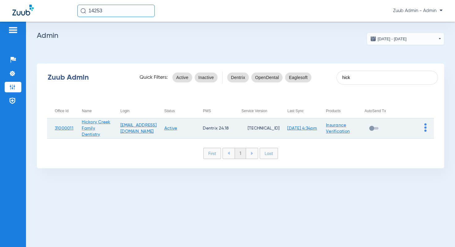
type input "hick"
click at [425, 129] on img at bounding box center [426, 127] width 2 height 8
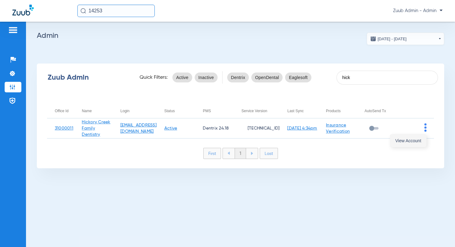
click at [410, 140] on span "View Account" at bounding box center [409, 140] width 26 height 4
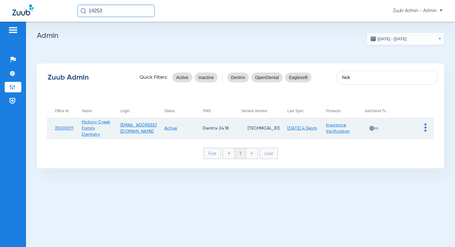
click at [426, 129] on img at bounding box center [426, 127] width 2 height 8
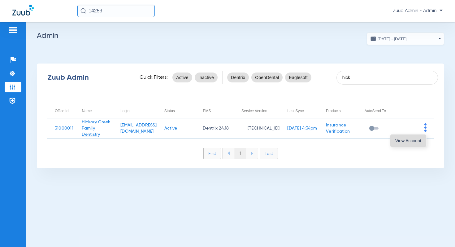
click at [415, 140] on span "View Account" at bounding box center [409, 140] width 26 height 4
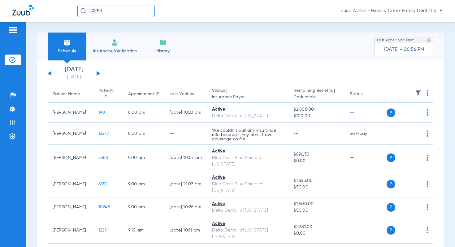
click at [78, 77] on link "[DATE]" at bounding box center [73, 77] width 37 height 6
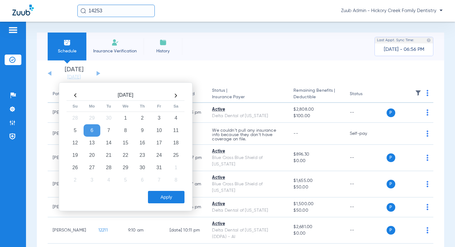
click at [77, 97] on th at bounding box center [75, 95] width 17 height 10
click at [94, 117] on td "1" at bounding box center [92, 118] width 17 height 12
click at [171, 195] on button "Apply" at bounding box center [166, 197] width 37 height 12
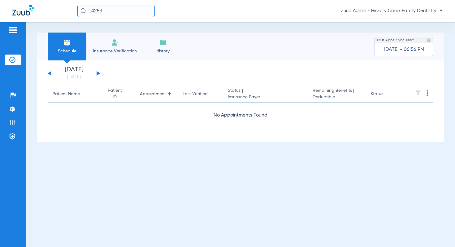
click at [98, 73] on button at bounding box center [99, 73] width 4 height 5
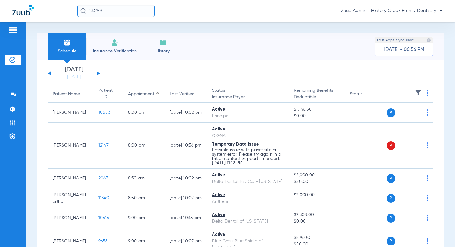
click at [419, 90] on img at bounding box center [418, 93] width 6 height 6
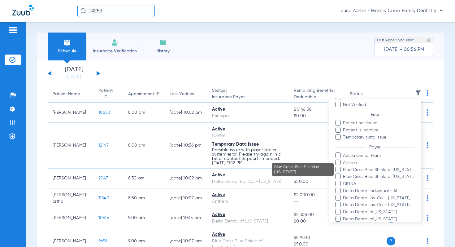
click at [388, 169] on span "Blue Cross Blue Shield of [US_STATE]" at bounding box center [379, 169] width 72 height 7
click at [344, 174] on input "Blue Cross Blue Shield of [US_STATE]" at bounding box center [344, 174] width 0 height 0
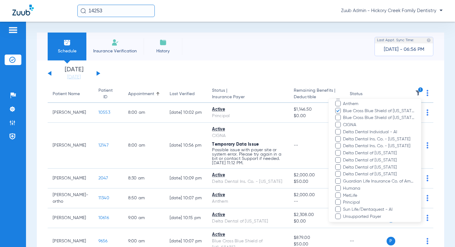
scroll to position [173, 0]
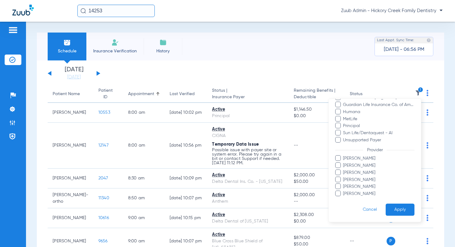
click at [398, 208] on button "Apply" at bounding box center [400, 210] width 29 height 12
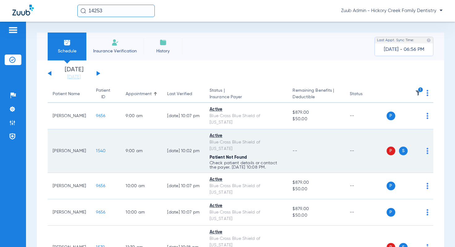
click at [92, 138] on td "1540" at bounding box center [106, 151] width 30 height 44
click at [96, 149] on span "1540" at bounding box center [101, 151] width 10 height 4
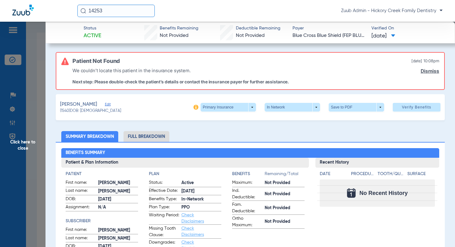
click at [111, 105] on span "Edit" at bounding box center [108, 105] width 6 height 6
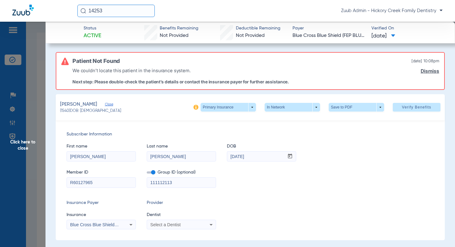
click at [28, 143] on span "Click here to close" at bounding box center [23, 145] width 46 height 247
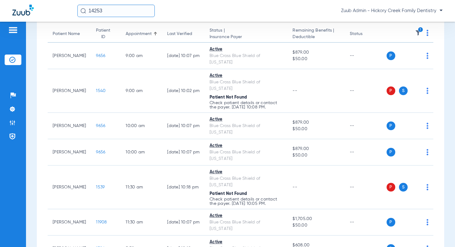
scroll to position [66, 0]
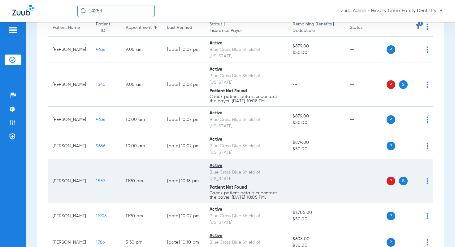
click at [96, 179] on span "1539" at bounding box center [100, 181] width 9 height 4
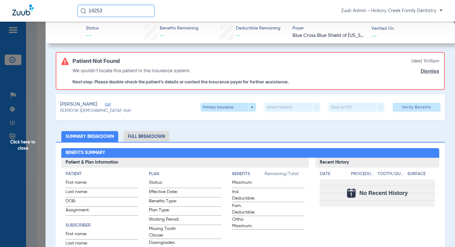
click at [111, 105] on span "Edit" at bounding box center [108, 105] width 6 height 6
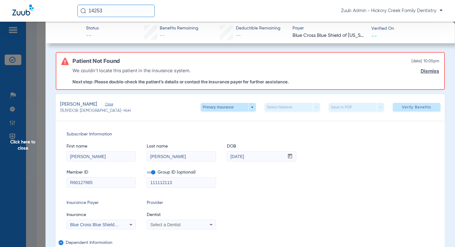
click at [30, 144] on span "Click here to close" at bounding box center [23, 145] width 46 height 247
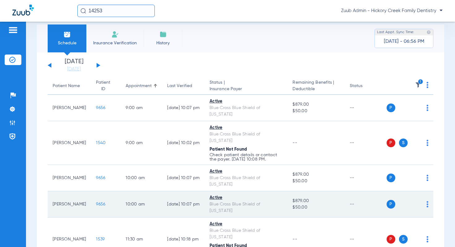
scroll to position [0, 0]
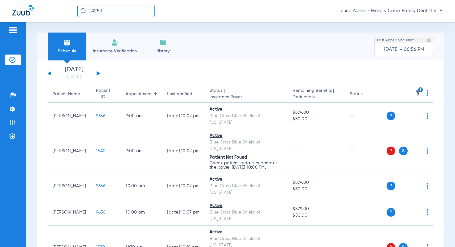
click at [99, 74] on div "[DATE] [DATE] [DATE] [DATE] [DATE] [DATE] [DATE] [DATE] [DATE] [DATE] [DATE] [D…" at bounding box center [74, 74] width 53 height 14
click at [98, 74] on button at bounding box center [99, 73] width 4 height 5
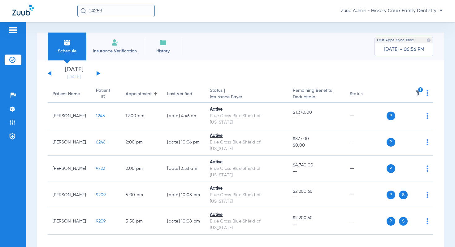
click at [98, 74] on button at bounding box center [99, 73] width 4 height 5
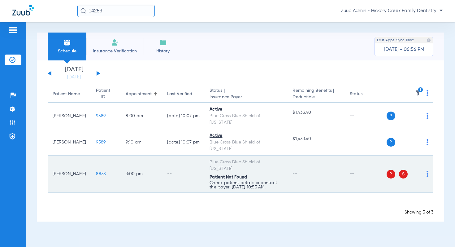
click at [96, 172] on span "8838" at bounding box center [101, 174] width 10 height 4
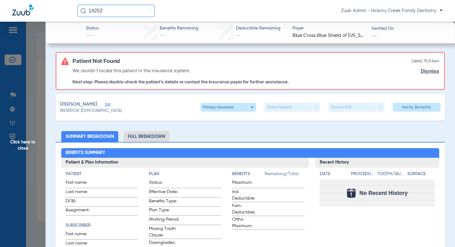
click at [105, 104] on span "Edit" at bounding box center [108, 105] width 6 height 6
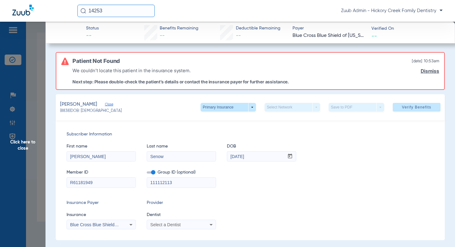
click at [31, 140] on span "Click here to close" at bounding box center [23, 145] width 46 height 247
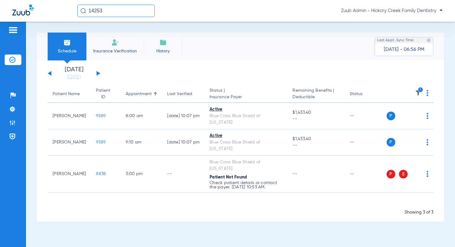
click at [98, 75] on button at bounding box center [99, 73] width 4 height 5
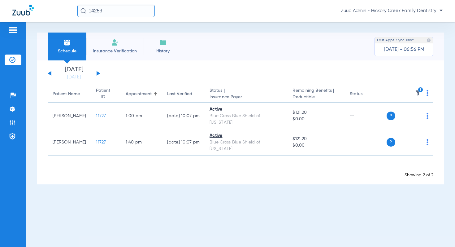
click at [98, 75] on button at bounding box center [99, 73] width 4 height 5
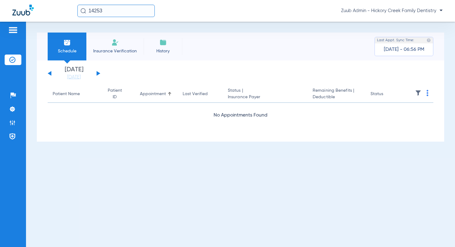
click at [98, 75] on button at bounding box center [99, 73] width 4 height 5
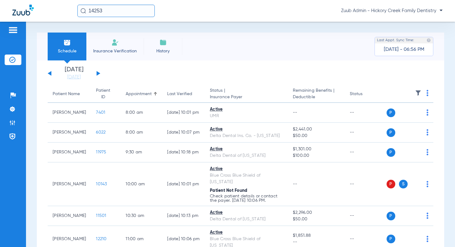
click at [419, 93] on img at bounding box center [418, 93] width 6 height 6
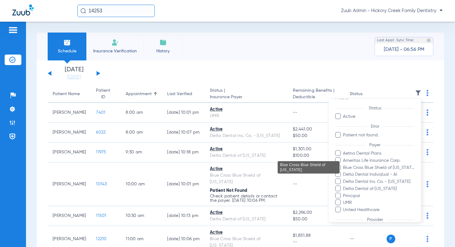
click at [365, 169] on span "Blue Cross Blue Shield of [US_STATE]" at bounding box center [379, 167] width 72 height 7
click at [344, 172] on input "Blue Cross Blue Shield of [US_STATE]" at bounding box center [344, 172] width 0 height 0
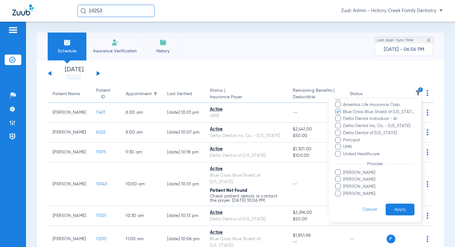
click at [397, 211] on button "Apply" at bounding box center [400, 210] width 29 height 12
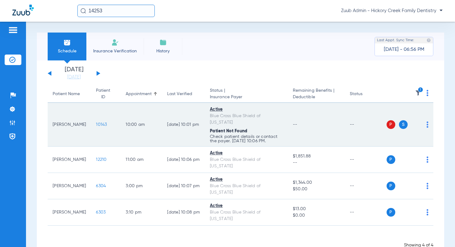
click at [96, 122] on span "10143" at bounding box center [101, 124] width 11 height 4
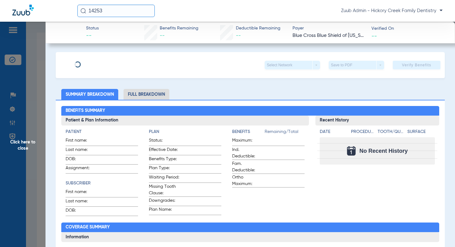
type input "[PERSON_NAME]"
type input "[DATE]"
type input "R58896882"
type input "104105106"
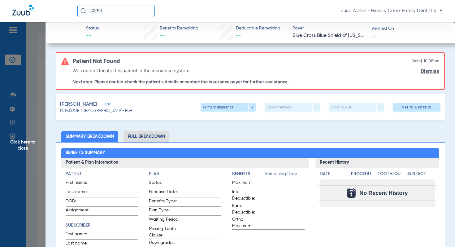
click at [105, 103] on span "Edit" at bounding box center [108, 105] width 6 height 6
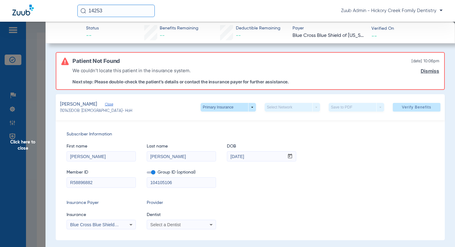
click at [32, 144] on span "Click here to close" at bounding box center [23, 145] width 46 height 247
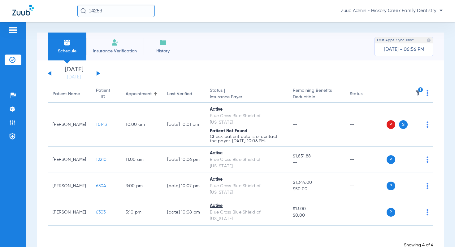
click at [99, 73] on button at bounding box center [99, 73] width 4 height 5
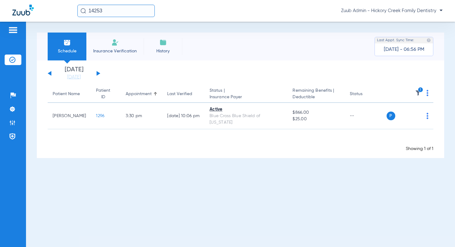
click at [99, 75] on div "[DATE] [DATE] [DATE] [DATE] [DATE] [DATE] [DATE] [DATE] [DATE] [DATE] [DATE] [D…" at bounding box center [74, 74] width 53 height 14
click at [98, 73] on button at bounding box center [99, 73] width 4 height 5
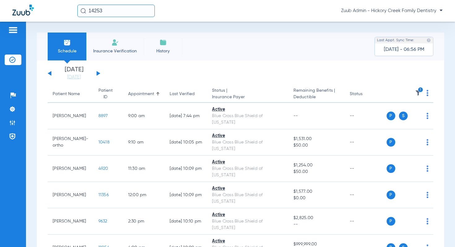
click at [97, 72] on button at bounding box center [99, 73] width 4 height 5
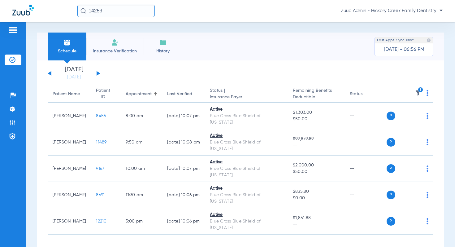
click at [97, 72] on button at bounding box center [99, 73] width 4 height 5
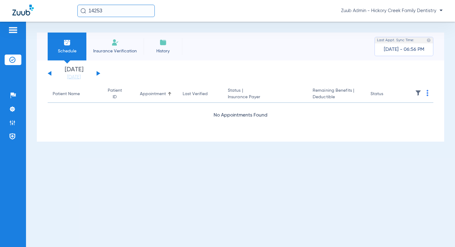
click at [97, 72] on button at bounding box center [99, 73] width 4 height 5
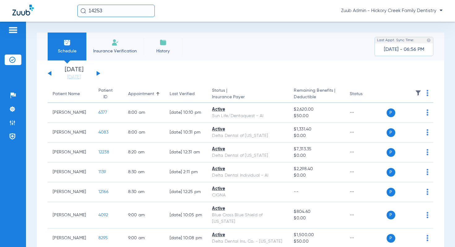
click at [418, 92] on img at bounding box center [418, 93] width 6 height 6
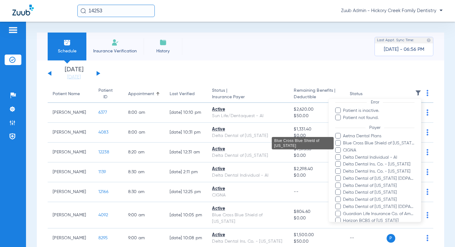
click at [380, 141] on span "Blue Cross Blue Shield of [US_STATE]" at bounding box center [379, 143] width 72 height 7
click at [344, 147] on input "Blue Cross Blue Shield of [US_STATE]" at bounding box center [344, 147] width 0 height 0
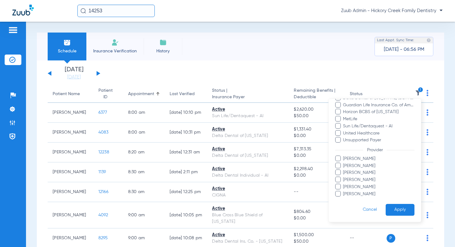
click at [393, 211] on button "Apply" at bounding box center [400, 210] width 29 height 12
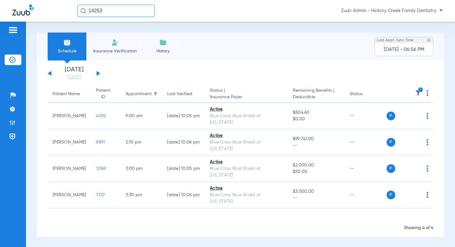
click at [97, 74] on button at bounding box center [99, 73] width 4 height 5
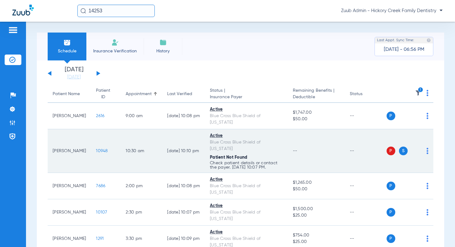
click at [96, 149] on span "10948" at bounding box center [102, 151] width 12 height 4
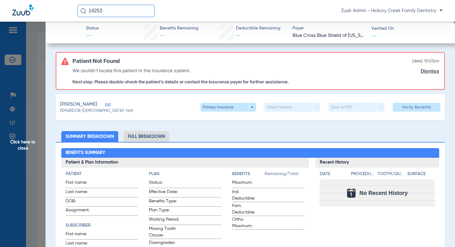
click at [105, 105] on span "Edit" at bounding box center [108, 105] width 6 height 6
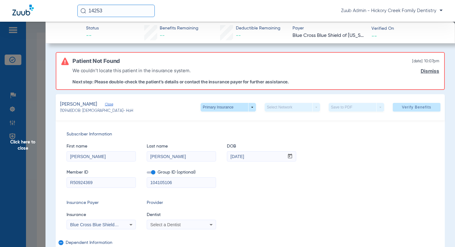
click at [28, 141] on span "Click here to close" at bounding box center [23, 145] width 46 height 247
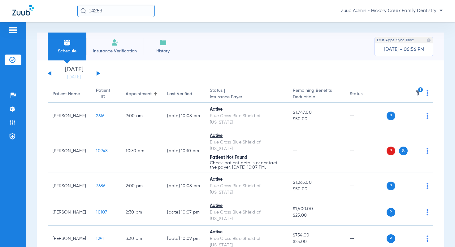
click at [98, 74] on button at bounding box center [99, 73] width 4 height 5
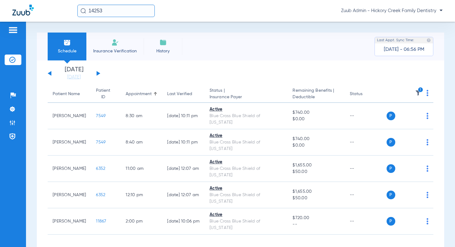
click at [98, 74] on button at bounding box center [99, 73] width 4 height 5
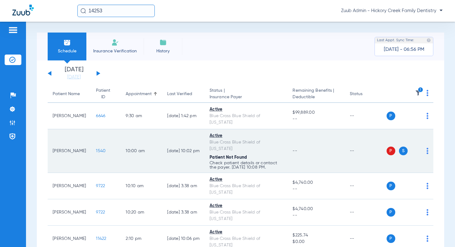
click at [96, 149] on span "1540" at bounding box center [101, 151] width 10 height 4
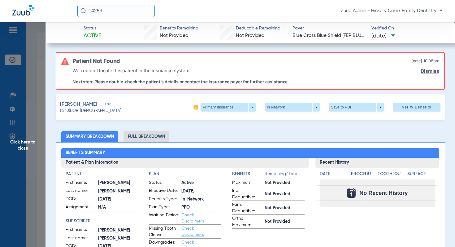
click at [111, 103] on span "Edit" at bounding box center [108, 105] width 6 height 6
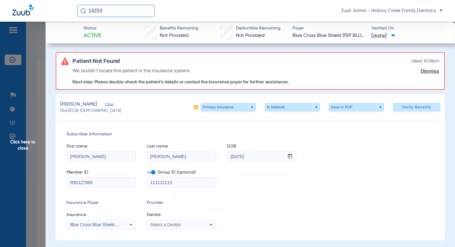
click at [29, 142] on span "Click here to close" at bounding box center [23, 145] width 46 height 247
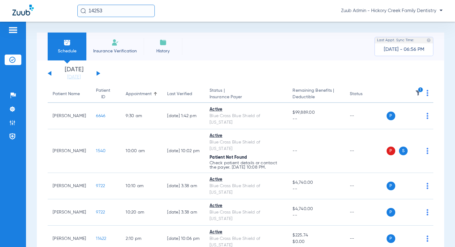
click at [98, 73] on button at bounding box center [99, 73] width 4 height 5
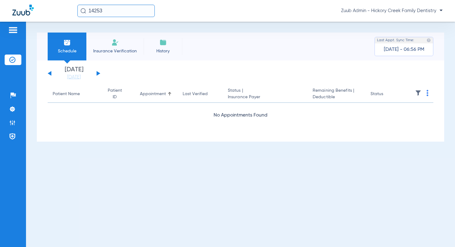
click at [98, 73] on button at bounding box center [99, 73] width 4 height 5
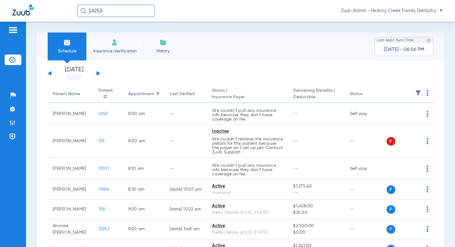
click at [418, 94] on img at bounding box center [418, 93] width 6 height 6
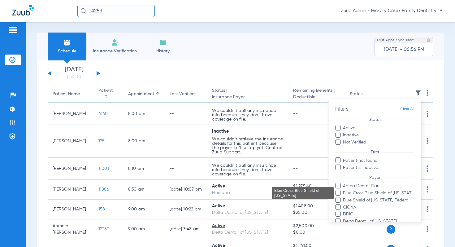
click at [368, 194] on span "Blue Cross Blue Shield of [US_STATE]" at bounding box center [379, 193] width 72 height 7
click at [344, 197] on input "Blue Cross Blue Shield of [US_STATE]" at bounding box center [344, 197] width 0 height 0
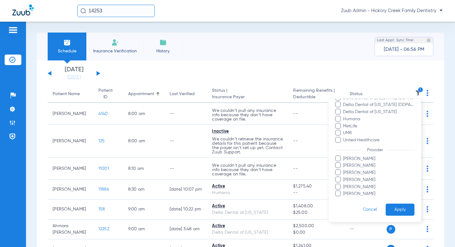
click at [391, 205] on button "Apply" at bounding box center [400, 210] width 29 height 12
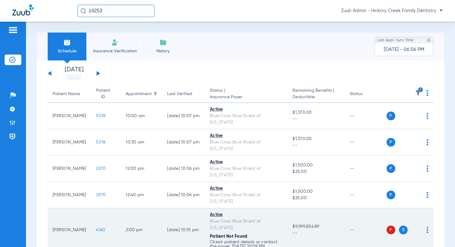
click at [96, 228] on span "4160" at bounding box center [100, 230] width 9 height 4
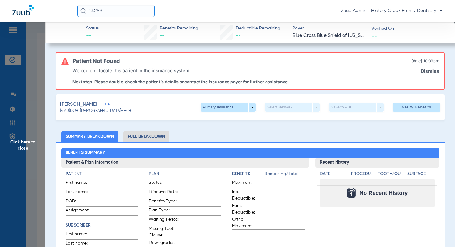
click at [107, 103] on span "Edit" at bounding box center [108, 105] width 6 height 6
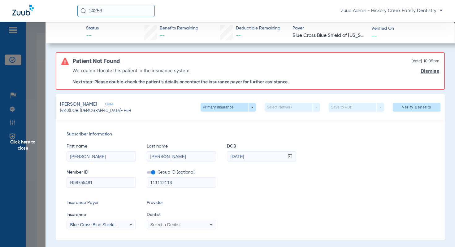
click at [33, 143] on span "Click here to close" at bounding box center [23, 145] width 46 height 247
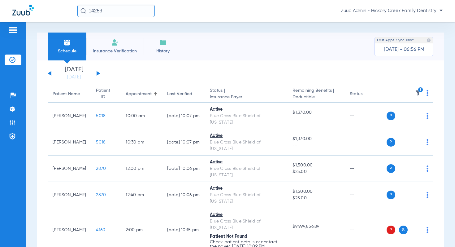
click at [98, 72] on button at bounding box center [99, 73] width 4 height 5
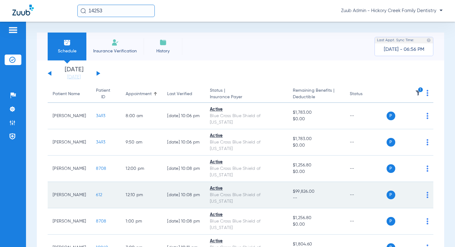
scroll to position [91, 0]
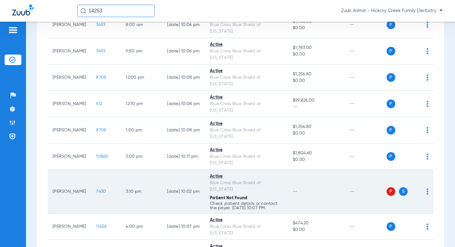
click at [96, 189] on span "7430" at bounding box center [101, 191] width 10 height 4
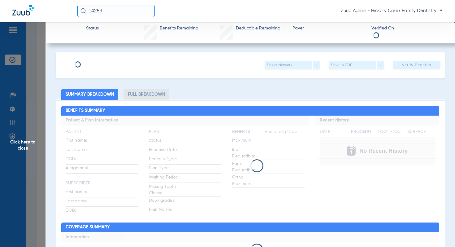
type input "[PERSON_NAME]"
type input "Senow"
type input "[DATE]"
type input "R61181949"
type input "111112113"
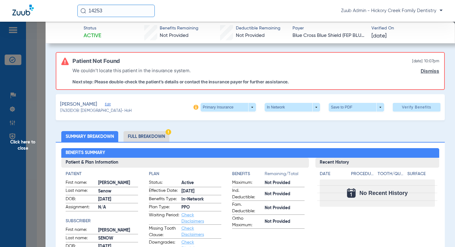
click at [105, 103] on span "Edit" at bounding box center [108, 105] width 6 height 6
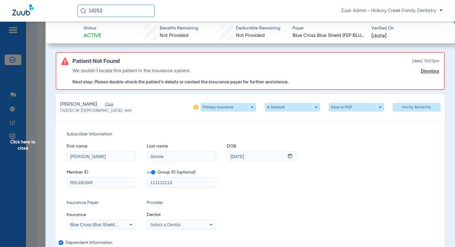
click at [30, 142] on span "Click here to close" at bounding box center [23, 145] width 46 height 247
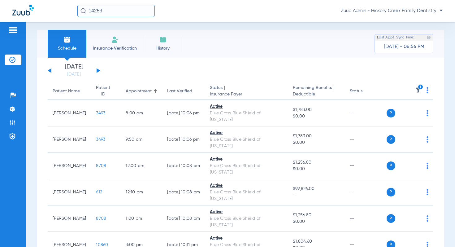
scroll to position [0, 0]
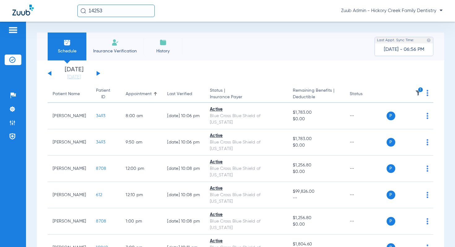
click at [97, 71] on div "[DATE] [DATE] [DATE] [DATE] [DATE] [DATE] [DATE] [DATE] [DATE] [DATE] [DATE] [D…" at bounding box center [74, 74] width 53 height 14
click at [97, 71] on button at bounding box center [99, 73] width 4 height 5
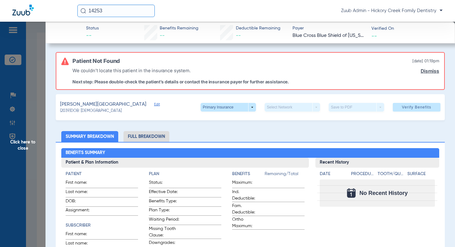
click at [154, 103] on span "Edit" at bounding box center [157, 105] width 6 height 6
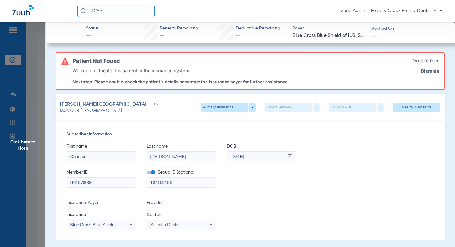
click at [29, 140] on span "Click here to close" at bounding box center [23, 145] width 46 height 247
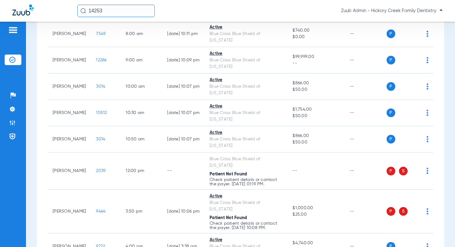
scroll to position [80, 0]
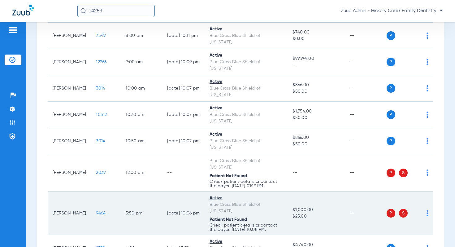
click at [96, 211] on span "9464" at bounding box center [101, 213] width 10 height 4
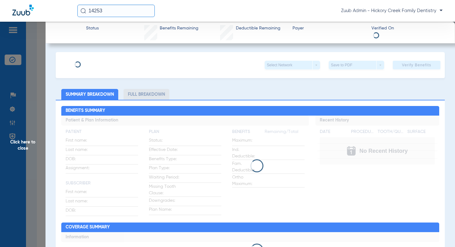
type input "Paulie"
type input "[PERSON_NAME]"
type input "[DATE]"
type input "920941314"
type input "286193"
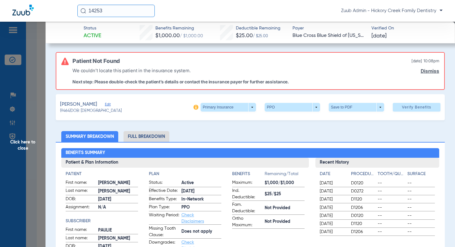
click at [105, 105] on span "Edit" at bounding box center [108, 105] width 6 height 6
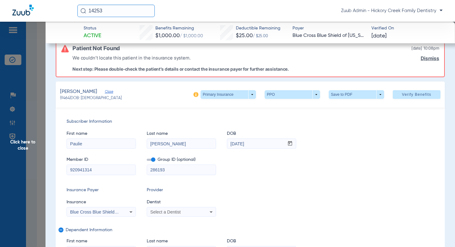
scroll to position [14, 0]
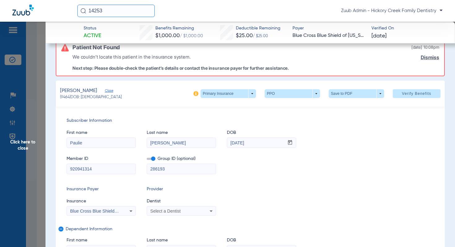
drag, startPoint x: 96, startPoint y: 167, endPoint x: 66, endPoint y: 170, distance: 30.2
click at [66, 170] on div "Subscriber Information First name [PERSON_NAME] Last name [PERSON_NAME] mm / dd…" at bounding box center [250, 200] width 389 height 186
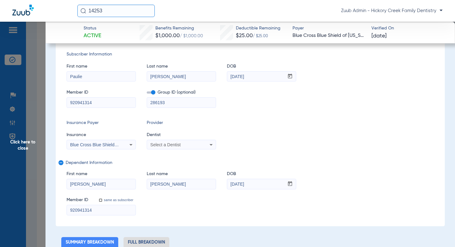
scroll to position [81, 0]
drag, startPoint x: 96, startPoint y: 209, endPoint x: 61, endPoint y: 208, distance: 34.4
click at [61, 208] on div "Subscriber Information First name [PERSON_NAME] Last name [PERSON_NAME] mm / dd…" at bounding box center [250, 132] width 389 height 186
drag, startPoint x: 254, startPoint y: 185, endPoint x: 229, endPoint y: 185, distance: 25.1
click at [229, 185] on input "[DATE]" at bounding box center [255, 183] width 57 height 10
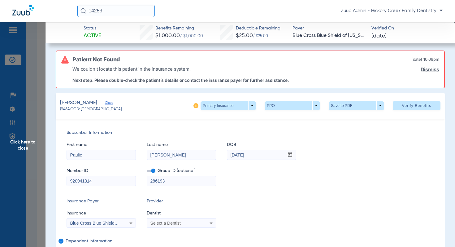
scroll to position [0, 0]
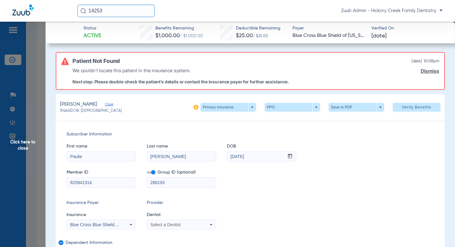
click at [32, 142] on span "Click here to close" at bounding box center [23, 145] width 46 height 247
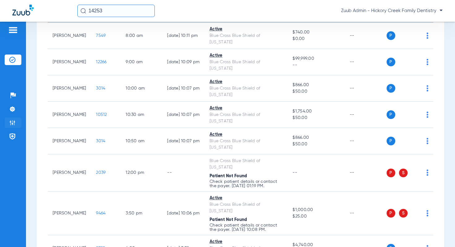
click at [13, 120] on img at bounding box center [12, 123] width 6 height 6
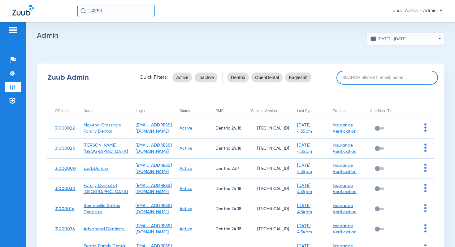
click at [384, 76] on input at bounding box center [388, 78] width 102 height 14
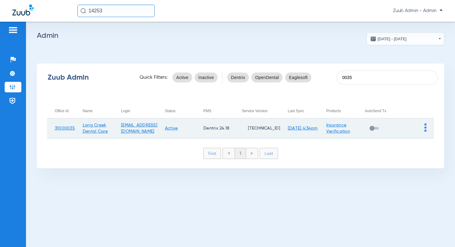
type input "0035"
click at [424, 125] on td at bounding box center [415, 128] width 38 height 20
click at [425, 127] on img at bounding box center [426, 127] width 2 height 8
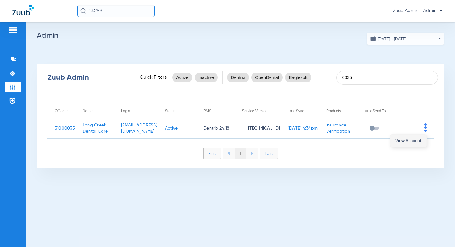
click at [415, 138] on span "View Account" at bounding box center [409, 140] width 26 height 4
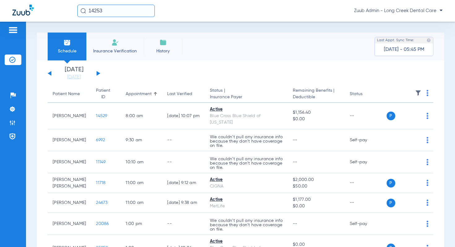
drag, startPoint x: 113, startPoint y: 11, endPoint x: 76, endPoint y: 10, distance: 36.6
click at [76, 10] on div "14253 Zuub Admin - Long Creek Dental Care" at bounding box center [227, 11] width 455 height 22
click at [112, 11] on input "25353" at bounding box center [115, 11] width 77 height 12
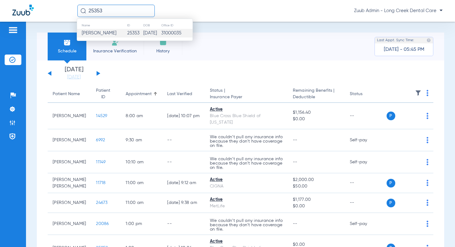
type input "25353"
click at [127, 33] on td "25353" at bounding box center [135, 33] width 16 height 9
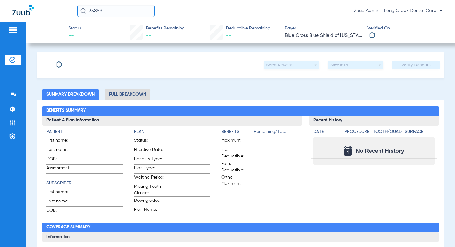
type input "Mark"
type input "[PERSON_NAME]"
type input "[DATE]"
type input "950086136"
type input "403108"
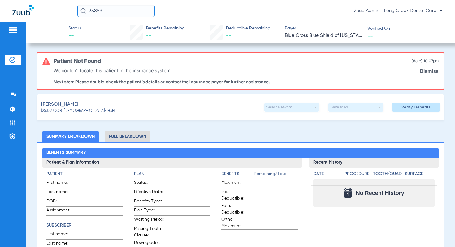
click at [86, 103] on span "Edit" at bounding box center [89, 105] width 6 height 6
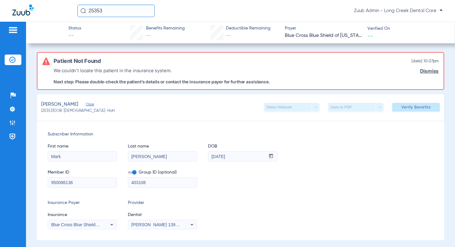
drag, startPoint x: 79, startPoint y: 182, endPoint x: 47, endPoint y: 182, distance: 31.6
click at [48, 182] on div "950086136" at bounding box center [82, 182] width 69 height 11
drag, startPoint x: 239, startPoint y: 157, endPoint x: 204, endPoint y: 156, distance: 35.6
click at [204, 156] on div "First name [PERSON_NAME] Last name [PERSON_NAME] DOB mm / dd / yyyy [DATE]" at bounding box center [241, 150] width 386 height 24
click at [13, 125] on img at bounding box center [12, 123] width 6 height 6
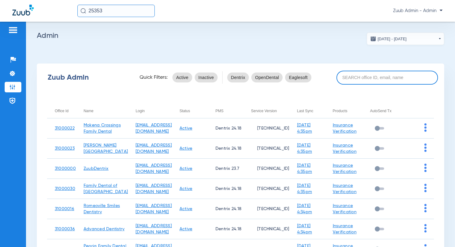
click at [369, 78] on input at bounding box center [388, 78] width 102 height 14
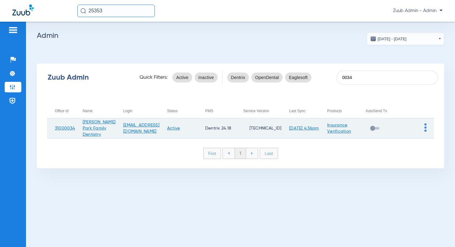
type input "0034"
click at [426, 126] on img at bounding box center [426, 127] width 2 height 8
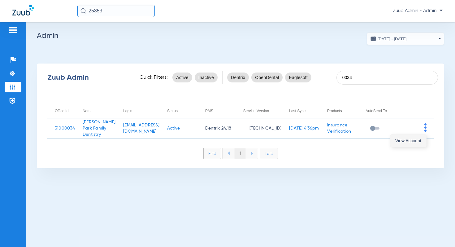
click at [414, 141] on span "View Account" at bounding box center [409, 140] width 26 height 4
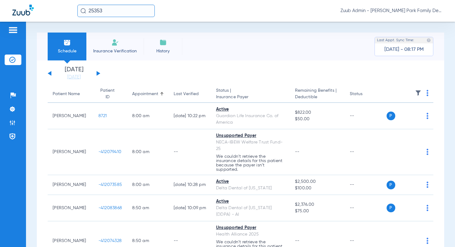
drag, startPoint x: 107, startPoint y: 9, endPoint x: 73, endPoint y: 9, distance: 33.8
click at [73, 9] on div "25353 Zuub Admin - [PERSON_NAME] Park Family Dentistry" at bounding box center [227, 11] width 455 height 22
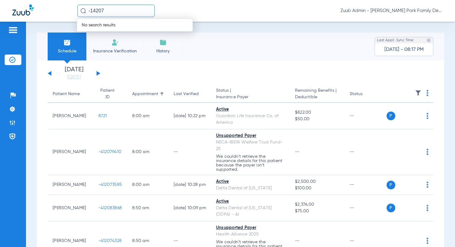
type input "-14207"
drag, startPoint x: 108, startPoint y: 11, endPoint x: 96, endPoint y: 12, distance: 12.5
click at [96, 12] on input "-14207" at bounding box center [115, 11] width 77 height 12
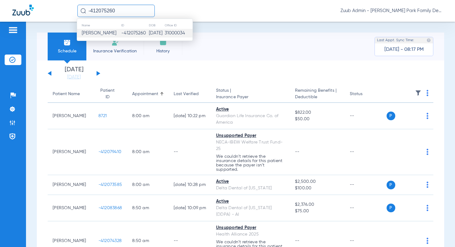
type input "-412075260"
click at [124, 35] on td "-412075260" at bounding box center [135, 33] width 28 height 9
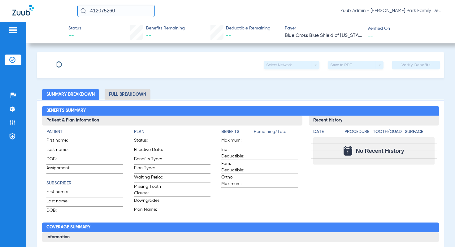
type input "[PERSON_NAME]"
type input "[DATE]"
type input "296862500"
type input "SD00C27890"
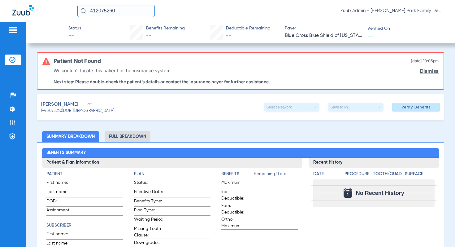
click at [90, 104] on span "Edit" at bounding box center [89, 105] width 6 height 6
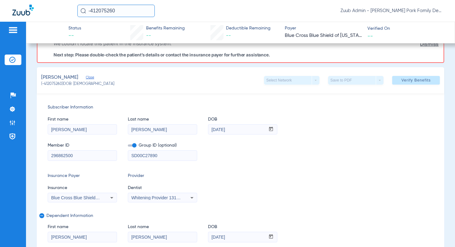
scroll to position [27, 0]
drag, startPoint x: 81, startPoint y: 156, endPoint x: 47, endPoint y: 154, distance: 33.5
click at [47, 155] on div "Subscriber Information First name [PERSON_NAME] Last name [PERSON_NAME] DOB mm …" at bounding box center [241, 186] width 408 height 186
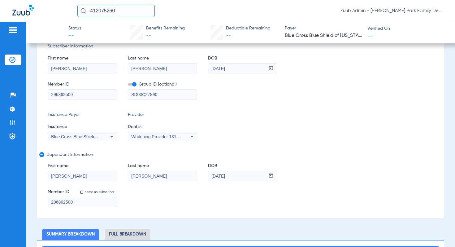
scroll to position [88, 0]
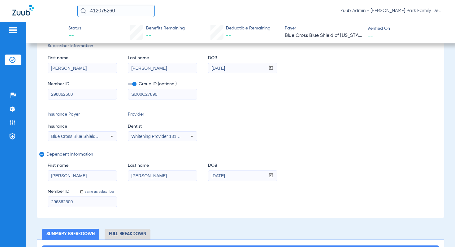
drag, startPoint x: 238, startPoint y: 176, endPoint x: 208, endPoint y: 175, distance: 29.4
click at [208, 175] on input "[DATE]" at bounding box center [236, 176] width 57 height 10
drag, startPoint x: 118, startPoint y: 11, endPoint x: 113, endPoint y: 11, distance: 4.3
click at [113, 11] on input "-412075260" at bounding box center [115, 11] width 77 height 12
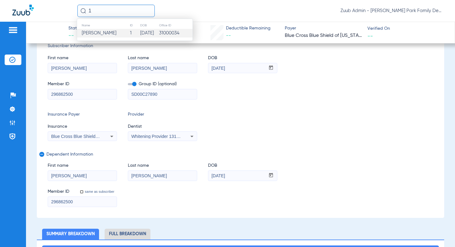
type input "1"
click at [130, 33] on td "1" at bounding box center [135, 33] width 10 height 9
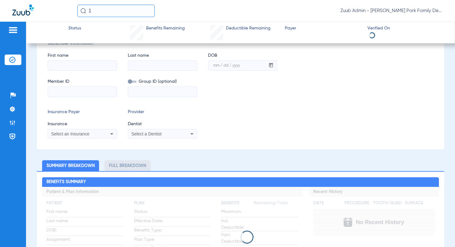
type input "[PERSON_NAME]"
type input "Burns"
type input "[DATE]"
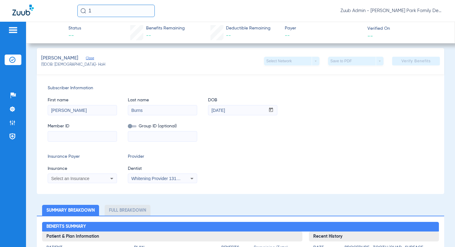
scroll to position [91, 0]
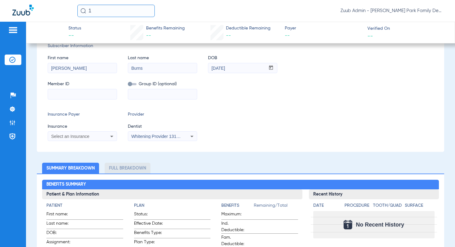
drag, startPoint x: 97, startPoint y: 11, endPoint x: 79, endPoint y: 10, distance: 18.0
click at [79, 10] on input "1" at bounding box center [115, 11] width 77 height 12
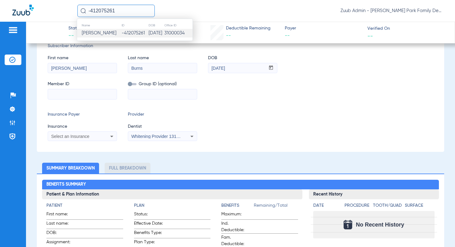
type input "-412075261"
click at [95, 36] on td "[PERSON_NAME]" at bounding box center [99, 33] width 44 height 9
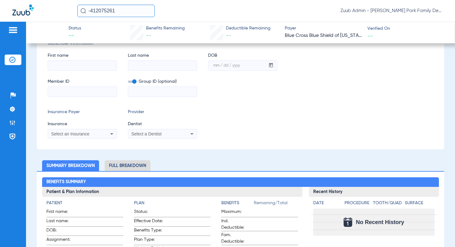
type input "[PERSON_NAME]"
type input "[DATE]"
type input "296862500"
type input "SD00C27890"
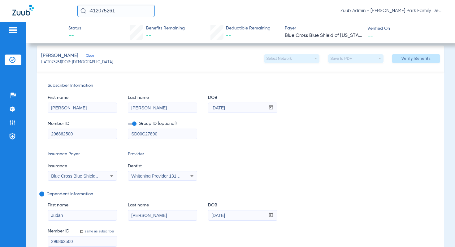
scroll to position [88, 0]
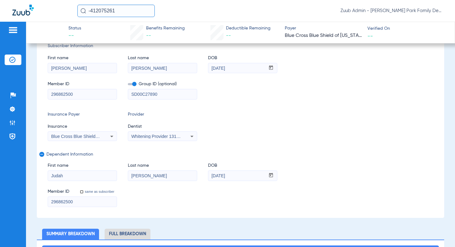
drag, startPoint x: 121, startPoint y: 11, endPoint x: 74, endPoint y: 11, distance: 47.1
click at [74, 11] on div "-412075261 Zuub Admin - [PERSON_NAME] Park Family Dentistry" at bounding box center [227, 11] width 455 height 22
type input "2591"
click at [112, 11] on input "2591" at bounding box center [115, 11] width 77 height 12
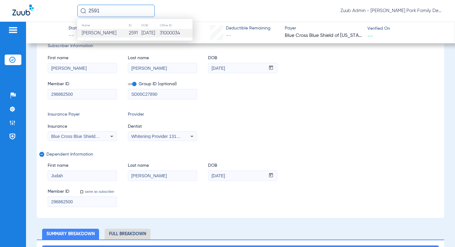
click at [111, 34] on td "[PERSON_NAME]" at bounding box center [102, 33] width 51 height 9
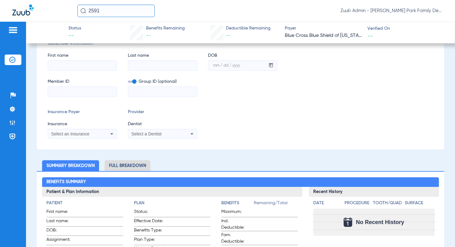
type input "[PERSON_NAME]"
type input "[DATE]"
type input "FAD990000719"
type input "P25748"
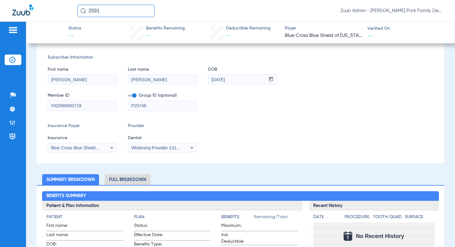
scroll to position [69, 0]
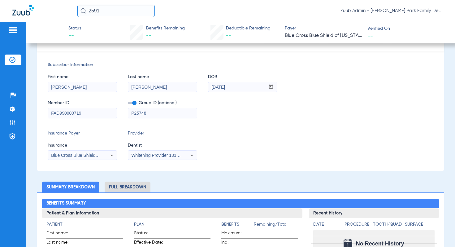
drag, startPoint x: 82, startPoint y: 112, endPoint x: 44, endPoint y: 112, distance: 38.4
click at [44, 112] on div "Subscriber Information First name [PERSON_NAME] name [PERSON_NAME] mm / dd / yy…" at bounding box center [241, 111] width 408 height 120
drag, startPoint x: 239, startPoint y: 87, endPoint x: 208, endPoint y: 87, distance: 30.4
click at [208, 87] on input "[DATE]" at bounding box center [236, 87] width 57 height 10
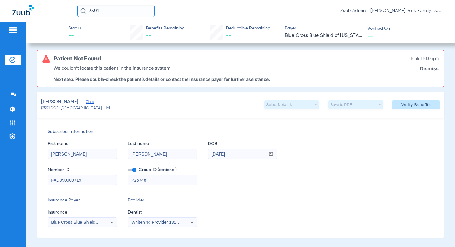
scroll to position [0, 0]
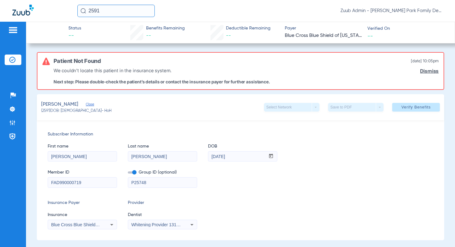
click at [16, 59] on li "Insurance Verification" at bounding box center [13, 60] width 17 height 11
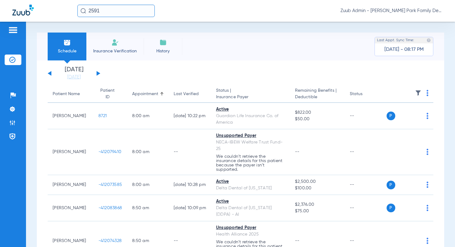
click at [420, 92] on img at bounding box center [418, 93] width 6 height 6
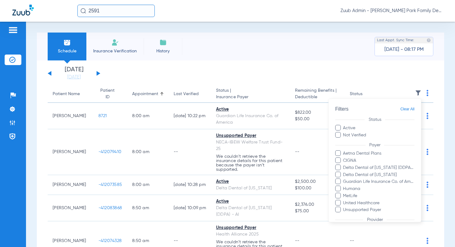
click at [103, 70] on div at bounding box center [227, 123] width 455 height 247
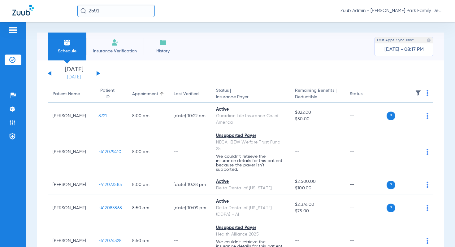
click at [78, 78] on link "[DATE]" at bounding box center [73, 77] width 37 height 6
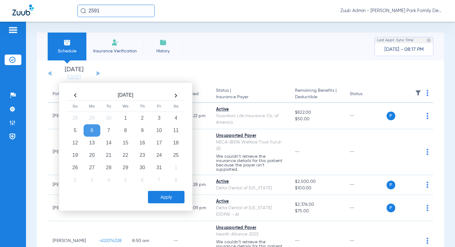
click at [75, 96] on th at bounding box center [75, 95] width 17 height 10
click at [93, 117] on td "1" at bounding box center [92, 118] width 17 height 12
click at [172, 191] on button "Apply" at bounding box center [166, 197] width 37 height 12
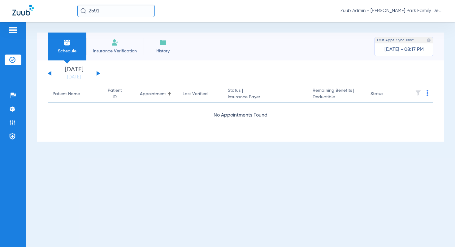
click at [95, 73] on div "Saturday 08-02-2025 Sunday 08-03-2025 Monday 08-04-2025 Tuesday 08-05-2025 Wedn…" at bounding box center [74, 74] width 53 height 14
click at [97, 73] on button at bounding box center [99, 73] width 4 height 5
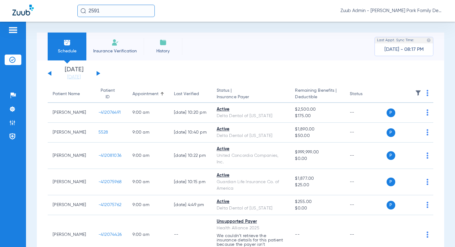
click at [420, 91] on img at bounding box center [418, 93] width 6 height 6
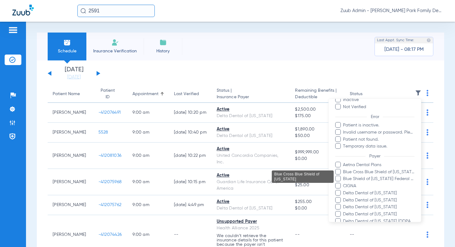
scroll to position [36, 0]
click at [387, 173] on span "Blue Cross Blue Shield of [US_STATE]" at bounding box center [379, 171] width 72 height 7
click at [344, 175] on input "Blue Cross Blue Shield of [US_STATE]" at bounding box center [344, 175] width 0 height 0
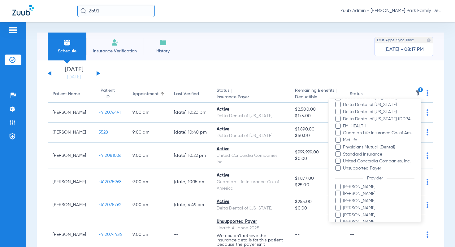
scroll to position [166, 0]
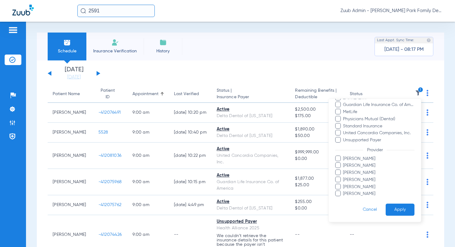
click at [397, 210] on button "Apply" at bounding box center [400, 210] width 29 height 12
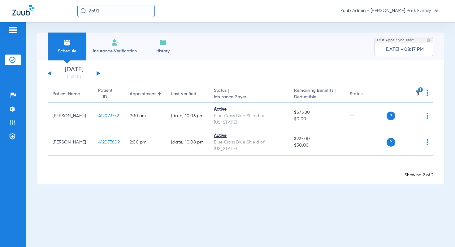
click at [99, 73] on button at bounding box center [99, 73] width 4 height 5
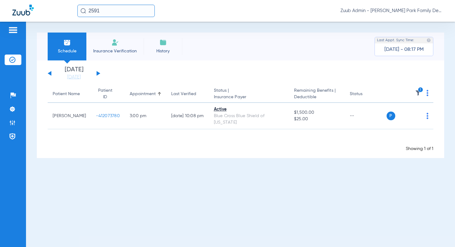
click at [99, 73] on button at bounding box center [99, 73] width 4 height 5
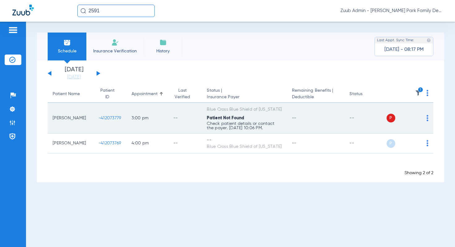
click at [103, 119] on span "-412073779" at bounding box center [110, 118] width 23 height 4
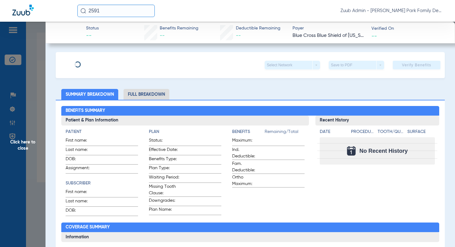
type input "Daniel"
type input "Fifield"
type input "12/19/1991"
type input "812523320"
type input "285494"
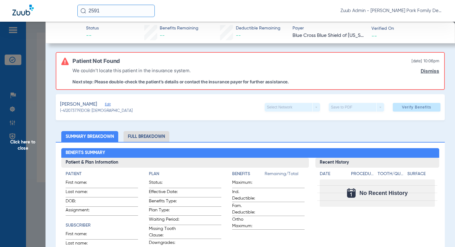
click at [105, 104] on span "Edit" at bounding box center [108, 105] width 6 height 6
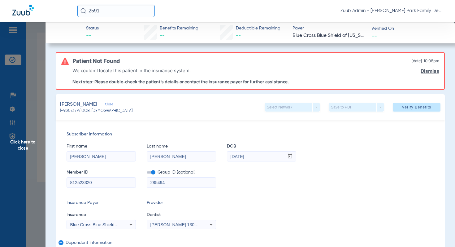
drag, startPoint x: 98, startPoint y: 184, endPoint x: 64, endPoint y: 183, distance: 34.1
click at [64, 183] on div "Subscriber Information First name Daniel Last name Fifield DOB mm / dd / yyyy 1…" at bounding box center [250, 213] width 389 height 186
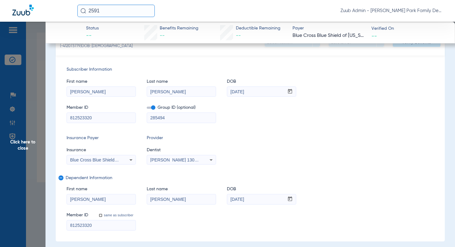
scroll to position [67, 0]
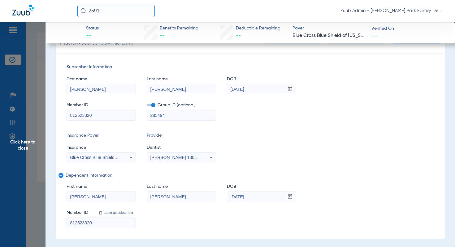
drag, startPoint x: 258, startPoint y: 195, endPoint x: 231, endPoint y: 195, distance: 27.3
click at [231, 195] on input "02/01/2024" at bounding box center [255, 197] width 57 height 10
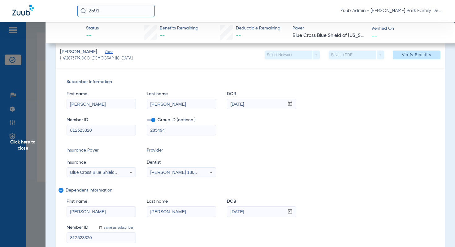
scroll to position [54, 0]
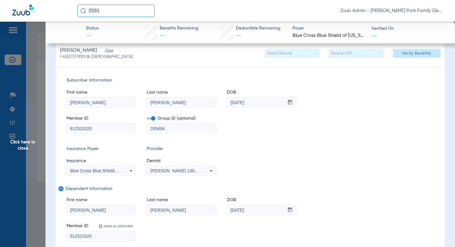
click at [31, 141] on span "Click here to close" at bounding box center [23, 145] width 46 height 247
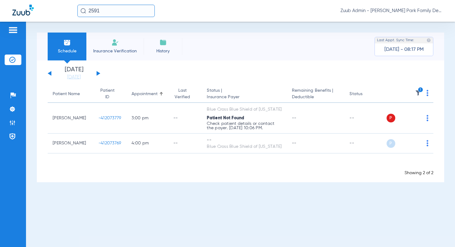
click at [98, 73] on button at bounding box center [99, 73] width 4 height 5
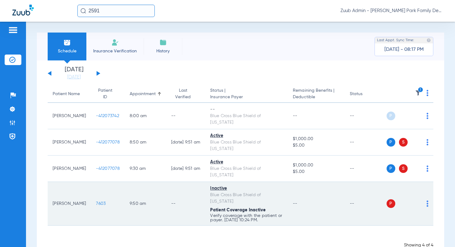
click at [96, 201] on span "7603" at bounding box center [101, 203] width 10 height 4
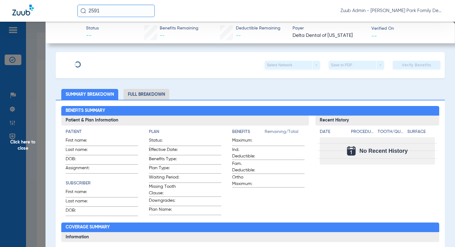
click at [28, 144] on span "Click here to close" at bounding box center [23, 145] width 46 height 247
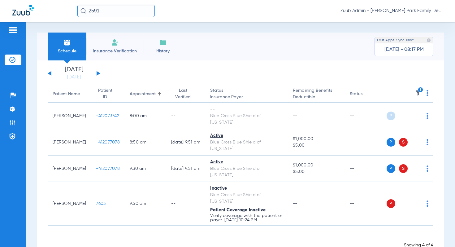
click at [99, 74] on button at bounding box center [99, 73] width 4 height 5
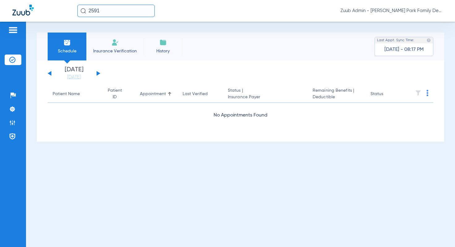
click at [99, 74] on button at bounding box center [99, 73] width 4 height 5
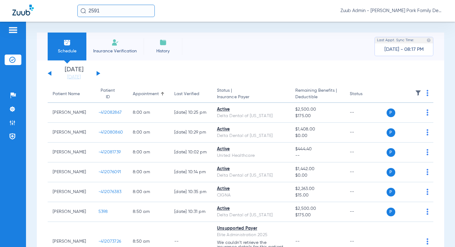
click at [419, 92] on img at bounding box center [418, 93] width 6 height 6
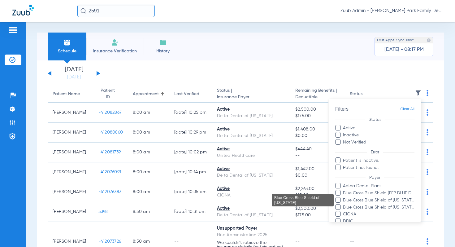
click at [381, 201] on span "Blue Cross Blue Shield of [US_STATE]" at bounding box center [379, 200] width 72 height 7
click at [344, 204] on input "Blue Cross Blue Shield of [US_STATE]" at bounding box center [344, 204] width 0 height 0
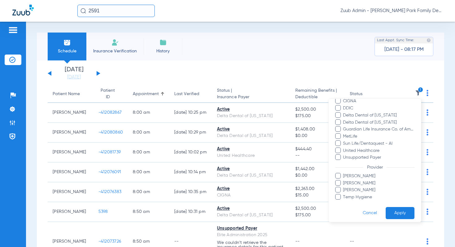
scroll to position [116, 0]
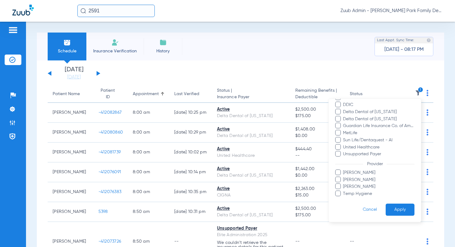
click at [401, 206] on button "Apply" at bounding box center [400, 210] width 29 height 12
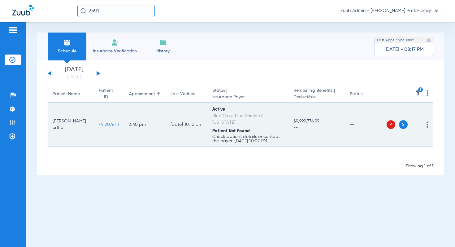
click at [99, 122] on span "-412076111" at bounding box center [109, 124] width 21 height 4
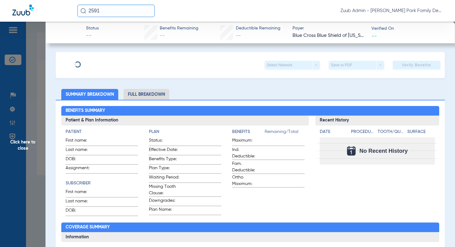
type input "Penelope"
type input "Renie-ortho"
type input "05/02/2009"
type input "R59899149"
type input "FEP13"
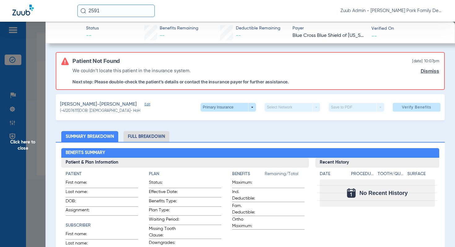
click at [145, 106] on span "Edit" at bounding box center [148, 105] width 6 height 6
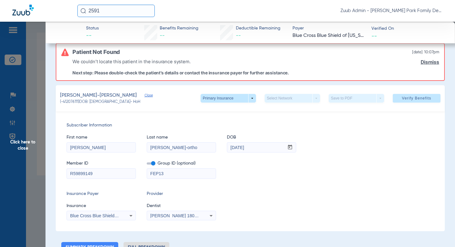
scroll to position [7, 0]
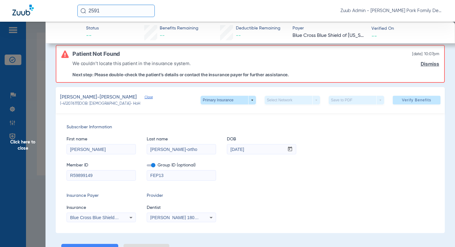
click at [174, 148] on input "Renie-ortho" at bounding box center [181, 149] width 69 height 10
click at [35, 145] on span "Click here to close" at bounding box center [23, 145] width 46 height 247
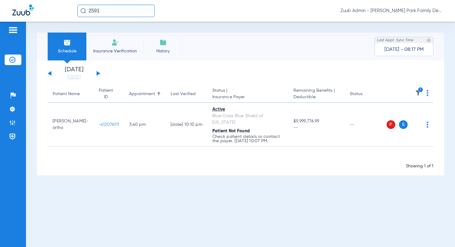
click at [97, 74] on button at bounding box center [99, 73] width 4 height 5
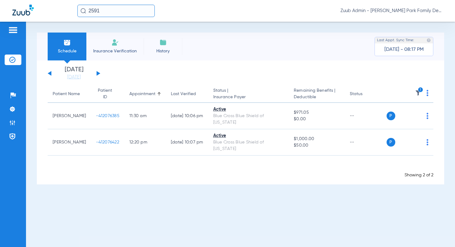
click at [97, 74] on button at bounding box center [99, 73] width 4 height 5
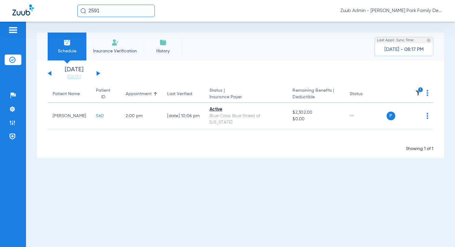
click at [97, 74] on button at bounding box center [99, 73] width 4 height 5
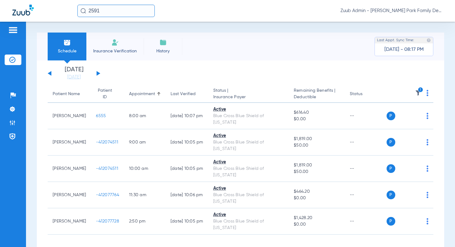
click at [97, 74] on button at bounding box center [99, 73] width 4 height 5
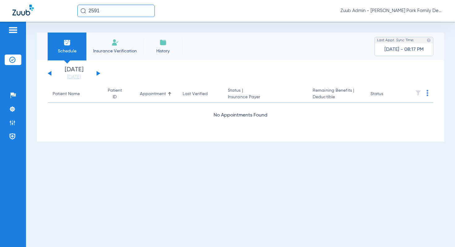
click at [98, 74] on button at bounding box center [99, 73] width 4 height 5
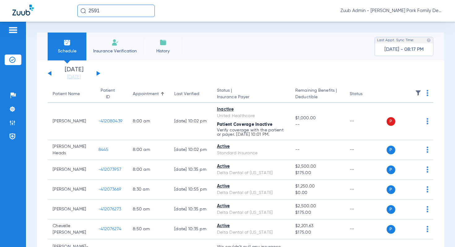
click at [418, 93] on img at bounding box center [418, 93] width 6 height 6
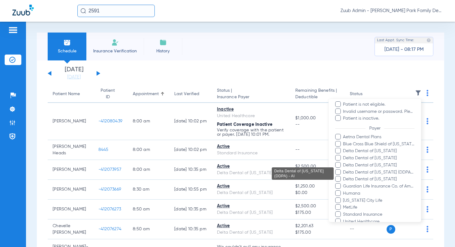
scroll to position [64, 0]
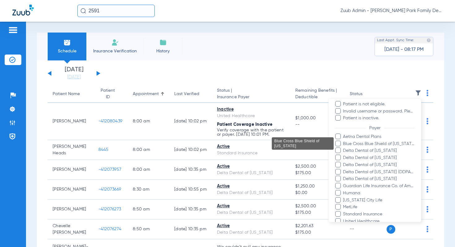
click at [378, 146] on span "Blue Cross Blue Shield of [US_STATE]" at bounding box center [379, 143] width 72 height 7
click at [344, 148] on input "Blue Cross Blue Shield of [US_STATE]" at bounding box center [344, 148] width 0 height 0
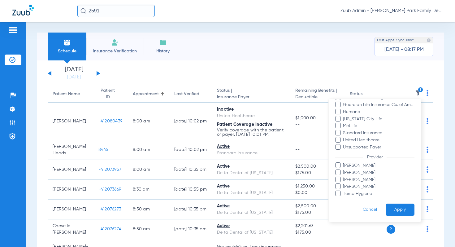
click at [405, 207] on button "Apply" at bounding box center [400, 210] width 29 height 12
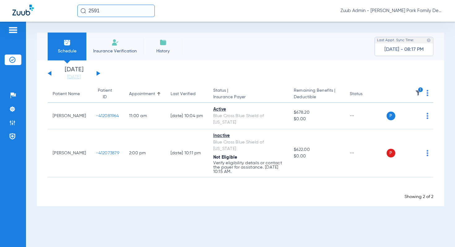
click at [99, 72] on div "Saturday 08-02-2025 Sunday 08-03-2025 Monday 08-04-2025 Tuesday 08-05-2025 Wedn…" at bounding box center [74, 74] width 53 height 14
click at [98, 73] on button at bounding box center [99, 73] width 4 height 5
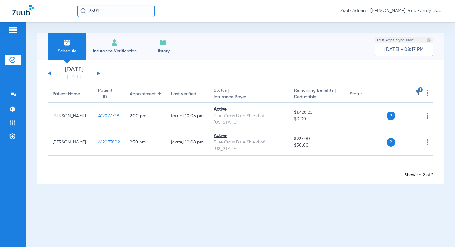
click at [98, 73] on button at bounding box center [99, 73] width 4 height 5
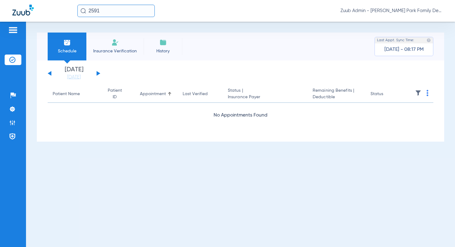
click at [98, 73] on button at bounding box center [99, 73] width 4 height 5
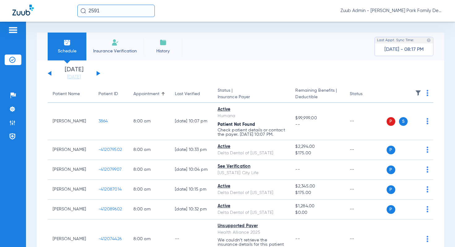
click at [417, 94] on img at bounding box center [418, 93] width 6 height 6
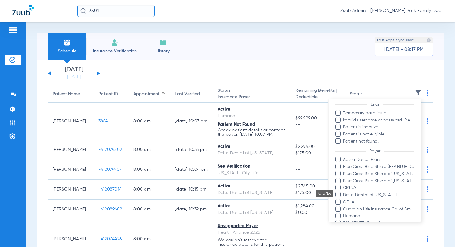
scroll to position [56, 0]
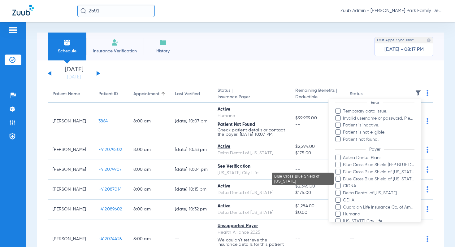
click at [381, 177] on span "Blue Cross Blue Shield of [US_STATE]" at bounding box center [379, 179] width 72 height 7
click at [344, 183] on input "Blue Cross Blue Shield of [US_STATE]" at bounding box center [344, 183] width 0 height 0
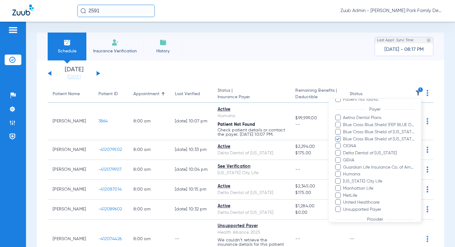
scroll to position [166, 0]
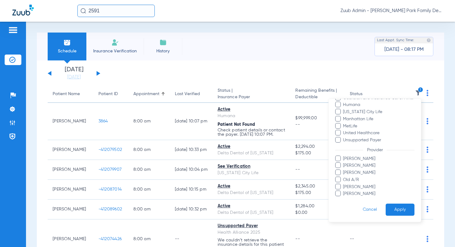
click at [402, 219] on form "Filters Clear All Status Active Inactive Not Verified See Verification Error Te…" at bounding box center [375, 77] width 92 height 289
click at [400, 205] on button "Apply" at bounding box center [400, 210] width 29 height 12
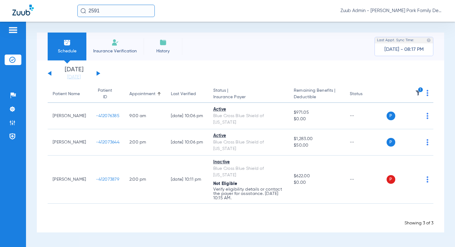
click at [98, 73] on button at bounding box center [99, 73] width 4 height 5
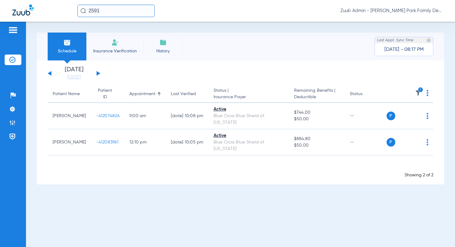
click at [98, 73] on button at bounding box center [99, 73] width 4 height 5
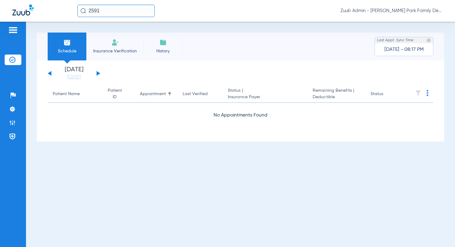
click at [98, 73] on button at bounding box center [99, 73] width 4 height 5
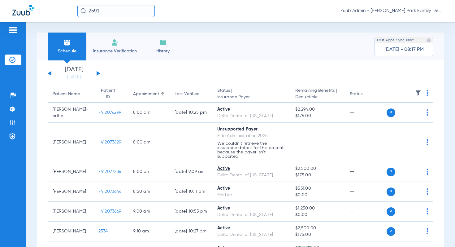
click at [418, 91] on img at bounding box center [418, 93] width 6 height 6
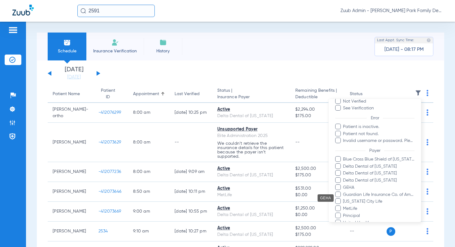
scroll to position [43, 0]
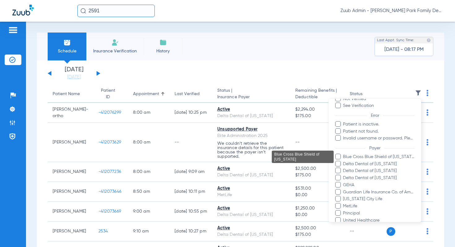
click at [373, 159] on span "Blue Cross Blue Shield of [US_STATE]" at bounding box center [379, 157] width 72 height 7
click at [344, 161] on input "Blue Cross Blue Shield of [US_STATE]" at bounding box center [344, 161] width 0 height 0
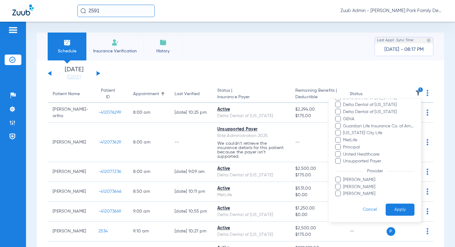
click at [399, 207] on button "Apply" at bounding box center [400, 210] width 29 height 12
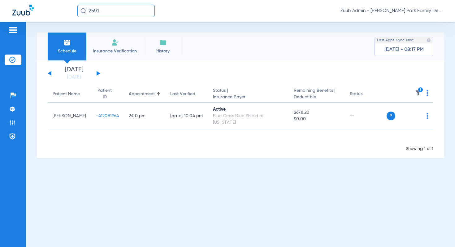
click at [97, 72] on button at bounding box center [99, 73] width 4 height 5
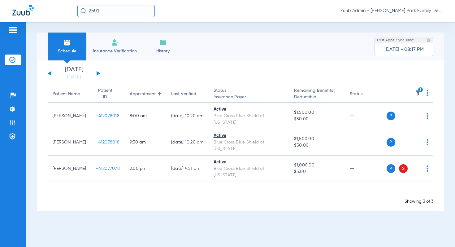
click at [97, 72] on button at bounding box center [99, 73] width 4 height 5
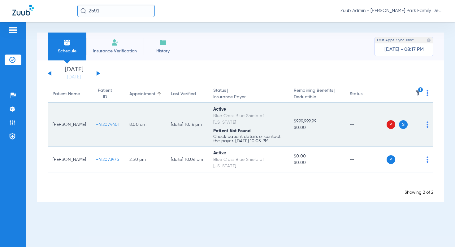
click at [96, 122] on span "-412074401" at bounding box center [108, 124] width 24 height 4
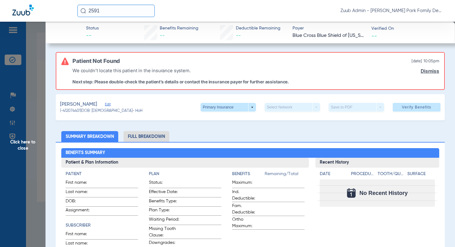
click at [105, 106] on span "Edit" at bounding box center [108, 105] width 6 height 6
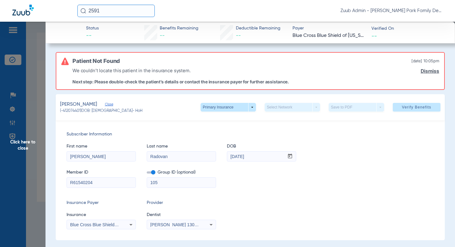
click at [31, 142] on span "Click here to close" at bounding box center [23, 145] width 46 height 247
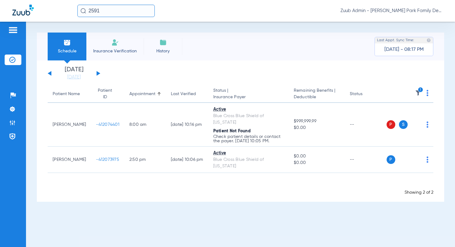
click at [98, 73] on button at bounding box center [99, 73] width 4 height 5
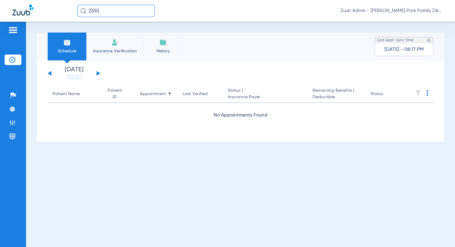
click at [98, 73] on button at bounding box center [99, 73] width 4 height 5
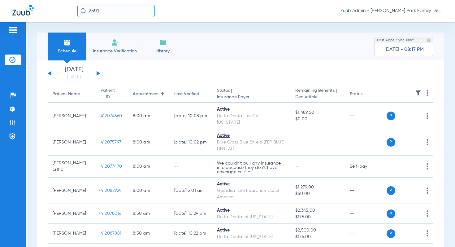
click at [420, 94] on img at bounding box center [418, 93] width 6 height 6
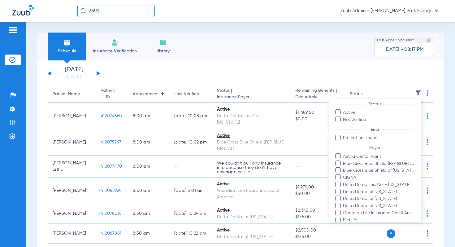
scroll to position [16, 0]
click at [373, 170] on span "Blue Cross Blue Shield of [US_STATE]" at bounding box center [379, 170] width 72 height 7
click at [344, 174] on input "Blue Cross Blue Shield of [US_STATE]" at bounding box center [344, 174] width 0 height 0
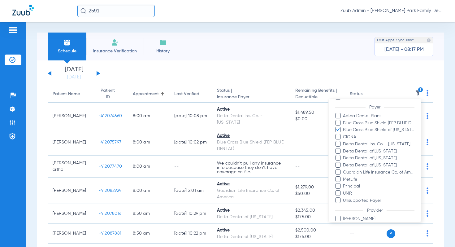
scroll to position [95, 0]
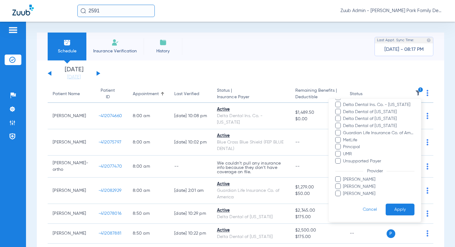
click at [397, 206] on button "Apply" at bounding box center [400, 210] width 29 height 12
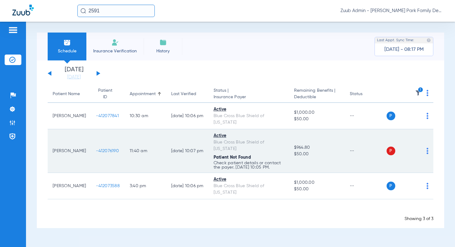
click at [100, 149] on span "-412076190" at bounding box center [107, 151] width 23 height 4
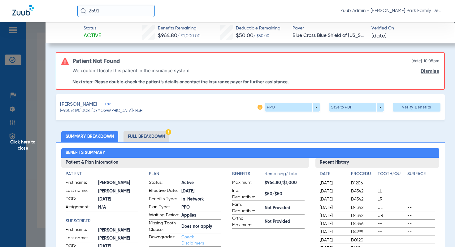
click at [105, 104] on span "Edit" at bounding box center [108, 105] width 6 height 6
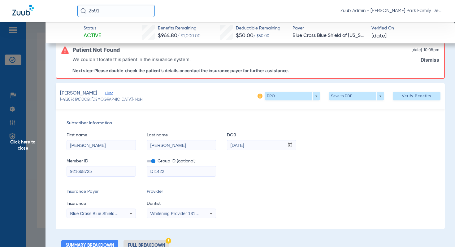
scroll to position [19, 0]
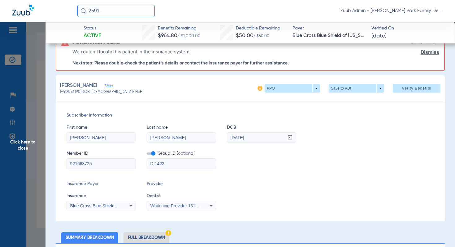
drag, startPoint x: 96, startPoint y: 163, endPoint x: 59, endPoint y: 163, distance: 37.5
click at [59, 163] on div "Subscriber Information First name Nicholas Last name Voss DOB mm / dd / yyyy 12…" at bounding box center [250, 161] width 389 height 120
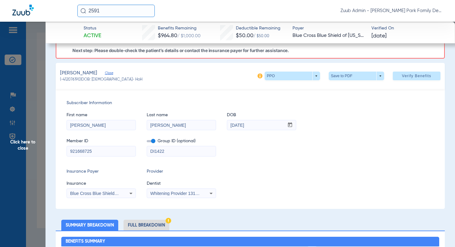
scroll to position [0, 0]
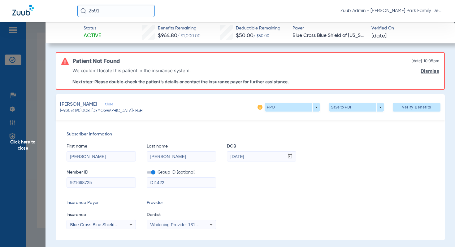
drag, startPoint x: 258, startPoint y: 159, endPoint x: 212, endPoint y: 157, distance: 46.2
click at [212, 157] on div "First name Nicholas Last name Voss DOB mm / dd / yyyy 12/17/1991" at bounding box center [251, 150] width 368 height 24
click at [28, 142] on span "Click here to close" at bounding box center [23, 145] width 46 height 247
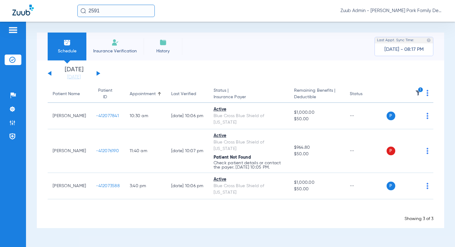
click at [98, 75] on div "Saturday 08-02-2025 Sunday 08-03-2025 Monday 08-04-2025 Tuesday 08-05-2025 Wedn…" at bounding box center [74, 74] width 53 height 14
click at [99, 73] on button at bounding box center [99, 73] width 4 height 5
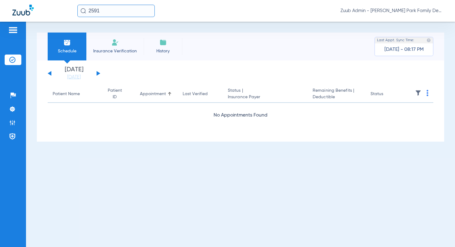
click at [99, 73] on button at bounding box center [99, 73] width 4 height 5
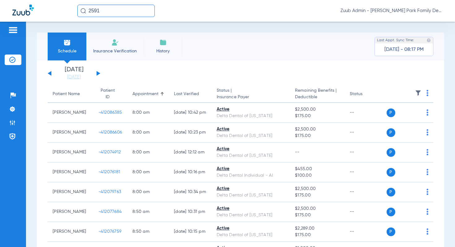
click at [418, 93] on img at bounding box center [418, 93] width 6 height 6
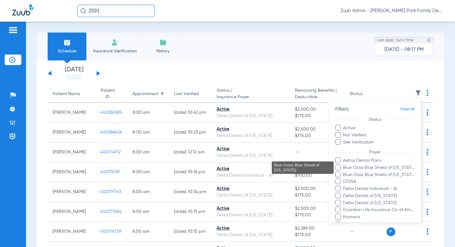
click at [380, 169] on span "Blue Cross Blue Shield of [US_STATE]" at bounding box center [379, 167] width 72 height 7
click at [344, 172] on input "Blue Cross Blue Shield of [US_STATE]" at bounding box center [344, 172] width 0 height 0
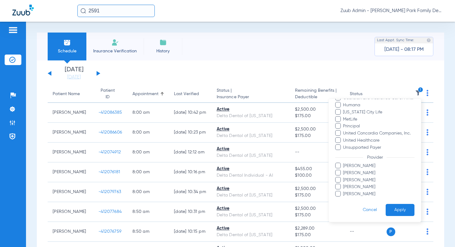
scroll to position [112, 0]
click at [395, 209] on button "Apply" at bounding box center [400, 210] width 29 height 12
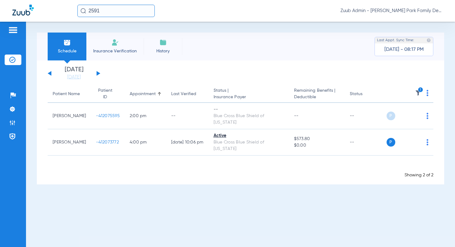
click at [98, 72] on button at bounding box center [99, 73] width 4 height 5
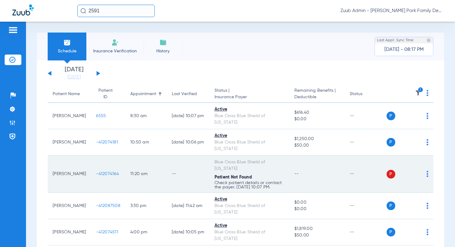
click at [97, 172] on span "-412074164" at bounding box center [107, 174] width 23 height 4
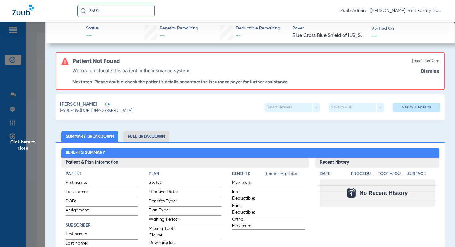
click at [105, 104] on span "Edit" at bounding box center [108, 105] width 6 height 6
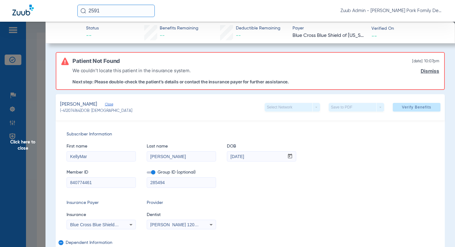
drag, startPoint x: 99, startPoint y: 184, endPoint x: 65, endPoint y: 182, distance: 34.2
click at [65, 182] on div "Subscriber Information First name KellyMar Last name [PERSON_NAME] mm / dd / yy…" at bounding box center [250, 213] width 389 height 186
drag, startPoint x: 259, startPoint y: 155, endPoint x: 224, endPoint y: 154, distance: 34.4
click at [224, 154] on div "First name [PERSON_NAME] Last name [PERSON_NAME] DOB mm / dd / yyyy [DATE]" at bounding box center [251, 150] width 368 height 24
drag, startPoint x: 93, startPoint y: 158, endPoint x: 55, endPoint y: 153, distance: 37.8
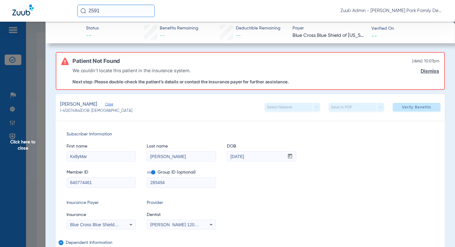
click at [56, 153] on div "Subscriber Information First name KellyMar Last name [PERSON_NAME] mm / dd / yy…" at bounding box center [250, 213] width 389 height 186
paste input "ELLYMAR"
type input "KELLYMAR"
click at [416, 108] on span "Verify Benefits" at bounding box center [416, 107] width 29 height 5
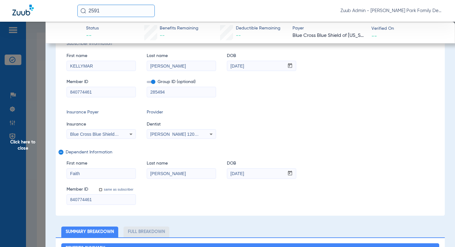
scroll to position [49, 0]
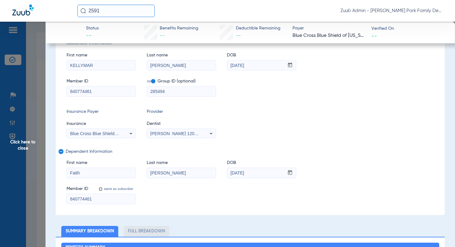
drag, startPoint x: 258, startPoint y: 172, endPoint x: 223, endPoint y: 172, distance: 35.0
click at [223, 172] on div "First name Faith Last name [PERSON_NAME] mm / dd / yyyy [DATE]" at bounding box center [251, 166] width 368 height 24
drag, startPoint x: 97, startPoint y: 91, endPoint x: 58, endPoint y: 91, distance: 39.0
click at [58, 91] on div "Subscriber Information First name [PERSON_NAME] Last name [PERSON_NAME] mm / dd…" at bounding box center [250, 122] width 389 height 186
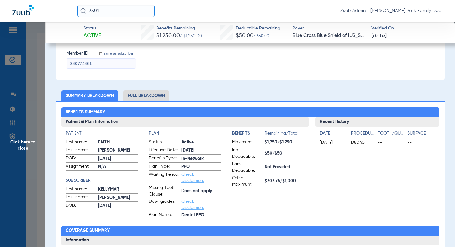
scroll to position [0, 0]
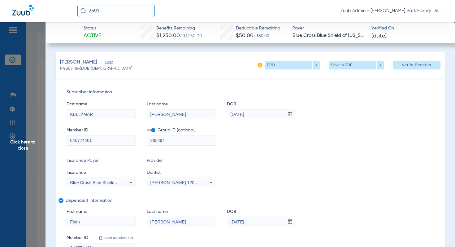
click at [32, 143] on span "Click here to close" at bounding box center [23, 145] width 46 height 247
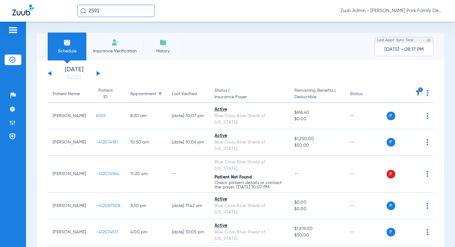
drag, startPoint x: 118, startPoint y: 10, endPoint x: 77, endPoint y: 11, distance: 41.5
click at [77, 11] on div "2591 Zuub Admin - [PERSON_NAME] Park Family Dentistry" at bounding box center [227, 11] width 455 height 22
click at [118, 15] on input "9464" at bounding box center [115, 11] width 77 height 12
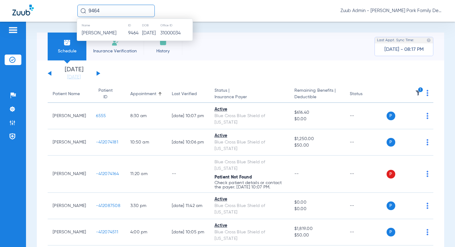
type input "9464"
click at [178, 66] on div "[DATE] [DATE] [DATE] [DATE] [DATE] [DATE] [DATE] [DATE] [DATE] [DATE] [DATE] [D…" at bounding box center [241, 167] width 408 height 214
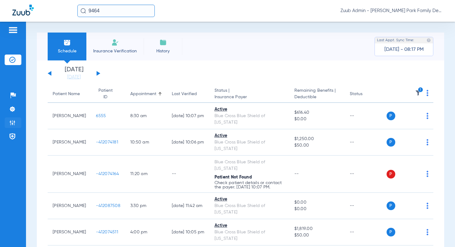
click at [12, 121] on img at bounding box center [12, 123] width 6 height 6
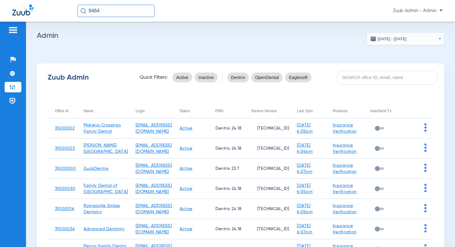
click at [353, 85] on div "Zuub Admin Quick Filters: Active Inactive Dentrix OpenDental Eaglesoft" at bounding box center [241, 77] width 408 height 25
click at [353, 80] on input at bounding box center [388, 78] width 102 height 14
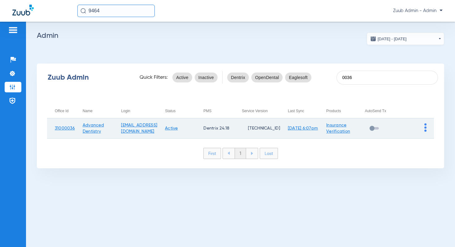
type input "0036"
click at [427, 127] on td at bounding box center [415, 128] width 38 height 20
click at [425, 126] on img at bounding box center [426, 127] width 2 height 8
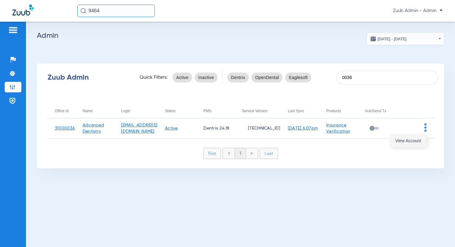
click at [408, 140] on span "View Account" at bounding box center [409, 140] width 26 height 4
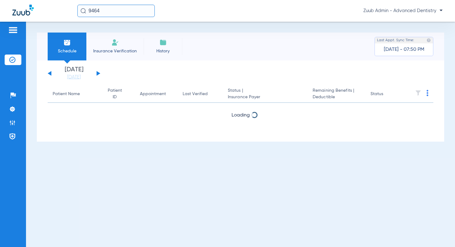
click at [102, 11] on input "9464" at bounding box center [115, 11] width 77 height 12
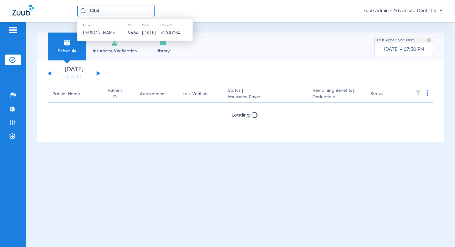
click at [103, 11] on input "9464" at bounding box center [115, 11] width 77 height 12
type input "9"
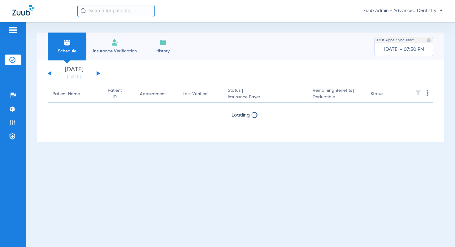
paste input "19776"
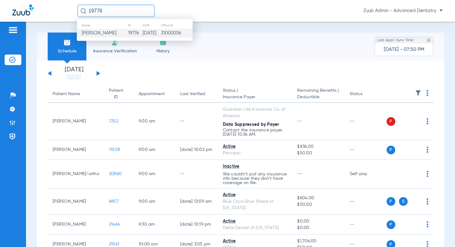
type input "19776"
click at [107, 35] on span "[PERSON_NAME]" at bounding box center [99, 33] width 35 height 5
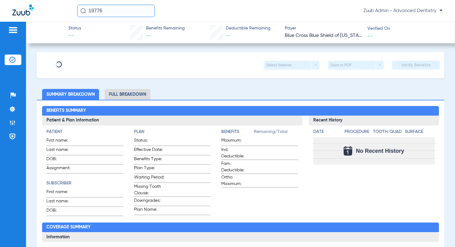
type input "[PERSON_NAME]"
type input "[DATE]"
type input "844609399"
type input "399564"
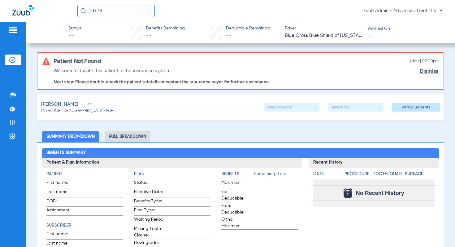
click at [90, 103] on span "Edit" at bounding box center [89, 105] width 6 height 6
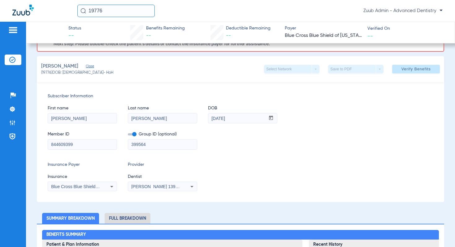
scroll to position [41, 0]
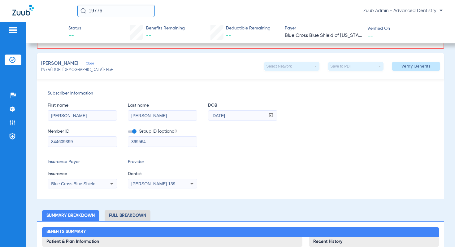
drag, startPoint x: 77, startPoint y: 139, endPoint x: 44, endPoint y: 139, distance: 32.8
click at [44, 139] on div "Subscriber Information First name [PERSON_NAME] Last name [PERSON_NAME] mm / dd…" at bounding box center [241, 139] width 408 height 120
drag, startPoint x: 239, startPoint y: 117, endPoint x: 210, endPoint y: 116, distance: 29.1
click at [210, 116] on input "[DATE]" at bounding box center [236, 116] width 57 height 10
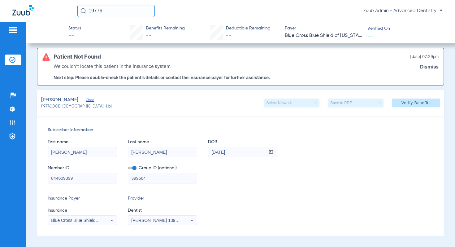
scroll to position [5, 0]
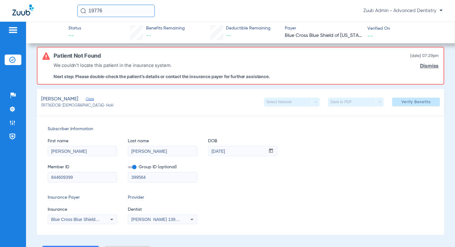
drag, startPoint x: 109, startPoint y: 11, endPoint x: 81, endPoint y: 10, distance: 28.3
click at [81, 10] on div "19776" at bounding box center [115, 11] width 77 height 12
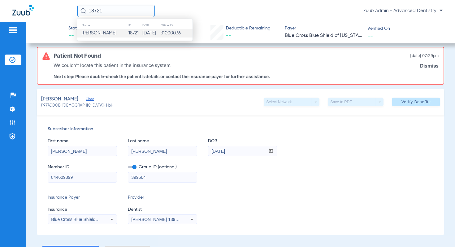
type input "18721"
click at [99, 33] on span "[PERSON_NAME]" at bounding box center [99, 33] width 35 height 5
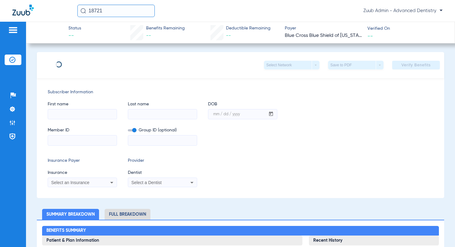
type input "[PERSON_NAME]"
type input "[DATE]"
type input "187455193"
type input "P96950"
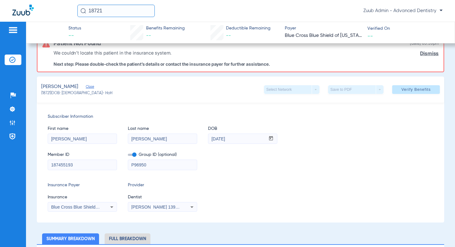
scroll to position [9, 0]
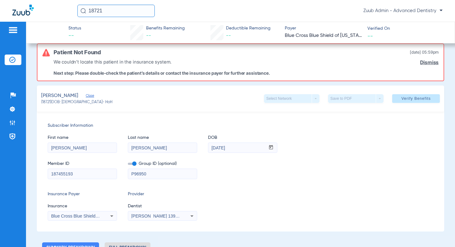
drag, startPoint x: 77, startPoint y: 174, endPoint x: 43, endPoint y: 173, distance: 34.1
click at [43, 173] on div "Subscriber Information First name [PERSON_NAME] Last name [PERSON_NAME] mm / dd…" at bounding box center [241, 172] width 408 height 120
drag, startPoint x: 240, startPoint y: 147, endPoint x: 206, endPoint y: 147, distance: 34.7
click at [206, 147] on div "First name [PERSON_NAME] Last name [PERSON_NAME] mm / dd / yyyy [DATE]" at bounding box center [241, 141] width 386 height 24
drag, startPoint x: 107, startPoint y: 11, endPoint x: 81, endPoint y: 11, distance: 25.4
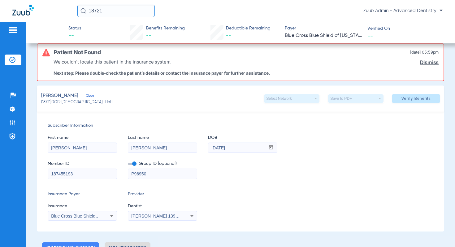
click at [81, 11] on div "18721" at bounding box center [115, 11] width 77 height 12
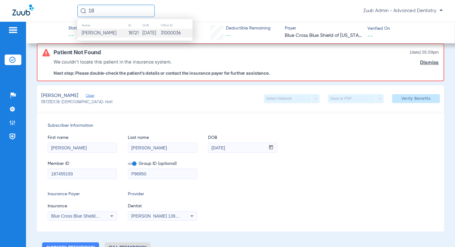
type input "1"
type input "22474"
click at [99, 35] on span "Ioakeim Memtsas" at bounding box center [101, 33] width 38 height 5
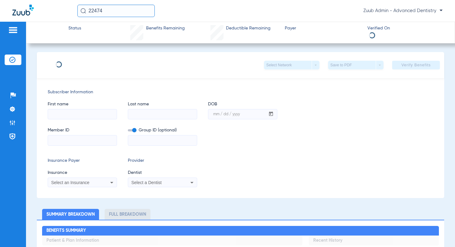
type input "[PERSON_NAME]"
type input "NP Memtsas"
type input "[DATE]"
type input "001236597"
type input "652375"
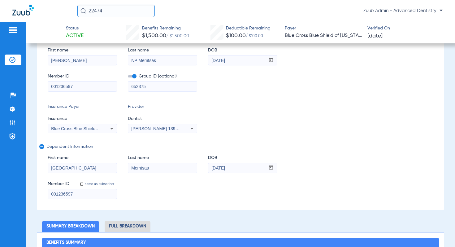
scroll to position [55, 0]
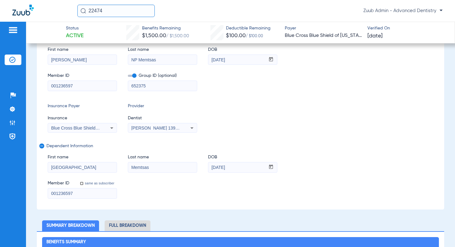
drag, startPoint x: 81, startPoint y: 195, endPoint x: 42, endPoint y: 191, distance: 39.5
click at [42, 191] on div "Subscriber Information First name [PERSON_NAME] Last name [PERSON_NAME] DOB mm …" at bounding box center [241, 117] width 408 height 186
drag, startPoint x: 236, startPoint y: 167, endPoint x: 207, endPoint y: 167, distance: 28.5
click at [207, 167] on div "First name [PERSON_NAME] Last name Memtsas DOB mm / dd / yyyy [DATE]" at bounding box center [241, 160] width 386 height 24
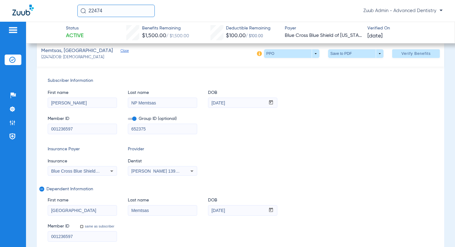
scroll to position [0, 0]
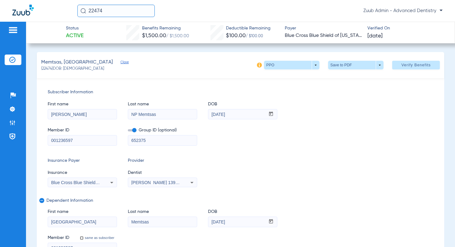
drag, startPoint x: 53, startPoint y: 68, endPoint x: 42, endPoint y: 63, distance: 13.0
click at [42, 63] on app-member-summary "Memtsas, [GEOGRAPHIC_DATA] Close (22474) DOB: [DEMOGRAPHIC_DATA]" at bounding box center [83, 65] width 85 height 13
copy app-member-summary "Memtsas, [GEOGRAPHIC_DATA] Close (22474)"
click at [137, 63] on div "Memtsas, [GEOGRAPHIC_DATA] Close (22474) DOB: [DEMOGRAPHIC_DATA] PPO arrow_drop…" at bounding box center [241, 65] width 408 height 26
click at [121, 62] on span "Close" at bounding box center [124, 63] width 6 height 6
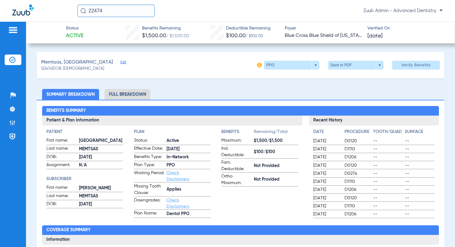
click at [121, 62] on span "Edit" at bounding box center [124, 63] width 6 height 6
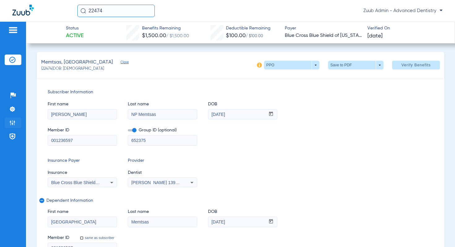
click at [15, 122] on img at bounding box center [12, 123] width 6 height 6
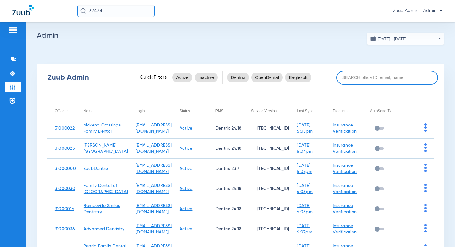
click at [372, 82] on input at bounding box center [388, 78] width 102 height 14
paste input "31000022"
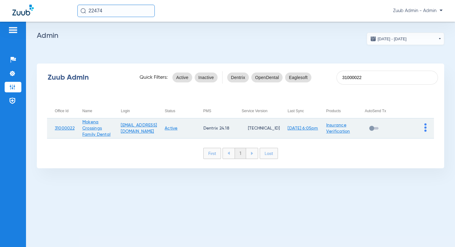
type input "31000022"
click at [425, 128] on img at bounding box center [426, 127] width 2 height 8
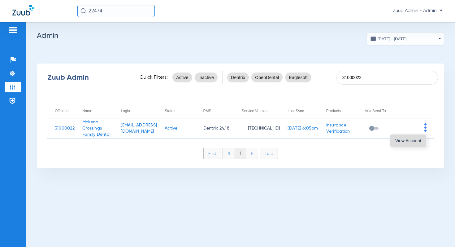
click at [405, 142] on span "View Account" at bounding box center [409, 140] width 26 height 4
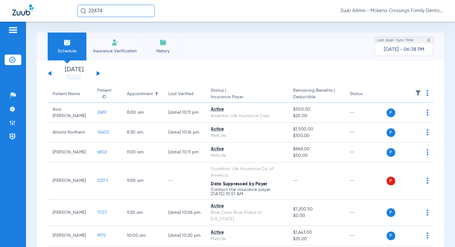
drag, startPoint x: 107, startPoint y: 9, endPoint x: 85, endPoint y: 8, distance: 22.0
click at [85, 8] on div "22474" at bounding box center [115, 11] width 77 height 12
paste input "12396"
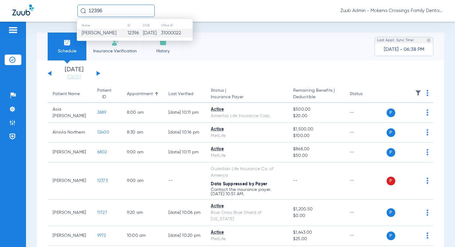
type input "12396"
click at [102, 35] on span "[PERSON_NAME]" at bounding box center [99, 33] width 35 height 5
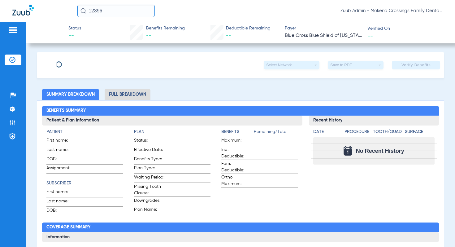
type input "[PERSON_NAME]"
type input "[DATE]"
type input "001061537"
type input "652375"
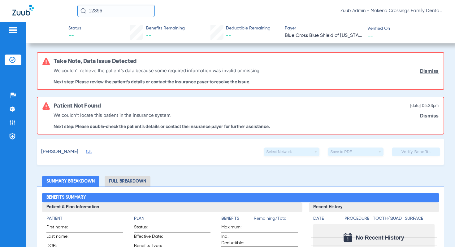
click at [91, 151] on span "Edit" at bounding box center [89, 153] width 6 height 6
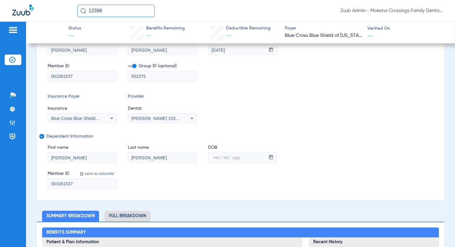
scroll to position [166, 0]
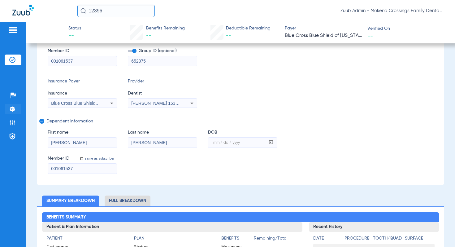
click at [15, 109] on li "Settings" at bounding box center [13, 109] width 17 height 11
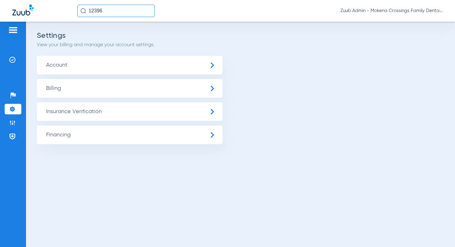
click at [72, 64] on span "Account" at bounding box center [130, 65] width 186 height 19
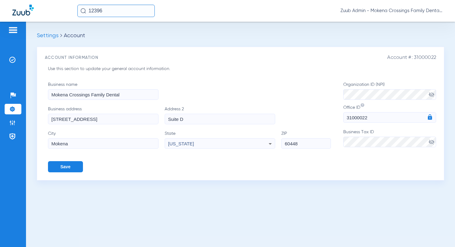
drag, startPoint x: 50, startPoint y: 94, endPoint x: 90, endPoint y: 93, distance: 39.0
click at [90, 93] on input "Mokena Crossings Family Dental" at bounding box center [103, 94] width 111 height 11
drag, startPoint x: 109, startPoint y: 13, endPoint x: 84, endPoint y: 12, distance: 25.4
click at [84, 12] on div "12396" at bounding box center [115, 11] width 77 height 12
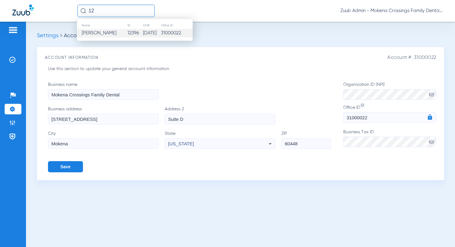
type input "1"
type input "11598"
click at [110, 34] on span "[PERSON_NAME]" at bounding box center [99, 33] width 35 height 5
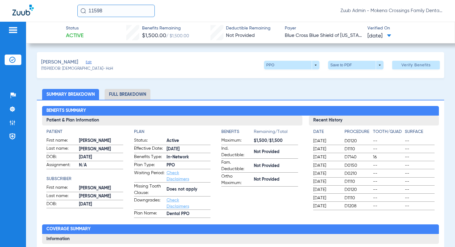
click at [91, 62] on span "Edit" at bounding box center [89, 63] width 6 height 6
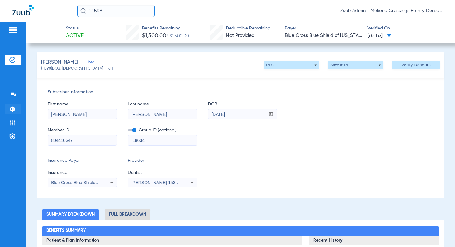
click at [17, 109] on li "Settings" at bounding box center [13, 109] width 17 height 11
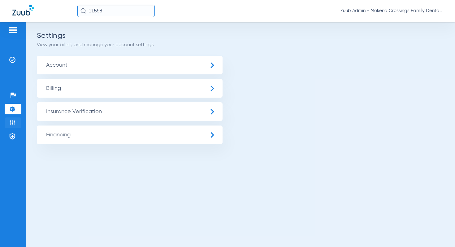
click at [14, 125] on img at bounding box center [12, 123] width 6 height 6
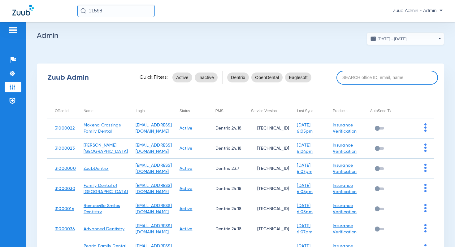
click at [350, 74] on input at bounding box center [388, 78] width 102 height 14
paste input "31000014]"
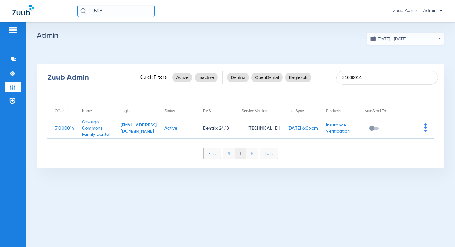
type input "31000014"
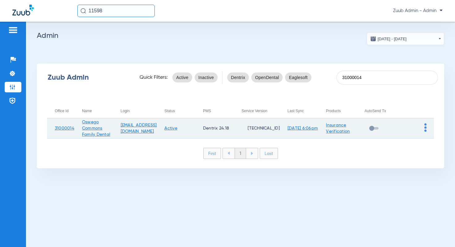
drag, startPoint x: 103, startPoint y: 123, endPoint x: 81, endPoint y: 123, distance: 22.0
click at [81, 123] on td "Oswego Commons Family Dental" at bounding box center [93, 128] width 39 height 20
drag, startPoint x: 106, startPoint y: 129, endPoint x: 81, endPoint y: 121, distance: 26.1
click at [81, 121] on td "Oswego Commons Family Dental" at bounding box center [93, 128] width 39 height 20
copy link "Oswego Commons"
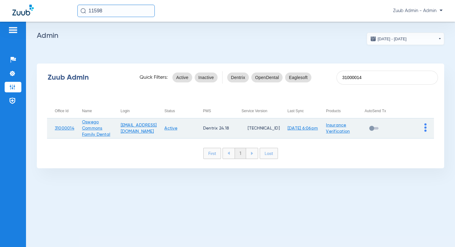
click at [424, 127] on td at bounding box center [415, 128] width 38 height 20
click at [426, 129] on img at bounding box center [426, 127] width 2 height 8
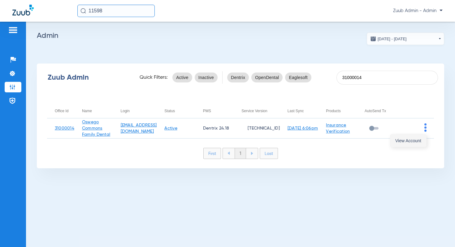
click at [410, 140] on span "View Account" at bounding box center [409, 140] width 26 height 4
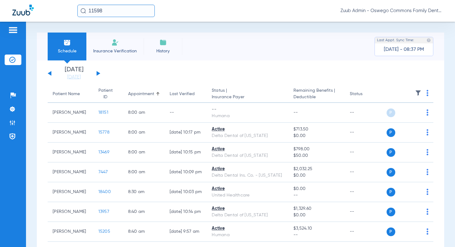
drag, startPoint x: 112, startPoint y: 10, endPoint x: 81, endPoint y: 9, distance: 31.3
click at [81, 9] on div "11598" at bounding box center [115, 11] width 77 height 12
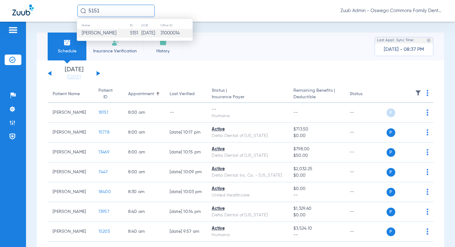
type input "5151"
click at [98, 31] on span "[PERSON_NAME]" at bounding box center [99, 33] width 35 height 5
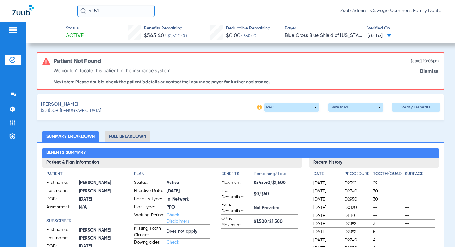
click at [89, 105] on span "Edit" at bounding box center [89, 105] width 6 height 6
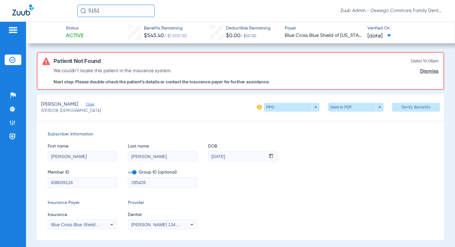
drag, startPoint x: 81, startPoint y: 183, endPoint x: 45, endPoint y: 181, distance: 36.6
click at [45, 181] on div "Subscriber Information First name [PERSON_NAME] Last name [PERSON_NAME] DOB mm …" at bounding box center [241, 180] width 408 height 120
drag, startPoint x: 236, startPoint y: 157, endPoint x: 207, endPoint y: 156, distance: 29.1
click at [207, 156] on div "First name [PERSON_NAME] Last name [PERSON_NAME] DOB mm / dd / yyyy [DATE]" at bounding box center [241, 150] width 386 height 24
drag, startPoint x: 50, startPoint y: 110, endPoint x: 40, endPoint y: 106, distance: 10.4
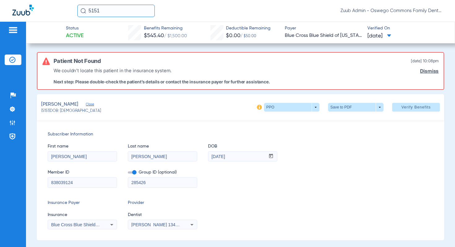
click at [40, 106] on div "[PERSON_NAME], [PERSON_NAME] (5151) DOB: [DEMOGRAPHIC_DATA] PPO arrow_drop_down…" at bounding box center [241, 107] width 408 height 26
copy app-member-summary "[PERSON_NAME], [PERSON_NAME] (5151)"
click at [47, 113] on span "(5151) DOB: [DEMOGRAPHIC_DATA]" at bounding box center [71, 111] width 60 height 6
drag, startPoint x: 49, startPoint y: 111, endPoint x: 40, endPoint y: 106, distance: 10.5
click at [40, 106] on div "[PERSON_NAME], [PERSON_NAME] (5151) DOB: [DEMOGRAPHIC_DATA] PPO arrow_drop_down…" at bounding box center [241, 107] width 408 height 26
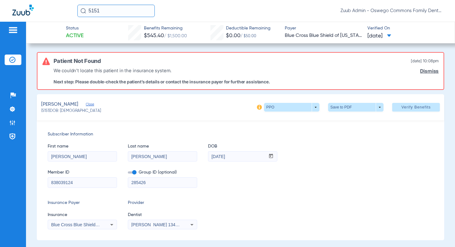
copy app-member-summary "[PERSON_NAME], [PERSON_NAME] (5151"
click at [15, 124] on img at bounding box center [12, 123] width 6 height 6
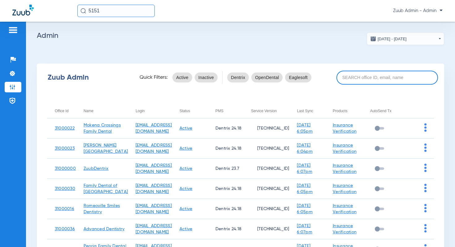
click at [376, 77] on input at bounding box center [388, 78] width 102 height 14
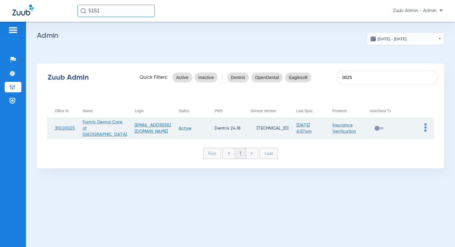
type input "0025"
click at [426, 131] on img at bounding box center [426, 127] width 2 height 8
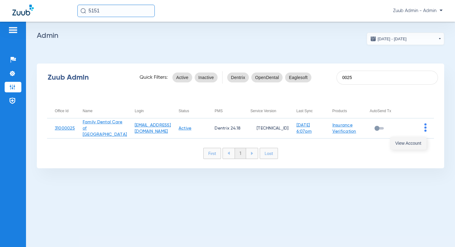
click at [417, 142] on span "View Account" at bounding box center [409, 143] width 26 height 4
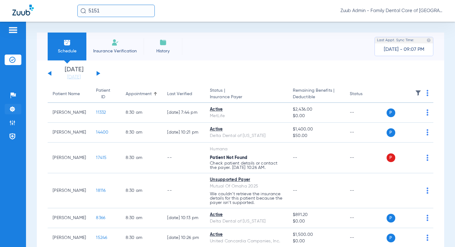
click at [17, 108] on li "Settings" at bounding box center [13, 109] width 17 height 11
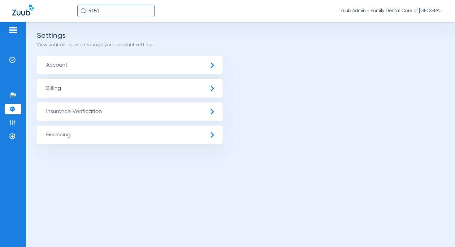
click at [90, 67] on span "Account" at bounding box center [130, 65] width 186 height 19
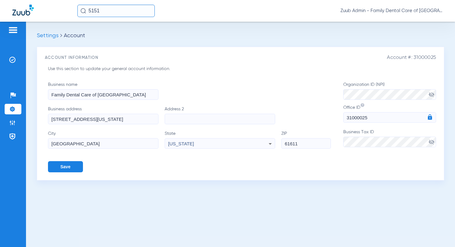
drag, startPoint x: 123, startPoint y: 94, endPoint x: 42, endPoint y: 94, distance: 80.5
click at [42, 94] on div "Account #: 31000025 Account Information Use this section to update your general…" at bounding box center [241, 114] width 408 height 134
click at [13, 58] on img at bounding box center [12, 60] width 6 height 6
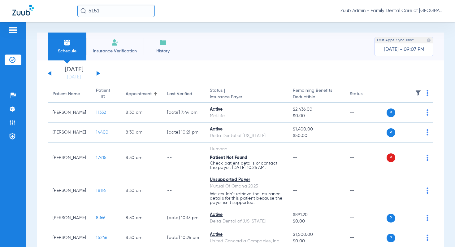
drag, startPoint x: 103, startPoint y: 10, endPoint x: 82, endPoint y: 9, distance: 20.5
click at [82, 9] on div "5151" at bounding box center [115, 11] width 77 height 12
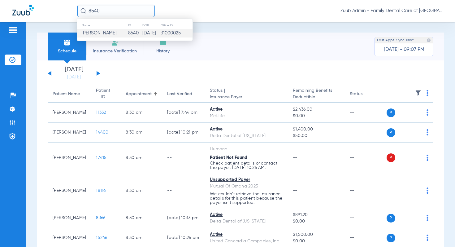
click at [96, 36] on td "[PERSON_NAME]" at bounding box center [102, 33] width 51 height 9
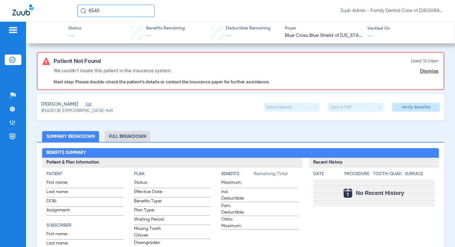
click at [86, 103] on span "Edit" at bounding box center [89, 105] width 6 height 6
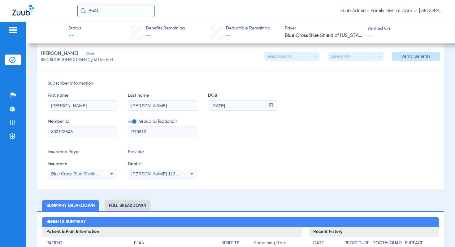
scroll to position [17, 0]
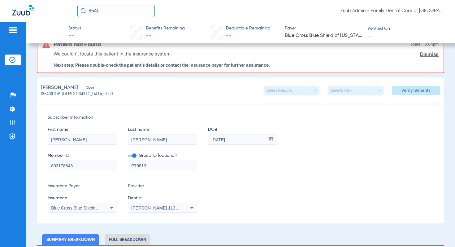
drag, startPoint x: 78, startPoint y: 166, endPoint x: 45, endPoint y: 165, distance: 33.8
click at [45, 165] on div "Subscriber Information First name [PERSON_NAME] Last name [PERSON_NAME] mm / dd…" at bounding box center [241, 163] width 408 height 120
drag, startPoint x: 239, startPoint y: 140, endPoint x: 204, endPoint y: 140, distance: 35.6
click at [204, 140] on div "First name [PERSON_NAME] Last name [PERSON_NAME] mm / dd / yyyy [DATE]" at bounding box center [241, 133] width 386 height 24
drag, startPoint x: 110, startPoint y: 8, endPoint x: 79, endPoint y: 8, distance: 30.7
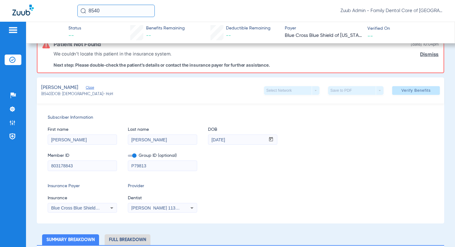
click at [79, 8] on input "8540" at bounding box center [115, 11] width 77 height 12
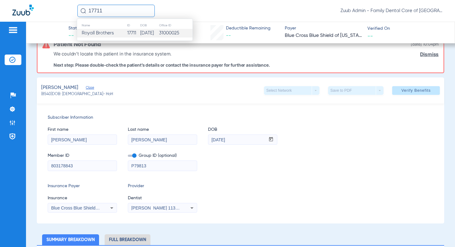
type input "17711"
click at [127, 35] on td "17711" at bounding box center [133, 33] width 13 height 9
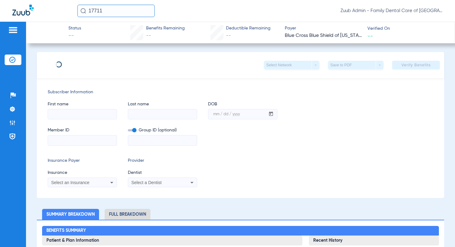
type input "[PERSON_NAME]"
type input "Brothers"
type input "[DATE]"
type input "TSI880432407"
type input "P79813"
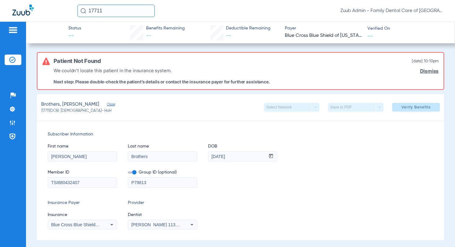
drag, startPoint x: 92, startPoint y: 183, endPoint x: 46, endPoint y: 180, distance: 46.2
click at [46, 181] on div "Subscriber Information First name [PERSON_NAME] Last name Brothers DOB mm / dd …" at bounding box center [241, 180] width 408 height 120
drag, startPoint x: 246, startPoint y: 159, endPoint x: 204, endPoint y: 157, distance: 41.5
click at [204, 157] on div "First name [PERSON_NAME] Last name Brothers DOB mm / dd / yyyy [DATE]" at bounding box center [241, 150] width 386 height 24
drag, startPoint x: 105, startPoint y: 10, endPoint x: 88, endPoint y: 10, distance: 17.0
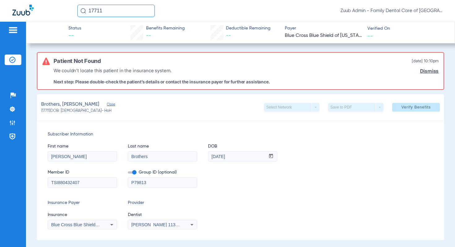
click at [88, 10] on input "17711" at bounding box center [115, 11] width 77 height 12
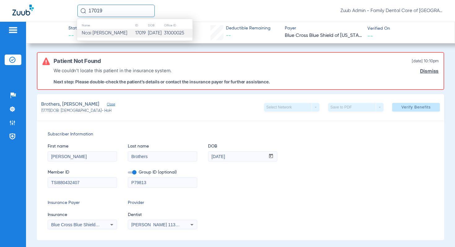
type input "17019"
click at [96, 33] on span "Ncai [PERSON_NAME]" at bounding box center [105, 33] width 46 height 5
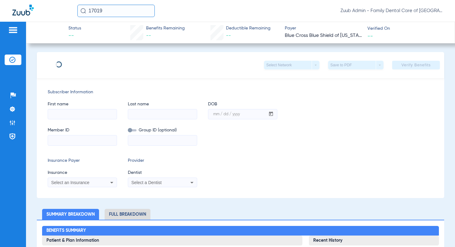
type input "[PERSON_NAME]"
type input "[DATE]"
type input "TDM813663130"
type input "20926ILD"
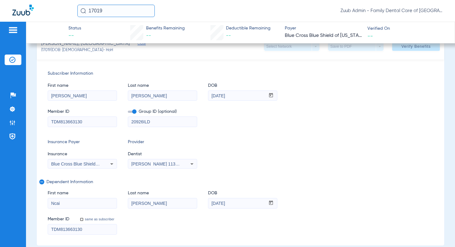
scroll to position [63, 0]
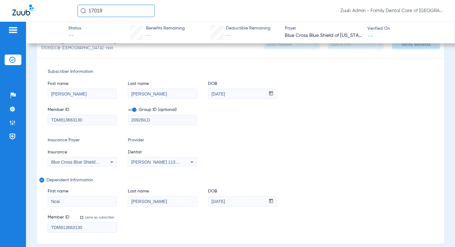
drag, startPoint x: 86, startPoint y: 228, endPoint x: 46, endPoint y: 227, distance: 40.9
click at [46, 227] on div "Subscriber Information First name [PERSON_NAME] Last name [PERSON_NAME] DOB mm …" at bounding box center [241, 151] width 408 height 186
drag, startPoint x: 236, startPoint y: 201, endPoint x: 205, endPoint y: 200, distance: 31.3
click at [205, 200] on div "First name Ncai Last name [PERSON_NAME] DOB mm / dd / yyyy [DATE]" at bounding box center [241, 194] width 386 height 24
drag, startPoint x: 108, startPoint y: 12, endPoint x: 82, endPoint y: 12, distance: 25.7
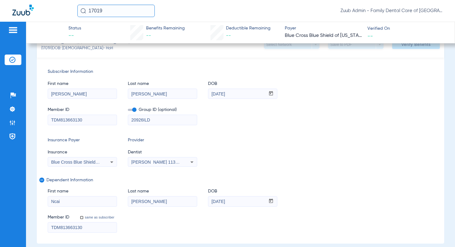
click at [82, 12] on div "17019" at bounding box center [115, 11] width 77 height 12
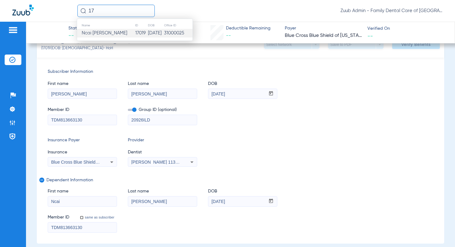
type input "1"
type input "8410"
click at [102, 35] on span "Piper West" at bounding box center [94, 33] width 24 height 5
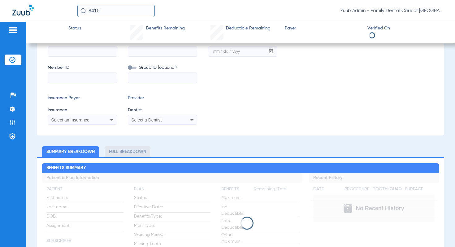
scroll to position [20, 0]
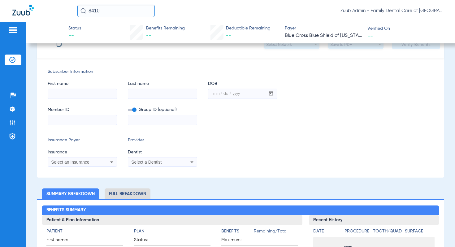
type input "[PERSON_NAME]"
type input "West"
type input "[DATE]"
type input "SML822003850"
type input "SM1"
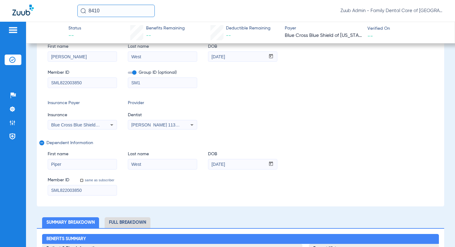
scroll to position [105, 0]
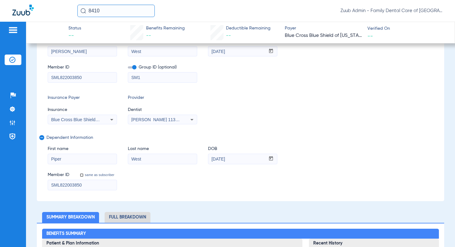
drag, startPoint x: 87, startPoint y: 184, endPoint x: 39, endPoint y: 184, distance: 48.6
click at [39, 184] on div "Subscriber Information First name [PERSON_NAME] Last name West DOB mm / dd / yy…" at bounding box center [241, 108] width 408 height 186
drag, startPoint x: 240, startPoint y: 159, endPoint x: 205, endPoint y: 158, distance: 35.3
click at [205, 158] on div "First name [PERSON_NAME] Last name West DOB mm / dd / yyyy [DATE]" at bounding box center [241, 152] width 386 height 24
drag, startPoint x: 105, startPoint y: 11, endPoint x: 80, endPoint y: 10, distance: 25.1
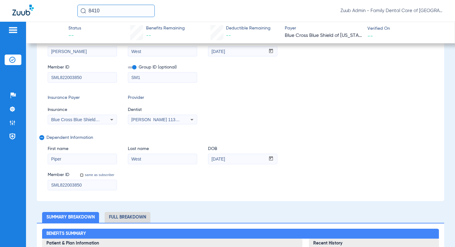
click at [80, 10] on input "8410" at bounding box center [115, 11] width 77 height 12
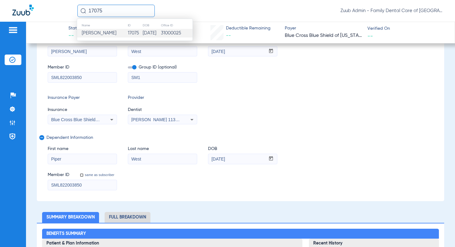
type input "17075"
click at [99, 35] on span "[PERSON_NAME]" at bounding box center [99, 33] width 35 height 5
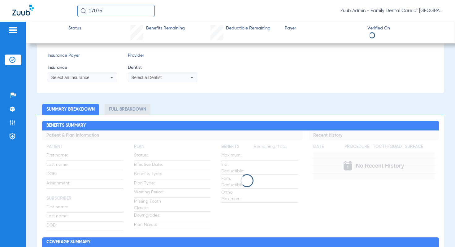
scroll to position [63, 0]
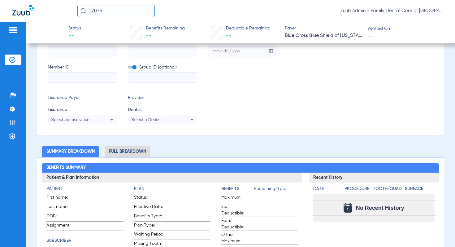
type input "[PERSON_NAME]"
type input "[DATE]"
type input "llb999012790"
type input "P36874"
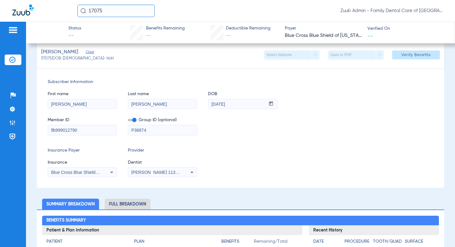
scroll to position [51, 0]
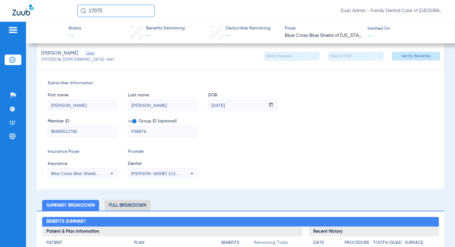
drag, startPoint x: 79, startPoint y: 132, endPoint x: 43, endPoint y: 131, distance: 36.0
click at [43, 131] on div "Subscriber Information First name [PERSON_NAME] Last name [PERSON_NAME] DOB mm …" at bounding box center [241, 129] width 408 height 120
drag, startPoint x: 239, startPoint y: 105, endPoint x: 205, endPoint y: 104, distance: 34.1
click at [205, 104] on div "First name [PERSON_NAME] Last name [PERSON_NAME] mm / dd / yyyy [DATE]" at bounding box center [241, 98] width 386 height 24
drag, startPoint x: 107, startPoint y: 10, endPoint x: 80, endPoint y: 9, distance: 27.6
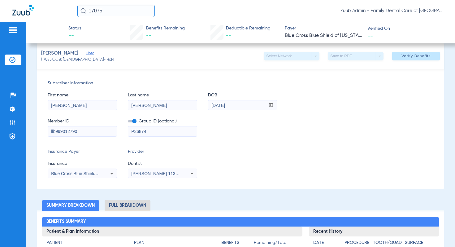
click at [80, 9] on input "17075" at bounding box center [115, 11] width 77 height 12
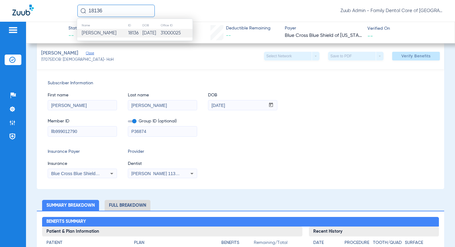
type input "18136"
click at [105, 35] on span "[PERSON_NAME]" at bounding box center [99, 33] width 35 height 5
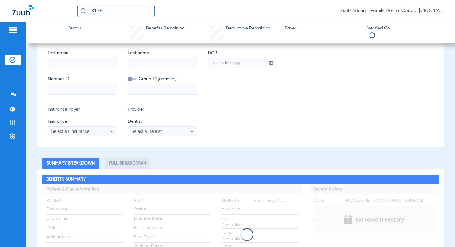
scroll to position [9, 0]
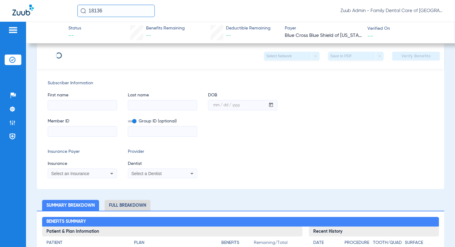
type input "[PERSON_NAME]"
type input "[DATE]"
type input "UFC868961836"
type input "P11994"
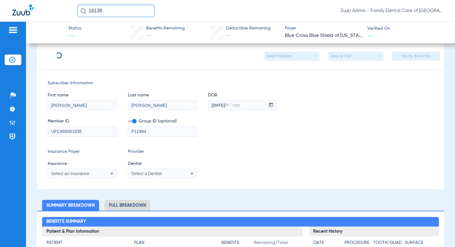
scroll to position [51, 0]
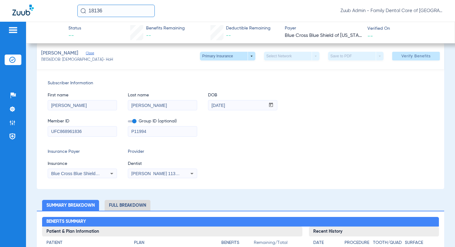
drag, startPoint x: 87, startPoint y: 131, endPoint x: 48, endPoint y: 129, distance: 39.1
click at [48, 129] on input "UFC868961836" at bounding box center [82, 131] width 69 height 10
drag, startPoint x: 240, startPoint y: 106, endPoint x: 202, endPoint y: 105, distance: 38.1
click at [202, 105] on div "First name [PERSON_NAME] Last name [PERSON_NAME] DOB mm / dd / yyyy [DATE]" at bounding box center [241, 98] width 386 height 24
drag, startPoint x: 108, startPoint y: 9, endPoint x: 73, endPoint y: 8, distance: 34.7
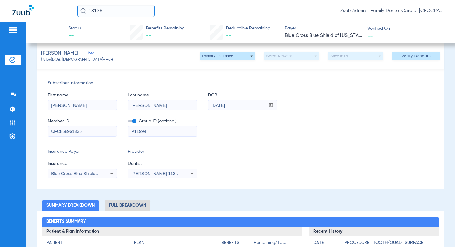
click at [73, 8] on div "18136 Zuub Admin - Family Dental Care of [GEOGRAPHIC_DATA]" at bounding box center [227, 11] width 455 height 22
type input "18226"
click at [110, 7] on input "18226" at bounding box center [115, 11] width 77 height 12
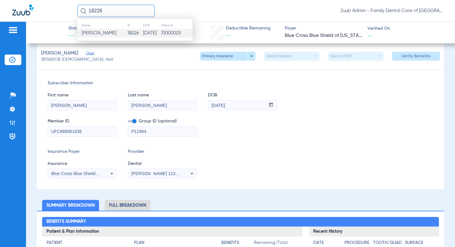
click at [110, 34] on span "[PERSON_NAME]" at bounding box center [99, 33] width 35 height 5
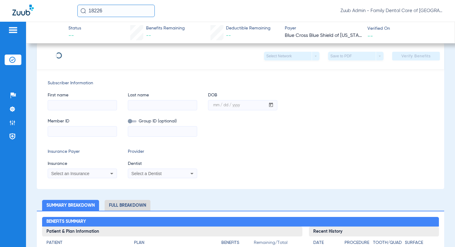
type input "Salina"
type input "[PERSON_NAME]"
type input "[DATE]"
type input "92178247"
type input "DI1561"
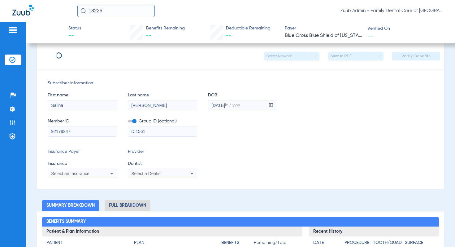
scroll to position [51, 0]
drag, startPoint x: 79, startPoint y: 131, endPoint x: 46, endPoint y: 130, distance: 32.8
click at [46, 130] on div "Subscriber Information First name [PERSON_NAME] Last name [PERSON_NAME] DOB mm …" at bounding box center [241, 129] width 408 height 120
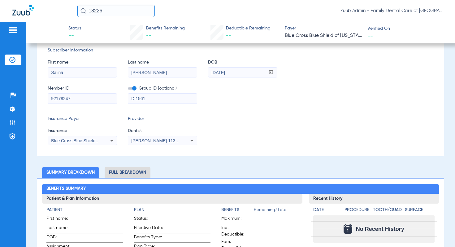
scroll to position [82, 0]
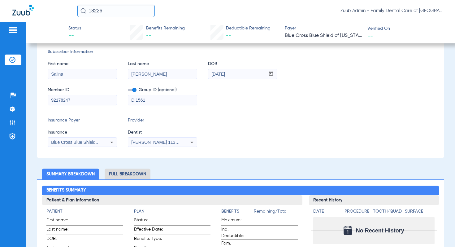
drag, startPoint x: 107, startPoint y: 13, endPoint x: 76, endPoint y: 11, distance: 32.0
click at [76, 11] on div "18226 Zuub Admin - Family Dental Care of [GEOGRAPHIC_DATA]" at bounding box center [227, 11] width 455 height 22
click at [118, 10] on input "17889" at bounding box center [115, 11] width 77 height 12
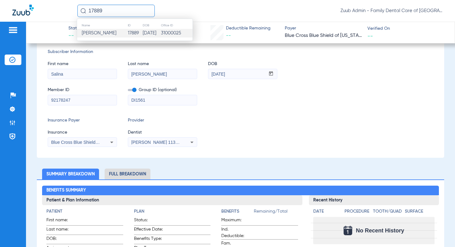
type input "17889"
click at [113, 36] on td "[PERSON_NAME]" at bounding box center [102, 33] width 50 height 9
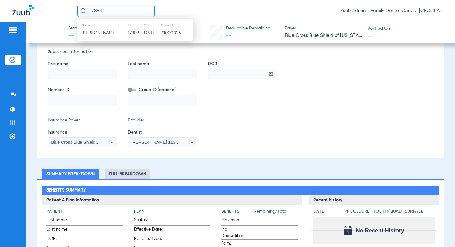
scroll to position [43, 0]
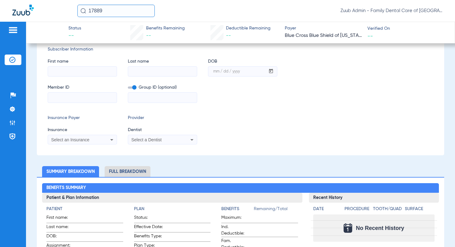
type input "[PERSON_NAME]"
type input "[DATE]"
type input "NEC801194549"
type input "P75085"
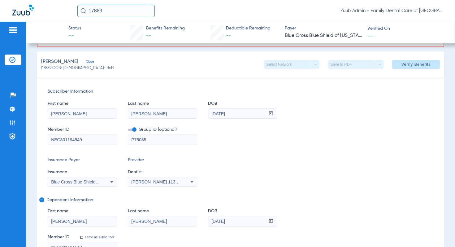
scroll to position [82, 0]
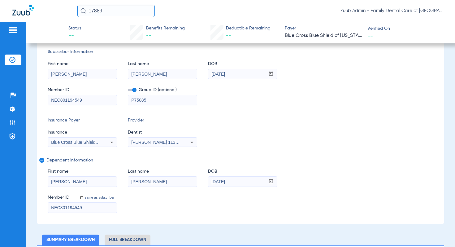
drag, startPoint x: 91, startPoint y: 208, endPoint x: 48, endPoint y: 206, distance: 43.1
click at [48, 206] on input "NEC801194549" at bounding box center [82, 208] width 69 height 10
drag, startPoint x: 237, startPoint y: 180, endPoint x: 199, endPoint y: 180, distance: 38.1
click at [199, 180] on div "First name [PERSON_NAME] Last name [PERSON_NAME] DOB mm / dd / yyyy [DATE]" at bounding box center [241, 175] width 386 height 24
drag, startPoint x: 105, startPoint y: 13, endPoint x: 77, endPoint y: 12, distance: 28.2
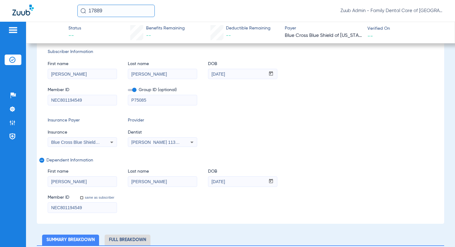
click at [77, 12] on div "17889 Zuub Admin - Family Dental Care of [GEOGRAPHIC_DATA]" at bounding box center [227, 11] width 455 height 22
click at [115, 11] on input "8702" at bounding box center [115, 11] width 77 height 12
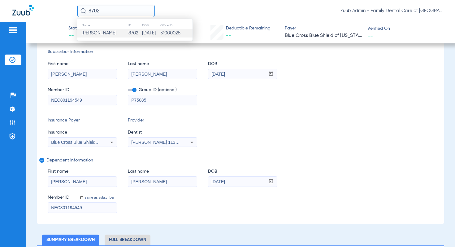
type input "8702"
click at [111, 36] on td "[PERSON_NAME]" at bounding box center [102, 33] width 51 height 9
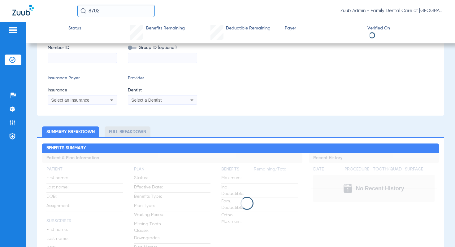
scroll to position [43, 0]
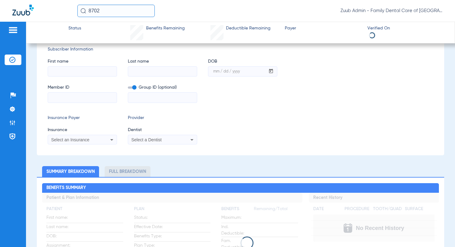
type input "[PERSON_NAME]"
type input "[DATE]"
type input "828553401"
type input "293029"
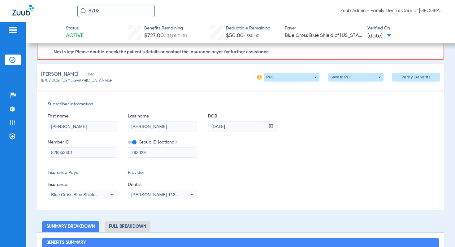
scroll to position [46, 0]
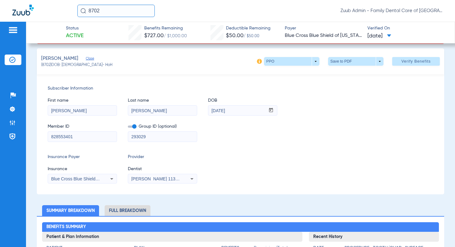
drag, startPoint x: 77, startPoint y: 138, endPoint x: 44, endPoint y: 138, distance: 32.8
click at [44, 138] on div "Subscriber Information First name [PERSON_NAME] Last name [PERSON_NAME] mm / dd…" at bounding box center [241, 134] width 408 height 120
drag, startPoint x: 238, startPoint y: 112, endPoint x: 206, endPoint y: 111, distance: 31.6
click at [206, 111] on div "First name [PERSON_NAME] Last name [PERSON_NAME] mm / dd / yyyy [DATE]" at bounding box center [241, 104] width 386 height 24
drag, startPoint x: 50, startPoint y: 65, endPoint x: 41, endPoint y: 57, distance: 12.4
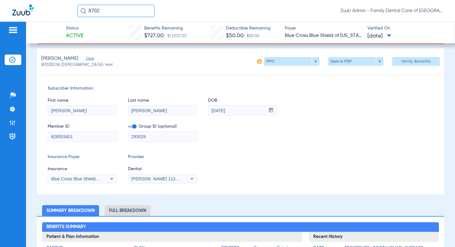
click at [41, 57] on div "[PERSON_NAME] (8702) DOB: [DEMOGRAPHIC_DATA] - HoH PPO arrow_drop_down Save to …" at bounding box center [241, 61] width 408 height 26
copy app-member-summary "[PERSON_NAME] (8702"
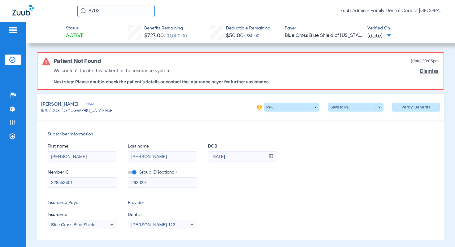
drag, startPoint x: 106, startPoint y: 11, endPoint x: 74, endPoint y: 11, distance: 31.6
click at [74, 11] on div "8702 Zuub Admin - Family Dental Care of [GEOGRAPHIC_DATA]" at bounding box center [227, 11] width 455 height 22
click at [105, 10] on input "10723" at bounding box center [115, 11] width 77 height 12
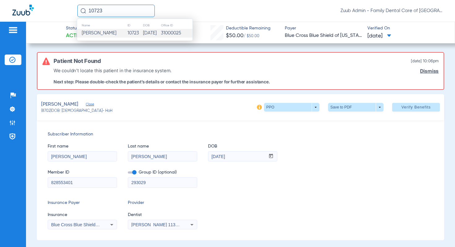
type input "10723"
click at [101, 33] on span "[PERSON_NAME]" at bounding box center [99, 33] width 35 height 5
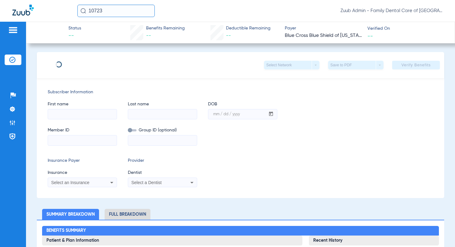
type input "Autumn"
type input "[PERSON_NAME]"
type input "[DATE]"
type input "950103709"
type input "1000032"
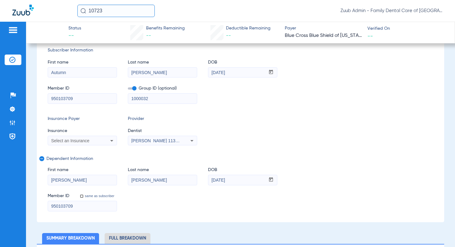
scroll to position [130, 0]
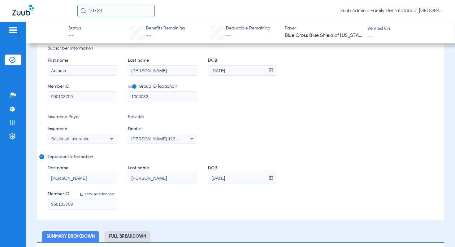
drag, startPoint x: 80, startPoint y: 205, endPoint x: 44, endPoint y: 200, distance: 36.0
click at [44, 200] on div "Subscriber Information First name Autumn Last name [PERSON_NAME] DOB mm / dd / …" at bounding box center [241, 127] width 408 height 186
drag, startPoint x: 235, startPoint y: 178, endPoint x: 206, endPoint y: 177, distance: 29.1
click at [206, 177] on div "First name [PERSON_NAME] Last name [PERSON_NAME] DOB mm / dd / yyyy [DATE]" at bounding box center [241, 171] width 386 height 24
drag, startPoint x: 103, startPoint y: 10, endPoint x: 83, endPoint y: 10, distance: 20.4
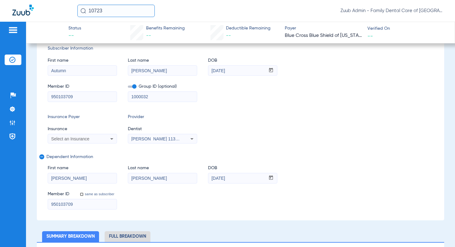
click at [83, 10] on div "10723" at bounding box center [115, 11] width 77 height 12
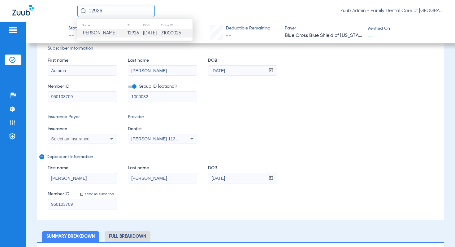
type input "12926"
click at [97, 34] on span "[PERSON_NAME]" at bounding box center [99, 33] width 35 height 5
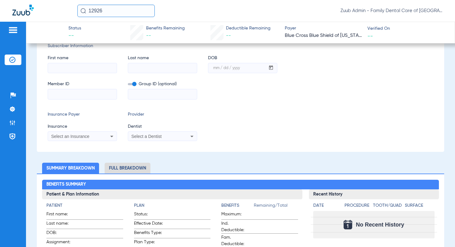
type input "Archana"
type input "[PERSON_NAME]"
type input "[DATE]"
type input "808506316"
type input "259330"
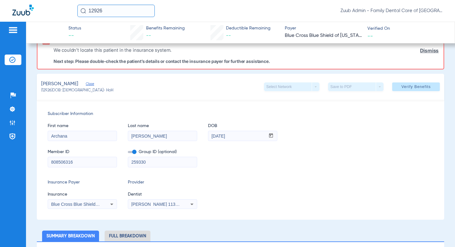
scroll to position [22, 0]
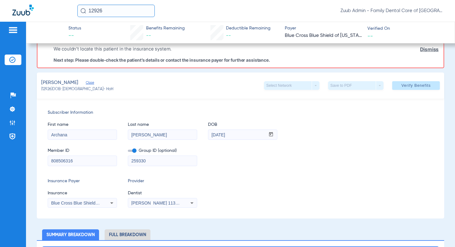
drag, startPoint x: 75, startPoint y: 164, endPoint x: 39, endPoint y: 157, distance: 36.6
click at [39, 157] on div "Subscriber Information First name Archana Last name [PERSON_NAME] DOB mm / dd /…" at bounding box center [241, 159] width 408 height 120
drag, startPoint x: 235, startPoint y: 136, endPoint x: 208, endPoint y: 135, distance: 26.6
click at [208, 135] on input "[DATE]" at bounding box center [236, 135] width 57 height 10
click at [149, 135] on input "[PERSON_NAME]" at bounding box center [162, 135] width 69 height 10
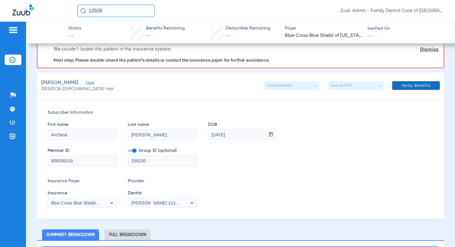
type input "[PERSON_NAME]"
click at [404, 85] on span "Verify Benefits" at bounding box center [416, 85] width 29 height 5
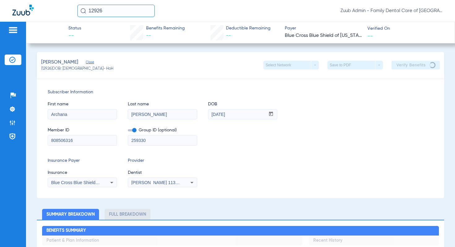
drag, startPoint x: 52, startPoint y: 69, endPoint x: 40, endPoint y: 61, distance: 14.3
click at [40, 61] on div "[PERSON_NAME] Close (12926) DOB: [DEMOGRAPHIC_DATA] - HoH Select Network arrow_…" at bounding box center [241, 65] width 408 height 26
copy app-member-summary "[PERSON_NAME] Close (12926)"
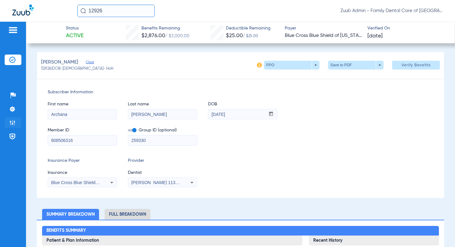
click at [12, 123] on img at bounding box center [12, 123] width 6 height 6
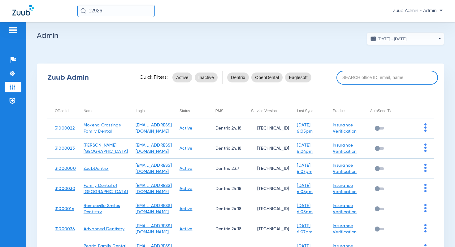
click at [354, 77] on input at bounding box center [388, 78] width 102 height 14
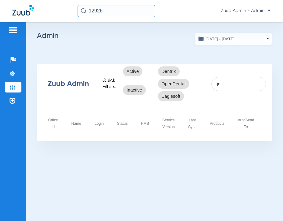
type input "j"
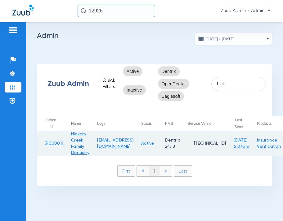
drag, startPoint x: 65, startPoint y: 143, endPoint x: 44, endPoint y: 143, distance: 20.8
click at [44, 143] on tr "31000011 Hickory Creek Family Dentistry [EMAIL_ADDRESS][DOMAIN_NAME] Active Den…" at bounding box center [182, 143] width 291 height 25
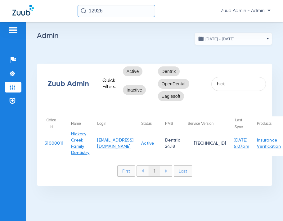
click at [47, 161] on div "Zuub Admin Quick Filters: Active Inactive Dentrix OpenDental Eaglesoft hick Off…" at bounding box center [154, 125] width 235 height 122
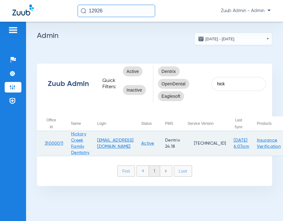
drag, startPoint x: 44, startPoint y: 141, endPoint x: 62, endPoint y: 146, distance: 19.2
click at [62, 146] on td "31000011" at bounding box center [50, 143] width 26 height 25
copy link "31000011"
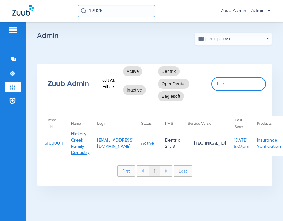
drag, startPoint x: 230, startPoint y: 85, endPoint x: 213, endPoint y: 84, distance: 17.4
click at [213, 85] on input "hick" at bounding box center [238, 84] width 55 height 14
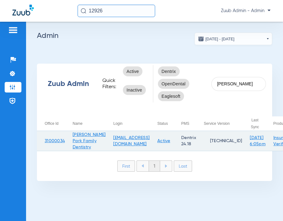
drag, startPoint x: 67, startPoint y: 142, endPoint x: 44, endPoint y: 142, distance: 22.9
click at [44, 142] on tr "31000034 [PERSON_NAME][GEOGRAPHIC_DATA] Family Dentistry [EMAIL_ADDRESS][DOMAIN…" at bounding box center [190, 141] width 307 height 20
click at [44, 151] on td "31000034" at bounding box center [51, 141] width 28 height 20
drag, startPoint x: 43, startPoint y: 142, endPoint x: 64, endPoint y: 143, distance: 21.4
click at [64, 143] on td "31000034" at bounding box center [51, 141] width 28 height 20
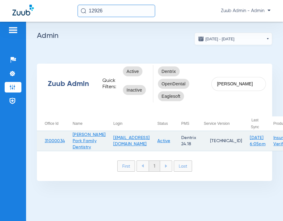
copy link "31000034"
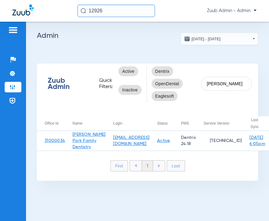
drag, startPoint x: 220, startPoint y: 84, endPoint x: 200, endPoint y: 84, distance: 20.4
click at [200, 84] on div "Zuub Admin Quick Filters: Active Inactive Dentrix OpenDental Eaglesoft [PERSON_…" at bounding box center [147, 83] width 221 height 37
paste input "Family Dental Care of [GEOGRAPHIC_DATA]"
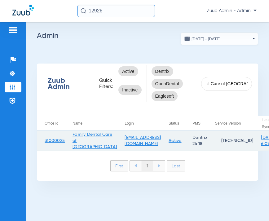
type input "Family Dental Care of [GEOGRAPHIC_DATA]"
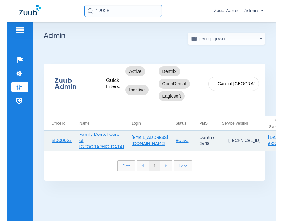
scroll to position [0, 0]
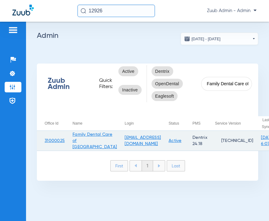
drag, startPoint x: 66, startPoint y: 146, endPoint x: 46, endPoint y: 146, distance: 19.8
click at [46, 146] on tr "31000025 Family Dental Care of [GEOGRAPHIC_DATA] [EMAIL_ADDRESS][DOMAIN_NAME] A…" at bounding box center [196, 141] width 318 height 20
click at [46, 151] on td "31000025" at bounding box center [51, 141] width 28 height 20
drag, startPoint x: 44, startPoint y: 146, endPoint x: 64, endPoint y: 147, distance: 19.8
click at [64, 147] on td "31000025" at bounding box center [51, 141] width 28 height 20
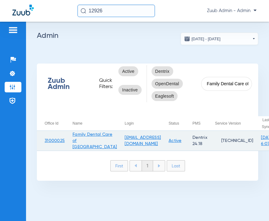
copy link "31000025"
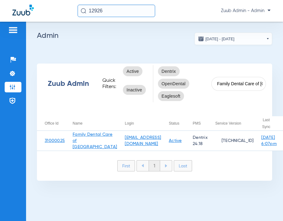
scroll to position [0, 20]
drag, startPoint x: 218, startPoint y: 83, endPoint x: 266, endPoint y: 86, distance: 48.4
click at [266, 86] on div "Zuub Admin Quick Filters: Active Inactive Dentrix OpenDental Eaglesoft Family D…" at bounding box center [154, 83] width 235 height 37
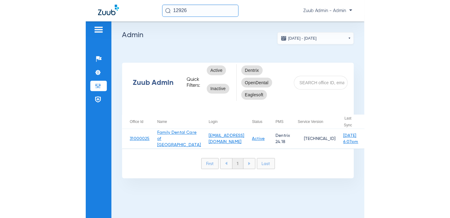
scroll to position [0, 0]
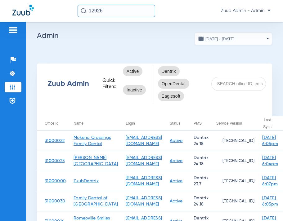
paste input "Advanced Dentistry"
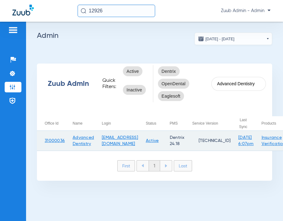
drag, startPoint x: 67, startPoint y: 139, endPoint x: 41, endPoint y: 140, distance: 25.7
click at [41, 140] on tr "31000036 Advanced Dentistry [EMAIL_ADDRESS][DOMAIN_NAME] Active Dentrix 24.18 […" at bounding box center [184, 141] width 295 height 20
copy link "31000036"
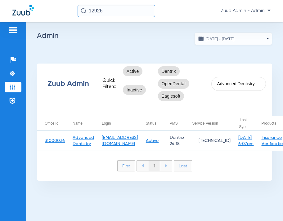
drag, startPoint x: 256, startPoint y: 84, endPoint x: 210, endPoint y: 81, distance: 46.9
click at [210, 81] on div "Zuub Admin Quick Filters: Active Inactive Dentrix OpenDental Eaglesoft Advanced…" at bounding box center [154, 83] width 235 height 37
paste input "Oswego"
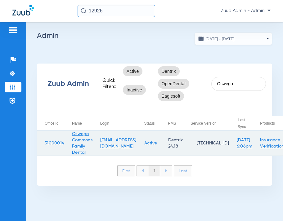
drag, startPoint x: 66, startPoint y: 144, endPoint x: 43, endPoint y: 145, distance: 23.6
click at [43, 145] on tr "31000014 Oswego Commons Family Dental [EMAIL_ADDRESS][DOMAIN_NAME] Active Dentr…" at bounding box center [184, 143] width 294 height 25
click at [43, 151] on td "31000014" at bounding box center [50, 143] width 27 height 25
drag, startPoint x: 44, startPoint y: 143, endPoint x: 64, endPoint y: 146, distance: 19.6
click at [64, 146] on td "31000014" at bounding box center [50, 143] width 27 height 25
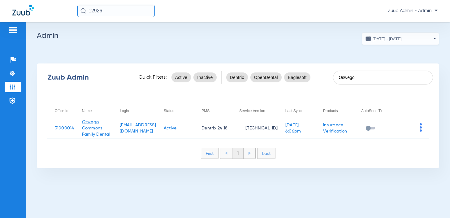
drag, startPoint x: 358, startPoint y: 79, endPoint x: 321, endPoint y: 79, distance: 36.9
click at [321, 79] on div "Zuub Admin Quick Filters: Active Inactive Dentrix OpenDental Eaglesoft Oswego" at bounding box center [238, 77] width 403 height 25
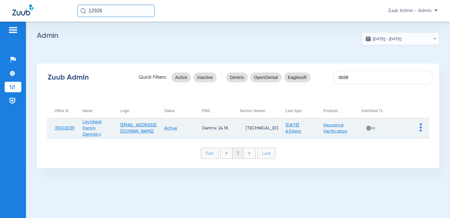
type input "0039"
drag, startPoint x: 104, startPoint y: 134, endPoint x: 82, endPoint y: 121, distance: 25.1
click at [82, 121] on td "Litchfield Family Dentistry" at bounding box center [94, 128] width 38 height 20
click at [422, 127] on img at bounding box center [421, 127] width 2 height 8
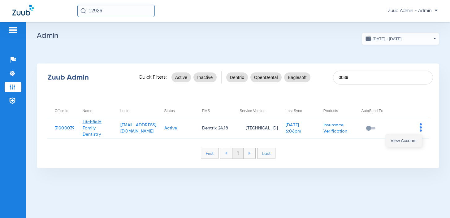
click at [411, 139] on span "View Account" at bounding box center [404, 140] width 26 height 4
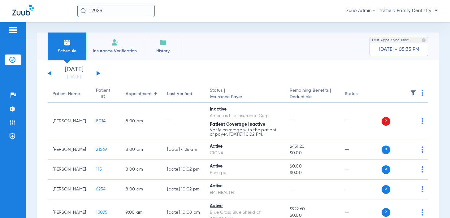
click at [102, 10] on input "12926" at bounding box center [115, 11] width 77 height 12
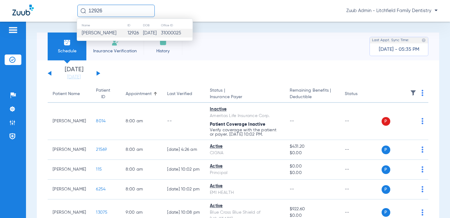
drag, startPoint x: 107, startPoint y: 10, endPoint x: 85, endPoint y: 10, distance: 22.0
click at [85, 10] on div "12926" at bounding box center [115, 11] width 77 height 12
paste input "24454"
type input "24454"
click at [106, 35] on span "[PERSON_NAME]" at bounding box center [99, 33] width 35 height 5
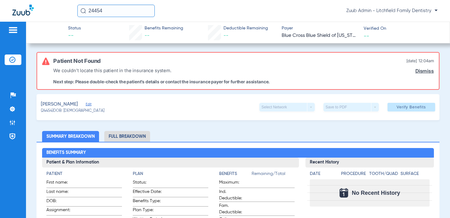
click at [92, 102] on div "[PERSON_NAME] Edit" at bounding box center [73, 105] width 64 height 8
click at [91, 106] on span "Edit" at bounding box center [89, 105] width 6 height 6
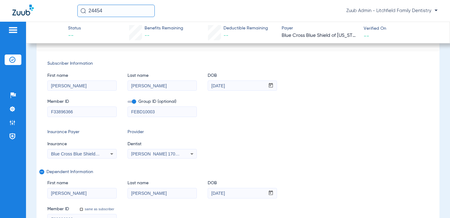
scroll to position [74, 0]
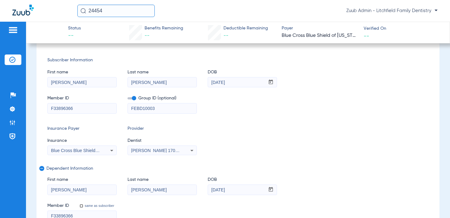
drag, startPoint x: 75, startPoint y: 108, endPoint x: 48, endPoint y: 108, distance: 26.6
click at [48, 108] on input "F33896366" at bounding box center [82, 108] width 69 height 10
drag, startPoint x: 235, startPoint y: 188, endPoint x: 206, endPoint y: 188, distance: 28.2
click at [206, 188] on div "First name [PERSON_NAME] Last name [PERSON_NAME] DOB mm / dd / yyyy [DATE]" at bounding box center [238, 183] width 382 height 24
click at [88, 151] on span "Blue Cross Blue Shield Of [US_STATE]" at bounding box center [89, 150] width 76 height 5
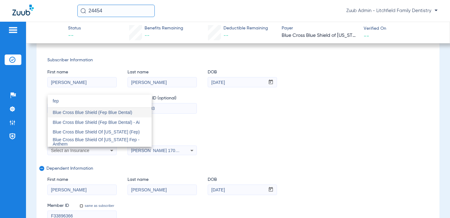
scroll to position [0, 0]
type input "fep"
click at [109, 112] on span "Blue Cross Blue Shield (Fep Blue Dental)" at bounding box center [93, 112] width 80 height 5
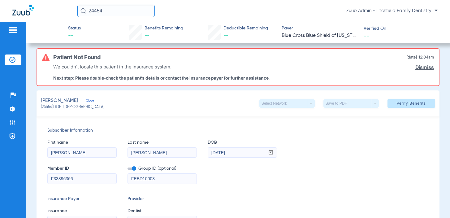
scroll to position [3, 0]
click at [422, 67] on link "Dismiss" at bounding box center [425, 68] width 19 height 6
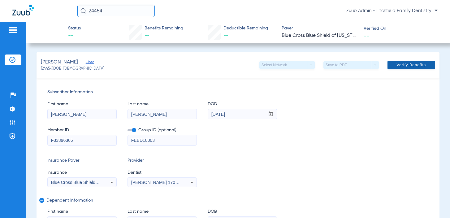
click at [414, 63] on span "Verify Benefits" at bounding box center [411, 65] width 29 height 5
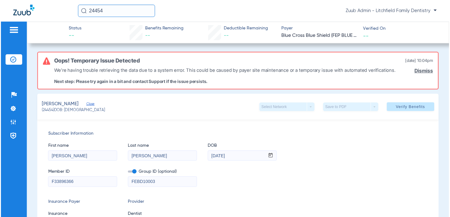
scroll to position [1, 0]
